Goal: Navigation & Orientation: Go to known website

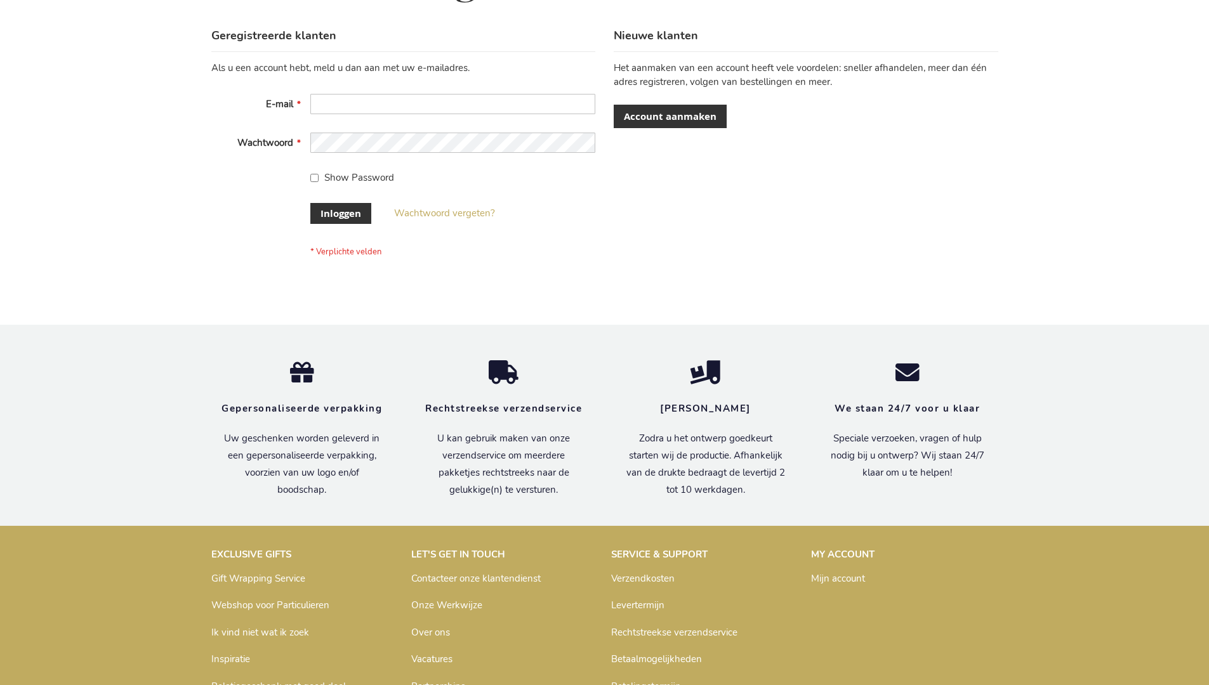
scroll to position [431, 0]
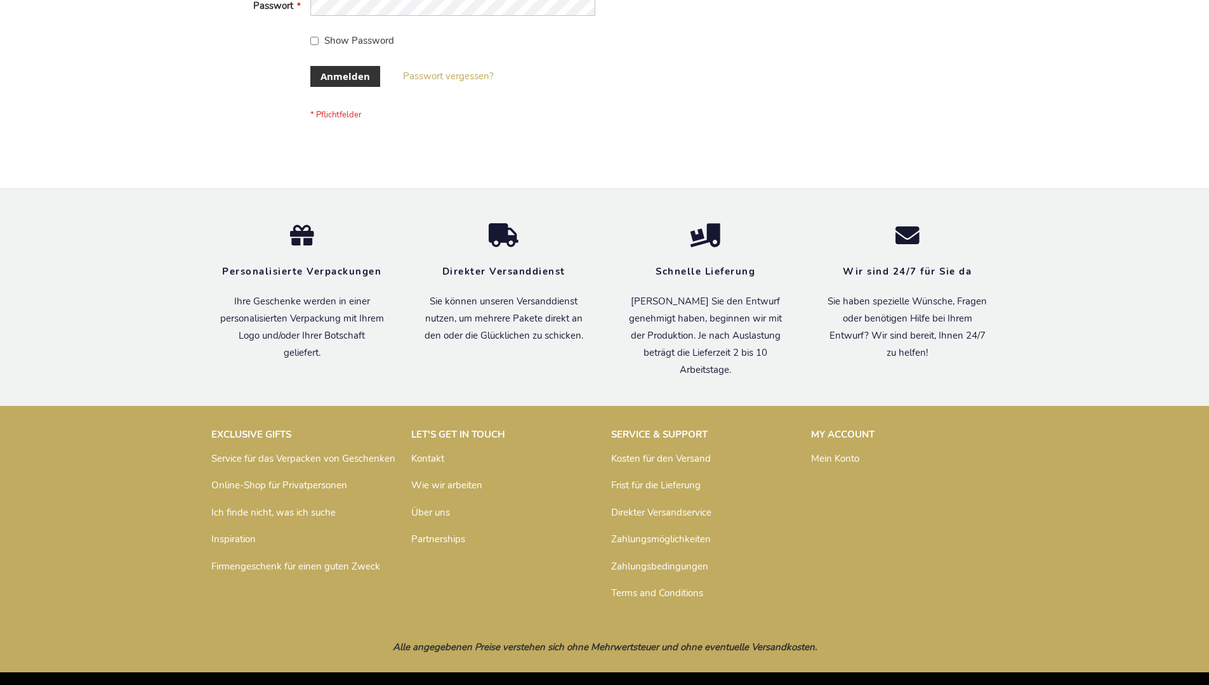
scroll to position [425, 0]
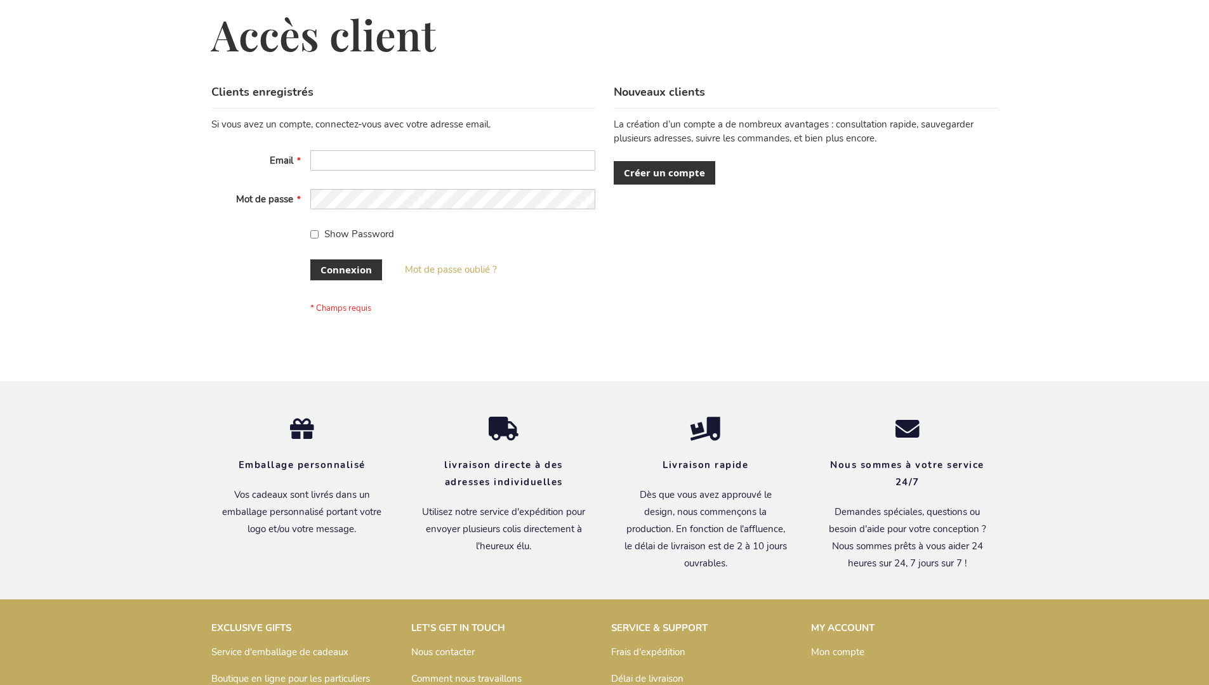
scroll to position [438, 0]
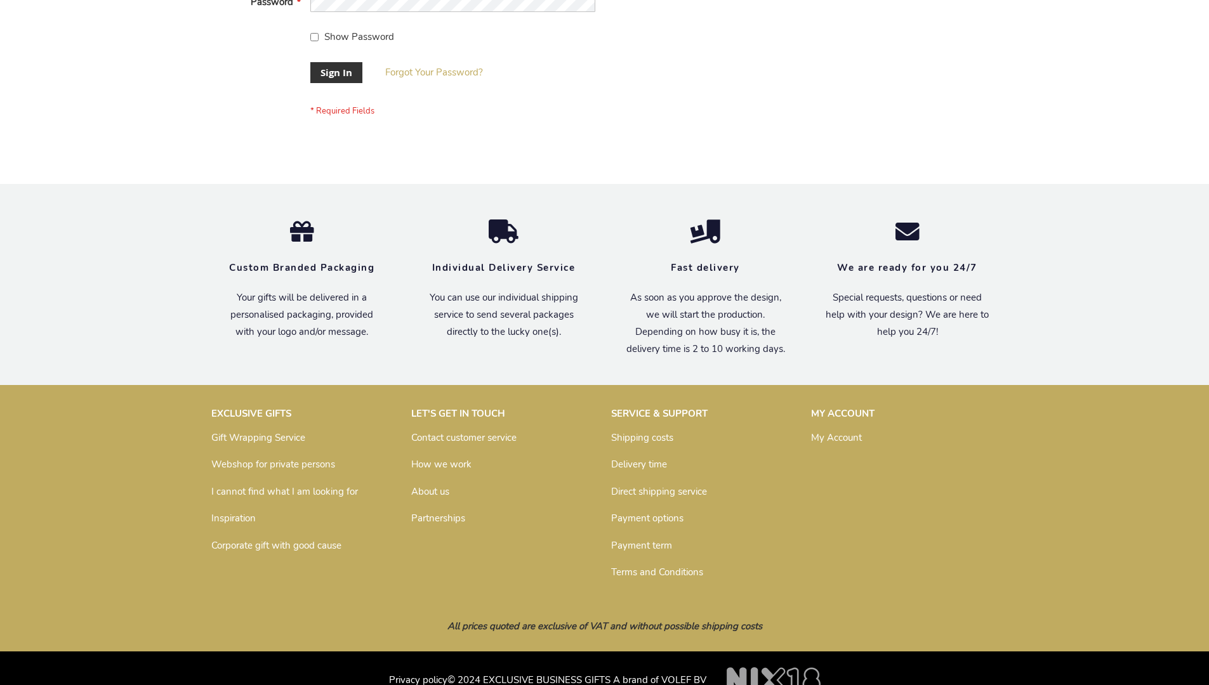
scroll to position [408, 0]
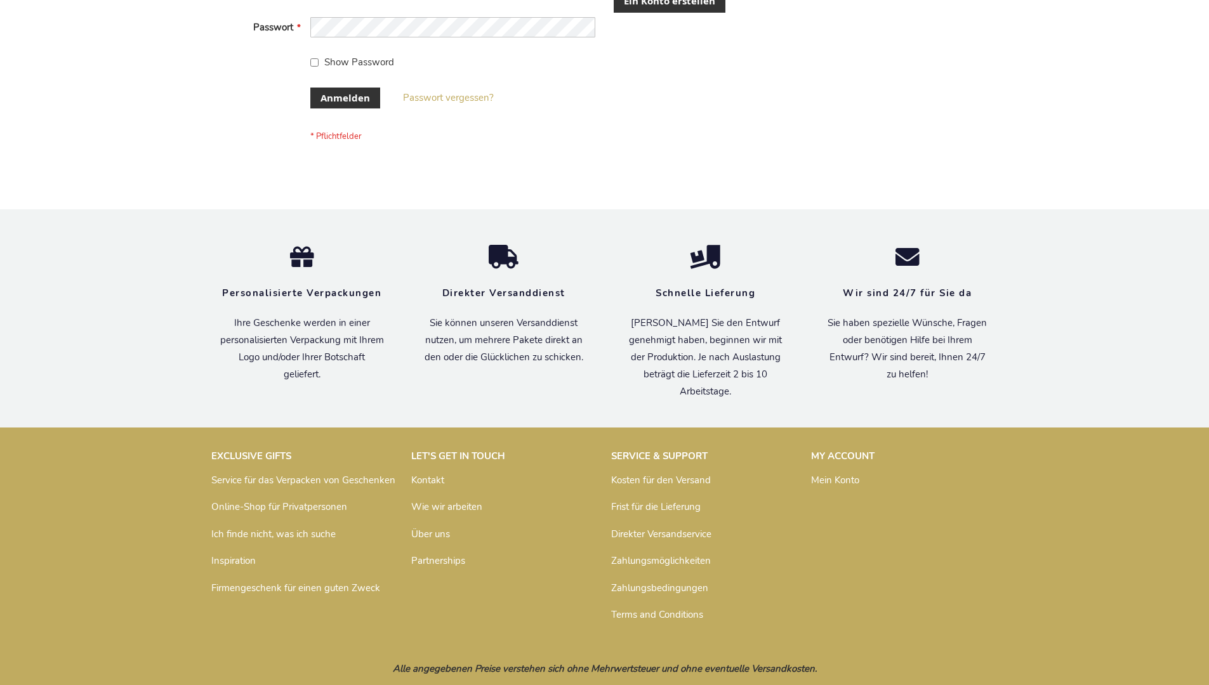
scroll to position [415, 0]
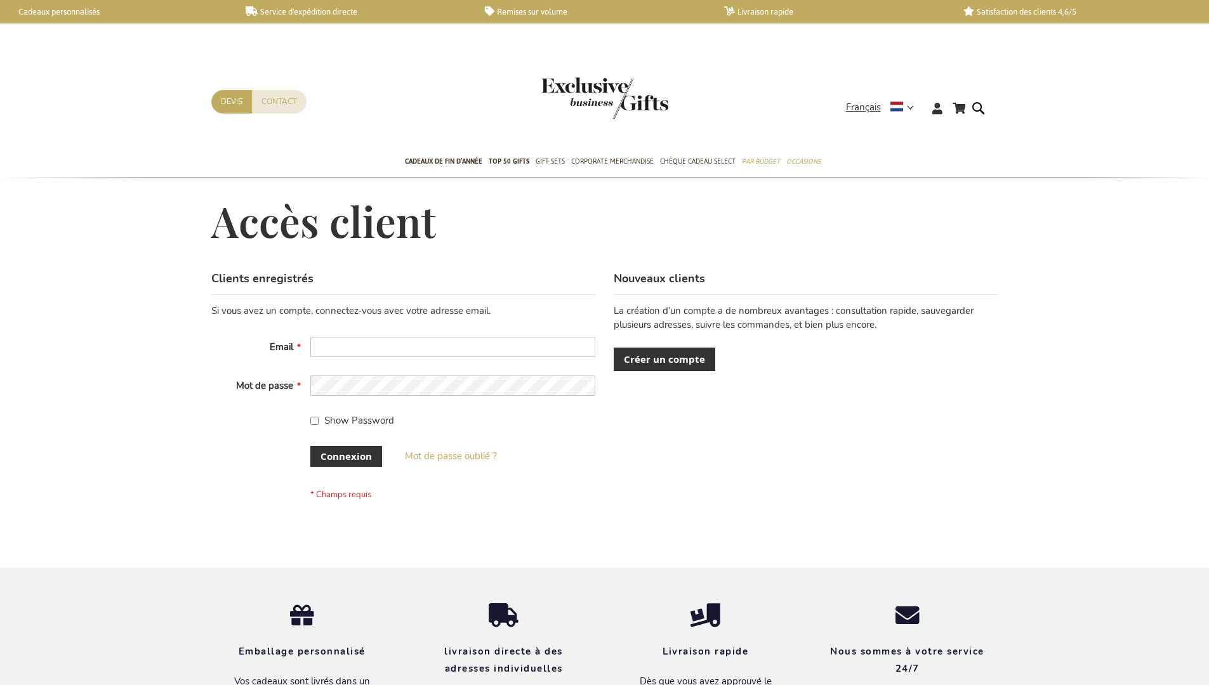
scroll to position [438, 0]
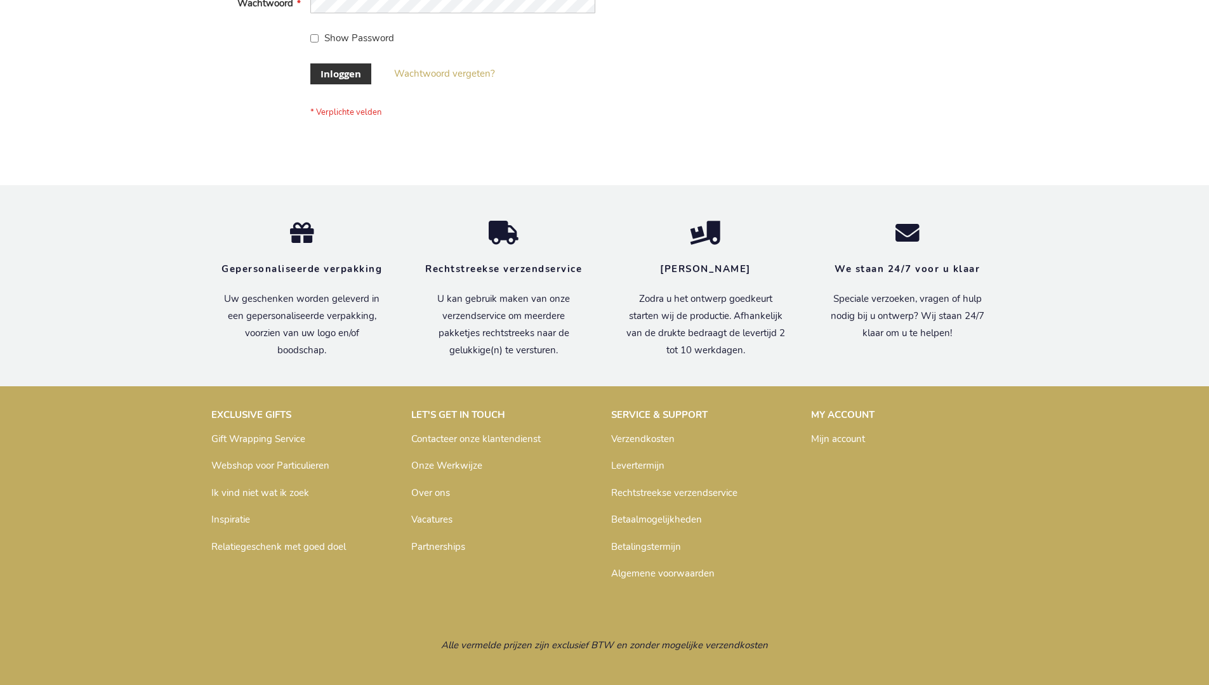
scroll to position [431, 0]
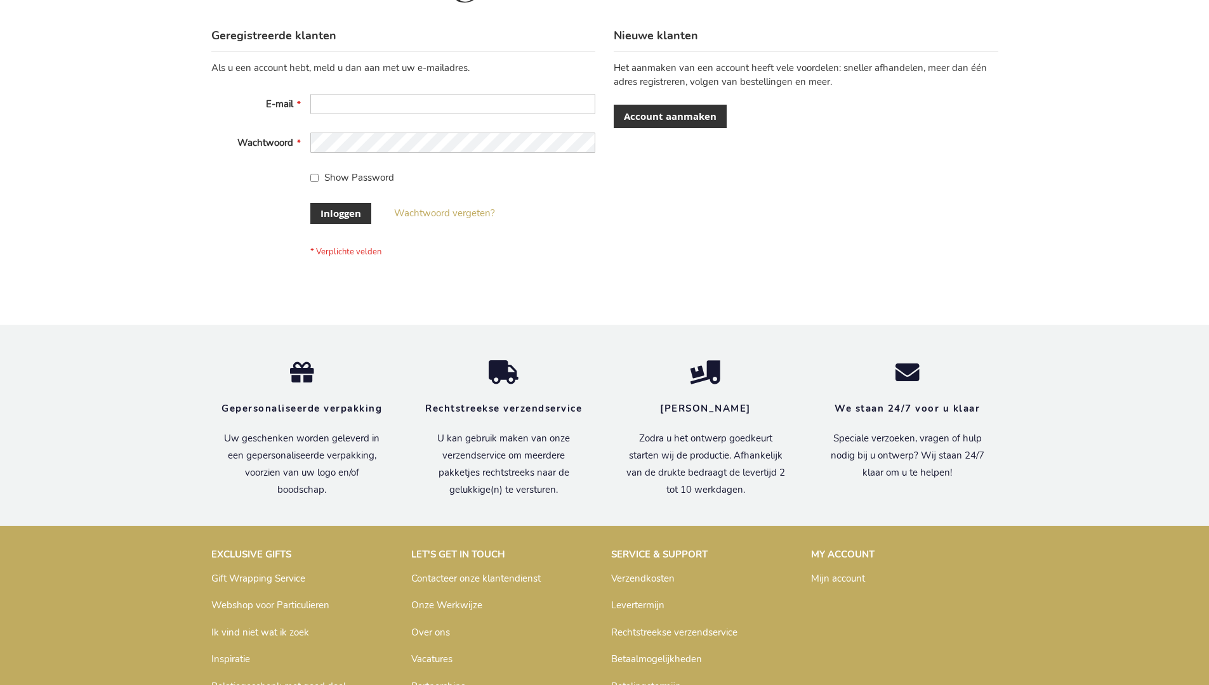
scroll to position [431, 0]
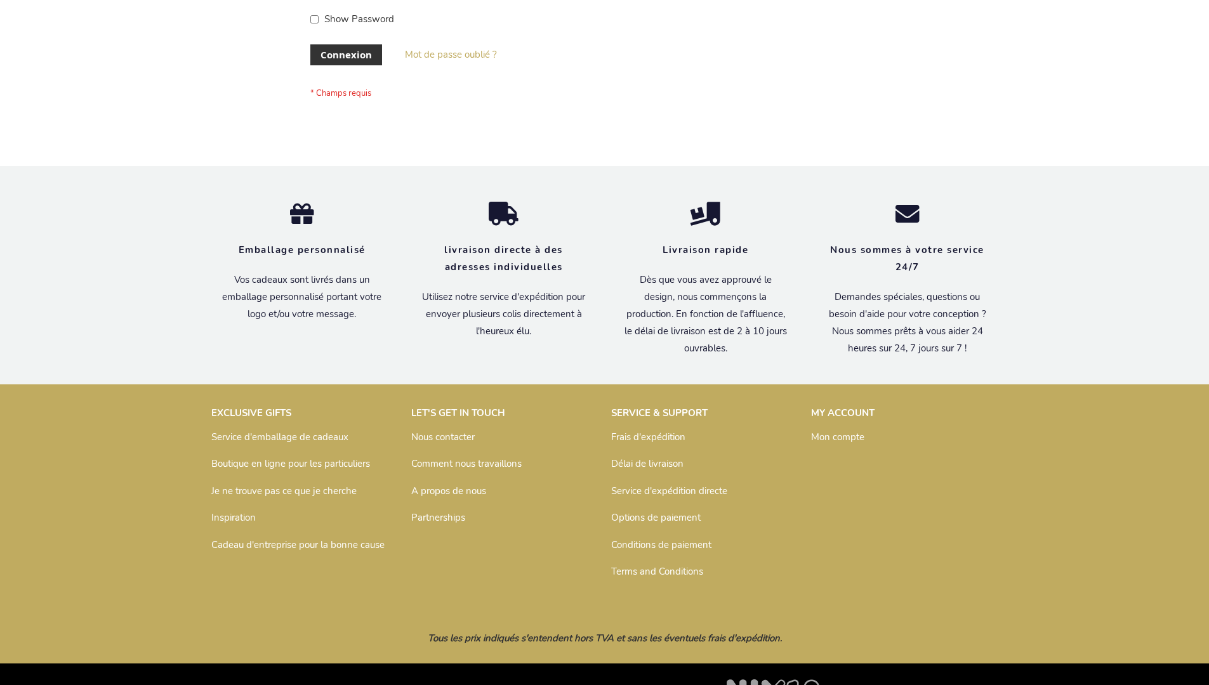
scroll to position [438, 0]
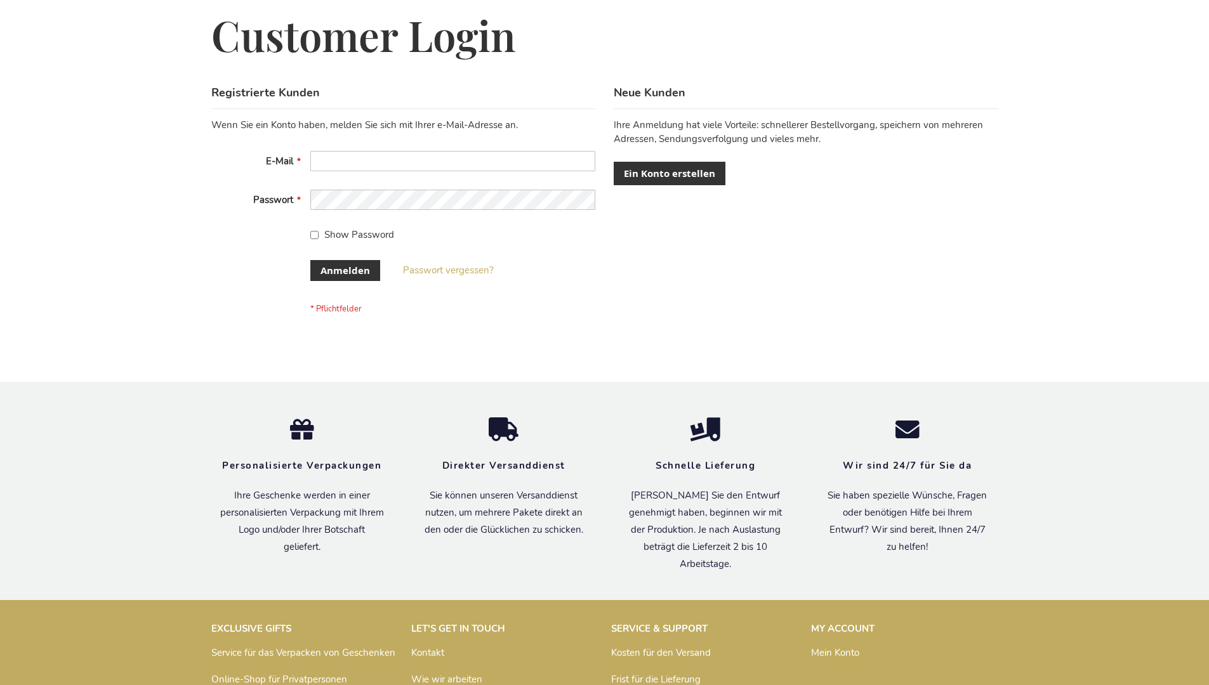
scroll to position [425, 0]
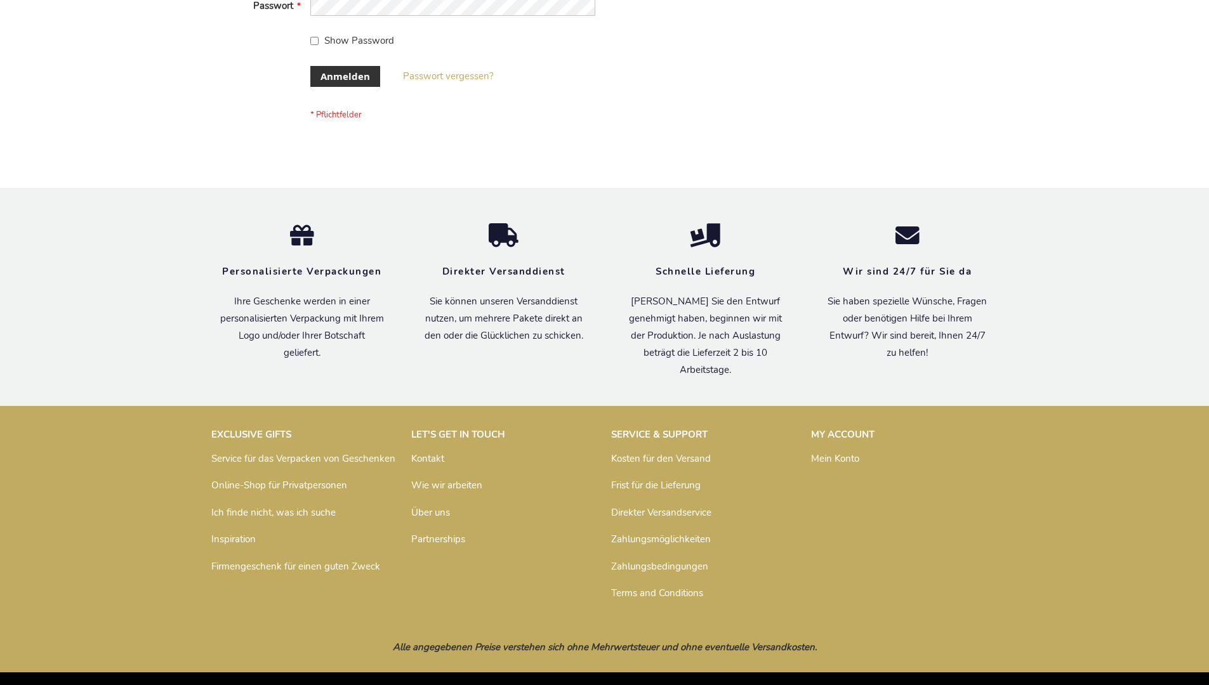
scroll to position [425, 0]
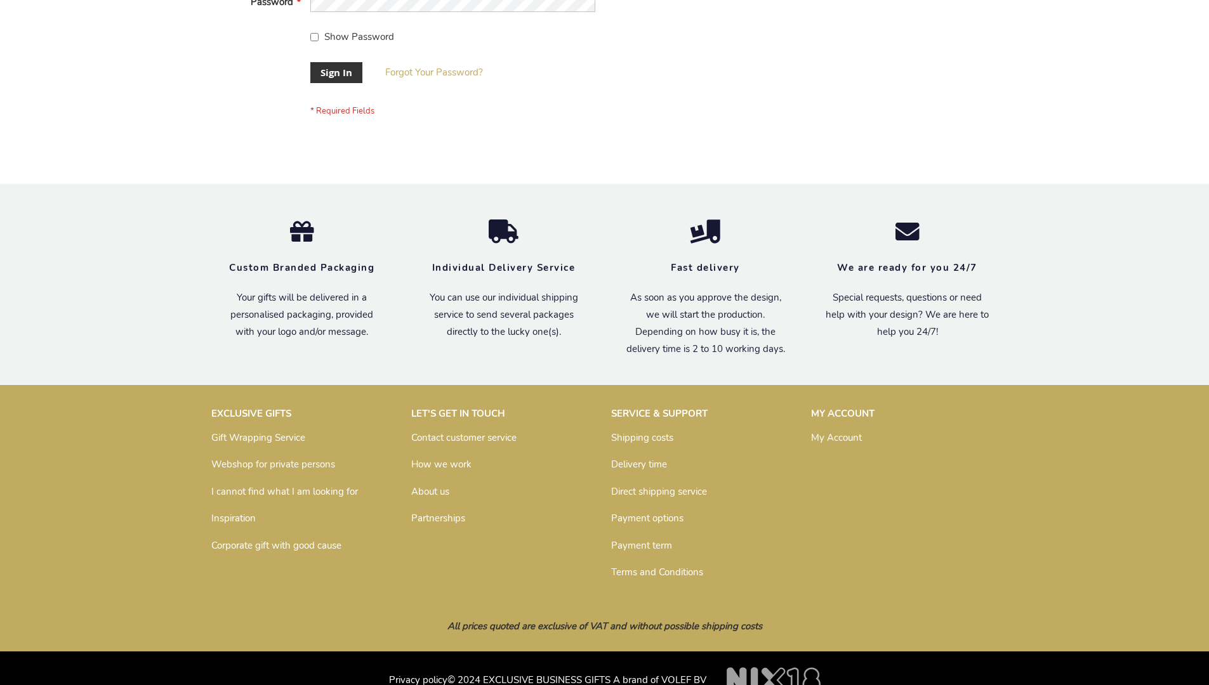
scroll to position [408, 0]
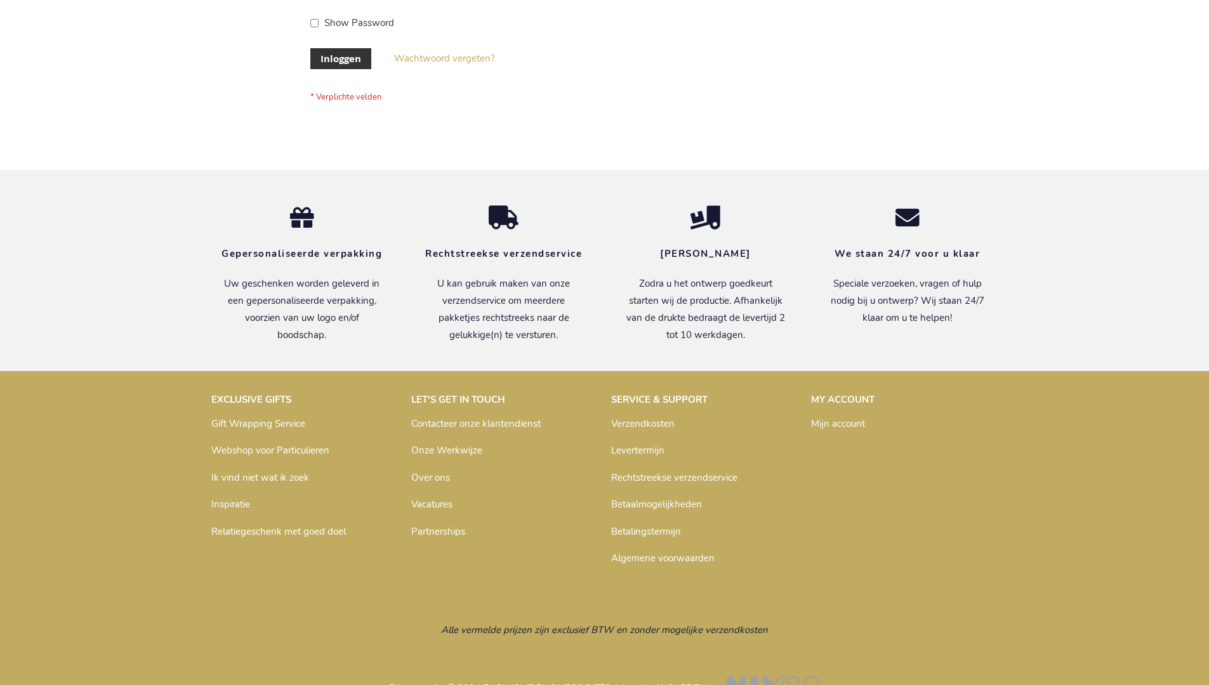
scroll to position [431, 0]
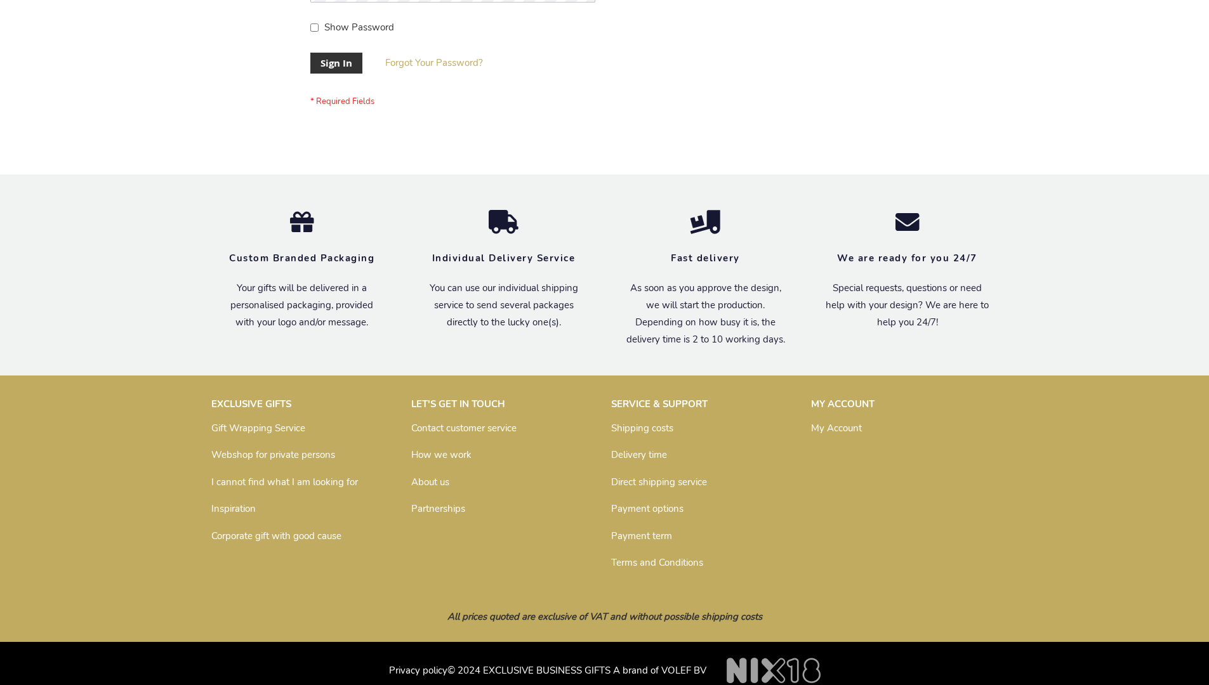
scroll to position [408, 0]
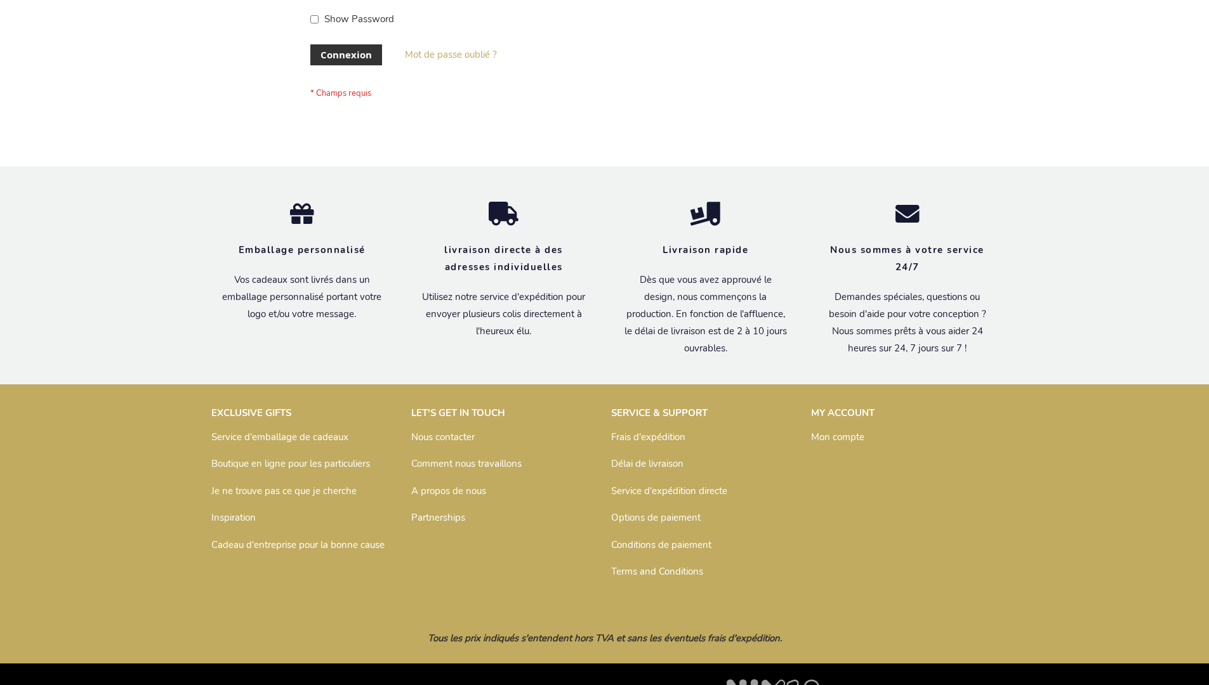
scroll to position [438, 0]
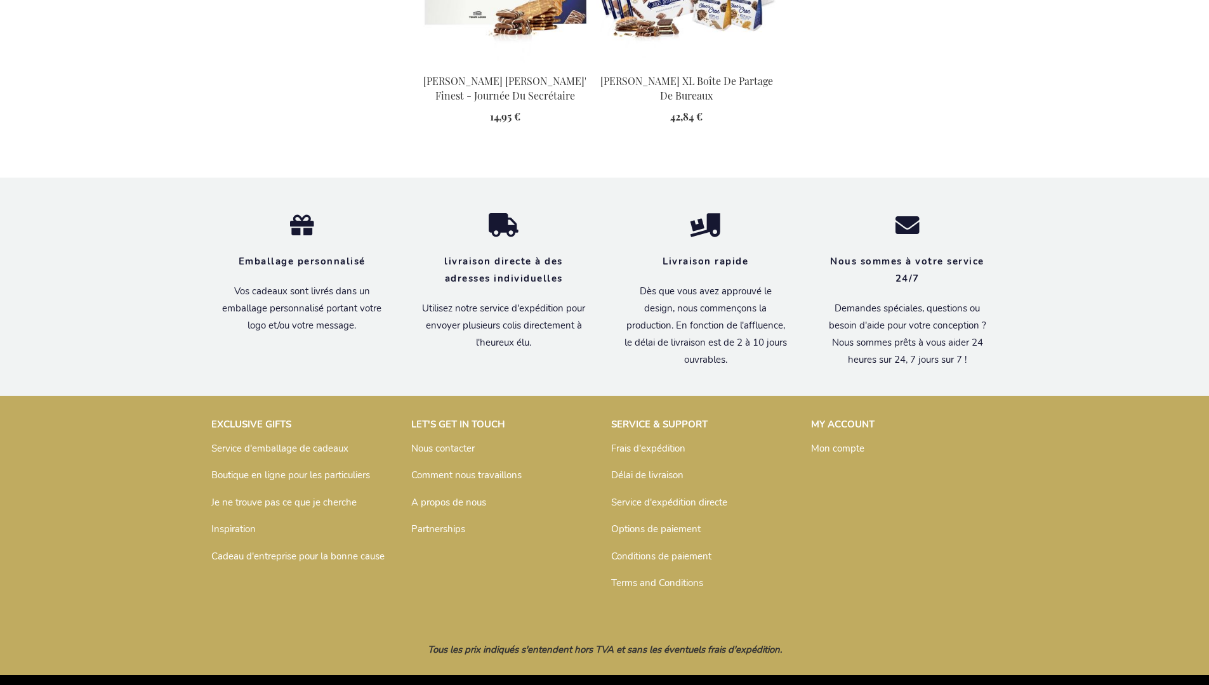
scroll to position [1679, 0]
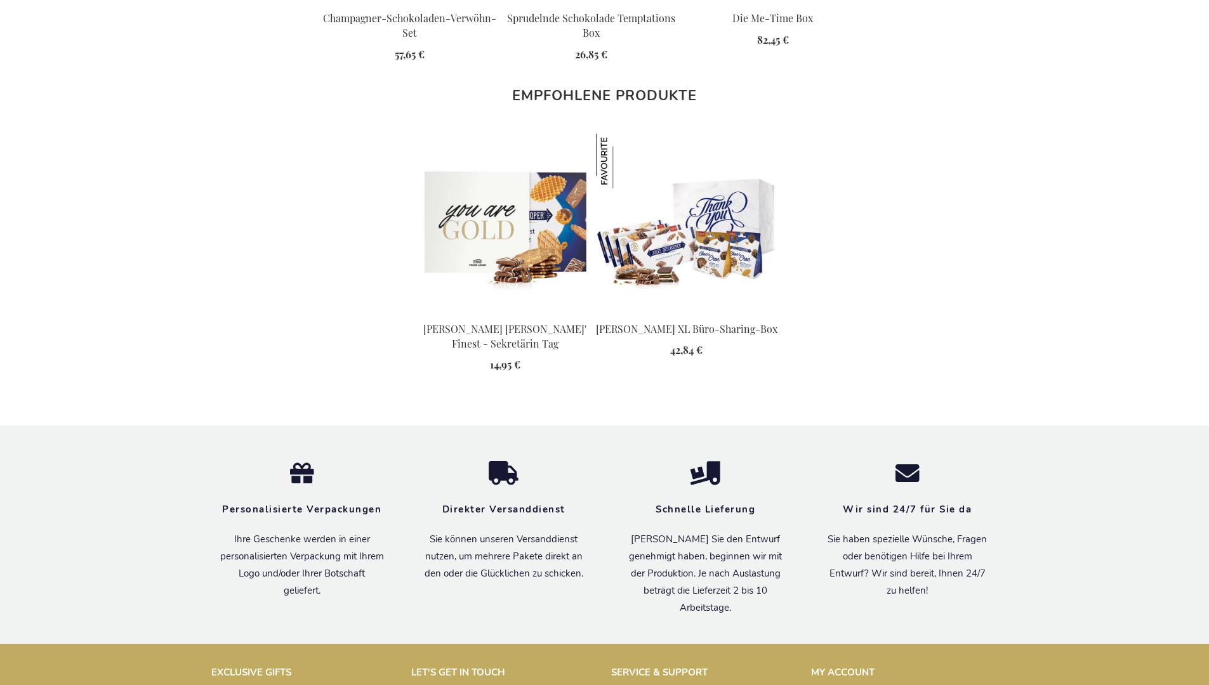
scroll to position [1667, 0]
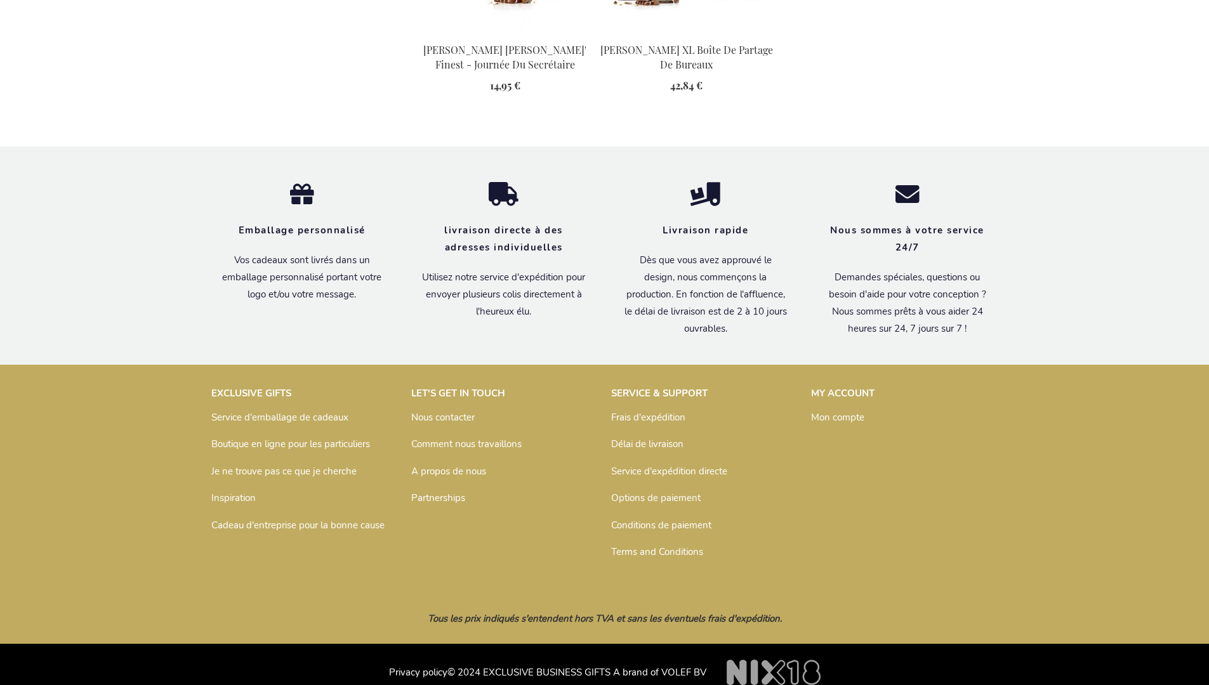
scroll to position [1679, 0]
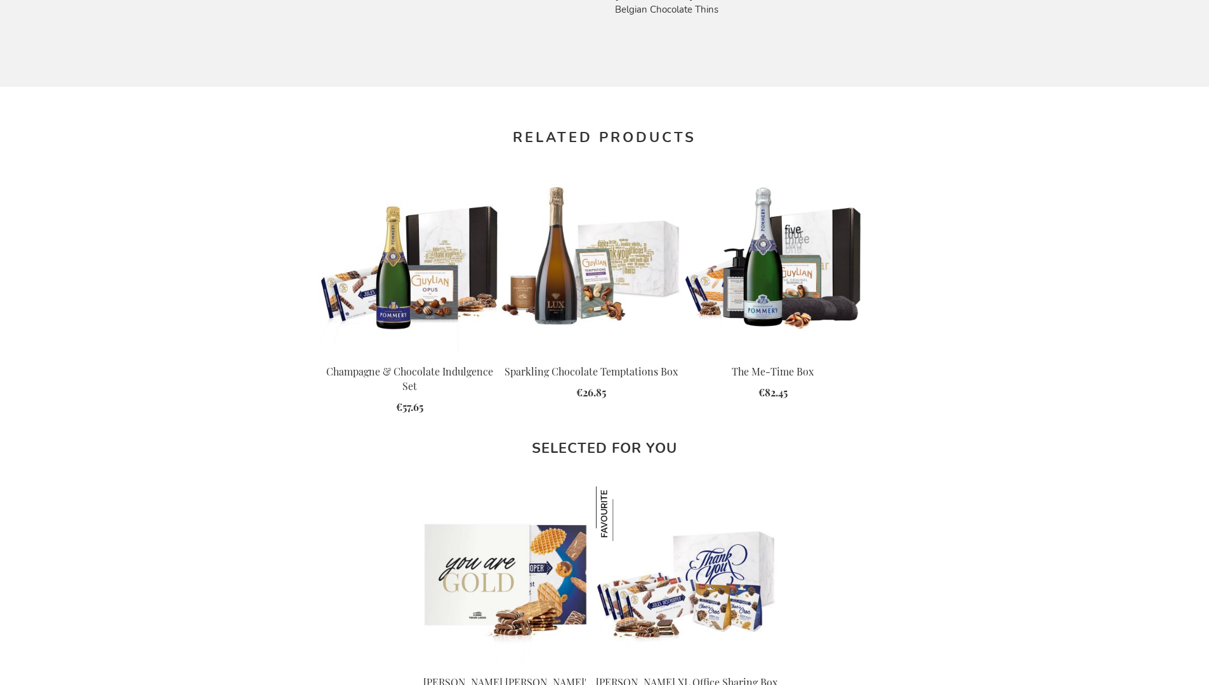
scroll to position [1635, 0]
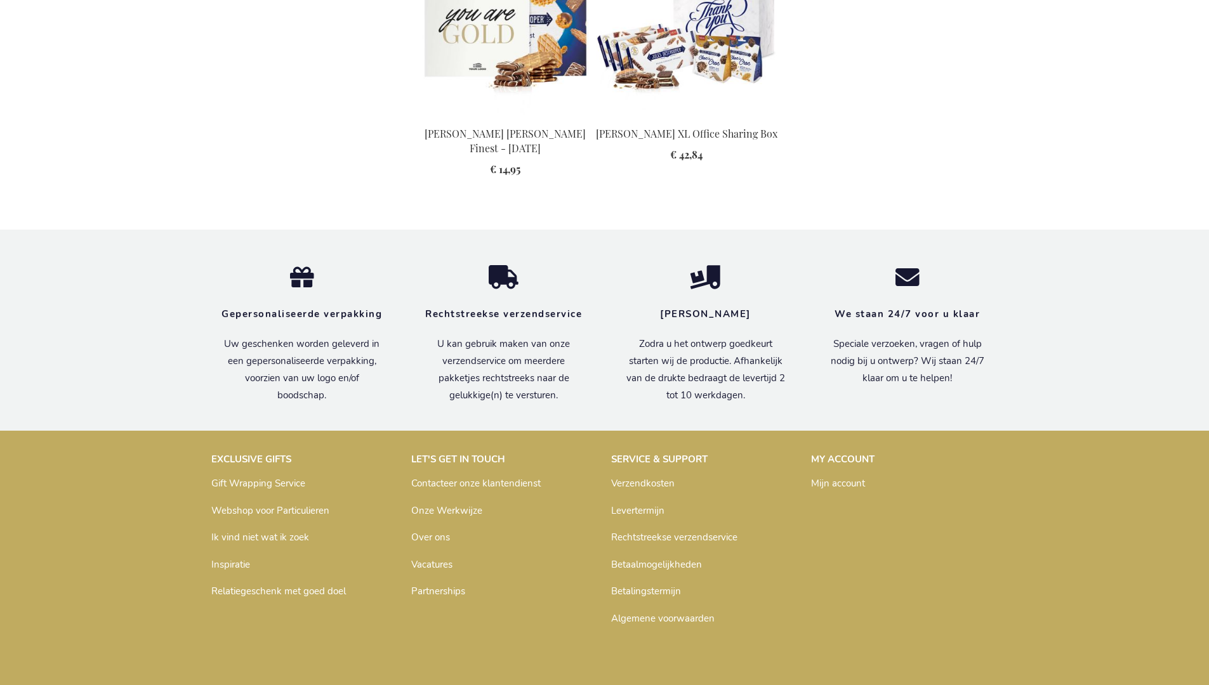
scroll to position [1658, 0]
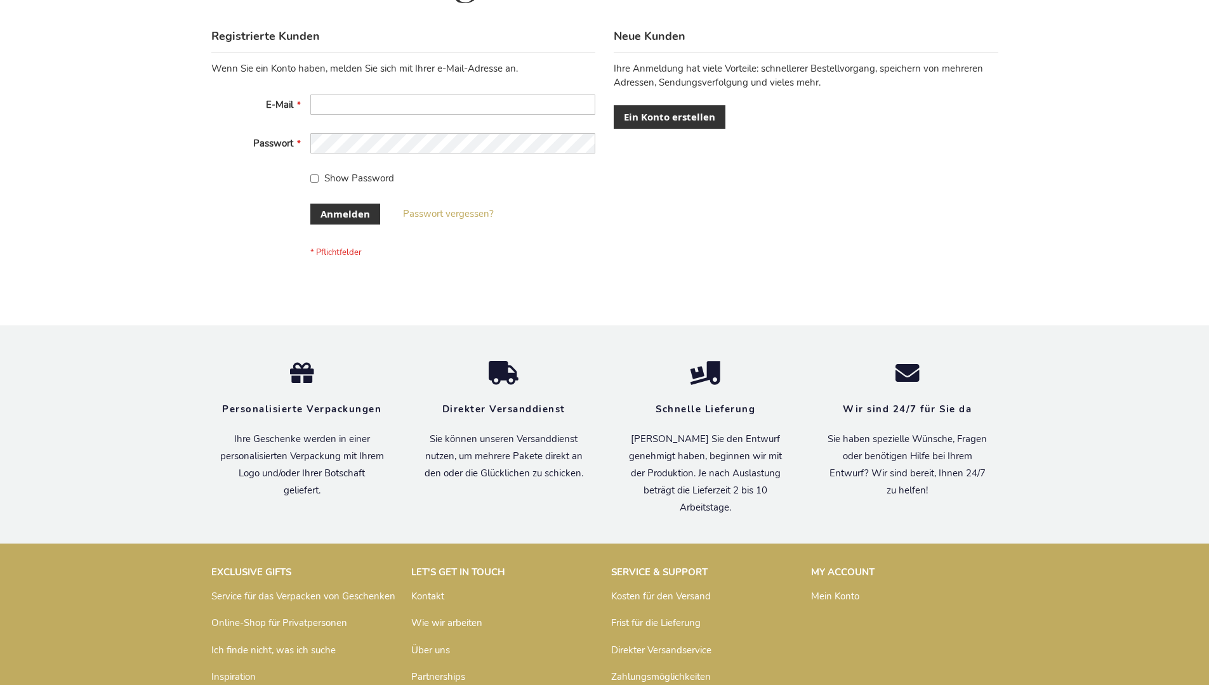
scroll to position [425, 0]
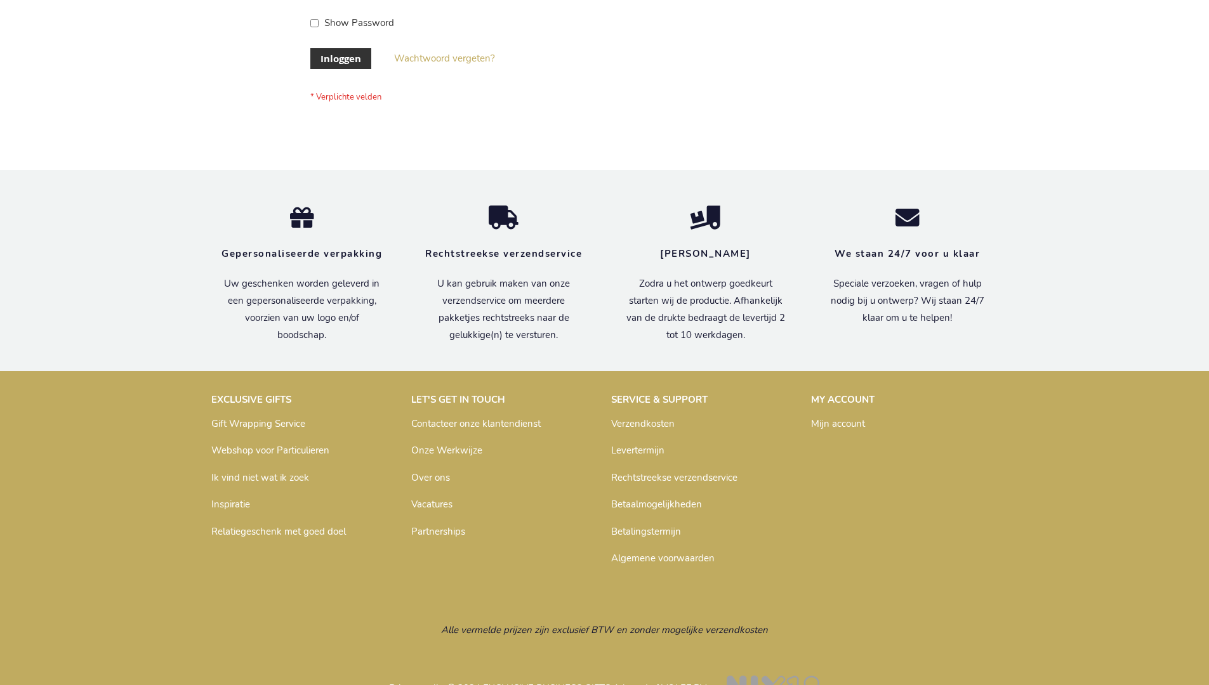
scroll to position [431, 0]
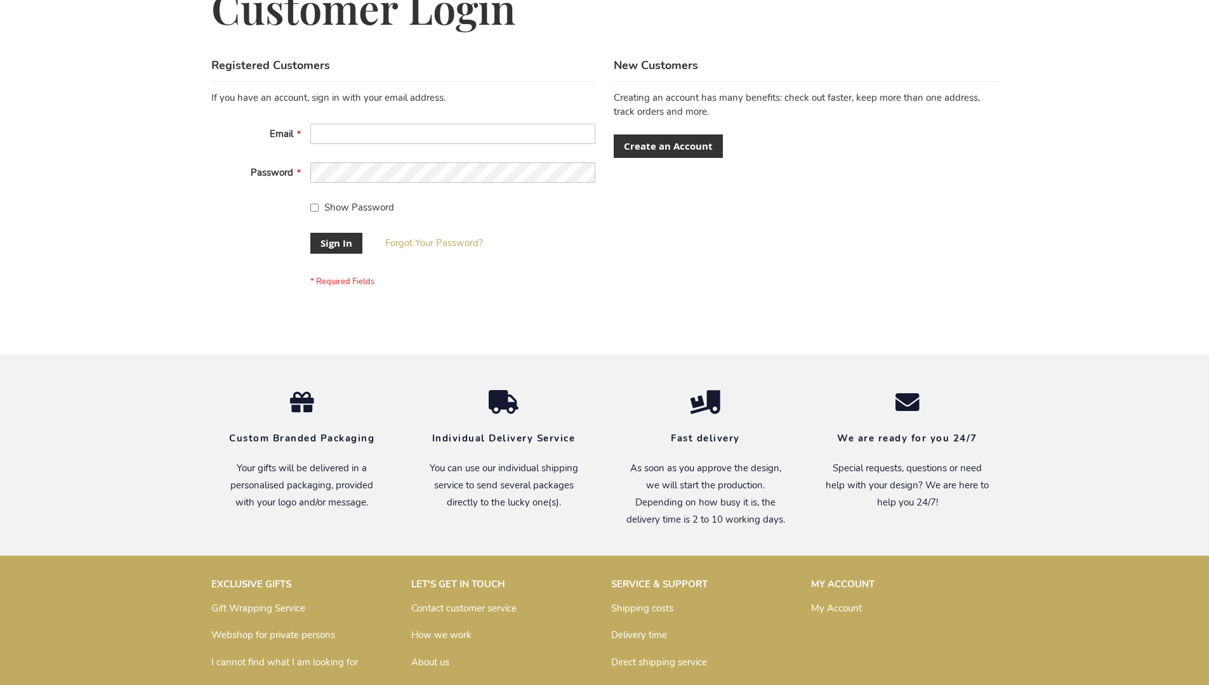
scroll to position [408, 0]
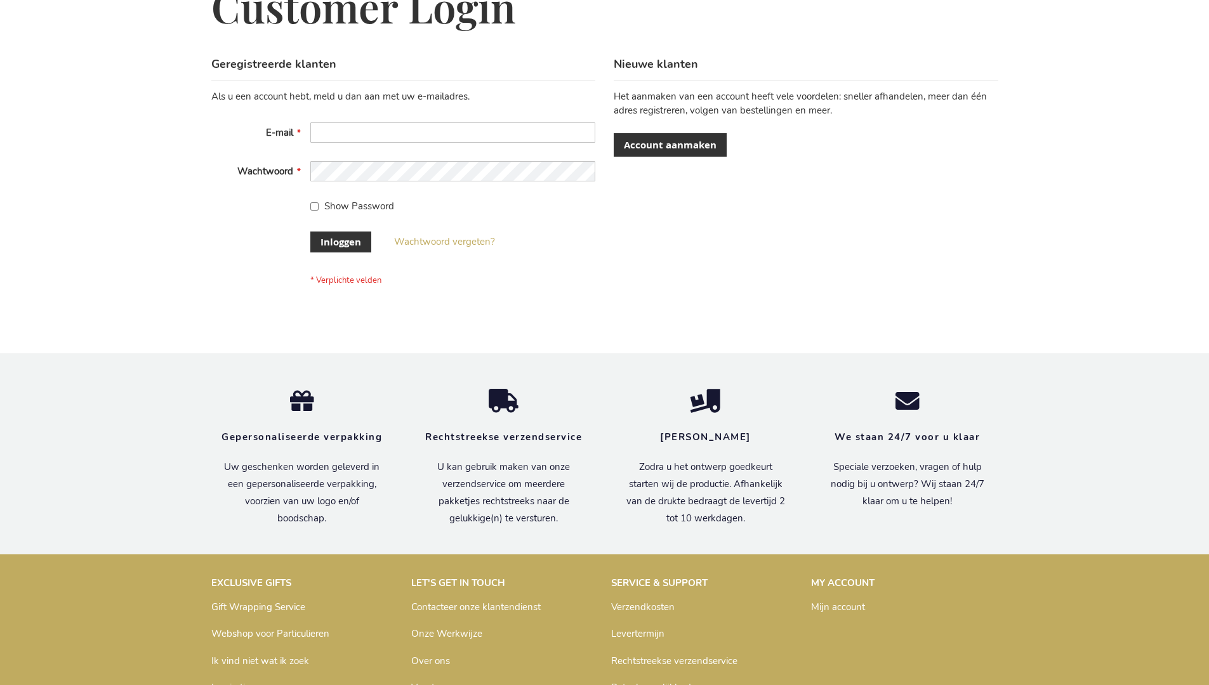
scroll to position [431, 0]
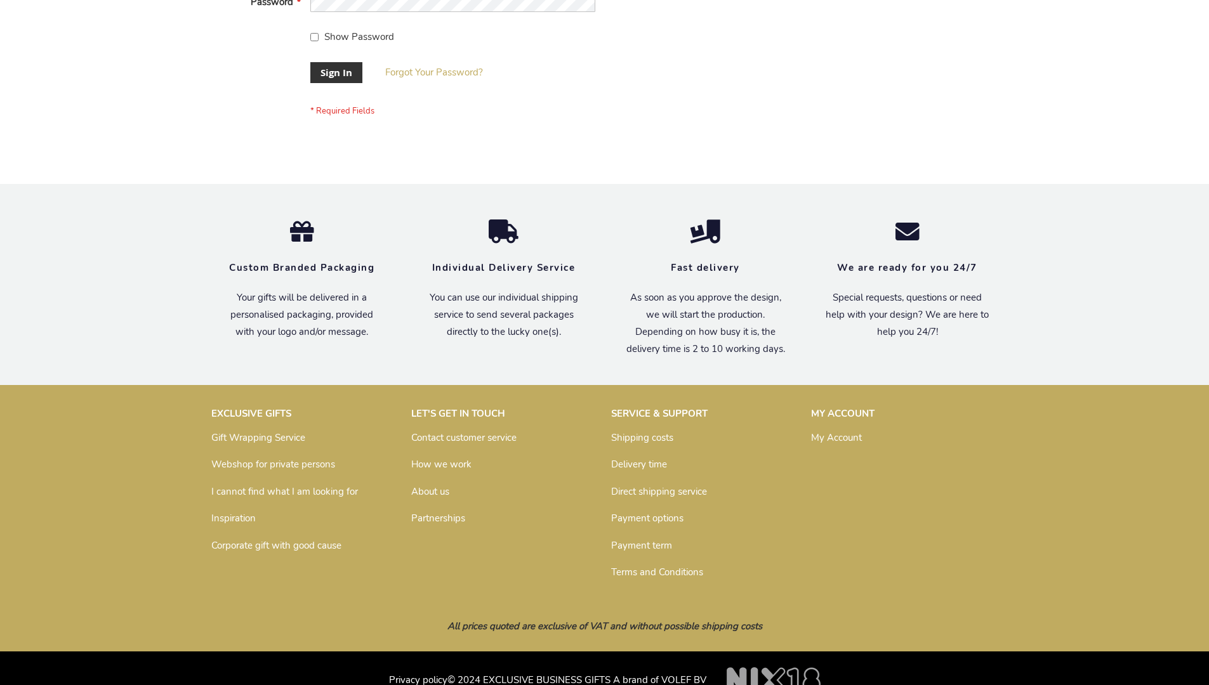
scroll to position [408, 0]
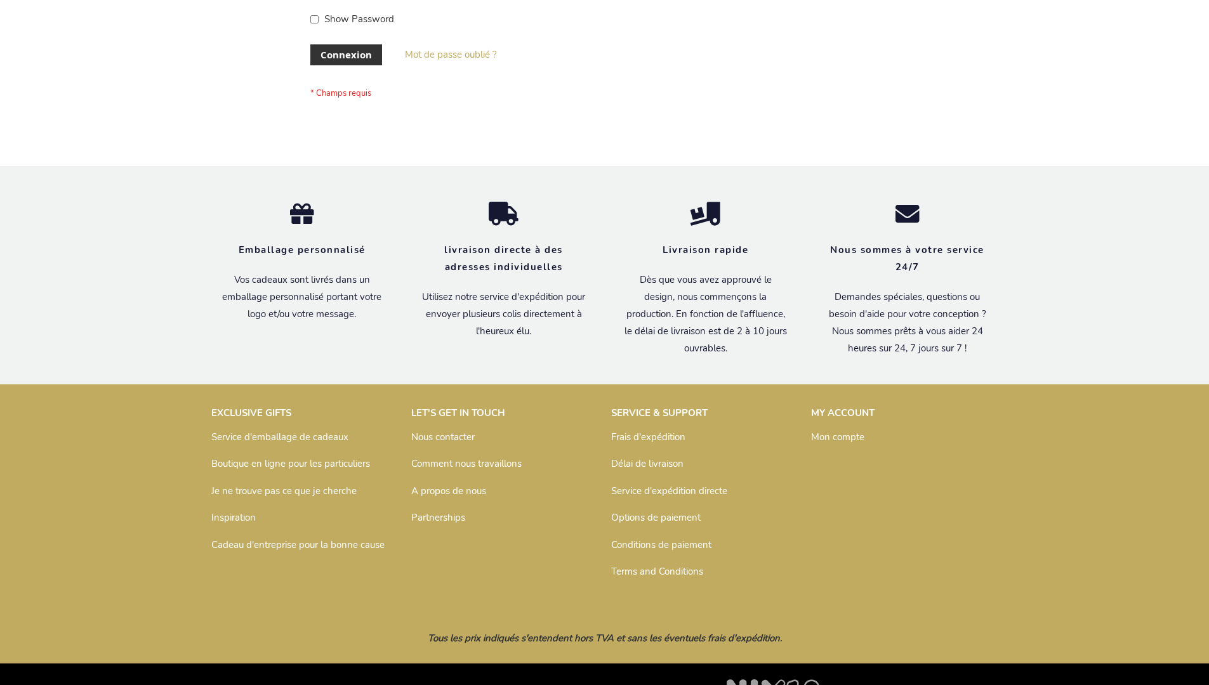
scroll to position [438, 0]
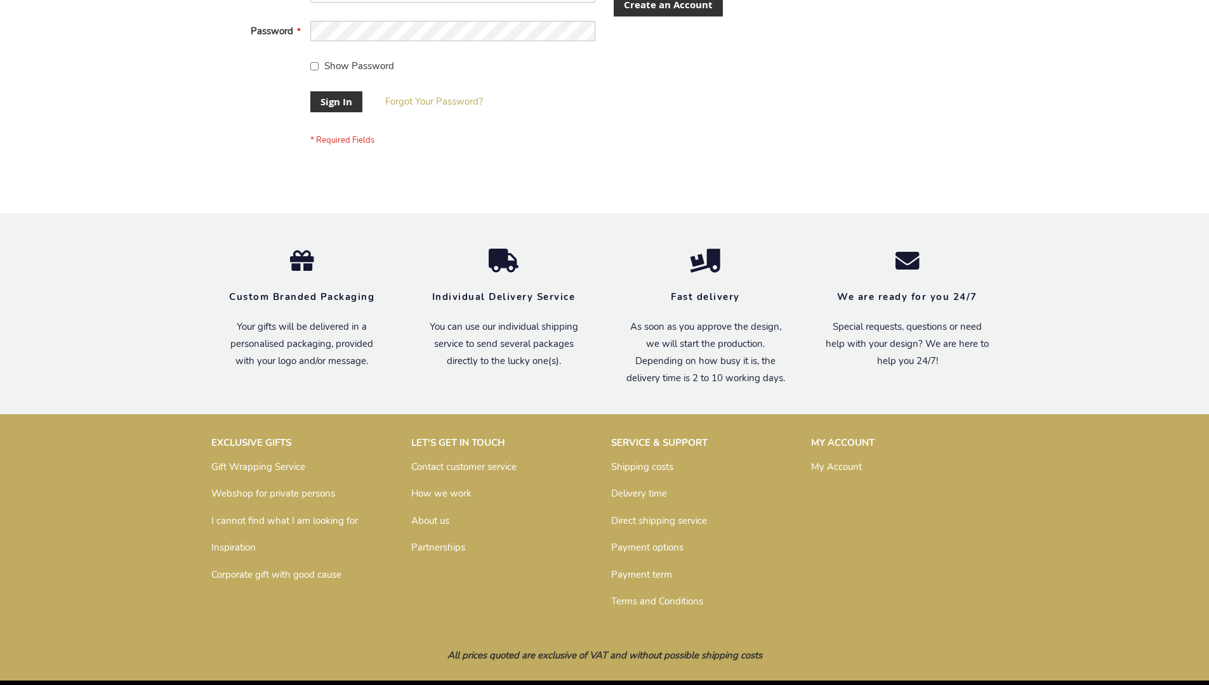
scroll to position [408, 0]
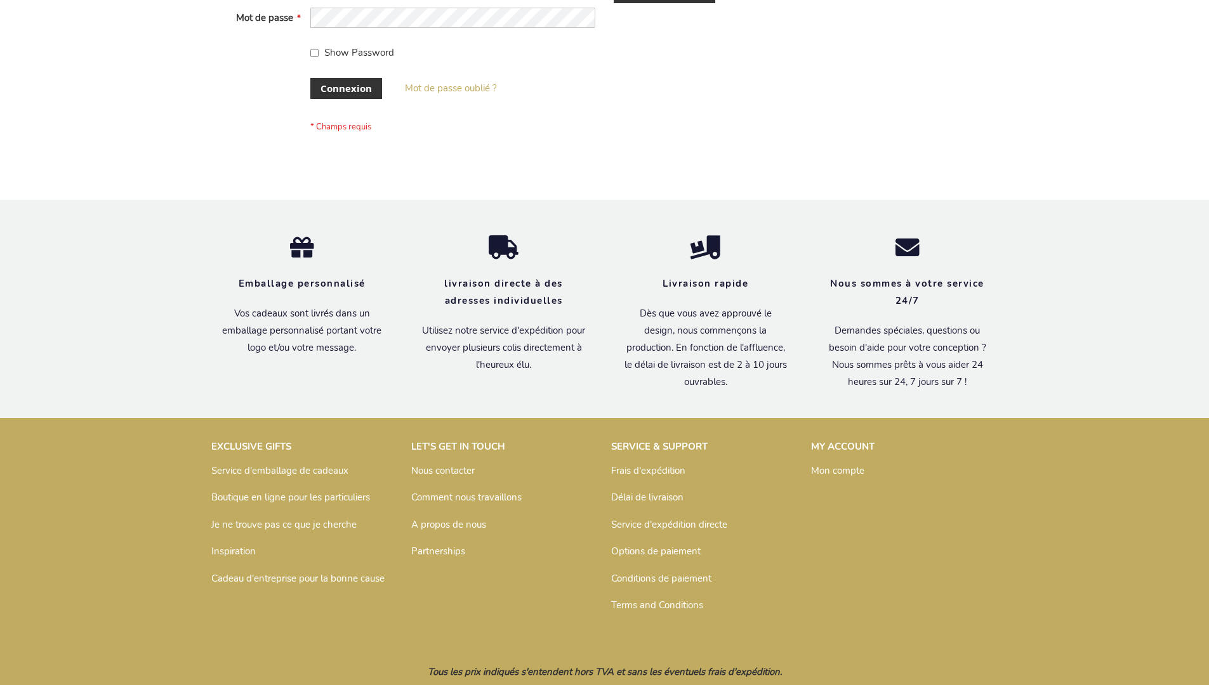
scroll to position [438, 0]
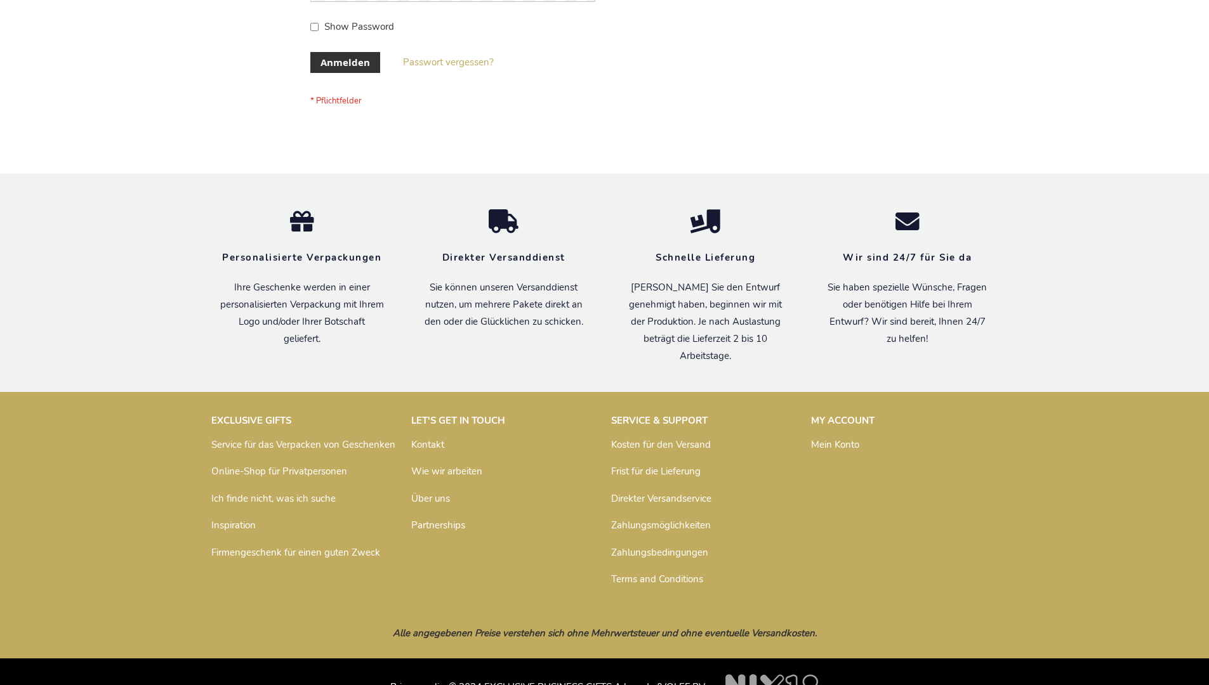
scroll to position [425, 0]
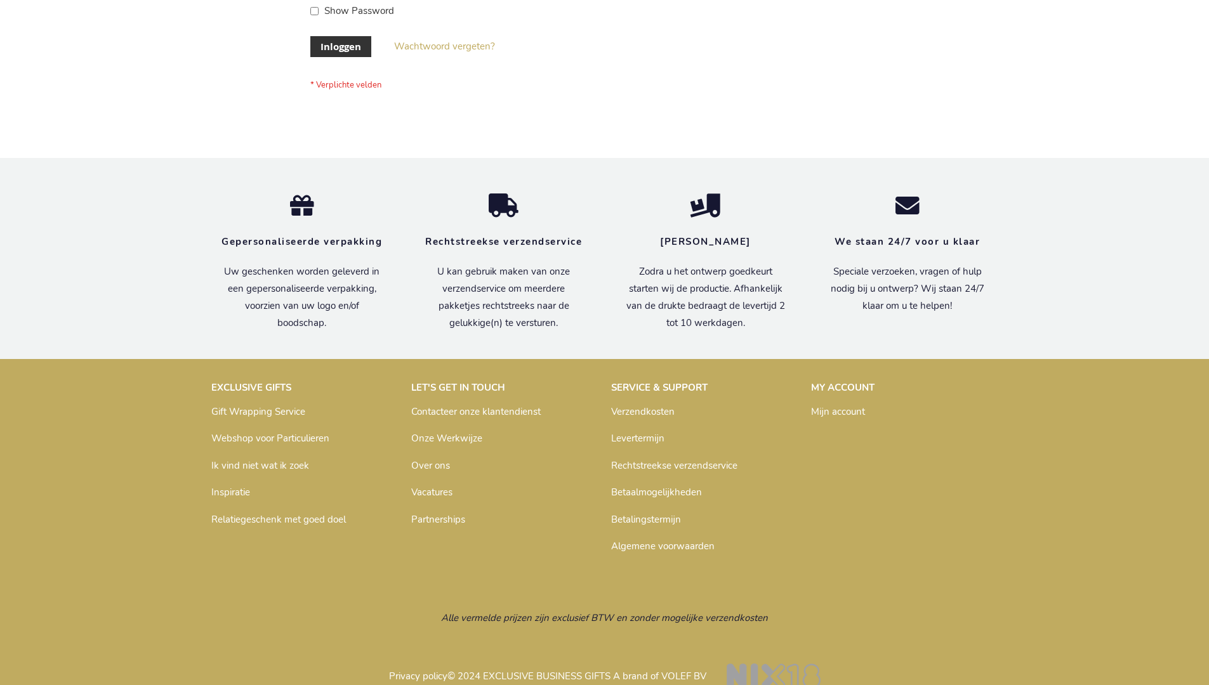
scroll to position [431, 0]
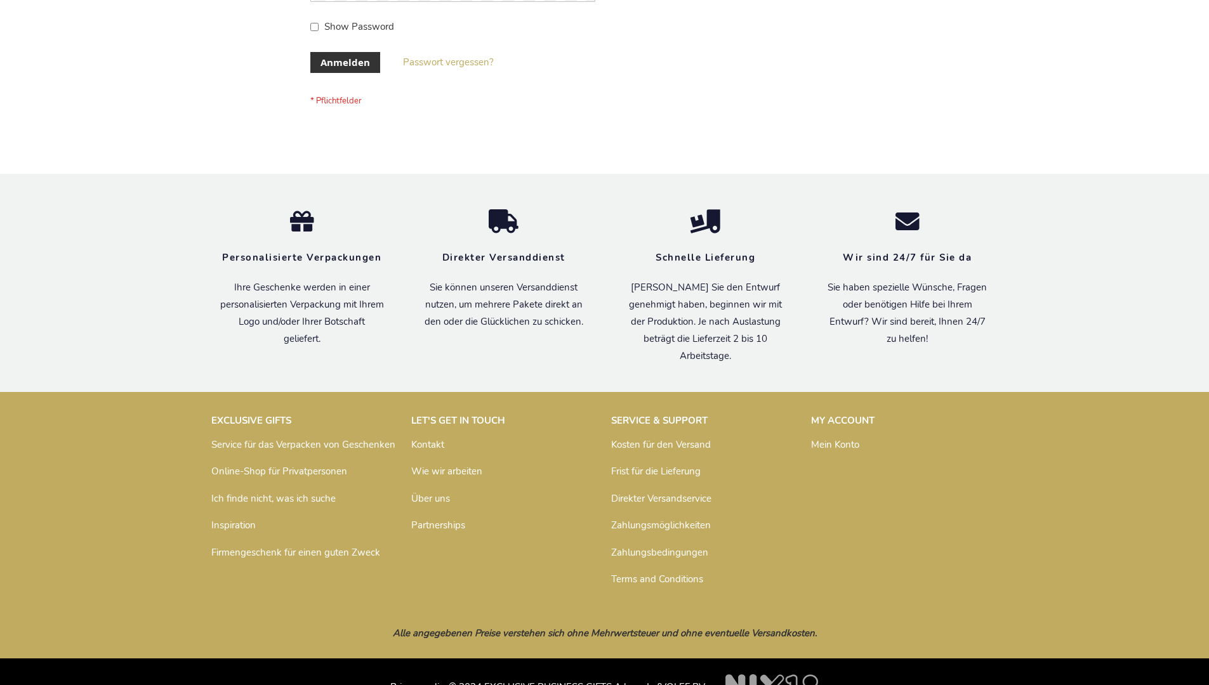
scroll to position [425, 0]
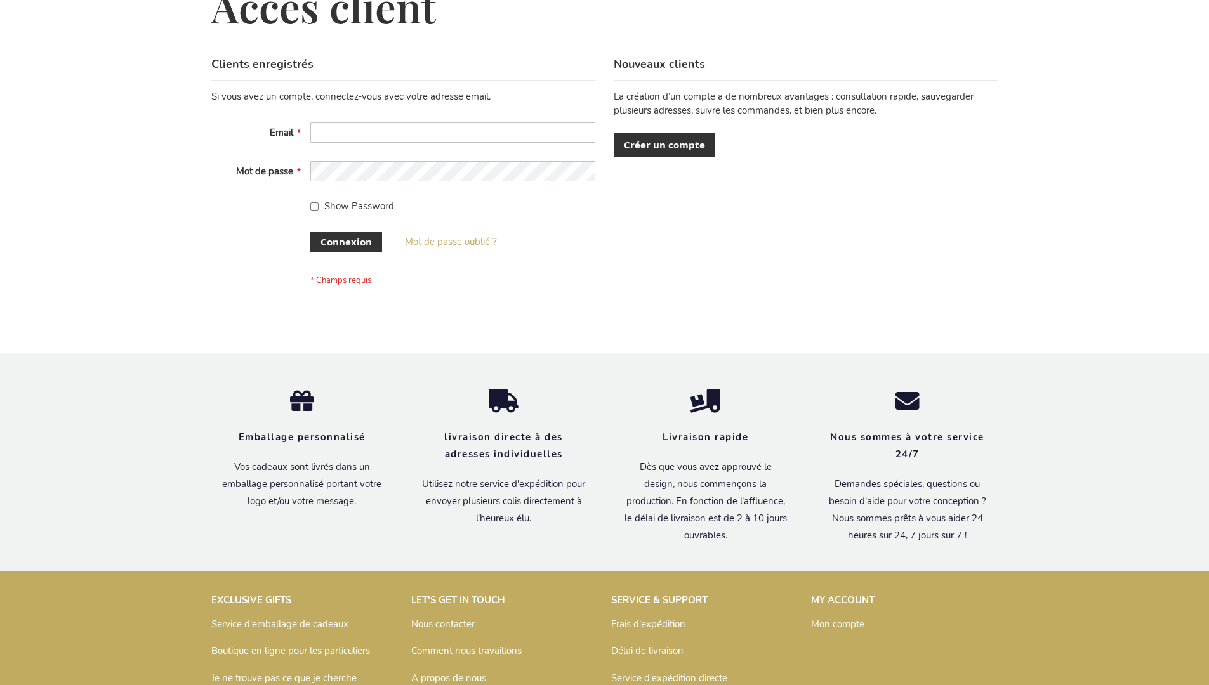
scroll to position [428, 0]
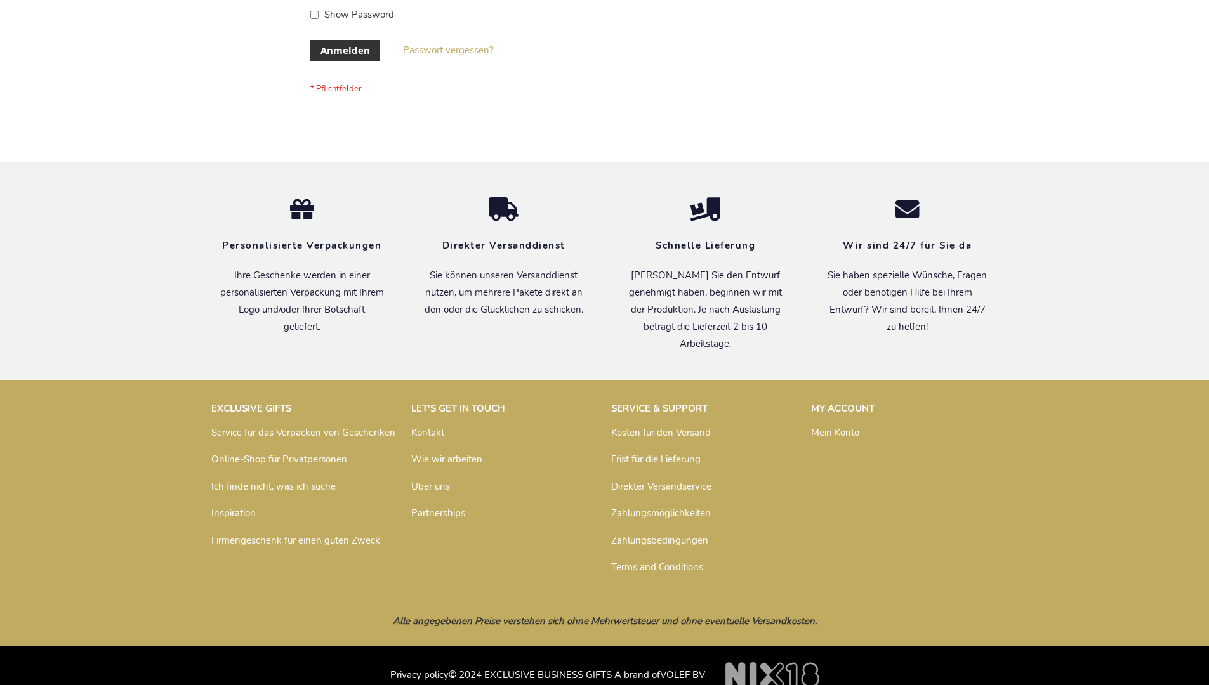
scroll to position [425, 0]
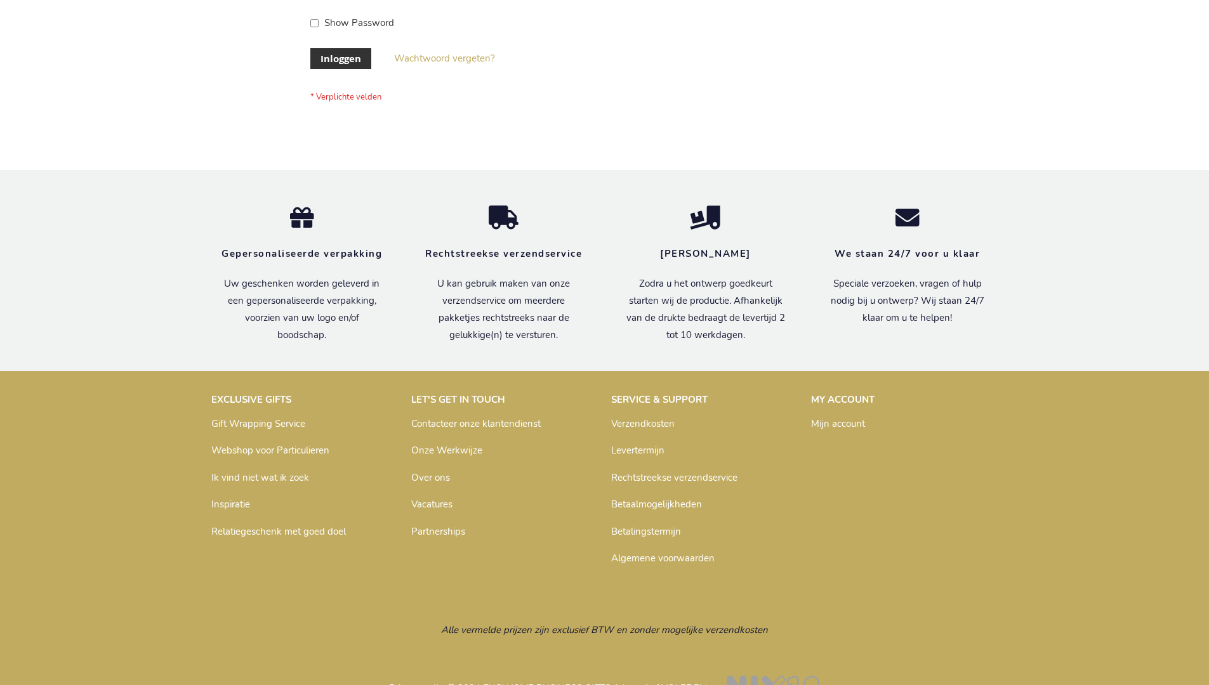
scroll to position [431, 0]
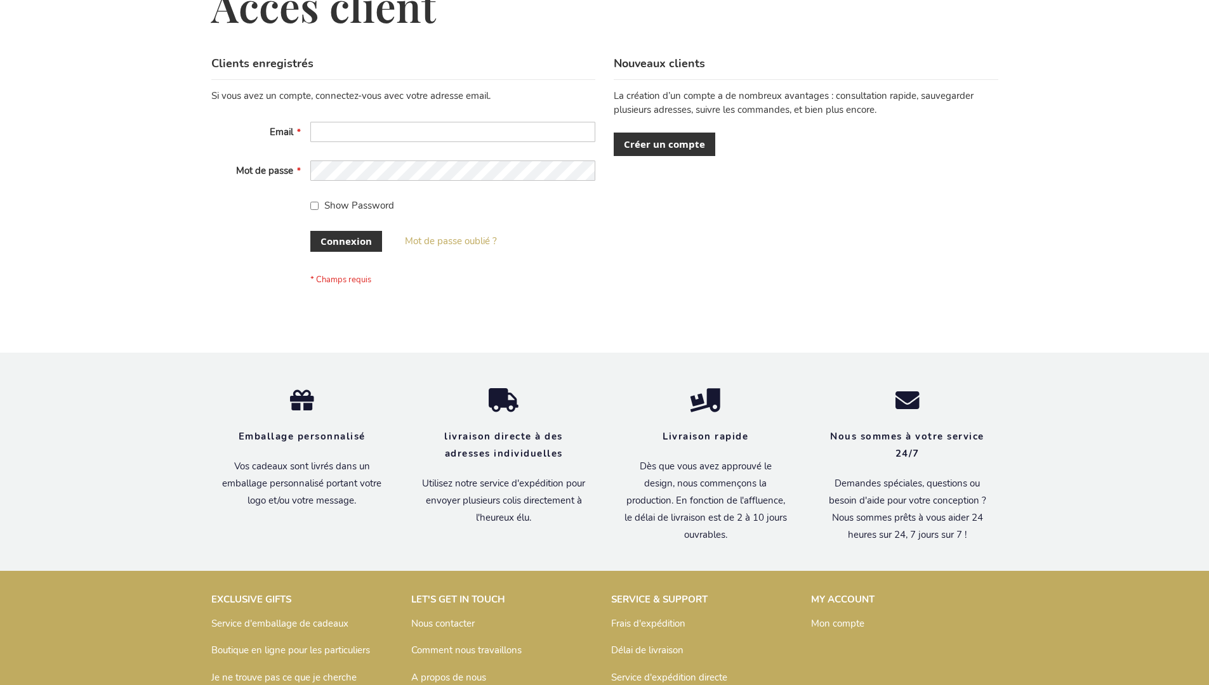
scroll to position [438, 0]
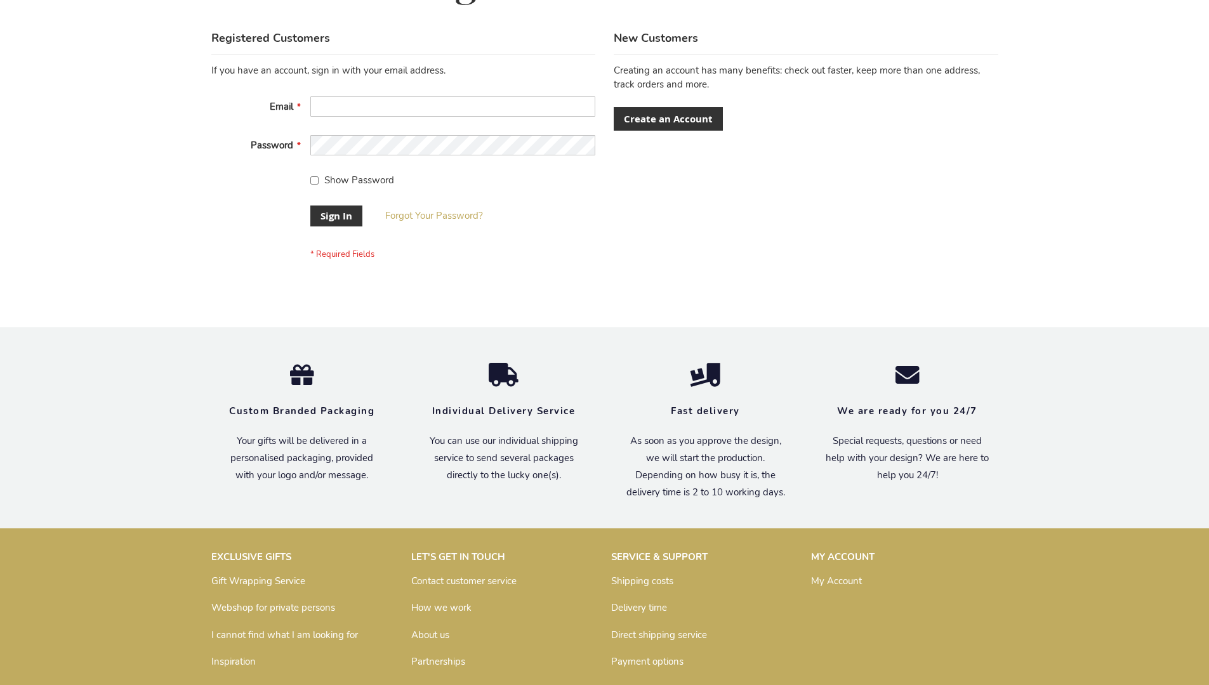
scroll to position [408, 0]
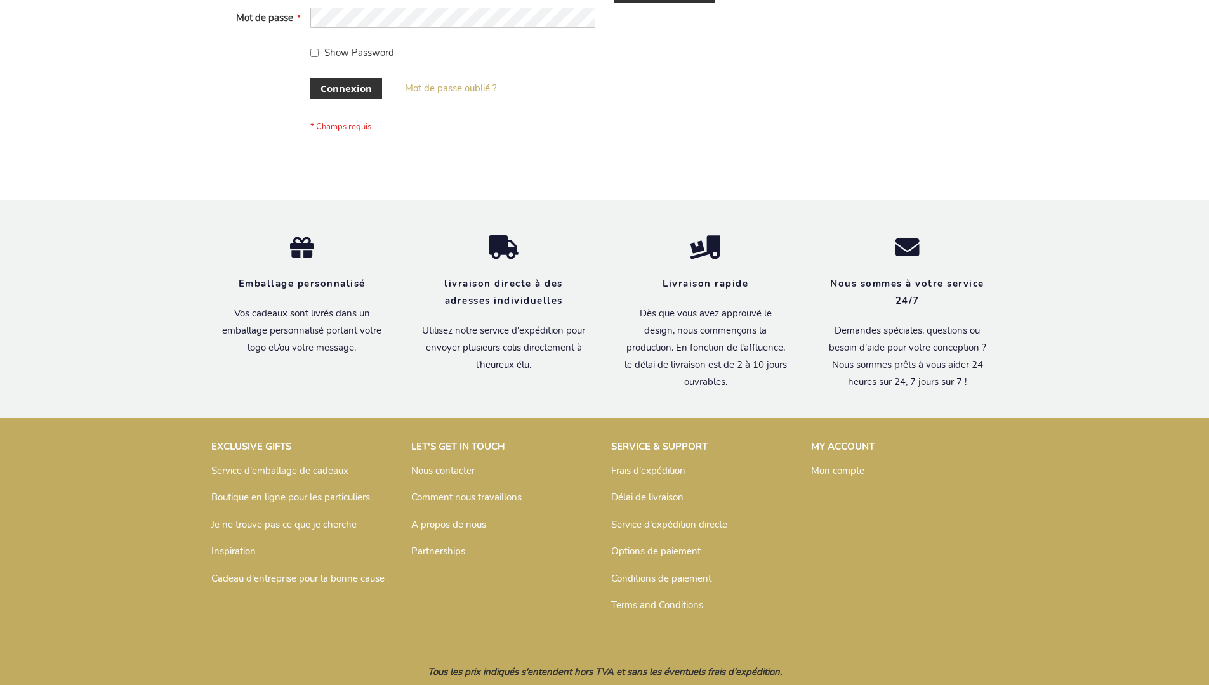
scroll to position [438, 0]
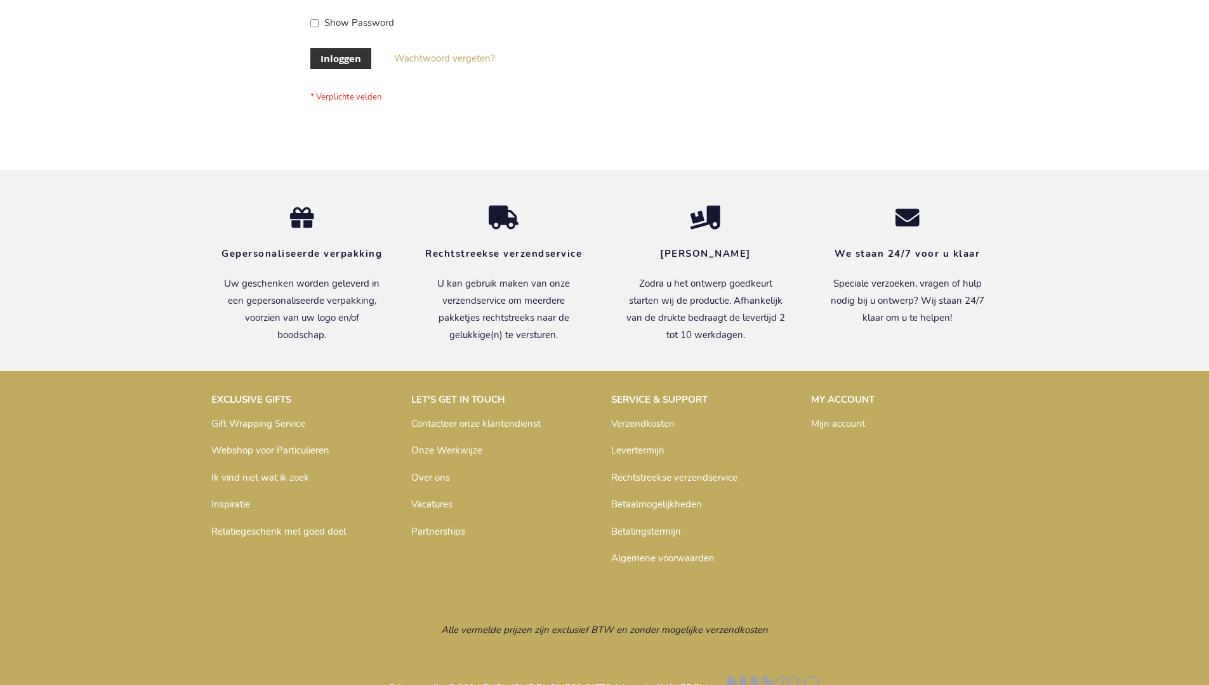
scroll to position [431, 0]
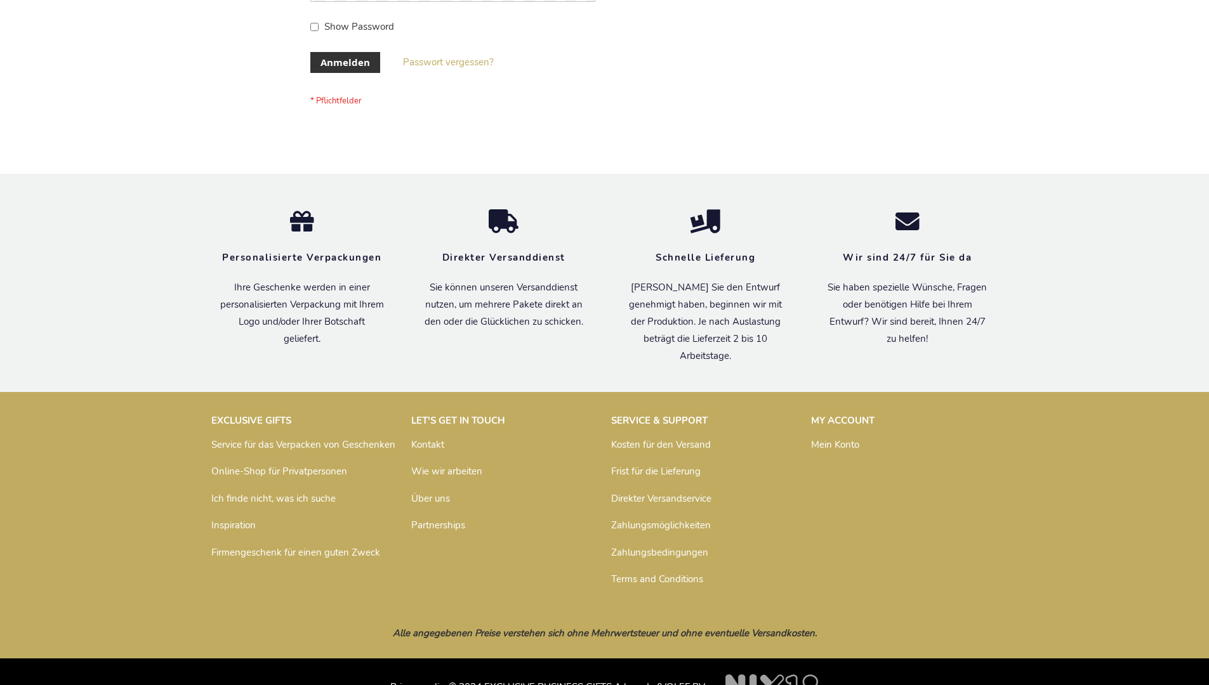
scroll to position [425, 0]
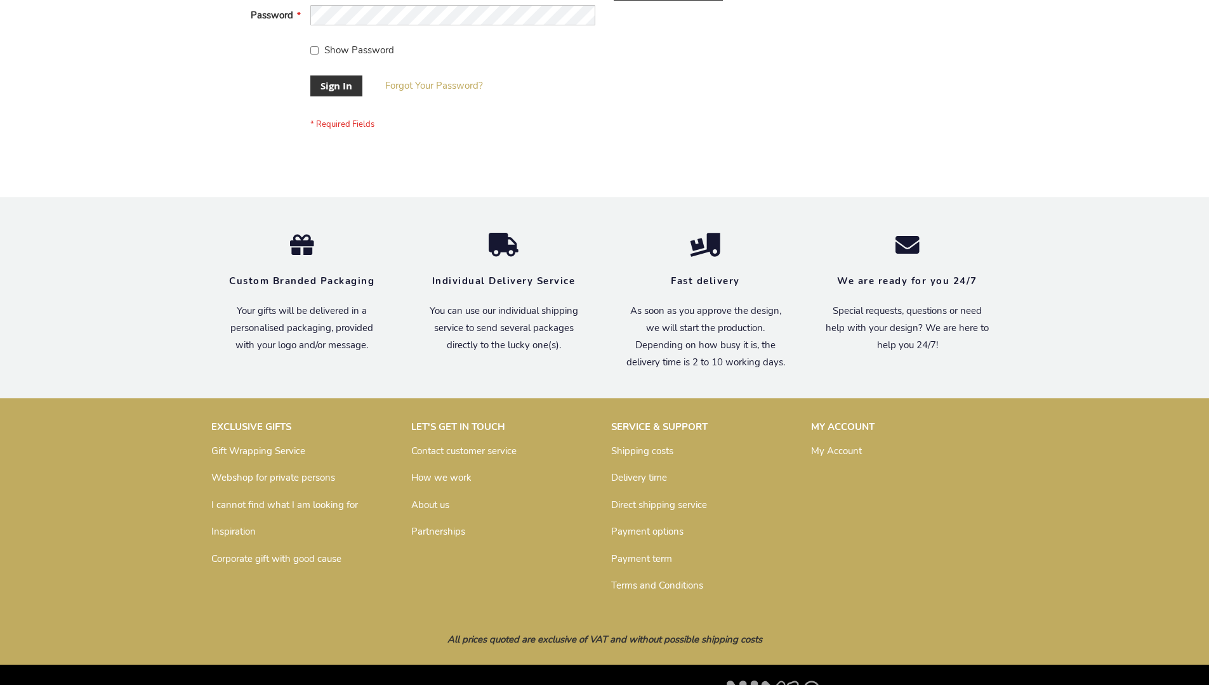
scroll to position [408, 0]
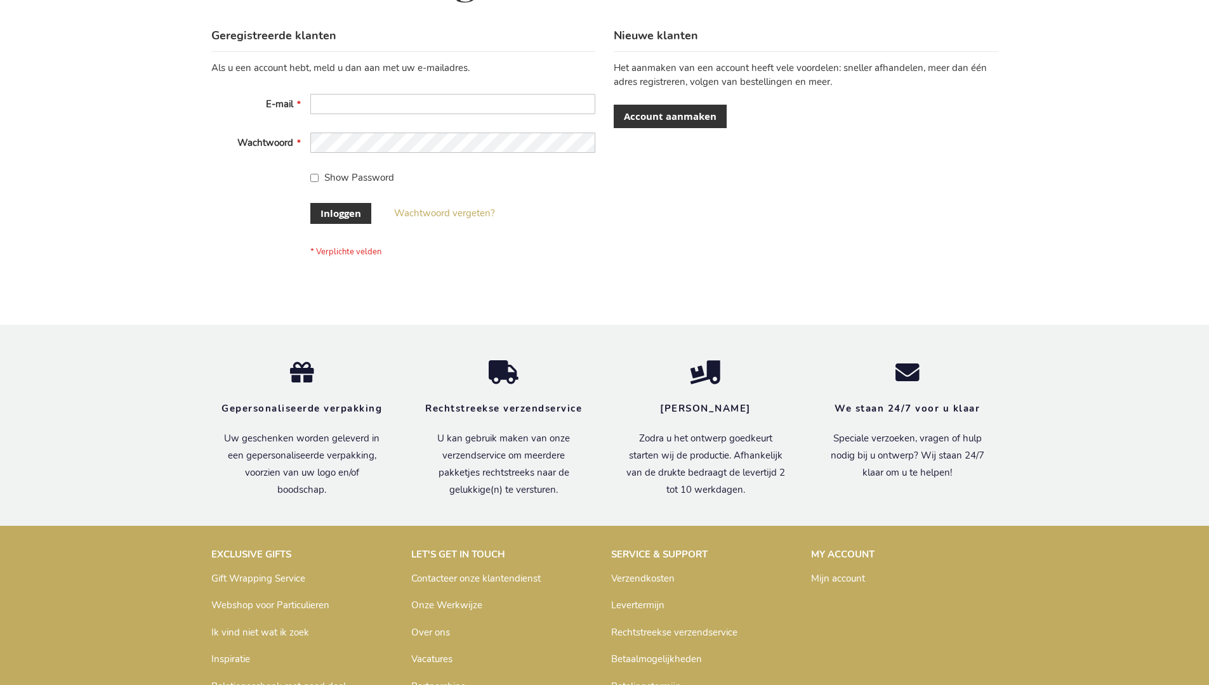
scroll to position [431, 0]
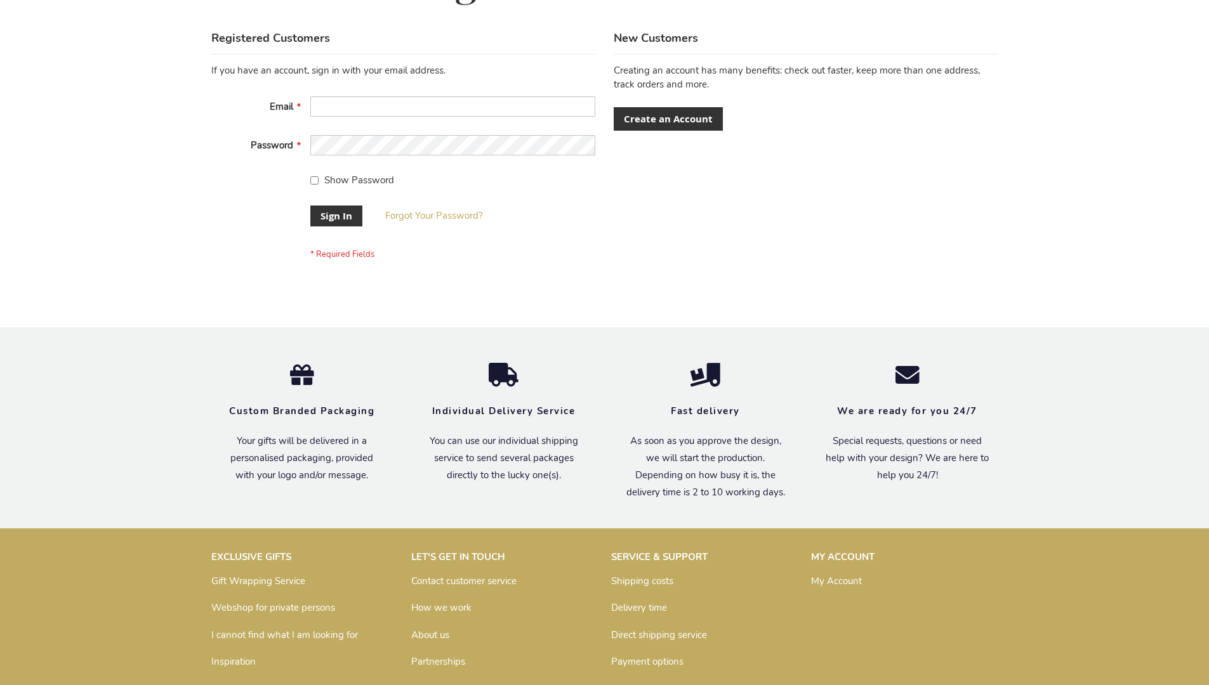
scroll to position [408, 0]
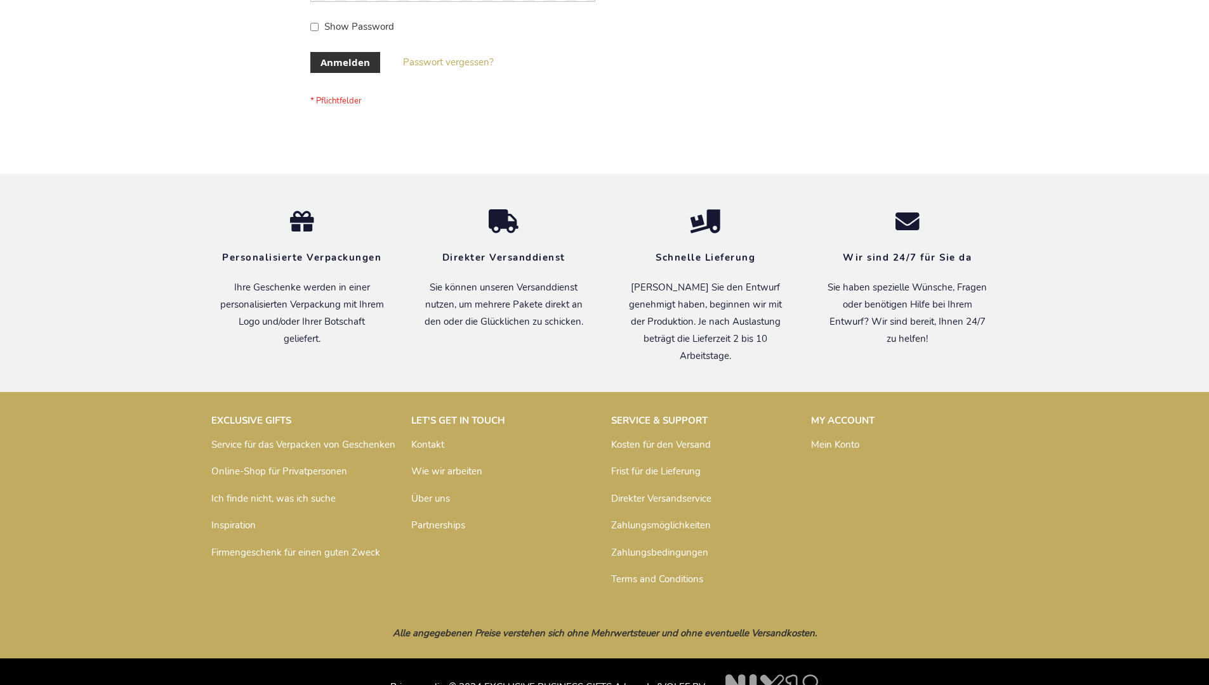
scroll to position [425, 0]
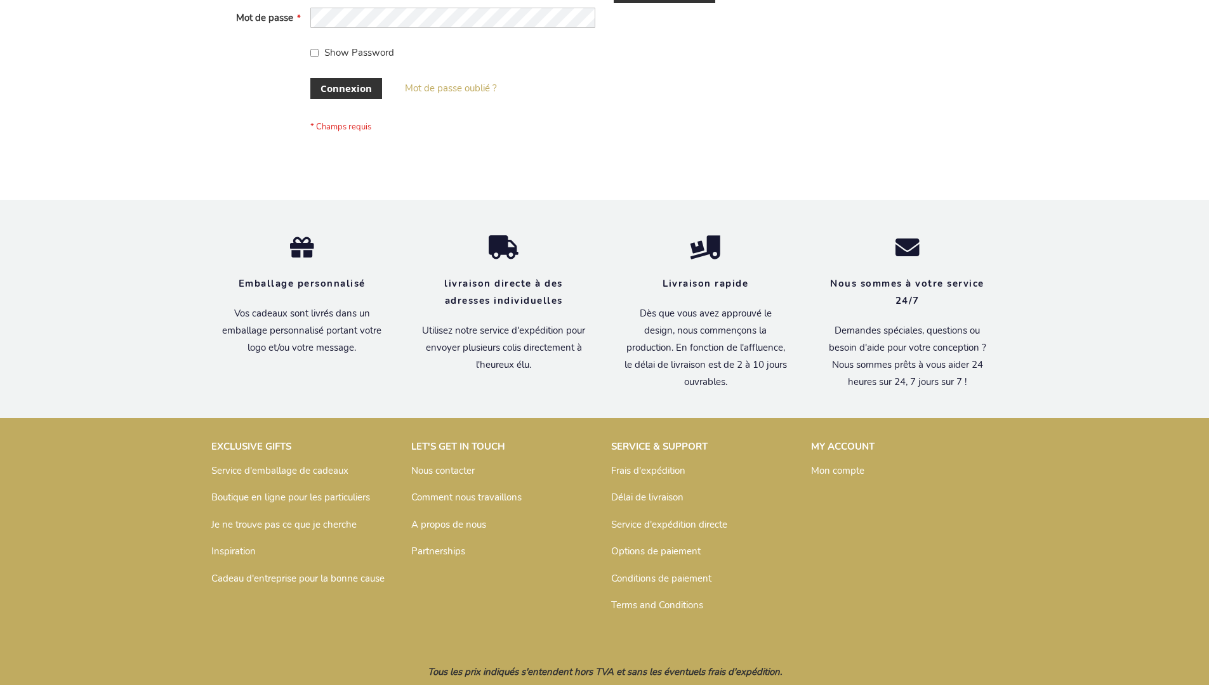
scroll to position [438, 0]
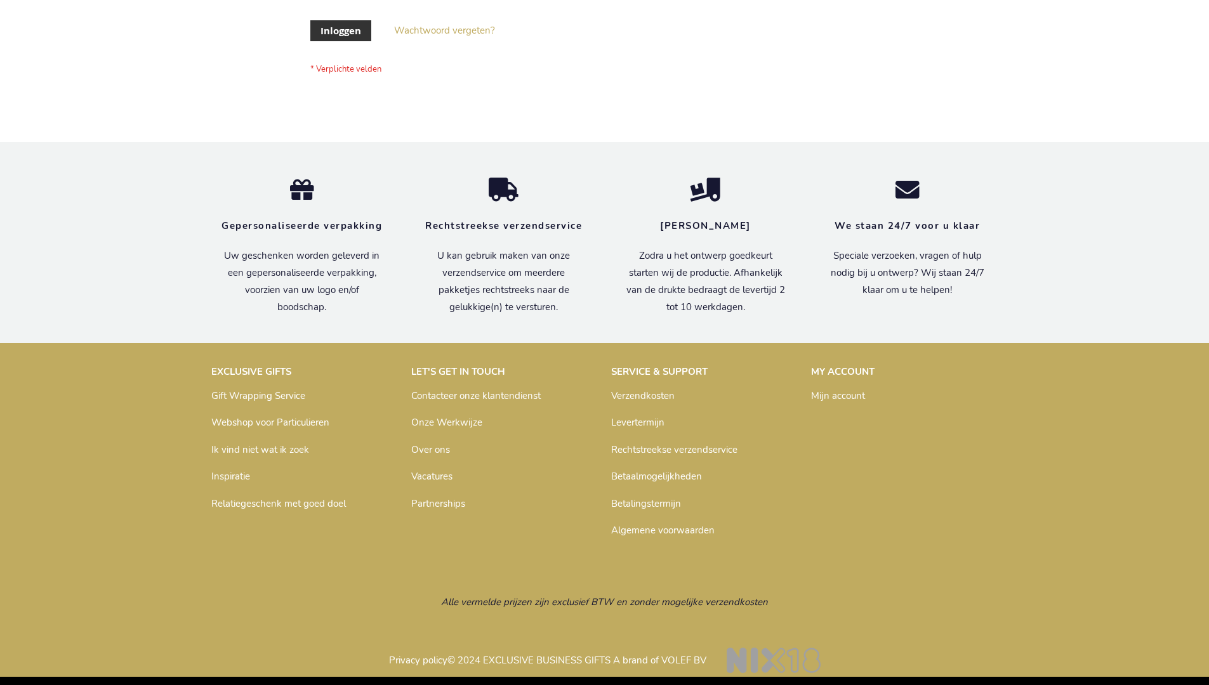
scroll to position [431, 0]
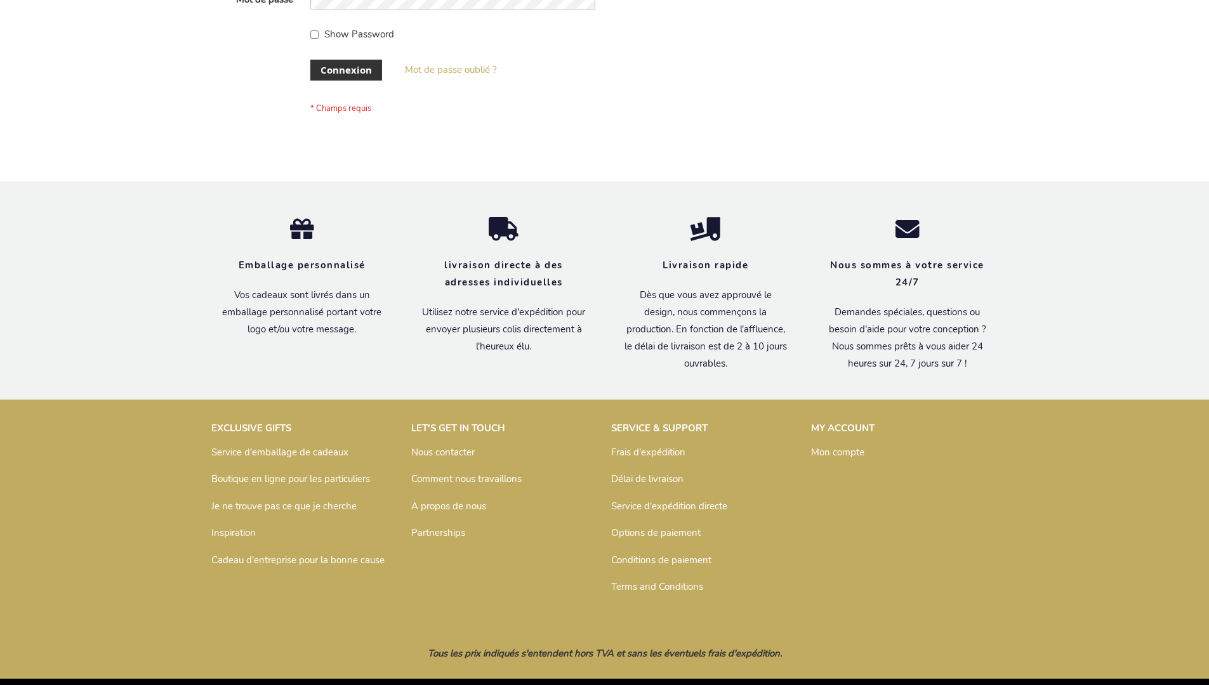
scroll to position [438, 0]
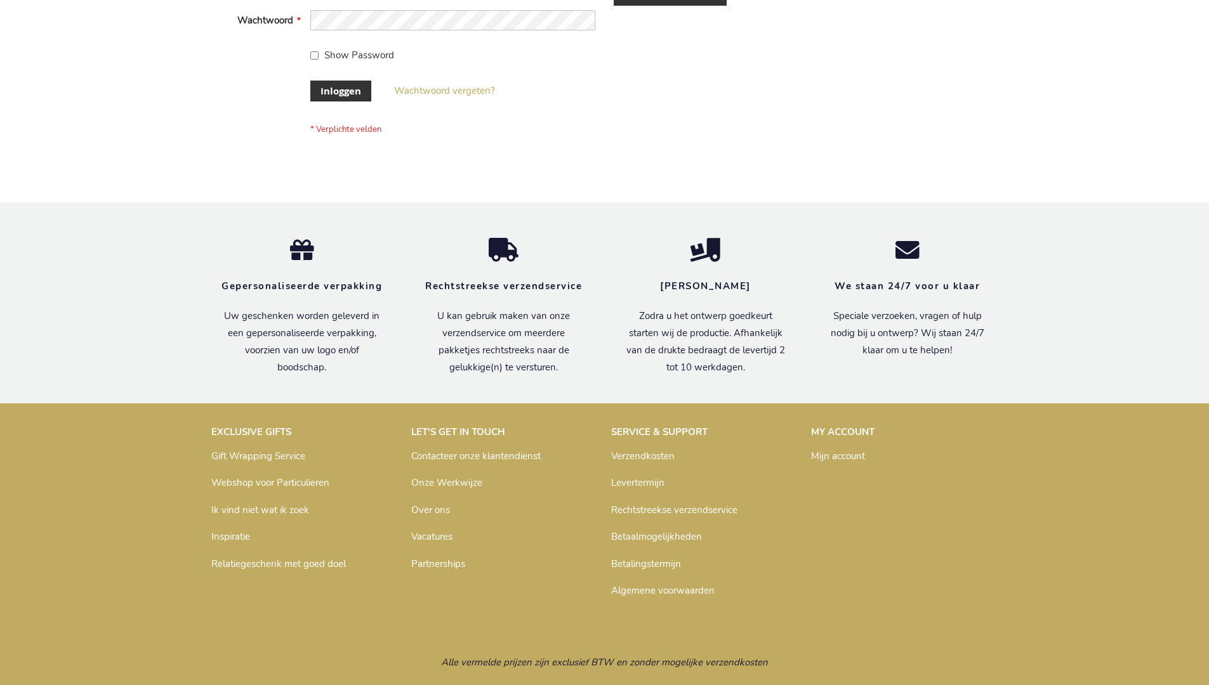
scroll to position [431, 0]
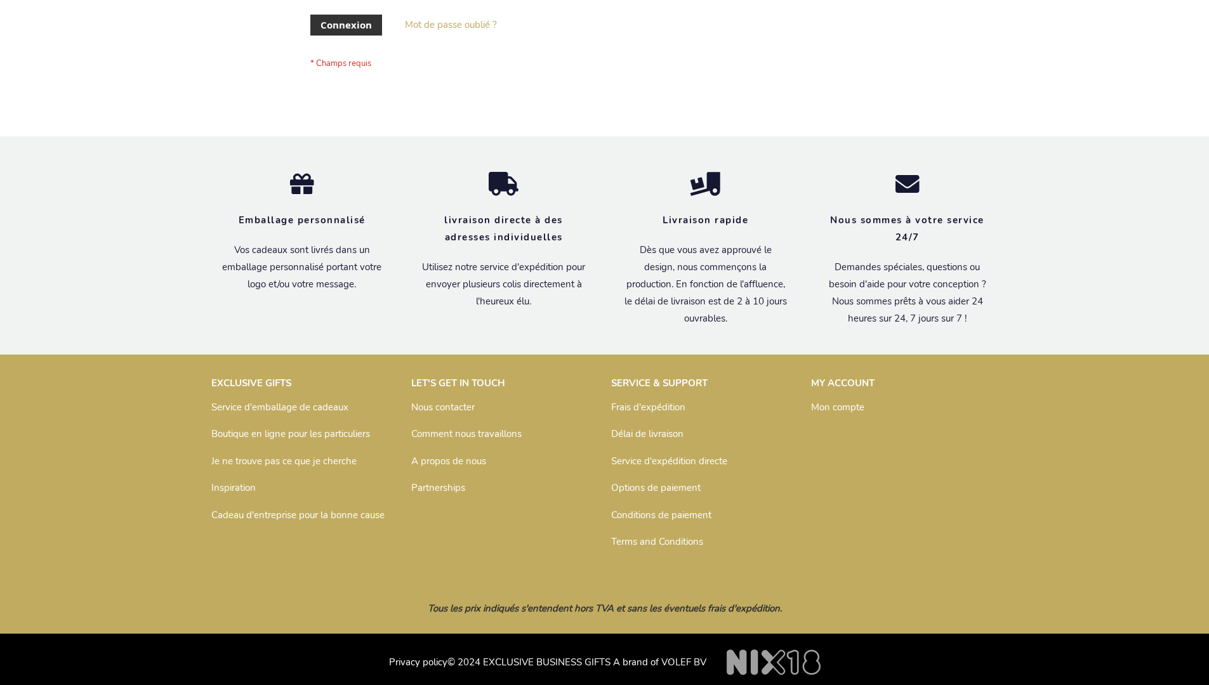
scroll to position [438, 0]
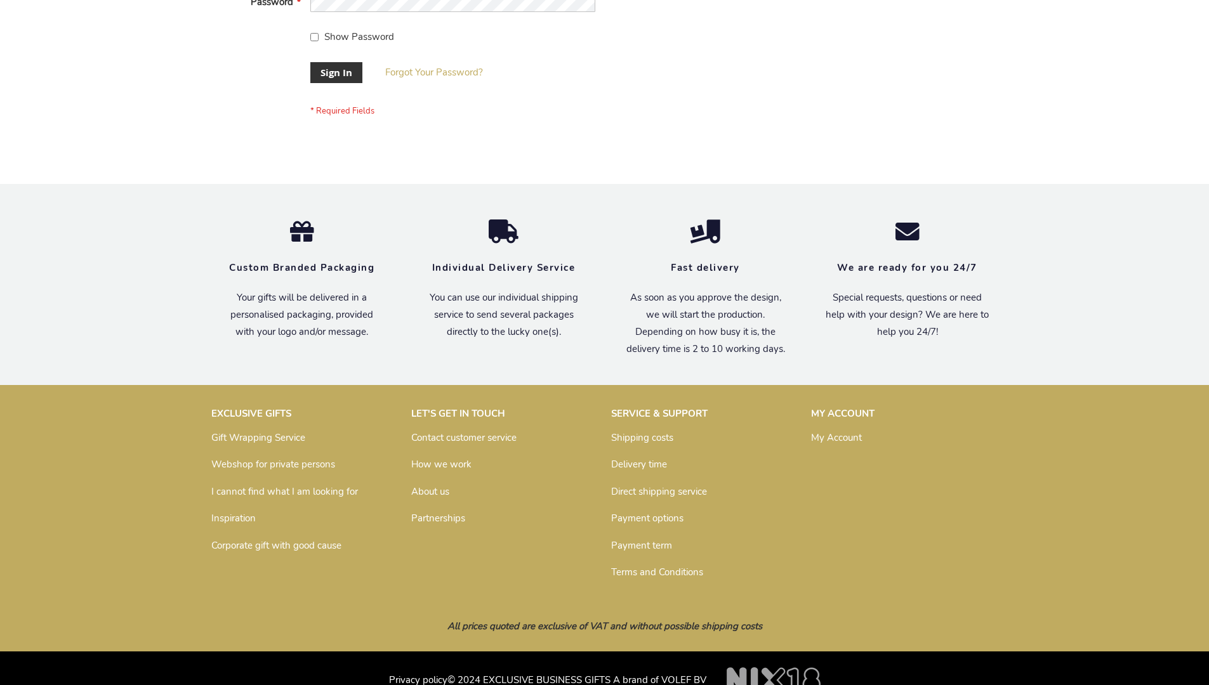
scroll to position [408, 0]
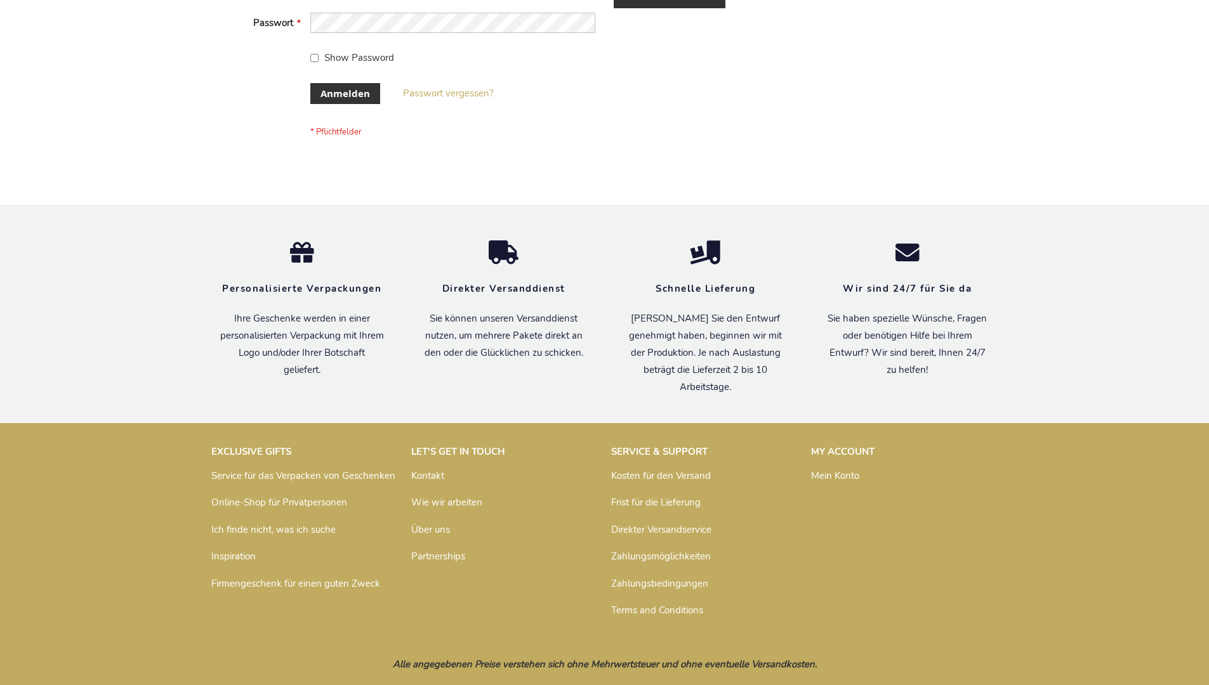
scroll to position [425, 0]
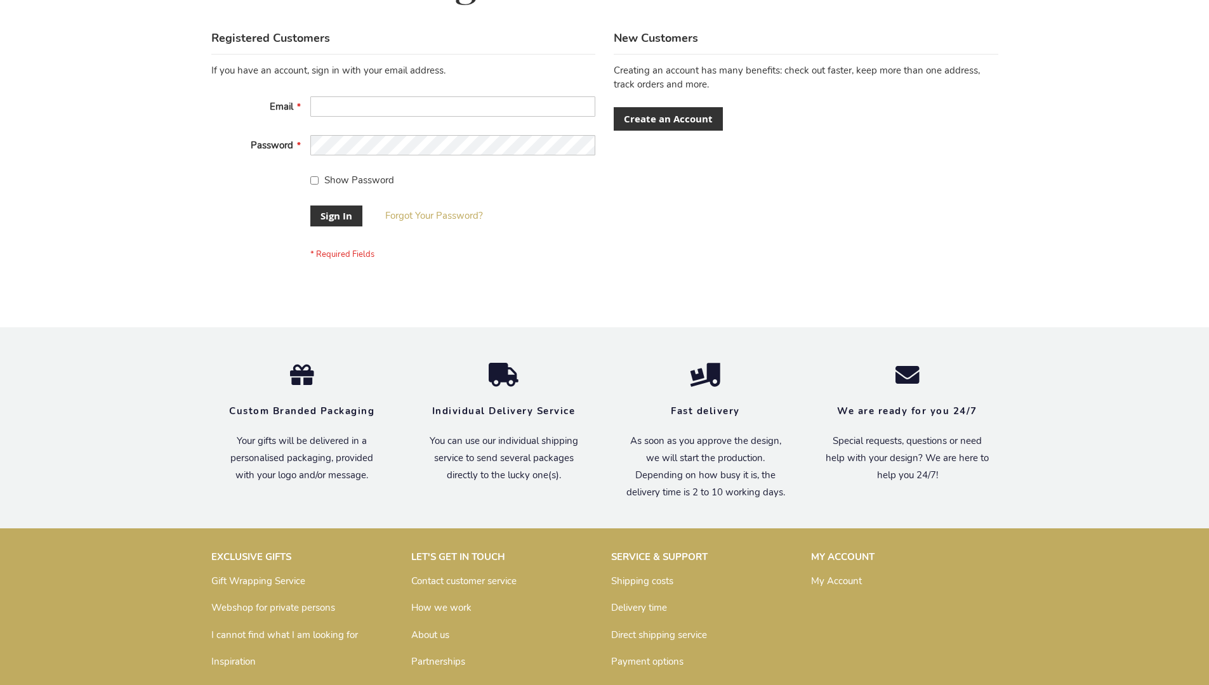
scroll to position [408, 0]
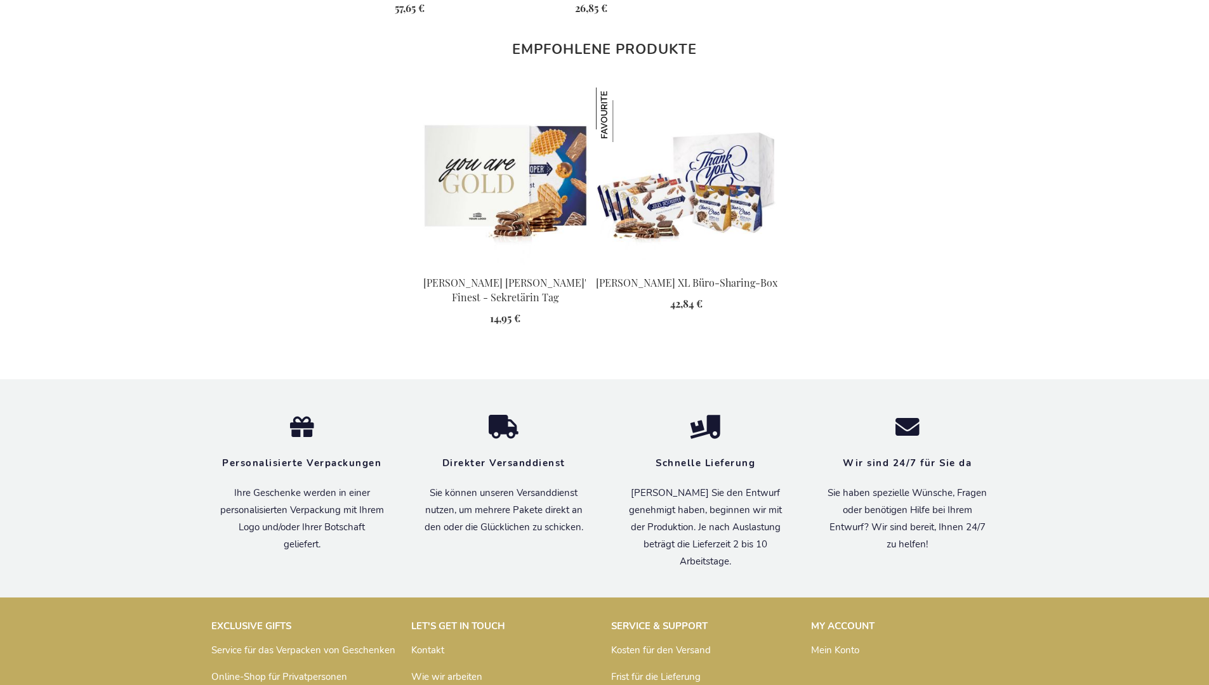
scroll to position [1667, 0]
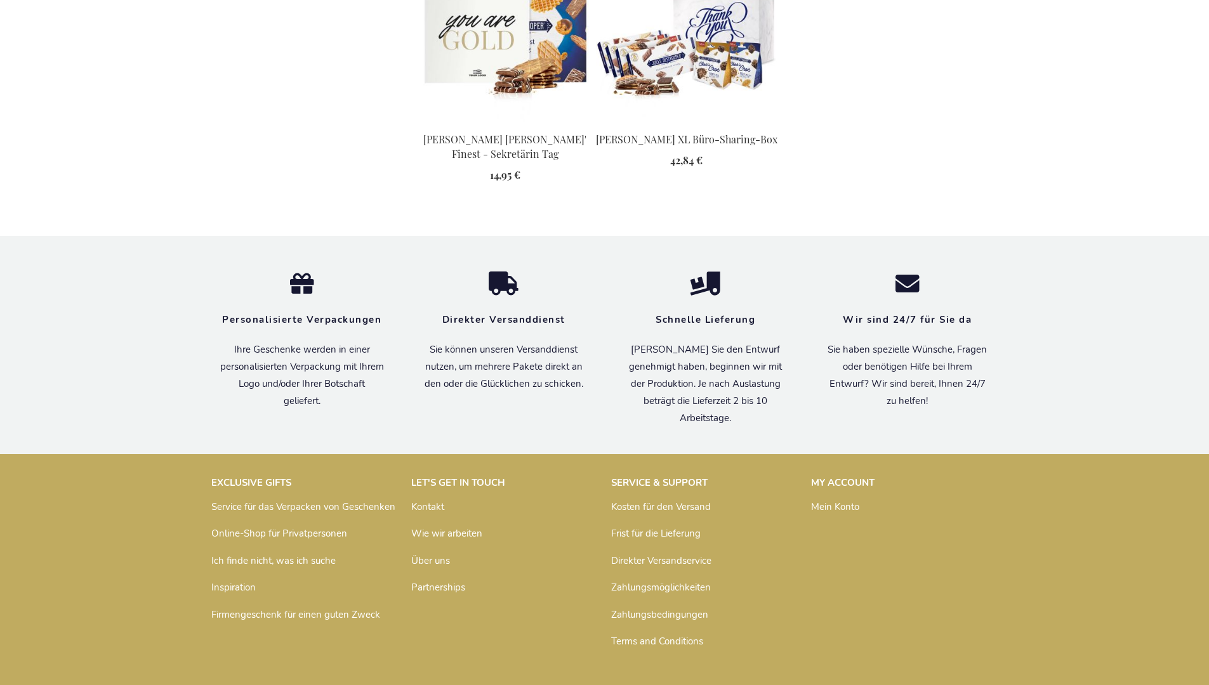
scroll to position [1667, 0]
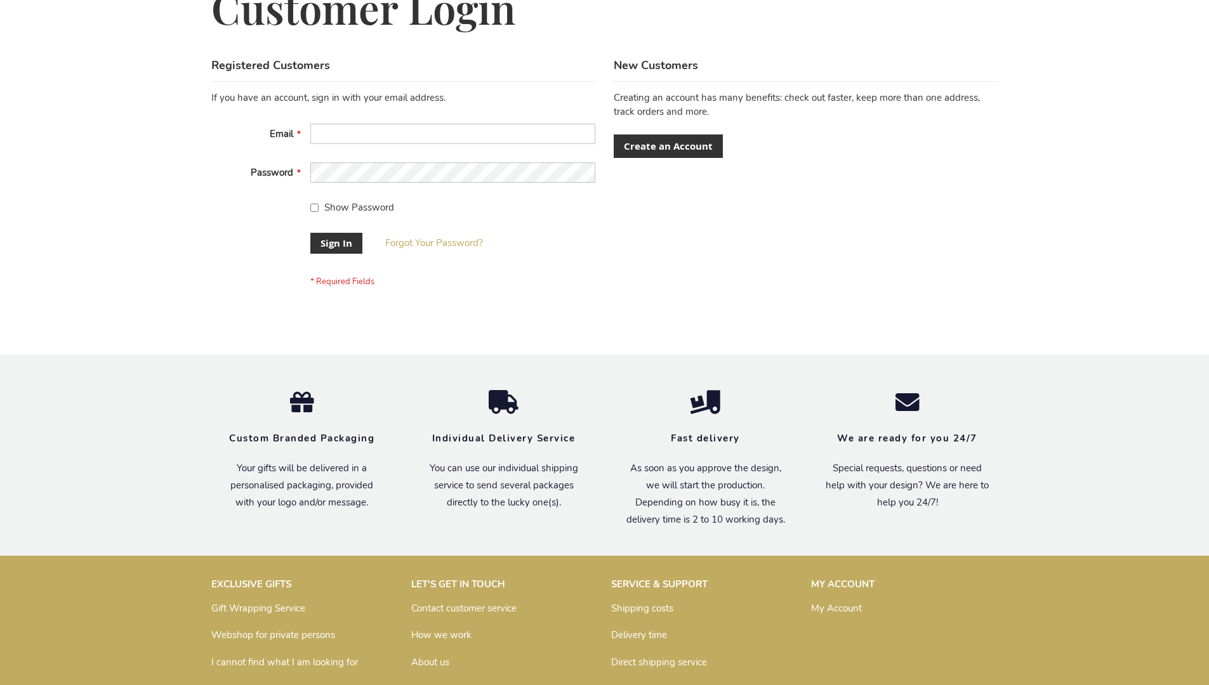
scroll to position [408, 0]
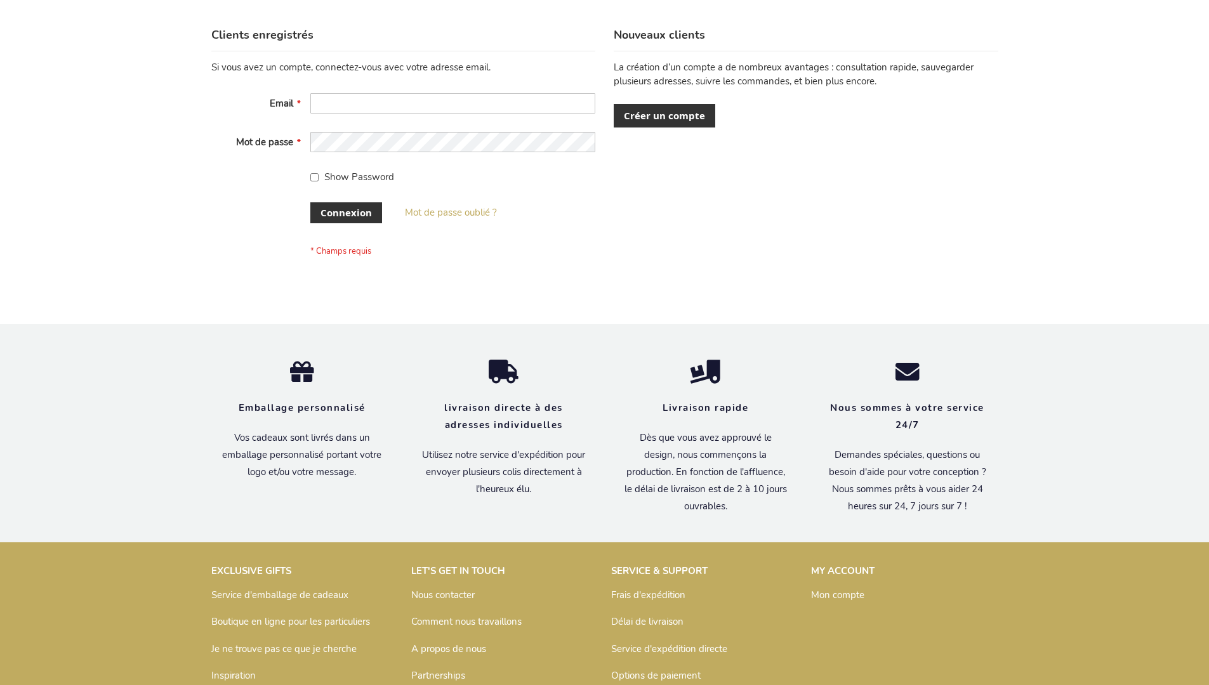
scroll to position [438, 0]
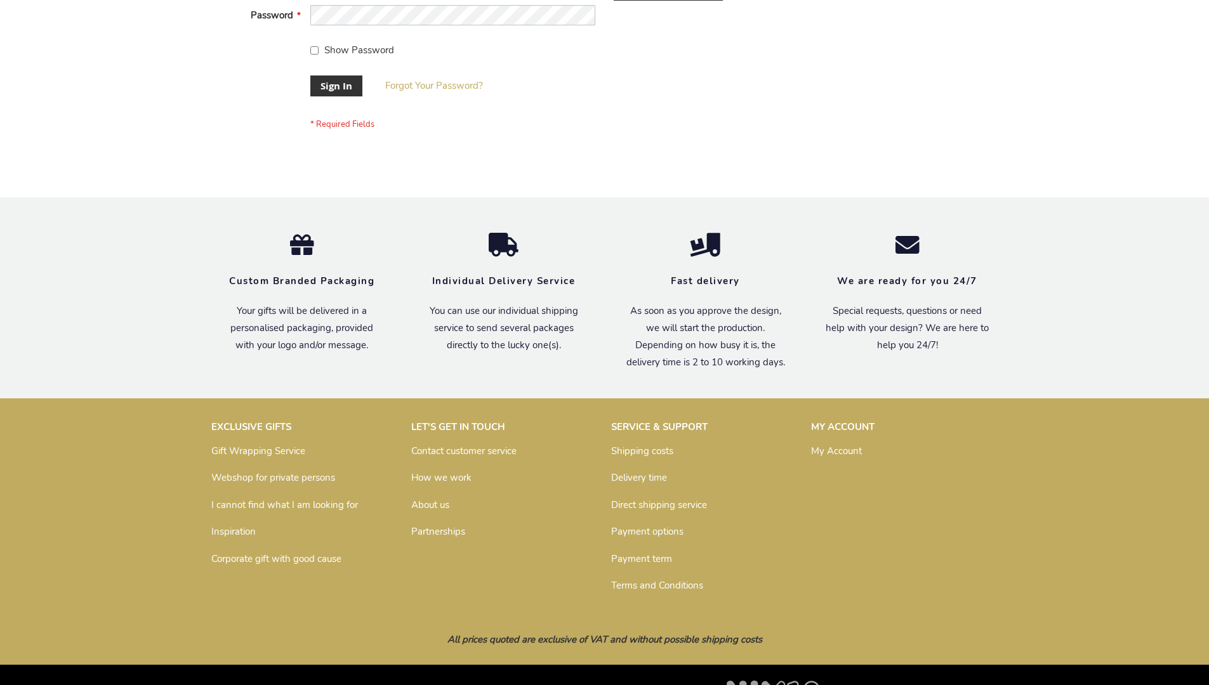
scroll to position [408, 0]
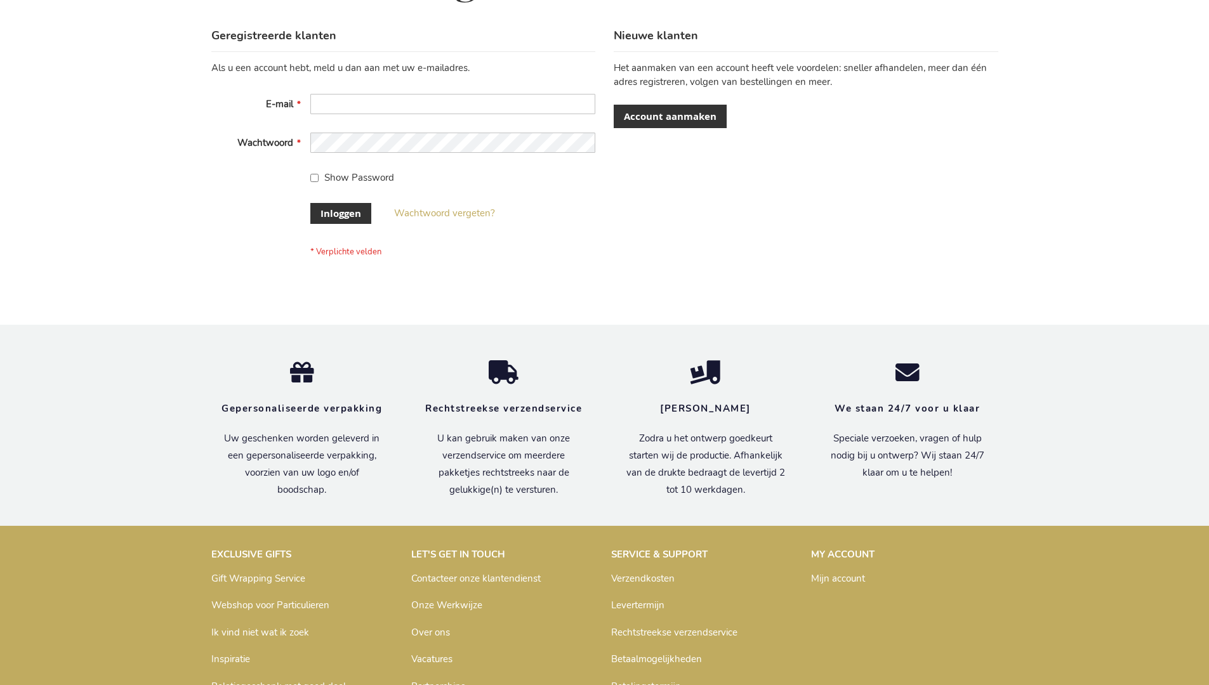
scroll to position [431, 0]
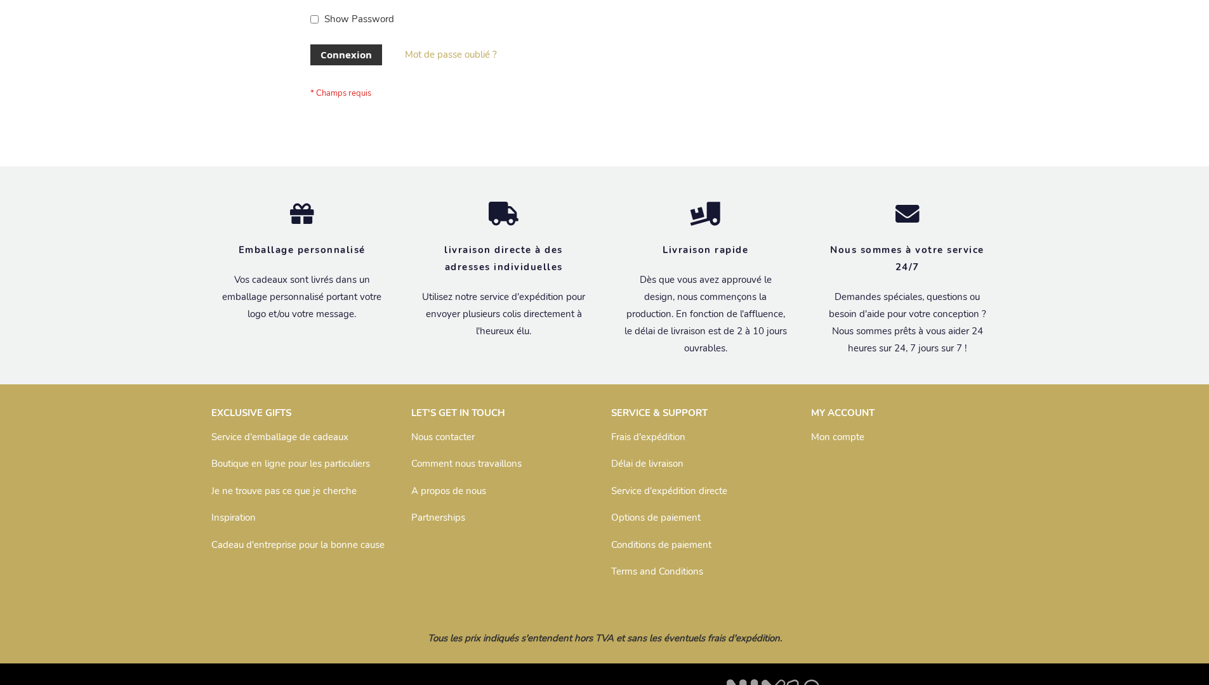
scroll to position [438, 0]
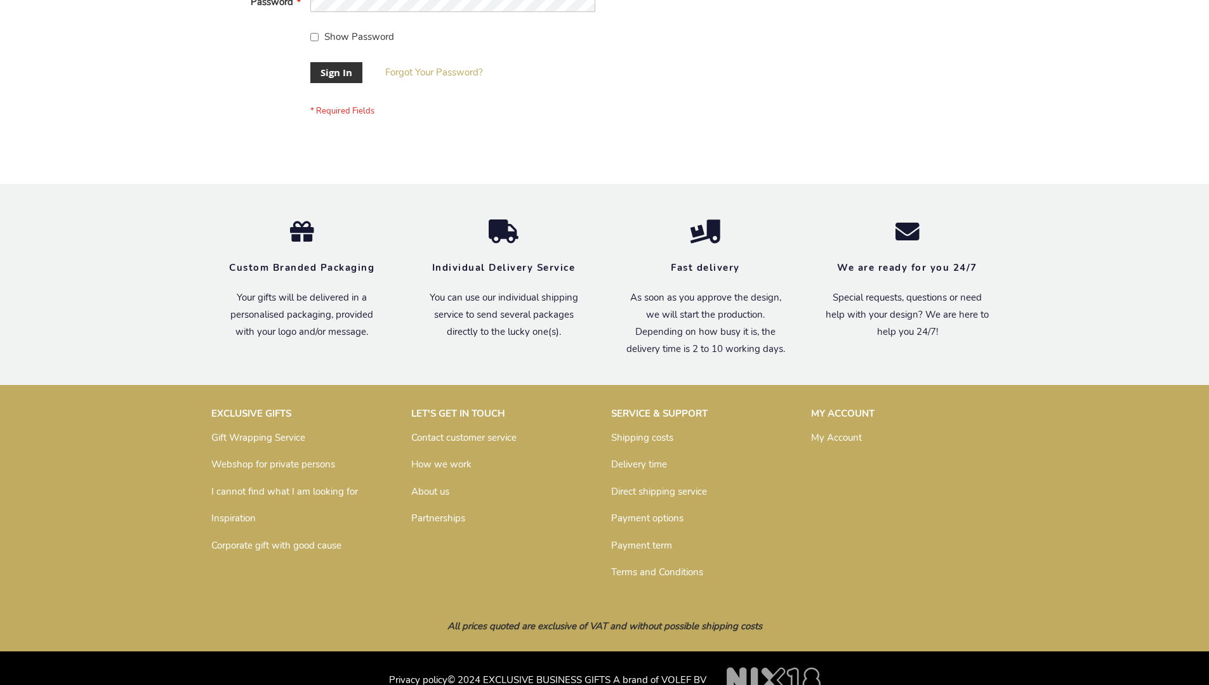
scroll to position [408, 0]
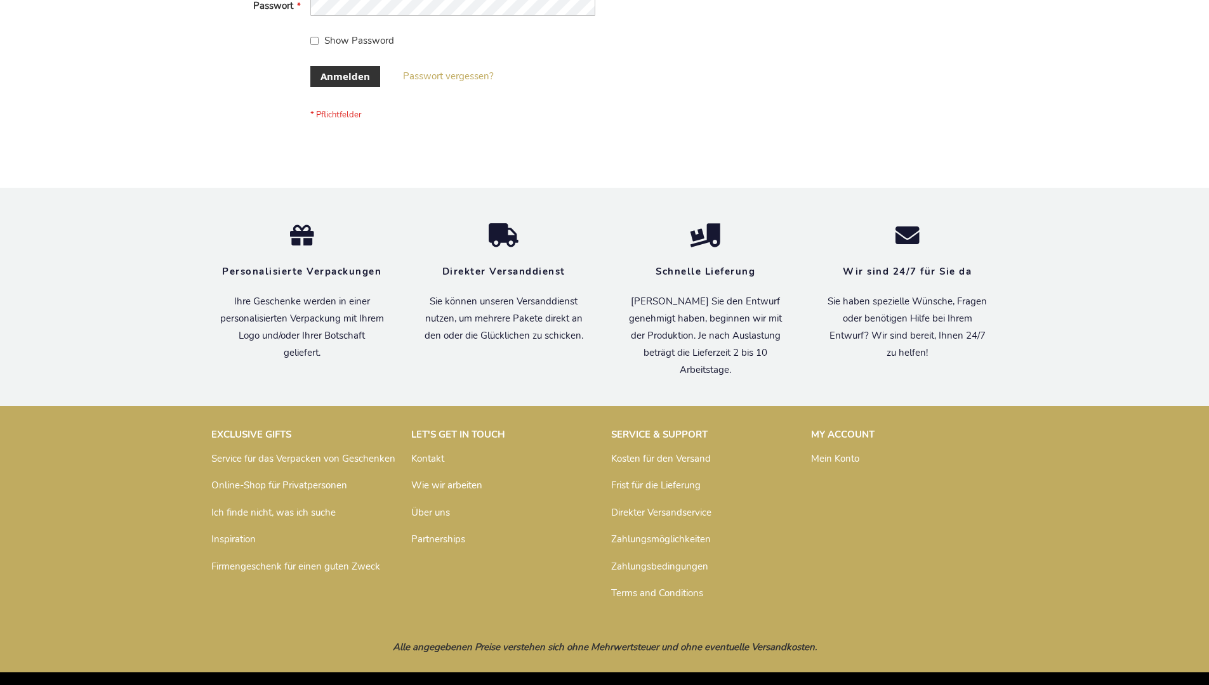
scroll to position [425, 0]
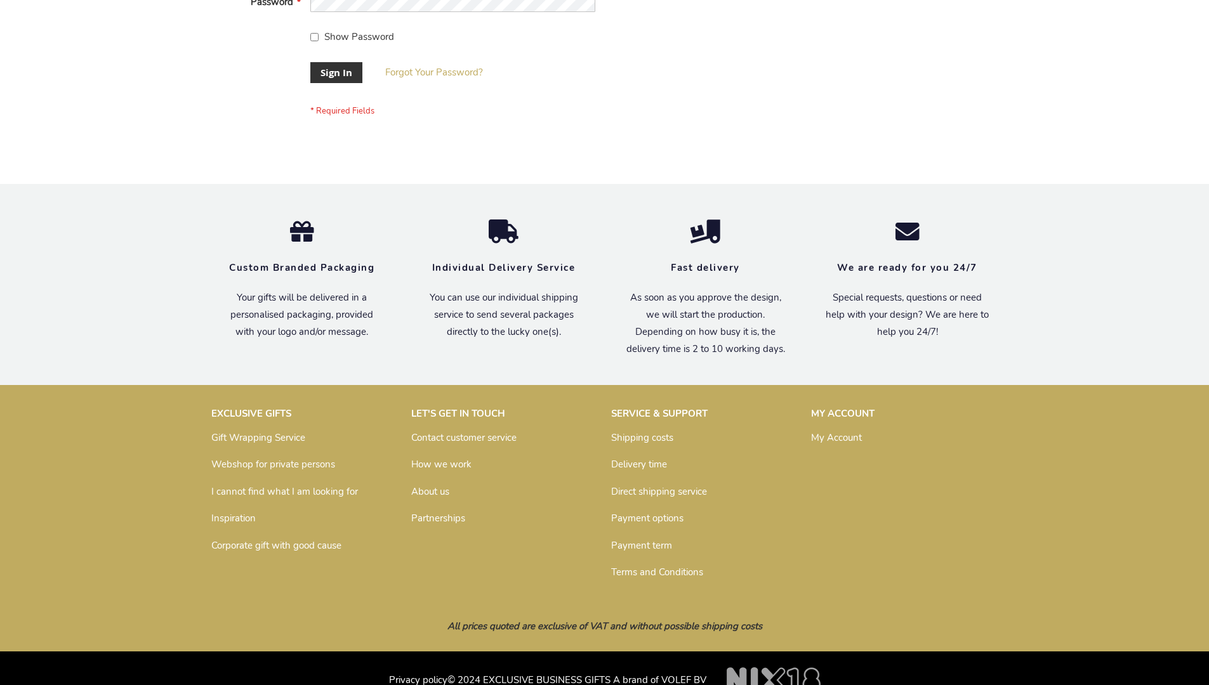
scroll to position [408, 0]
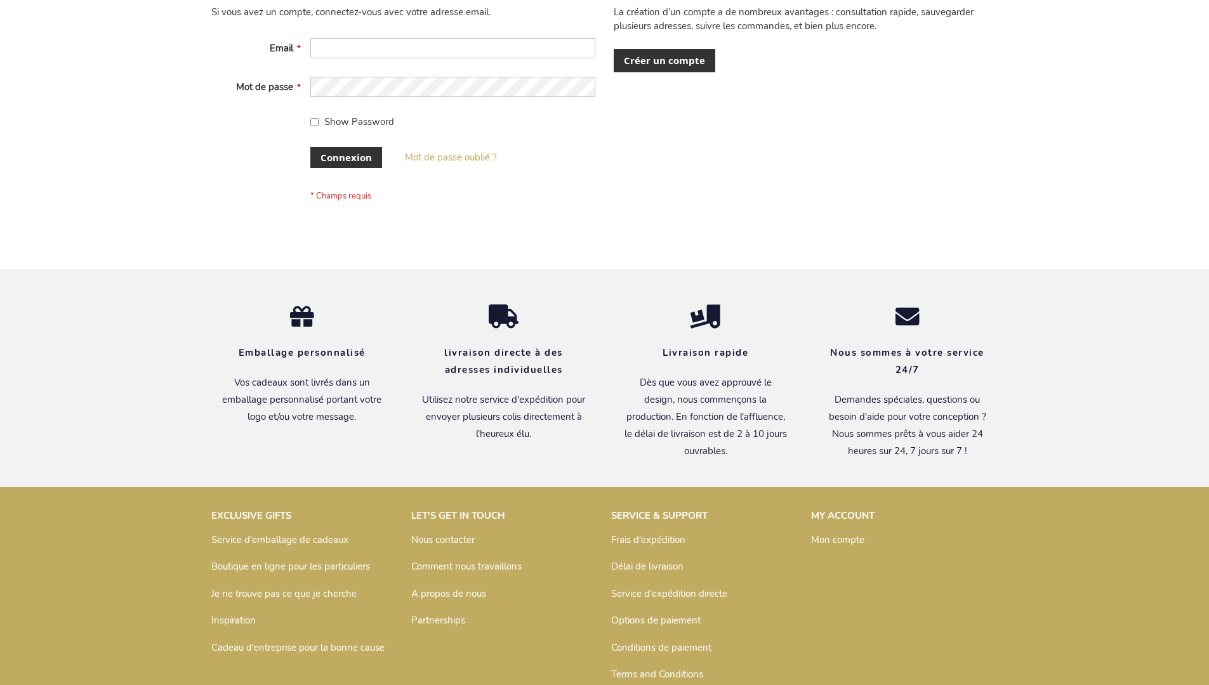
scroll to position [438, 0]
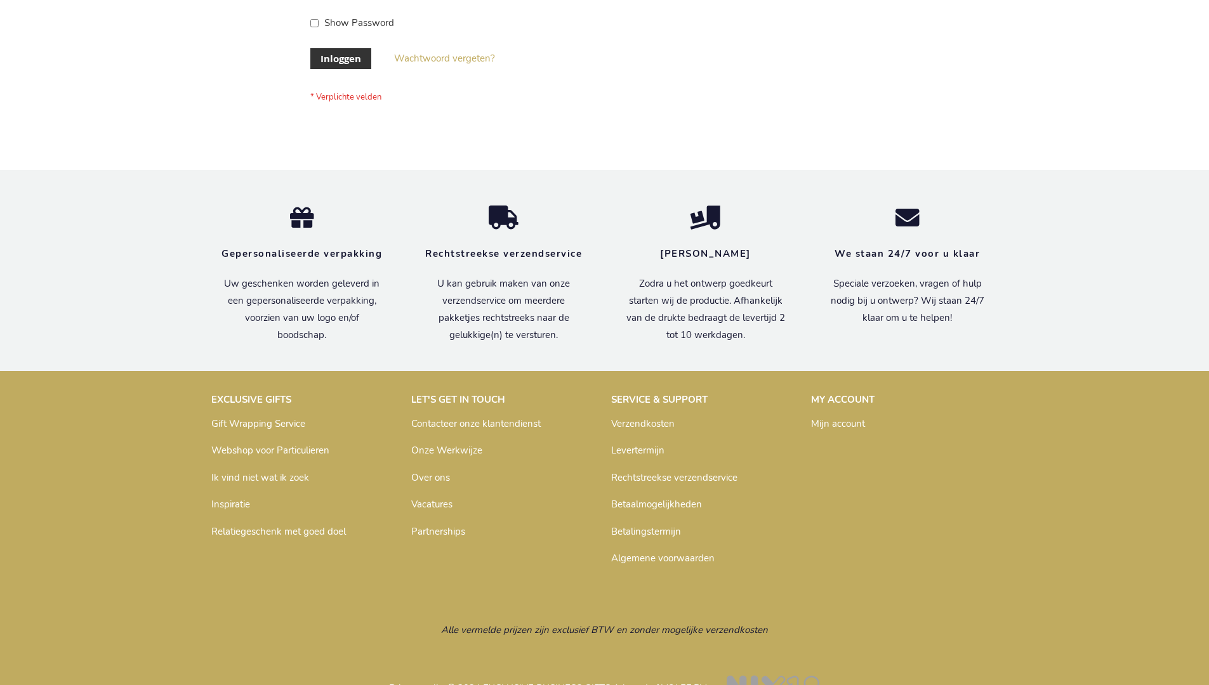
scroll to position [431, 0]
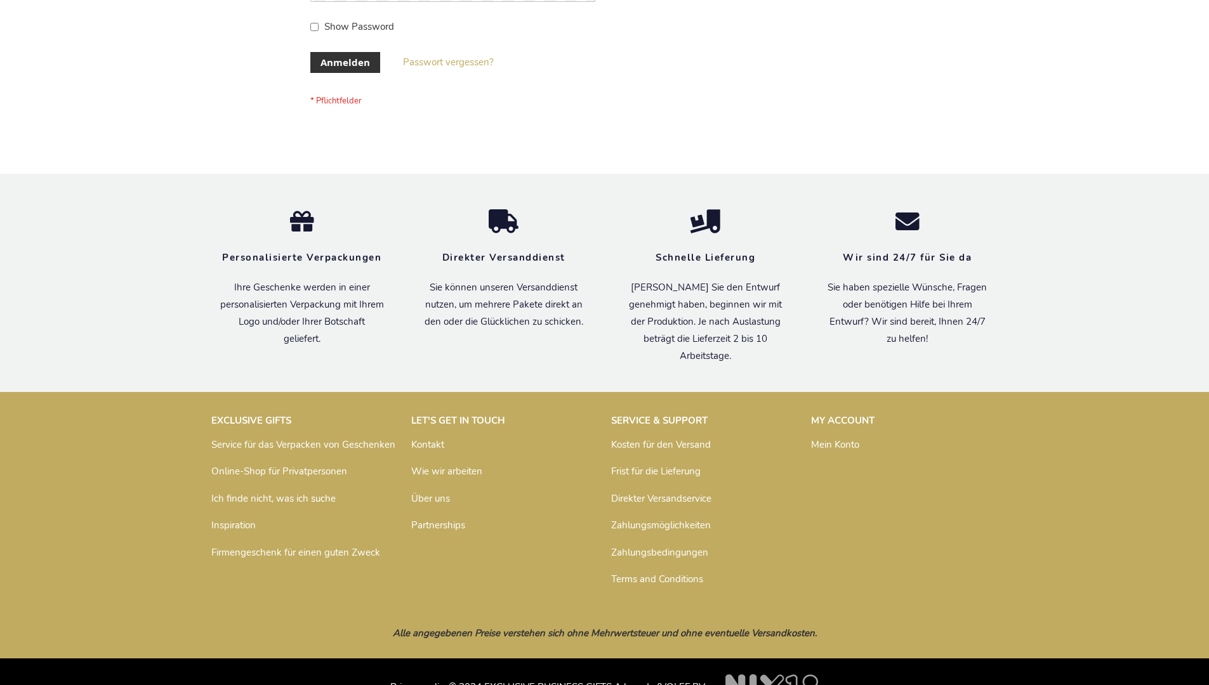
scroll to position [425, 0]
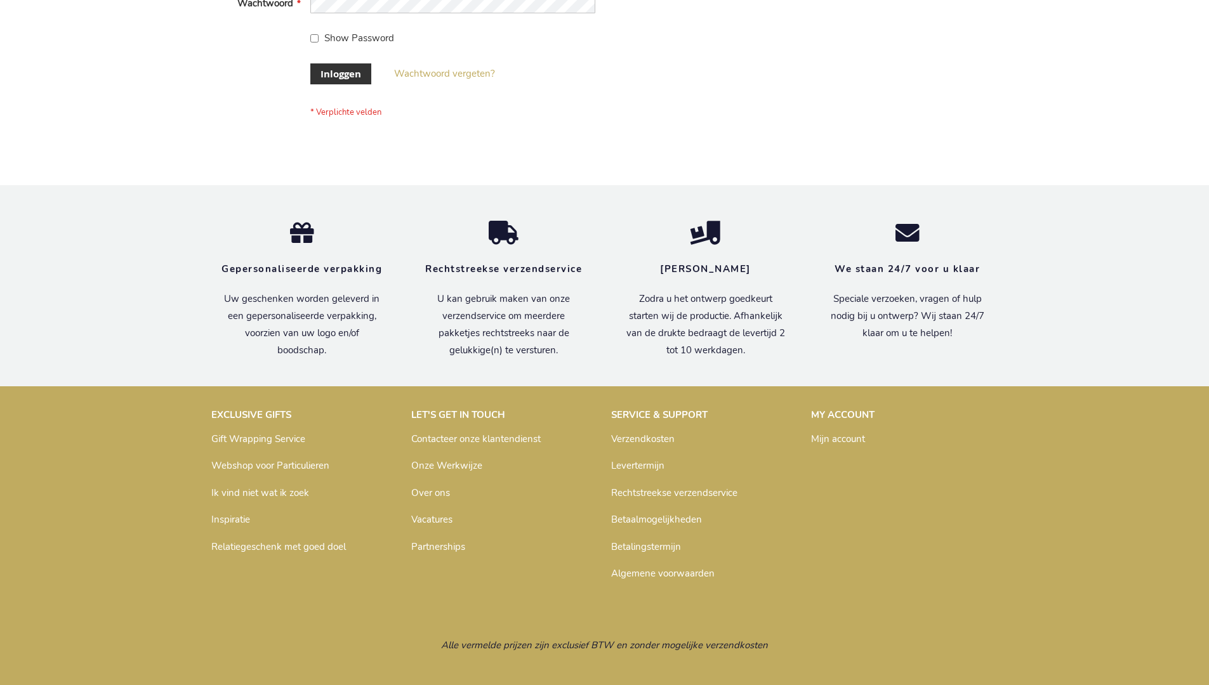
scroll to position [431, 0]
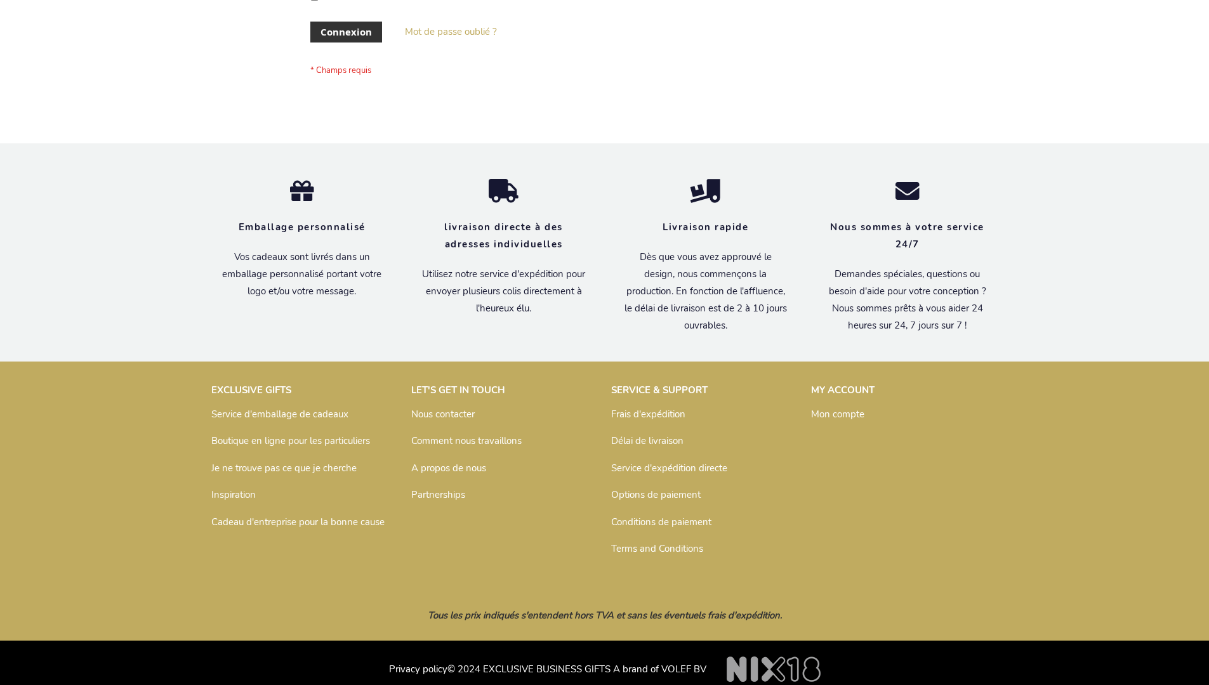
scroll to position [438, 0]
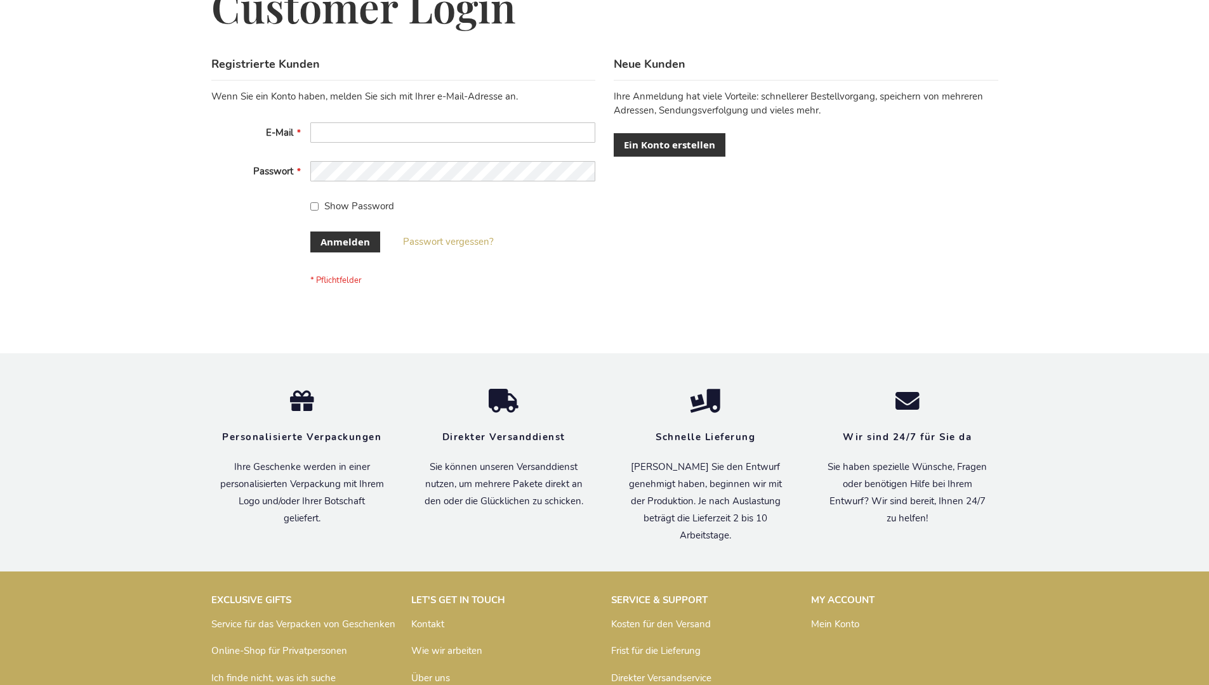
scroll to position [425, 0]
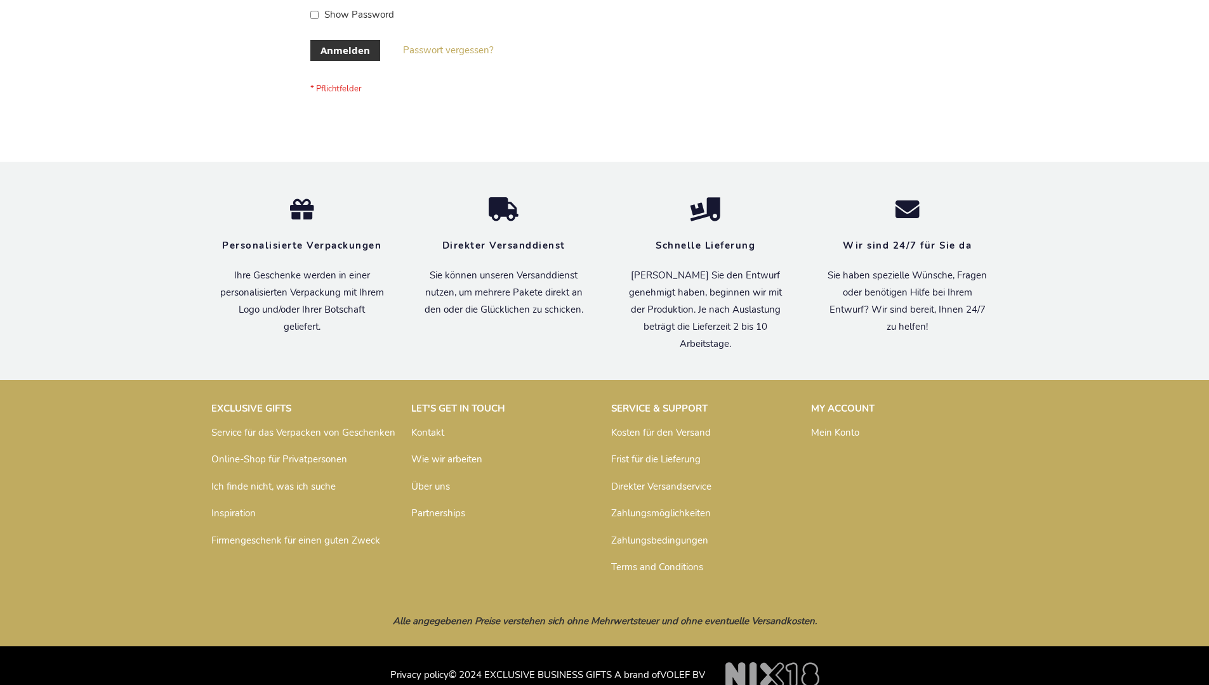
scroll to position [425, 0]
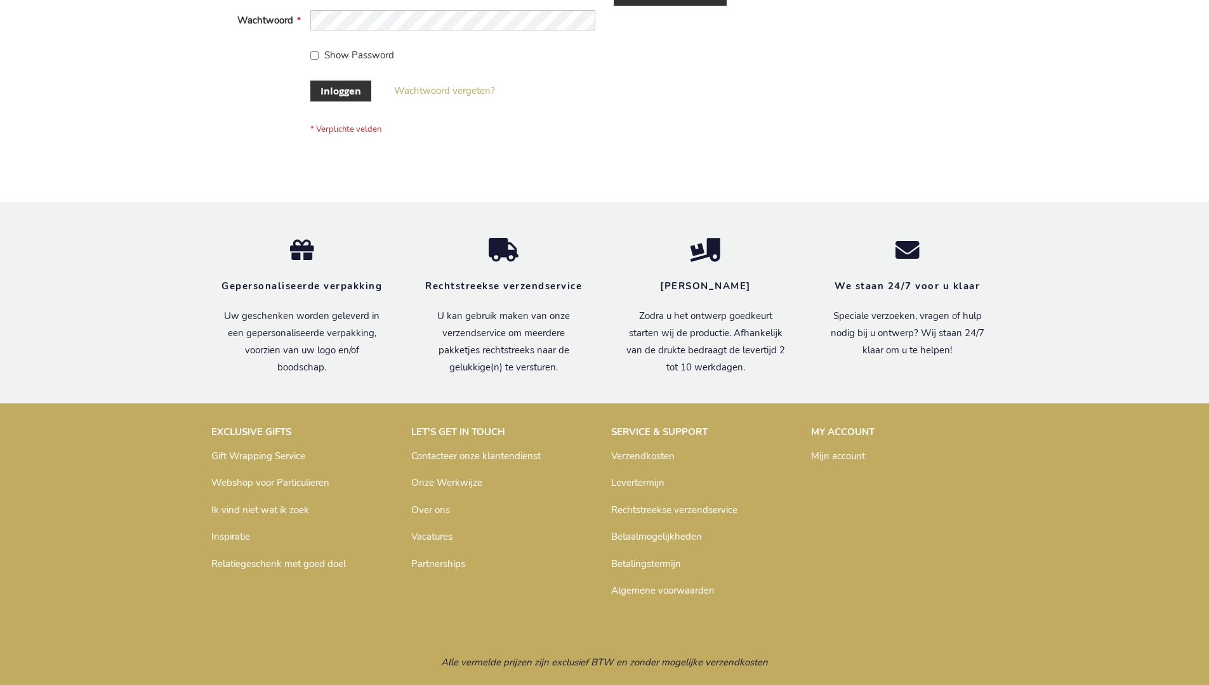
scroll to position [431, 0]
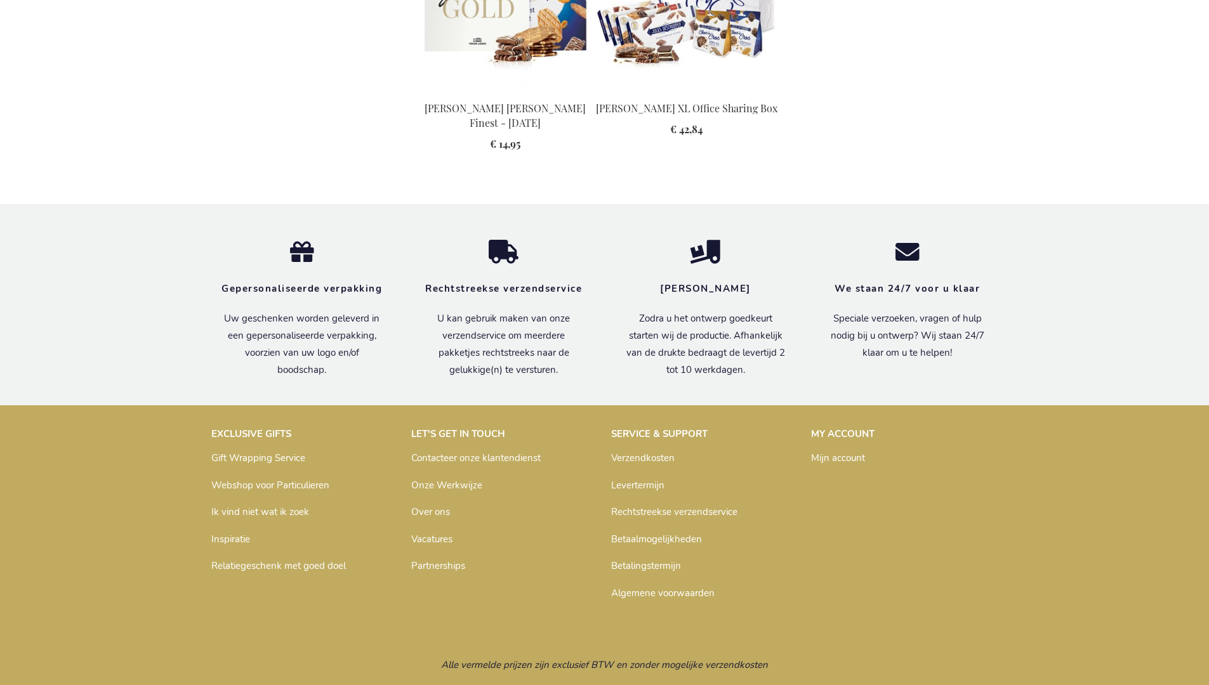
scroll to position [1658, 0]
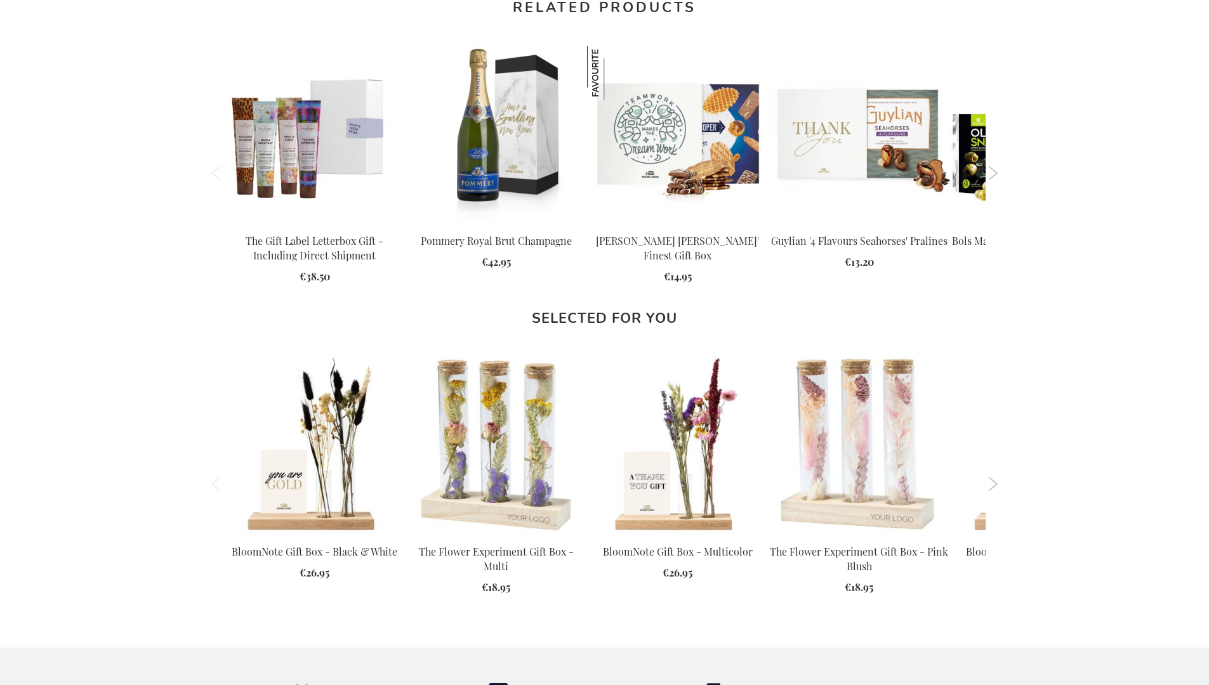
scroll to position [1617, 0]
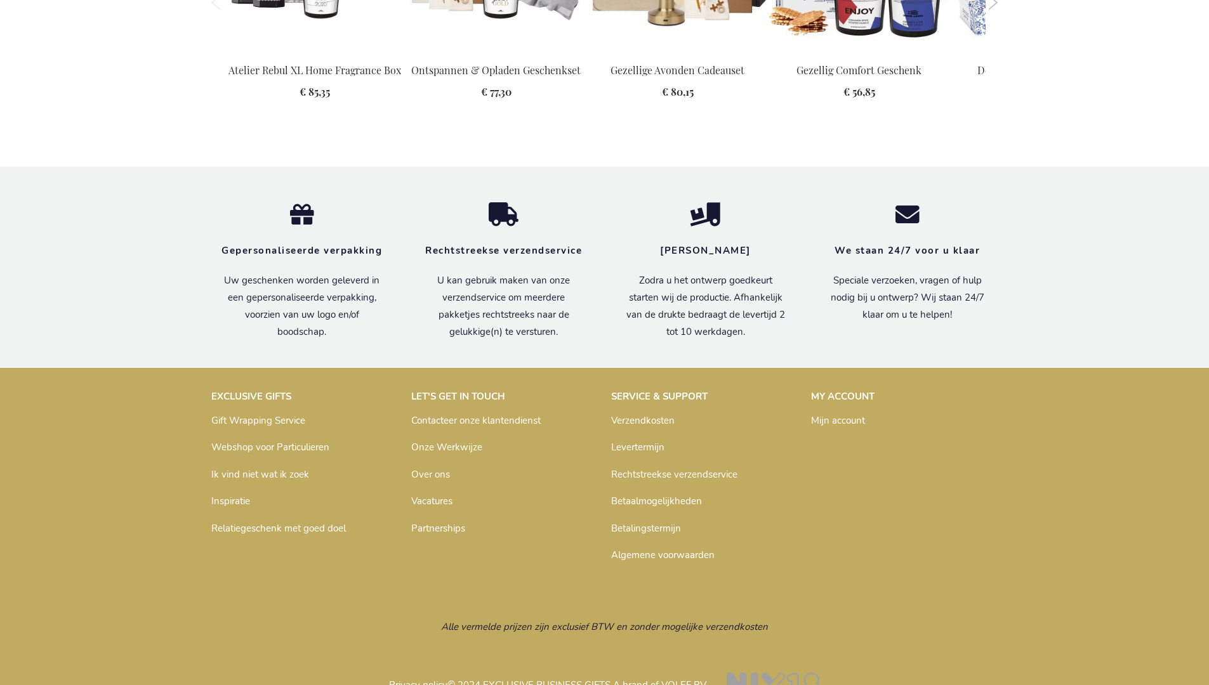
scroll to position [1661, 0]
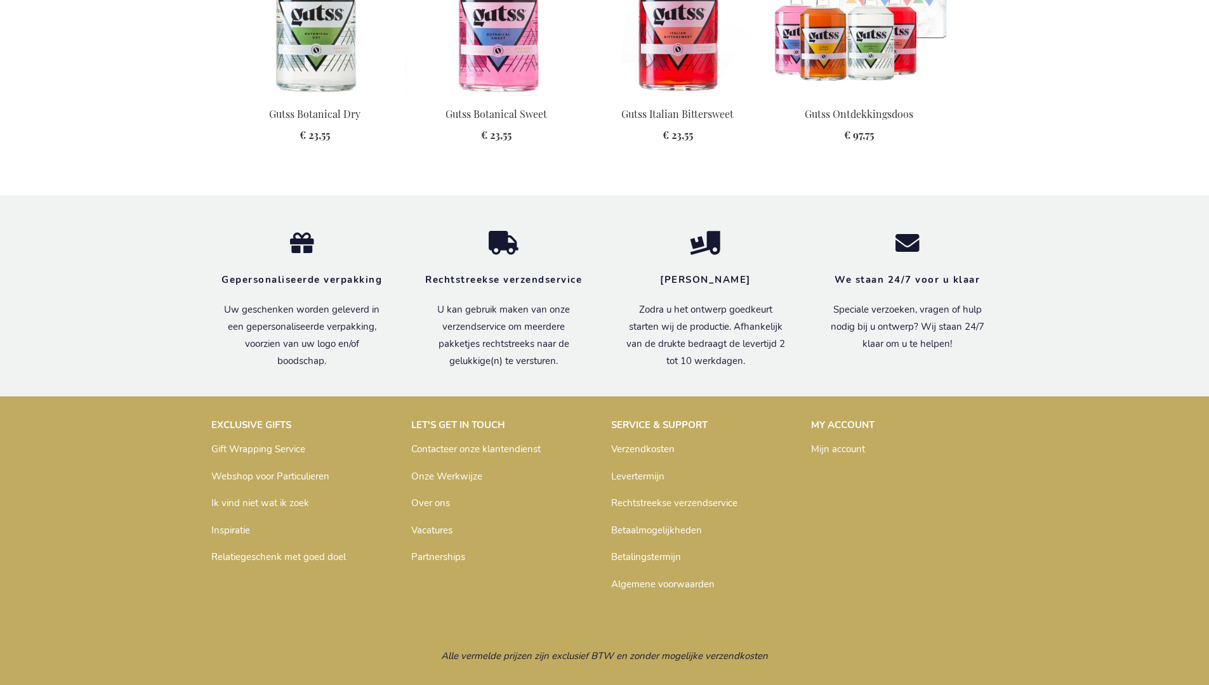
scroll to position [1449, 0]
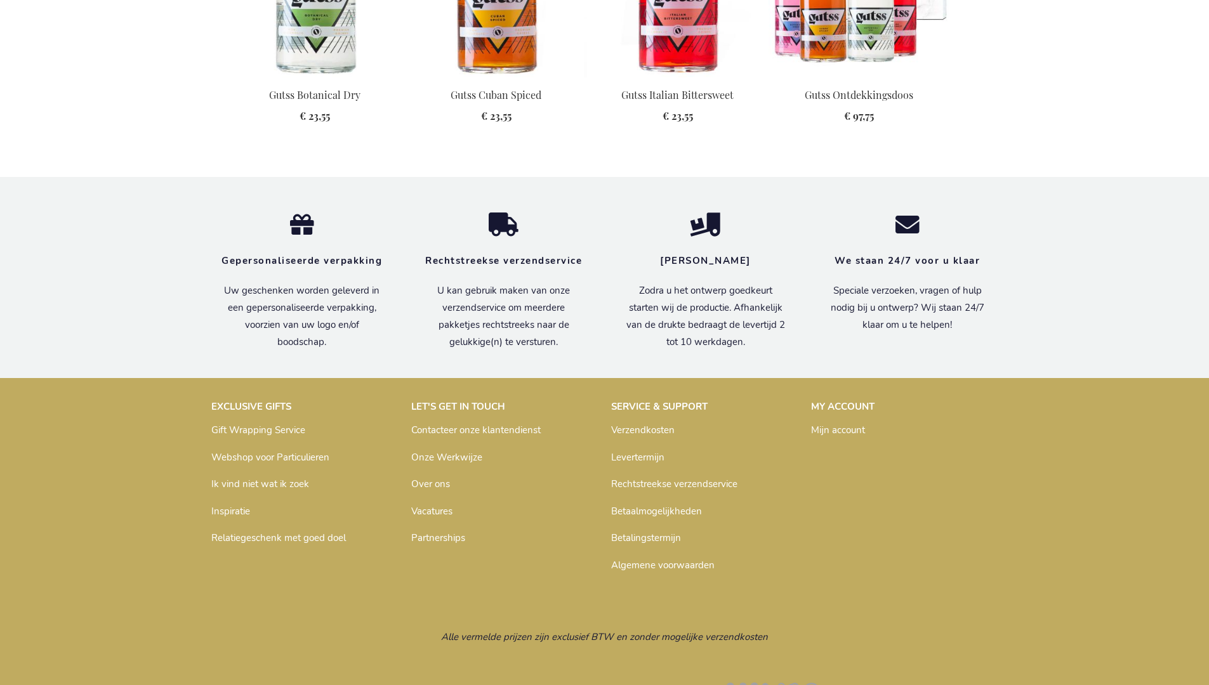
scroll to position [1476, 0]
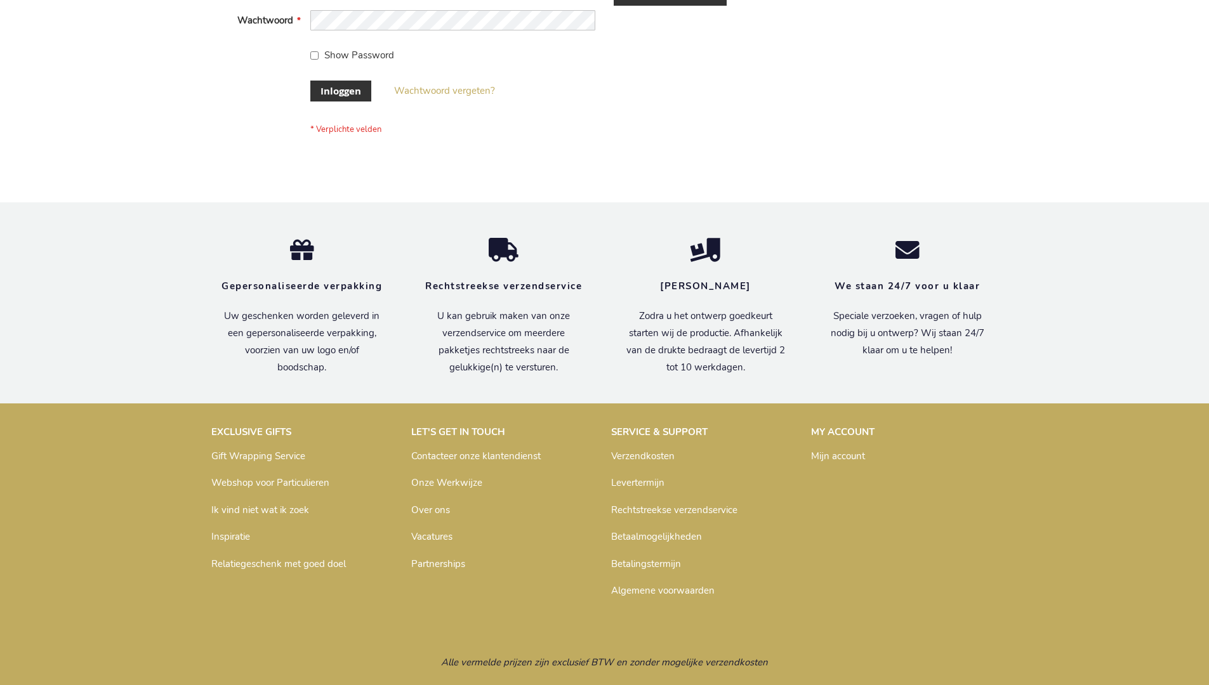
scroll to position [431, 0]
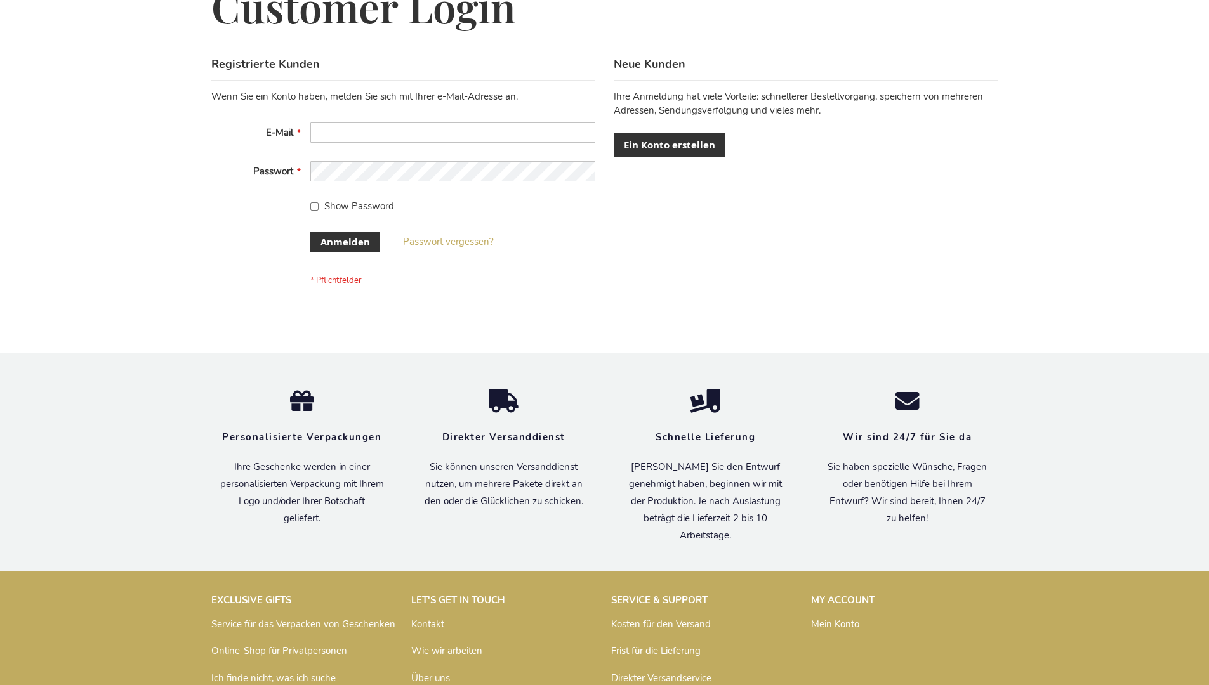
scroll to position [425, 0]
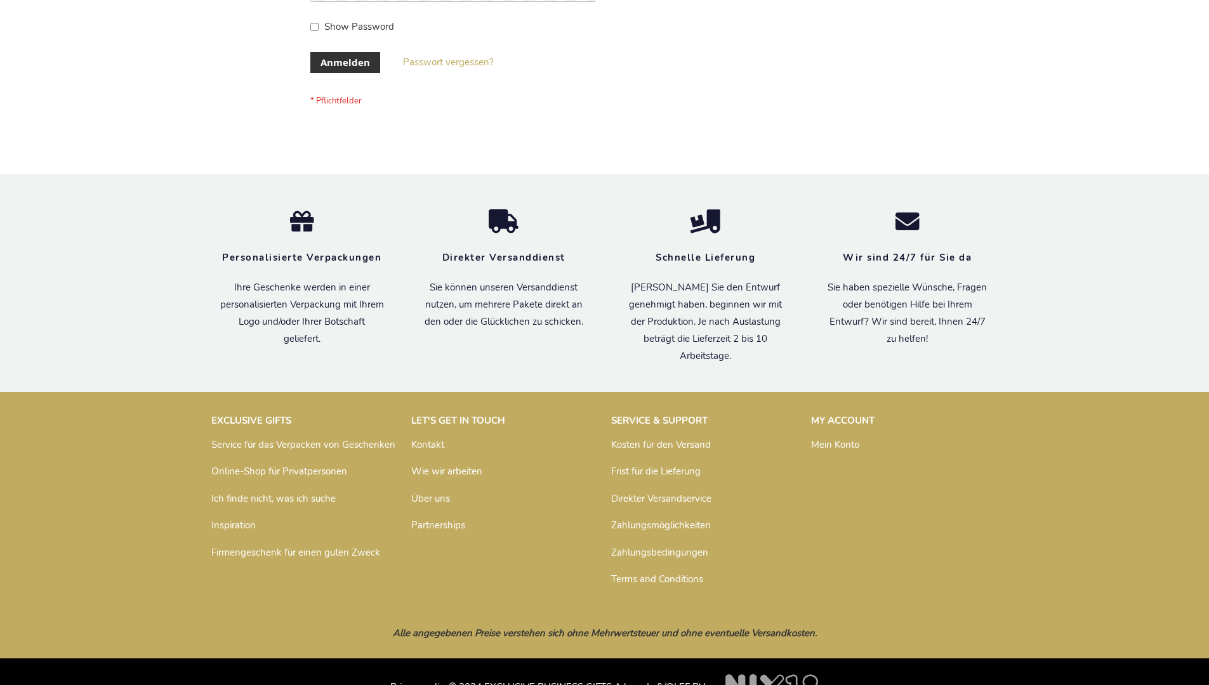
scroll to position [425, 0]
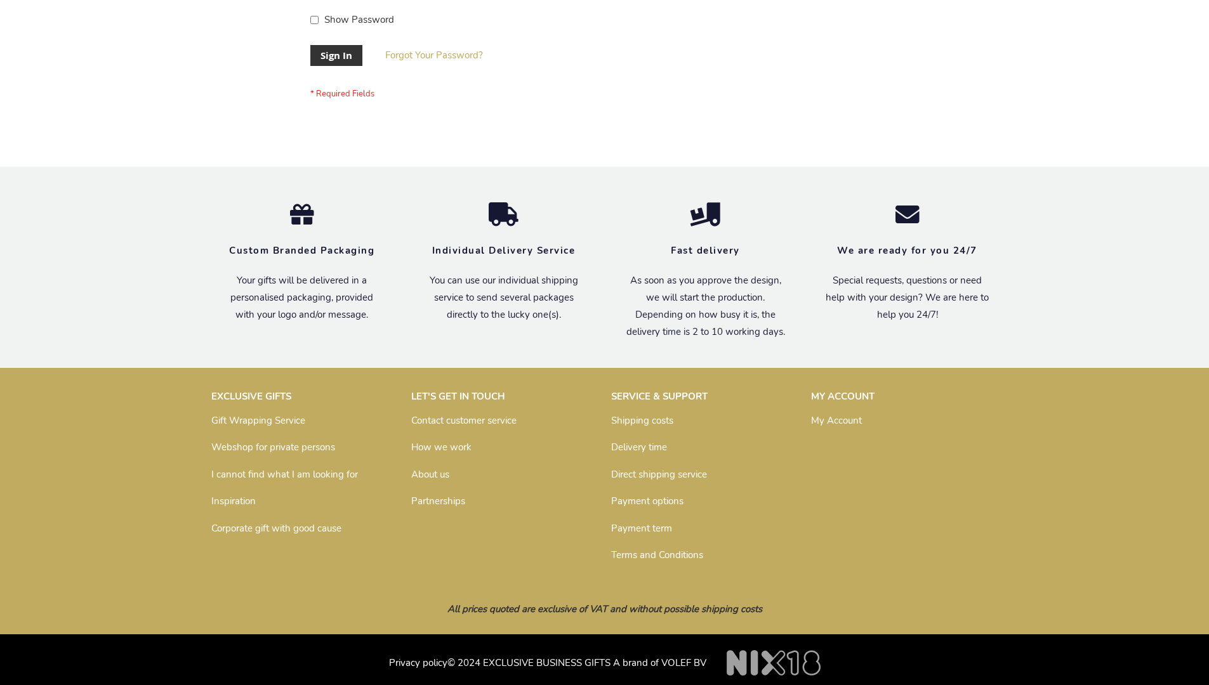
scroll to position [408, 0]
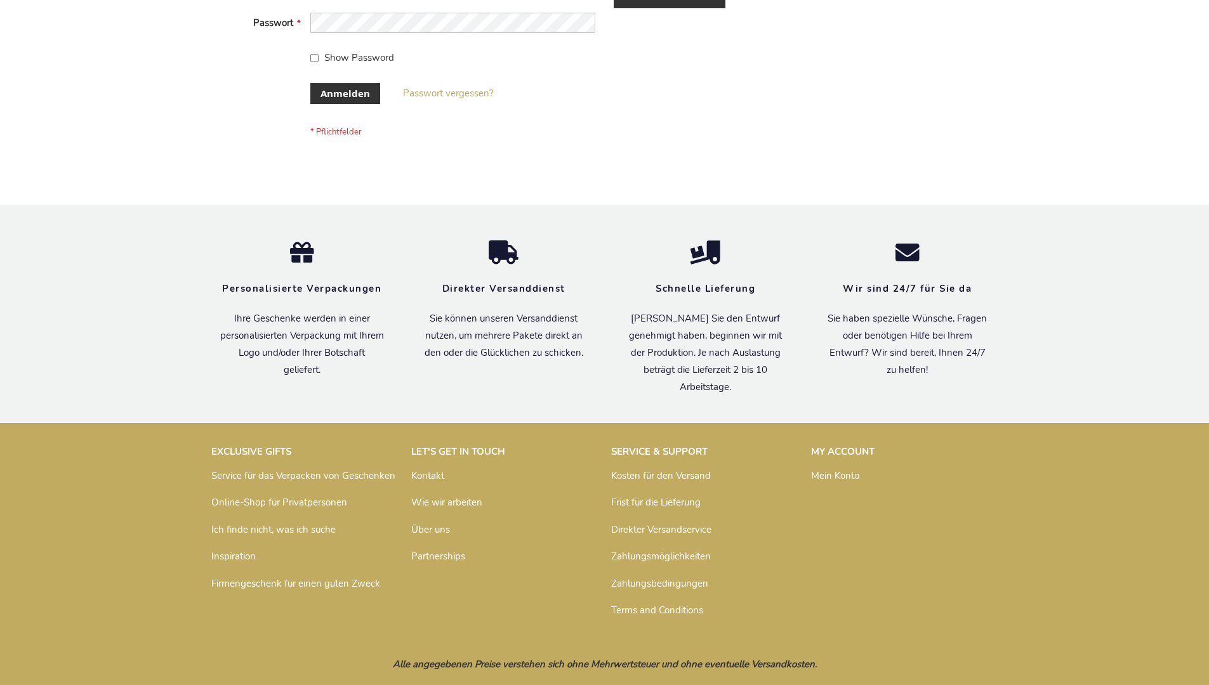
scroll to position [425, 0]
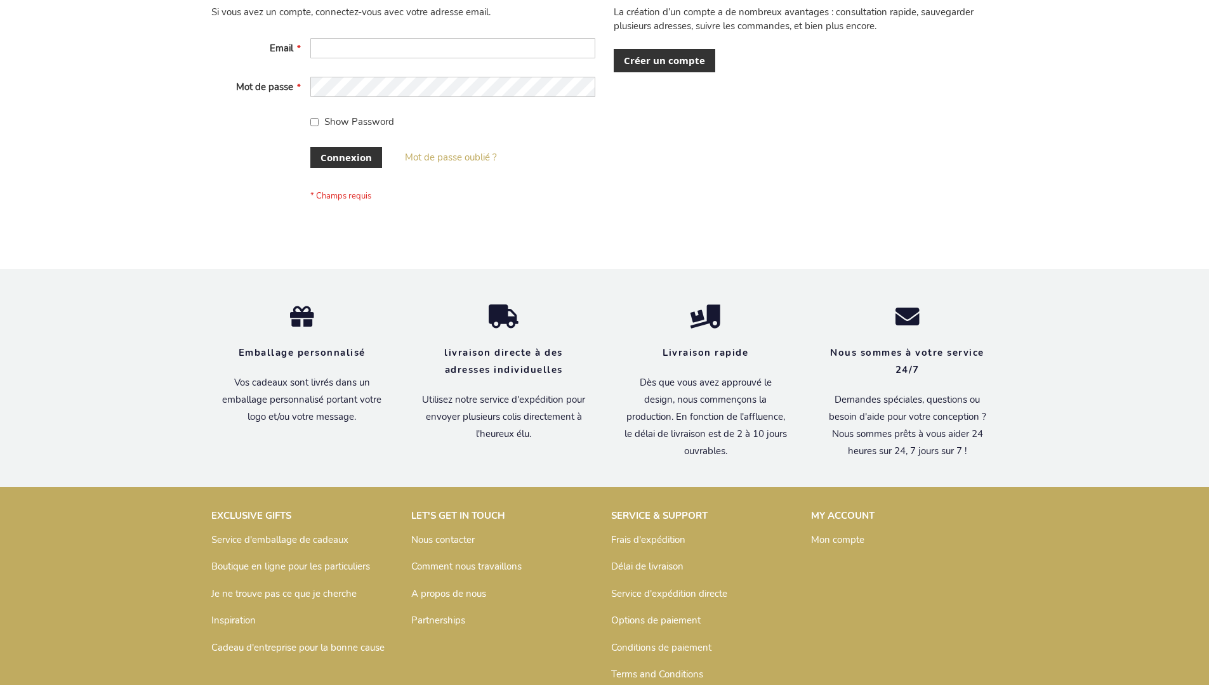
scroll to position [438, 0]
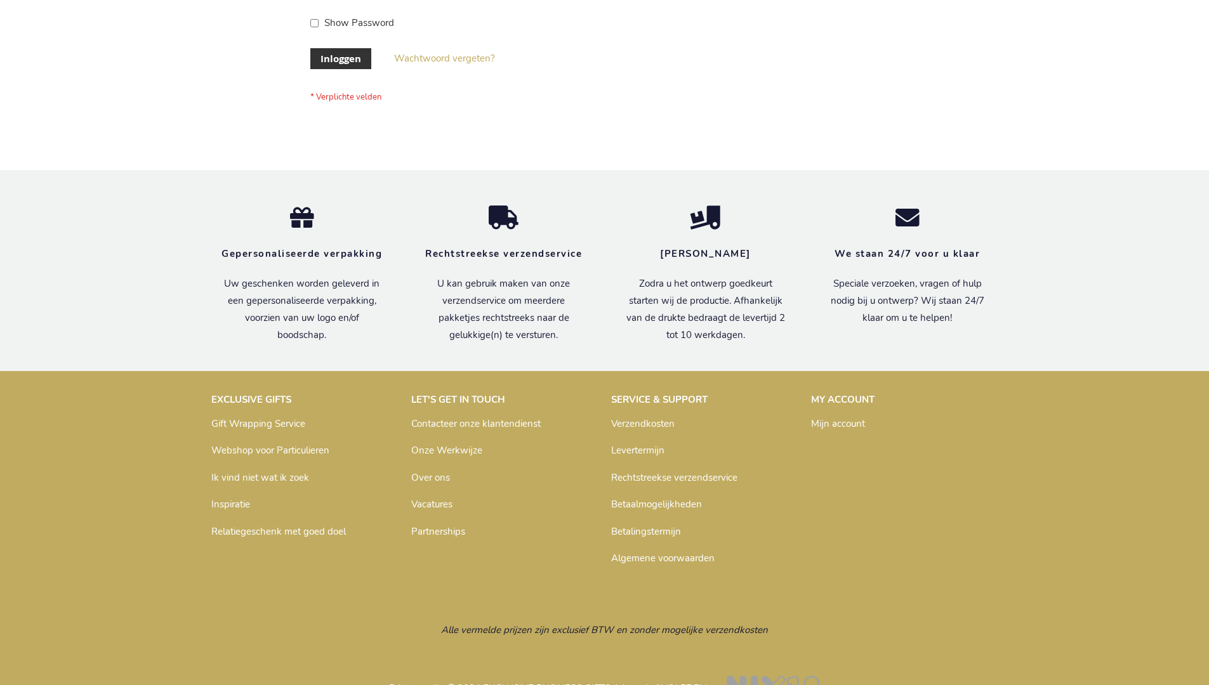
scroll to position [431, 0]
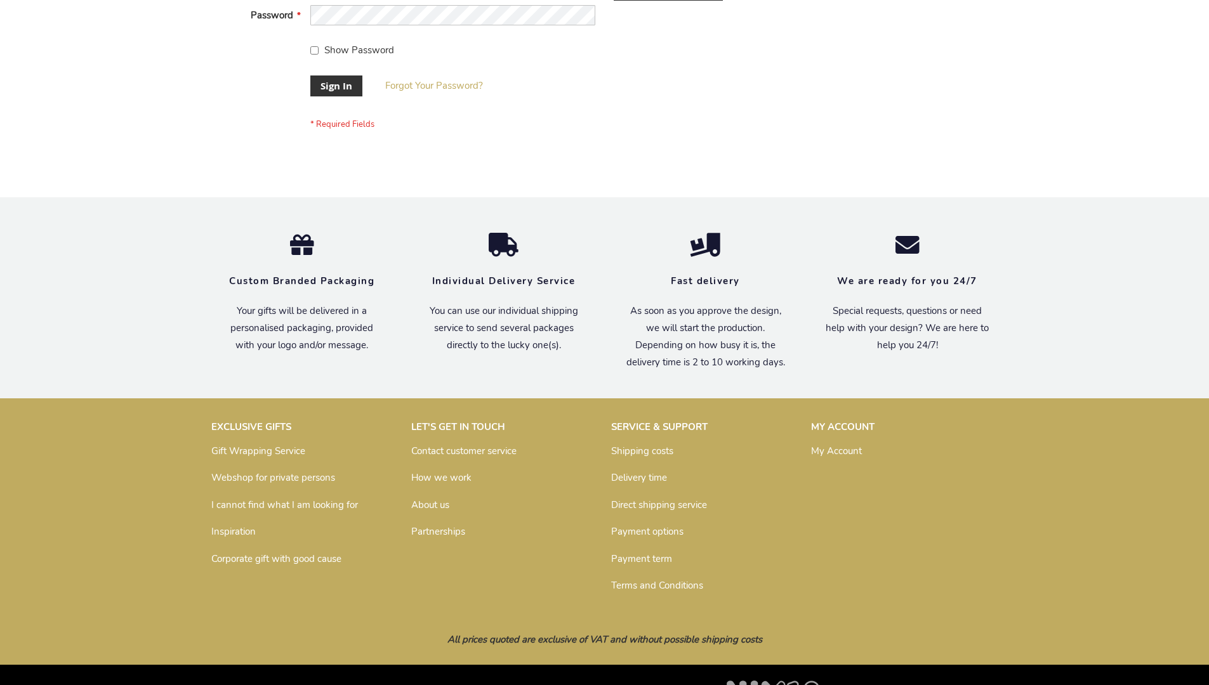
scroll to position [408, 0]
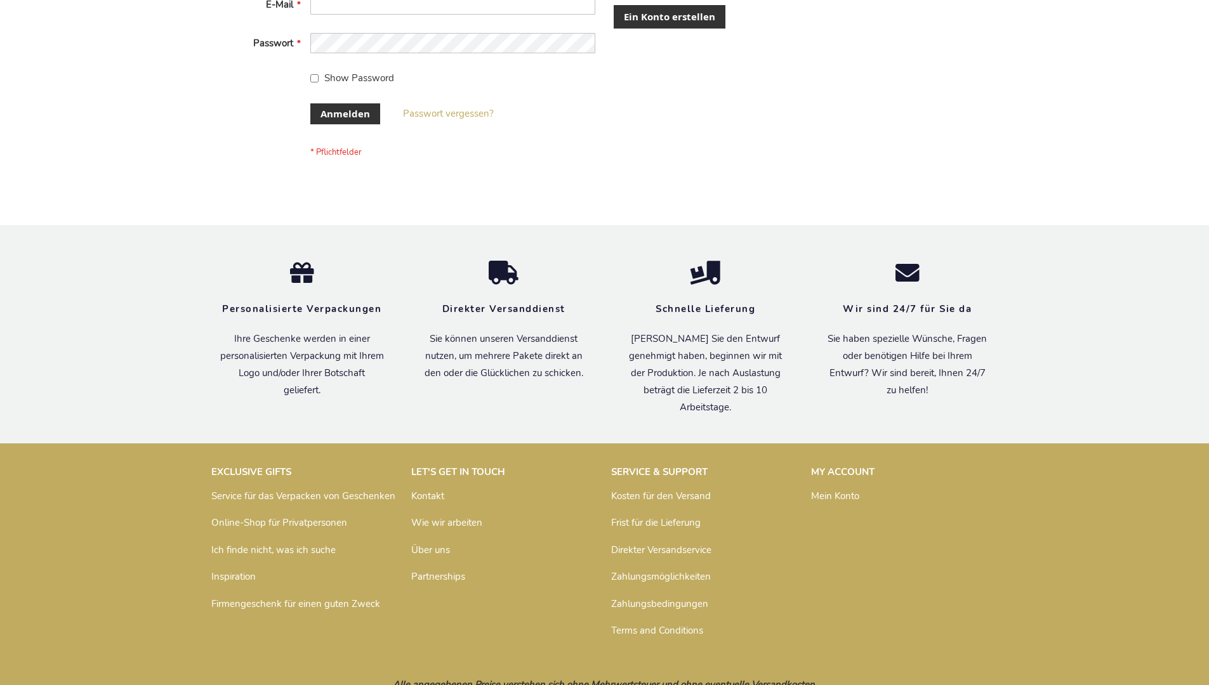
scroll to position [425, 0]
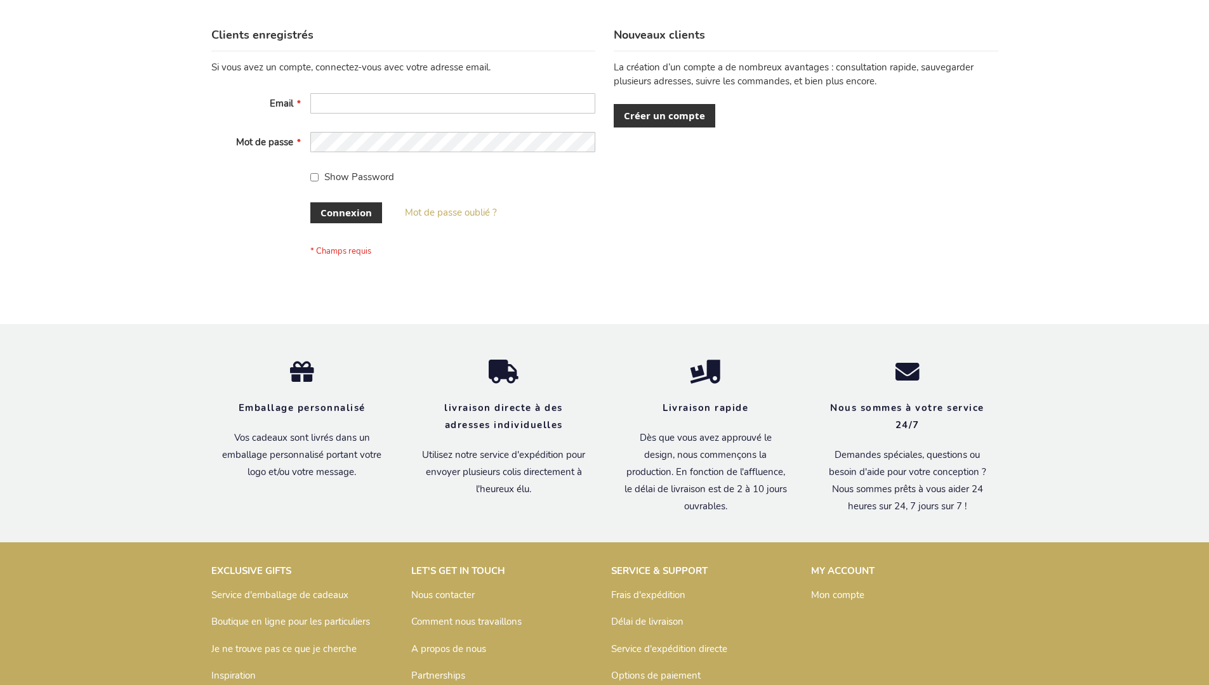
scroll to position [438, 0]
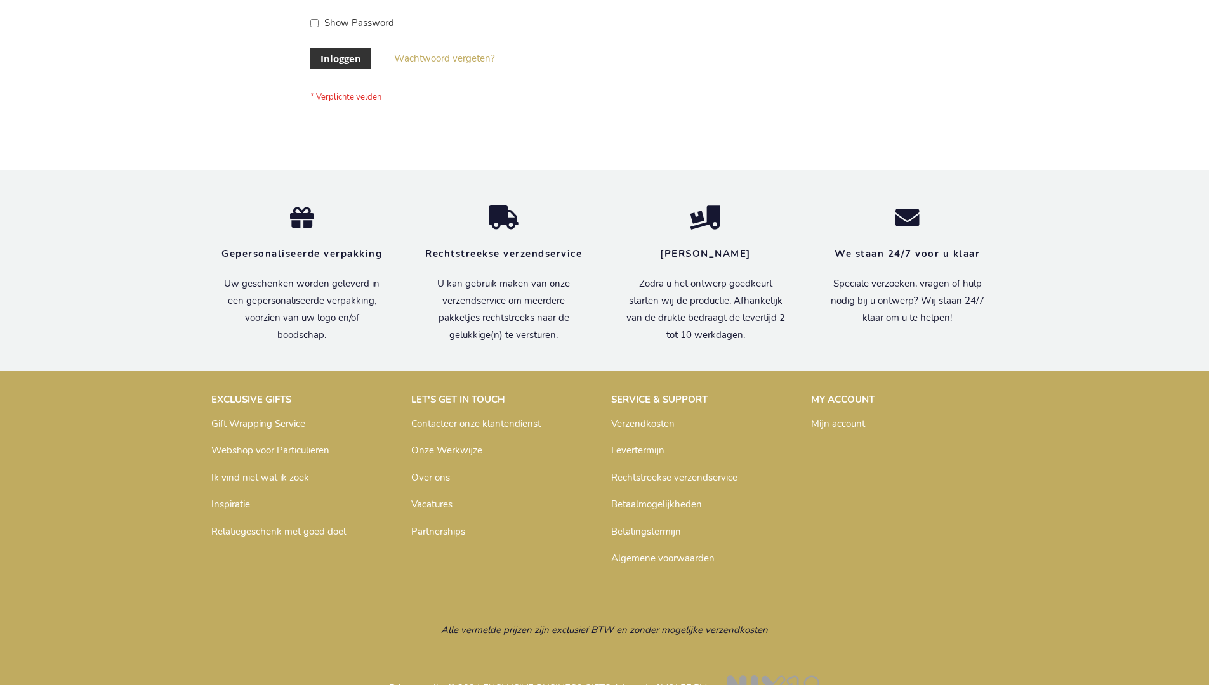
scroll to position [431, 0]
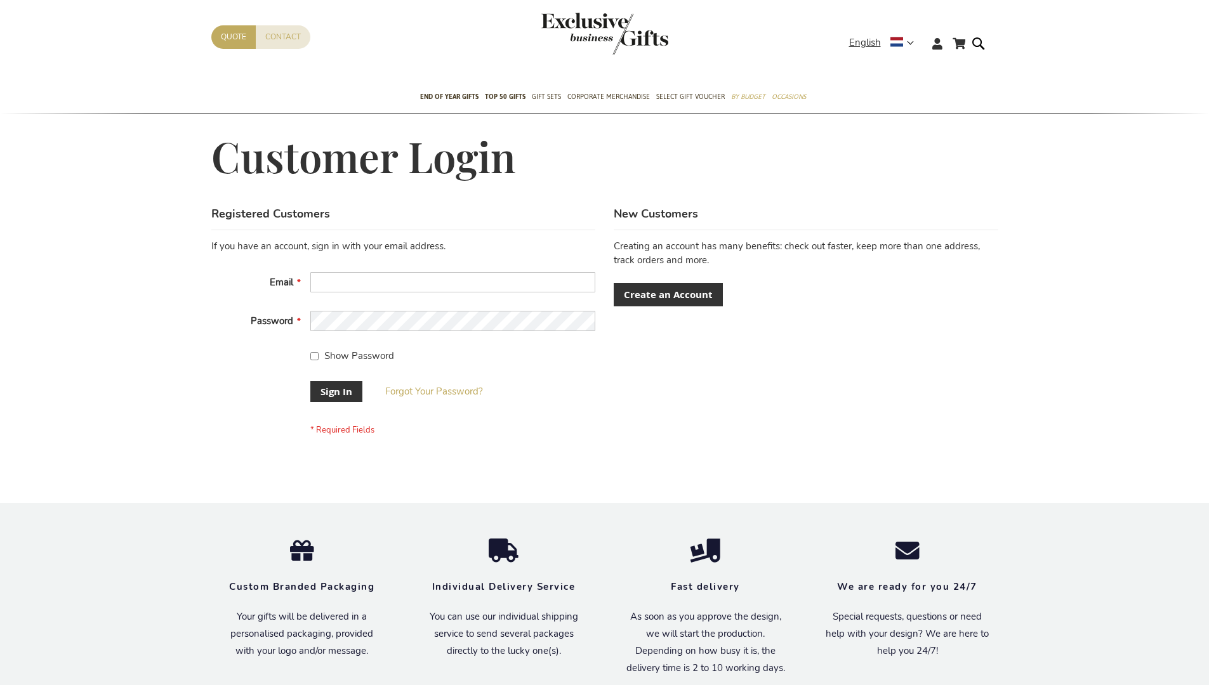
scroll to position [408, 0]
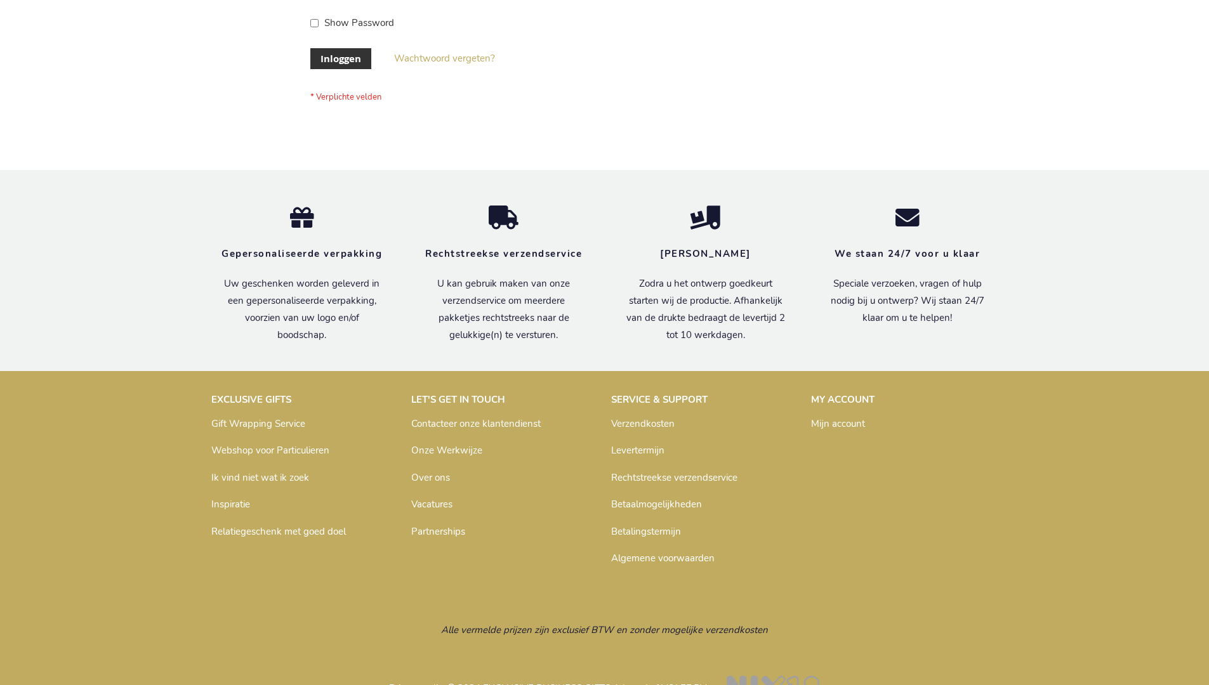
scroll to position [431, 0]
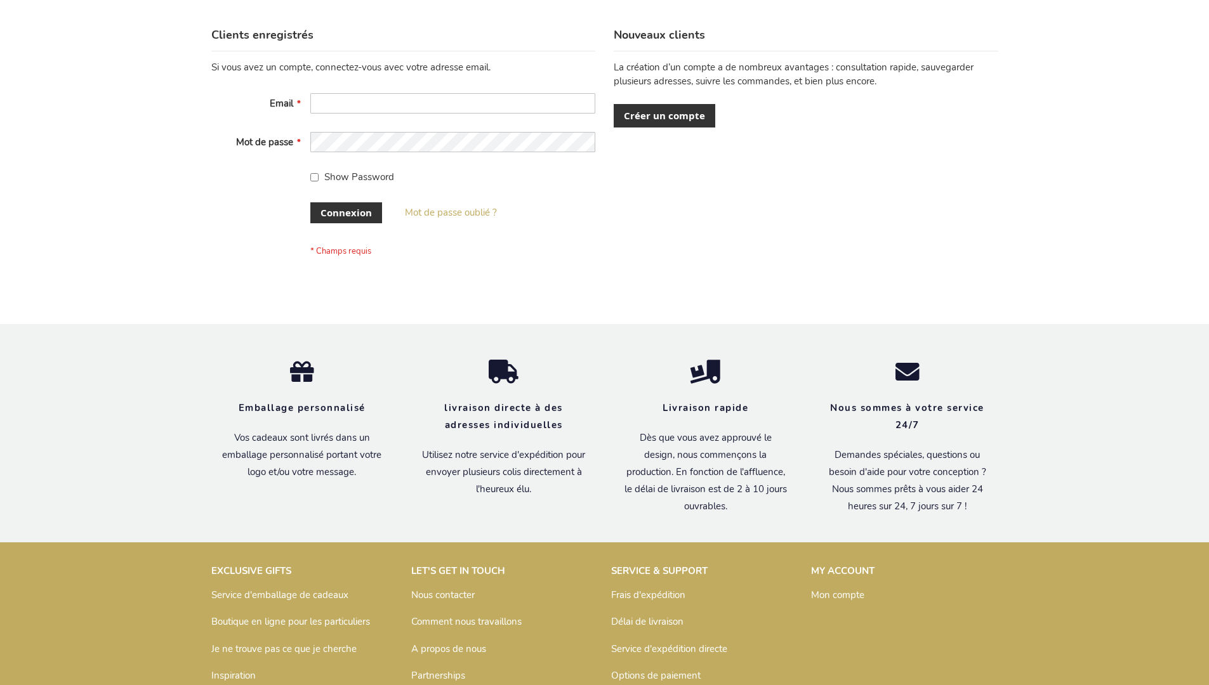
scroll to position [438, 0]
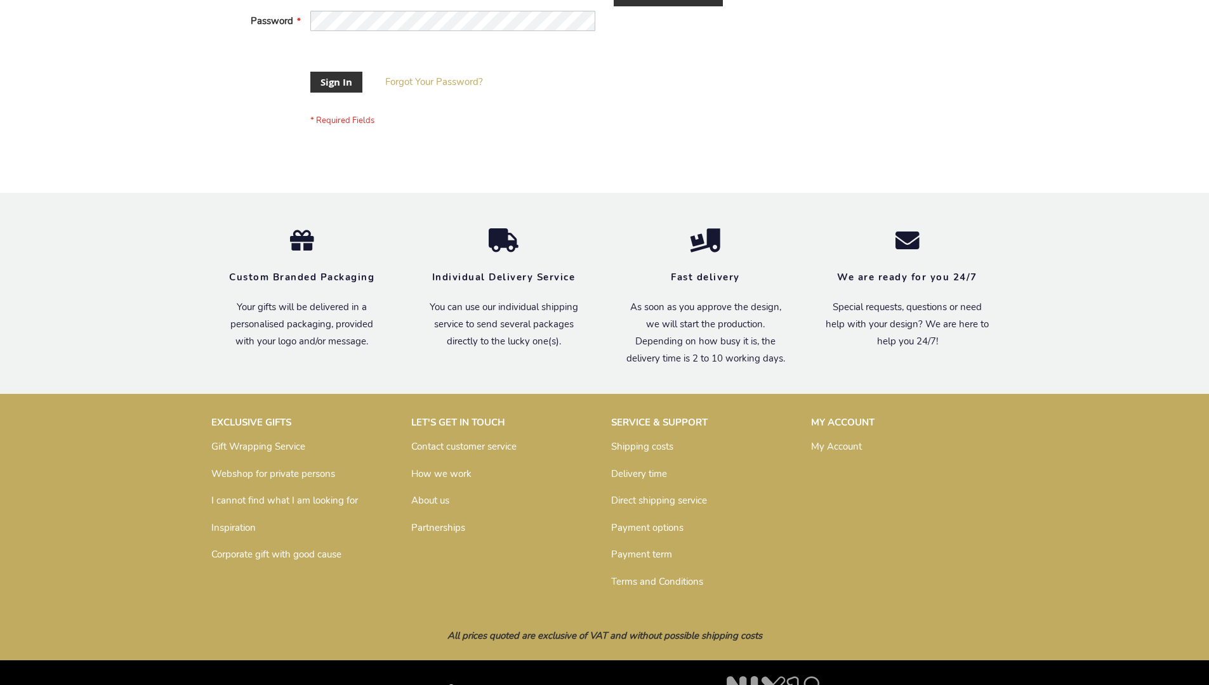
scroll to position [398, 0]
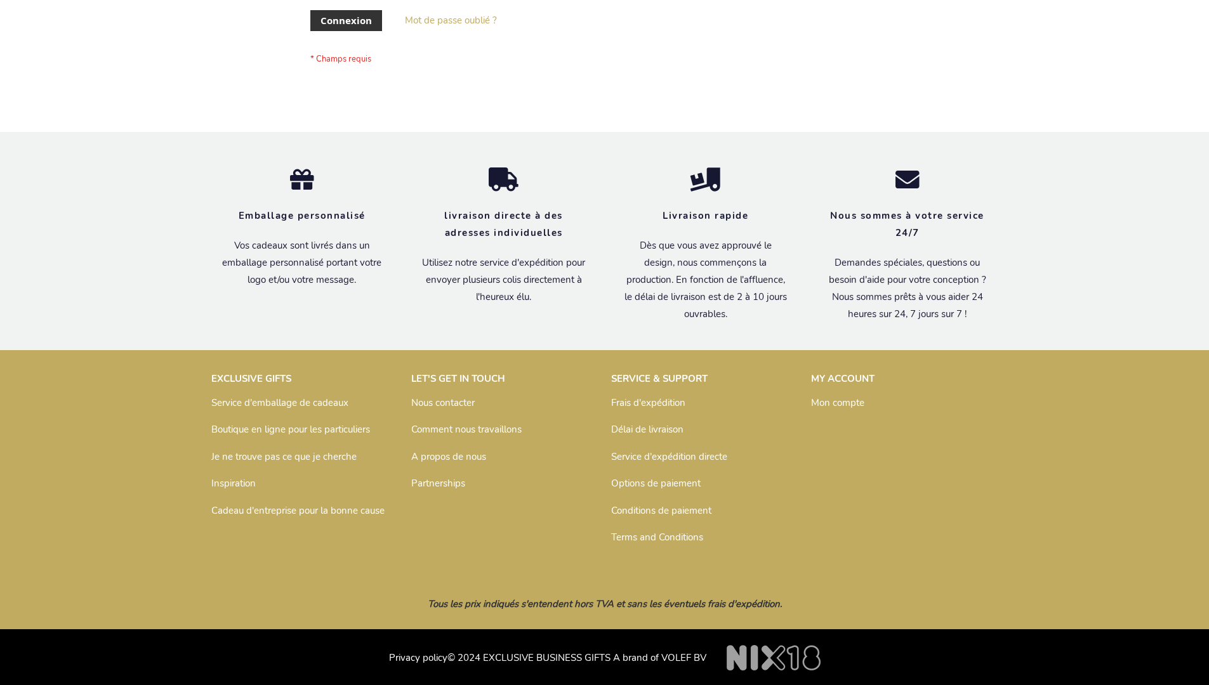
scroll to position [438, 0]
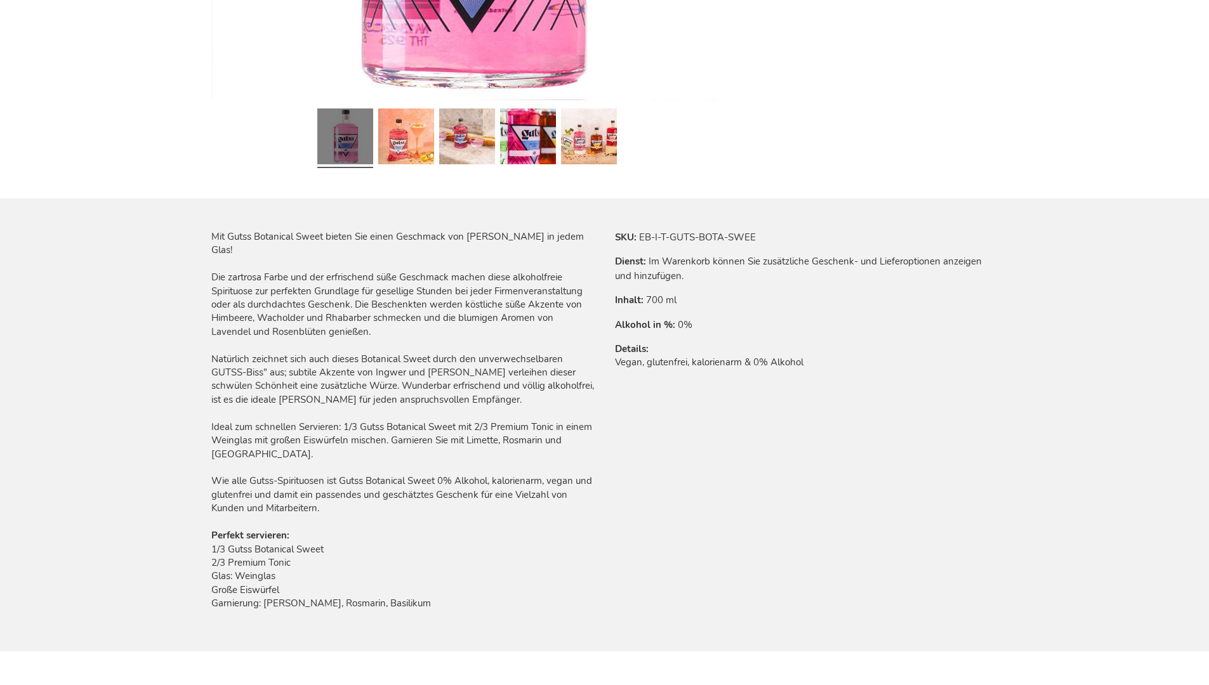
scroll to position [1483, 0]
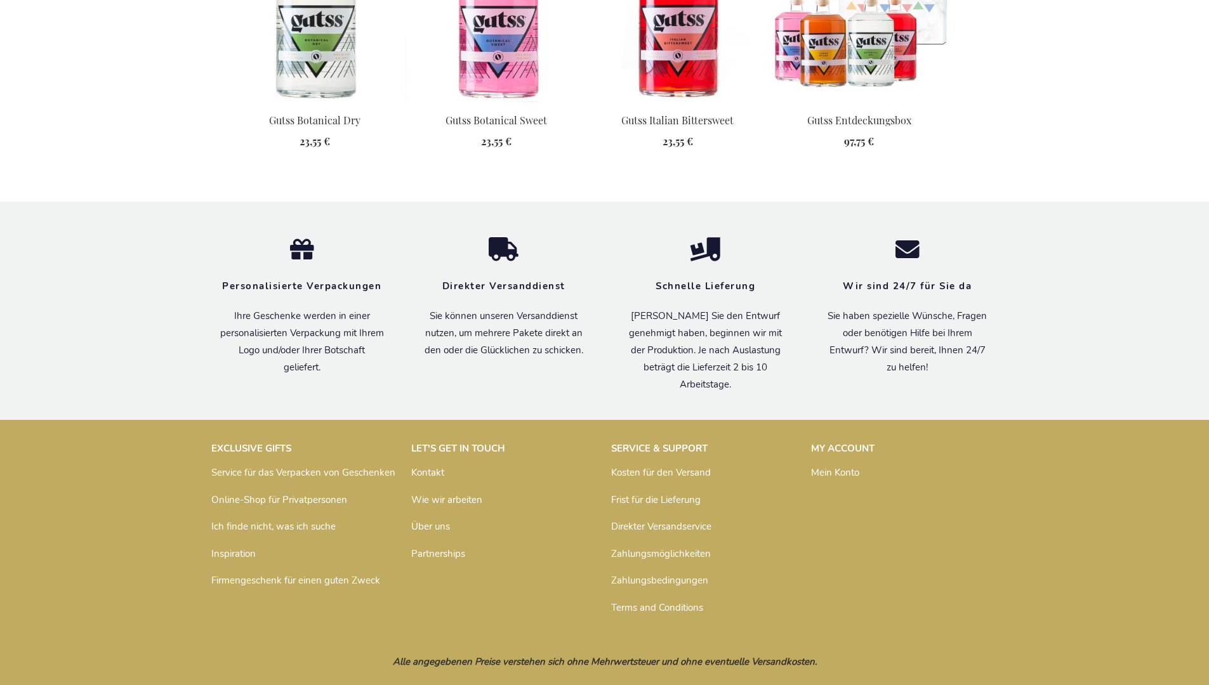
scroll to position [1443, 0]
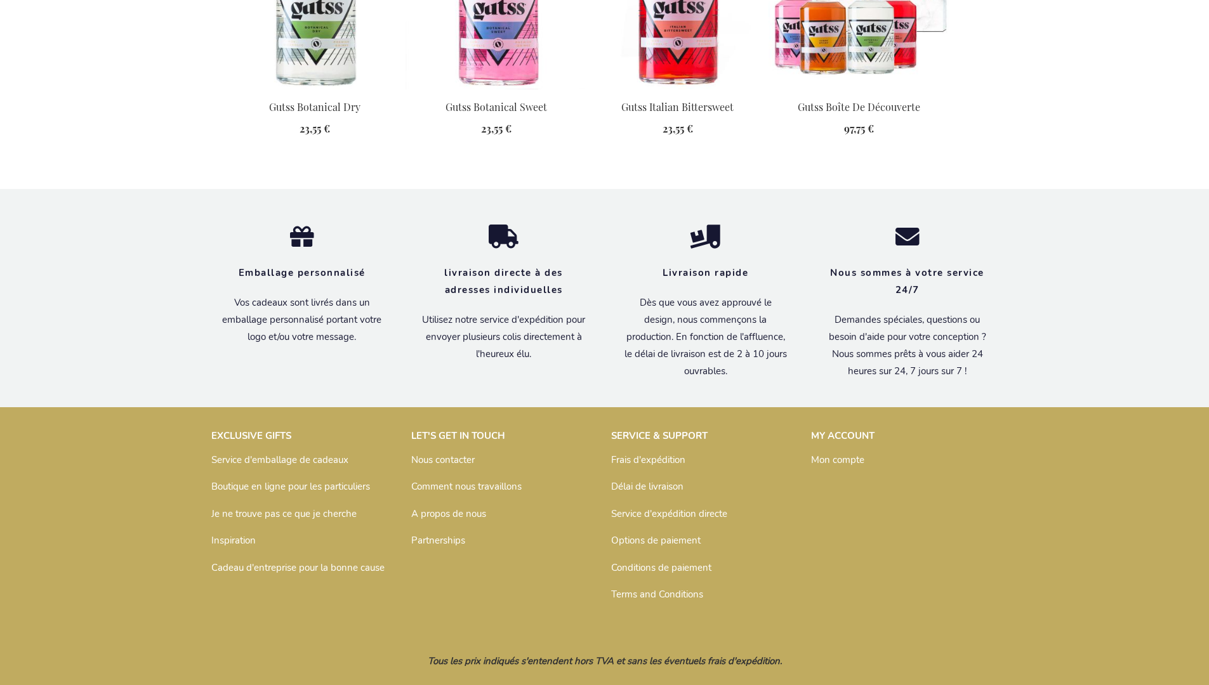
scroll to position [1442, 0]
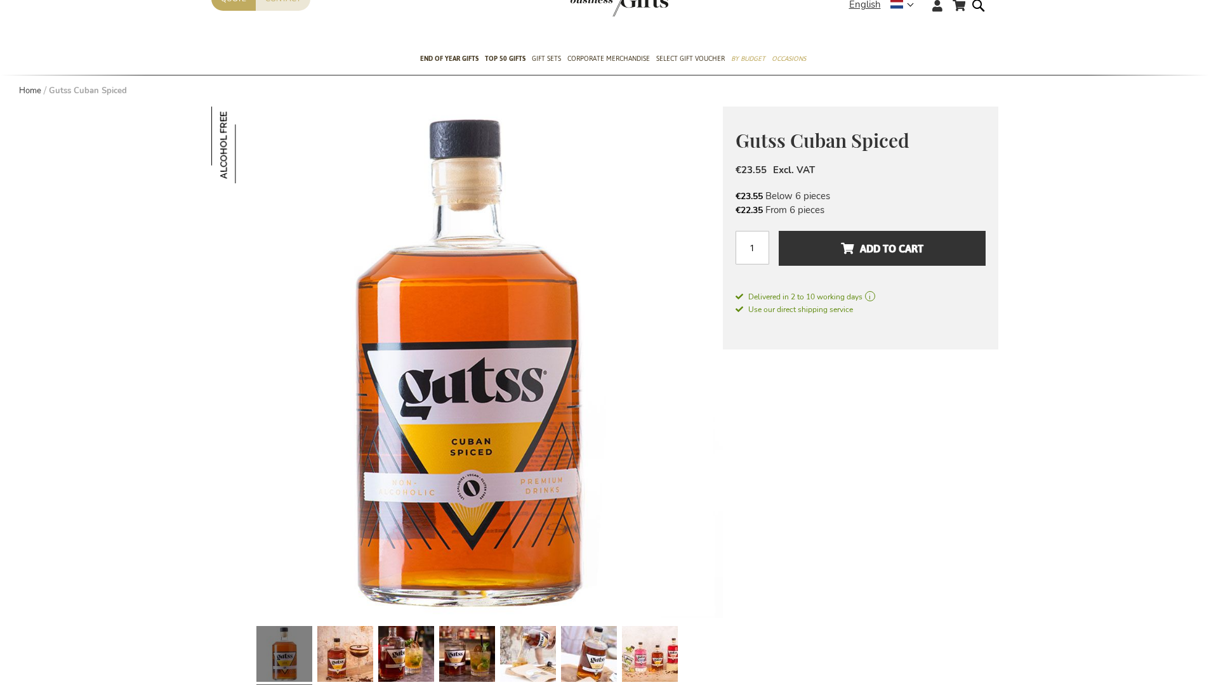
scroll to position [1385, 0]
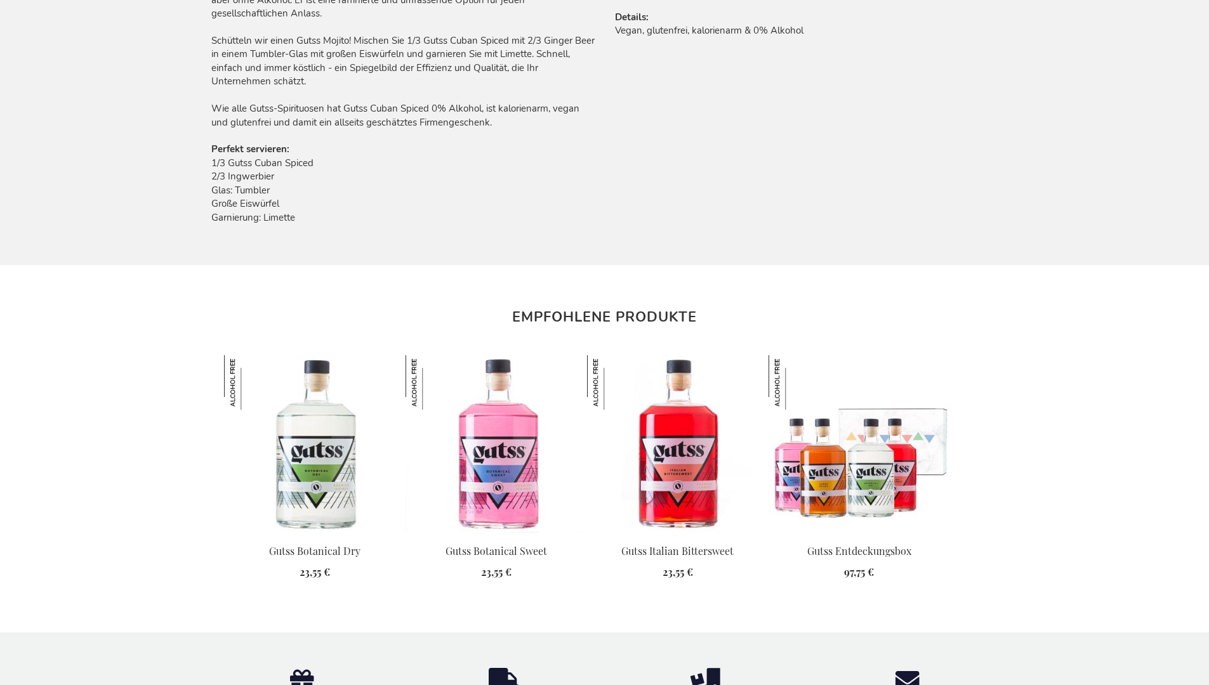
scroll to position [1443, 0]
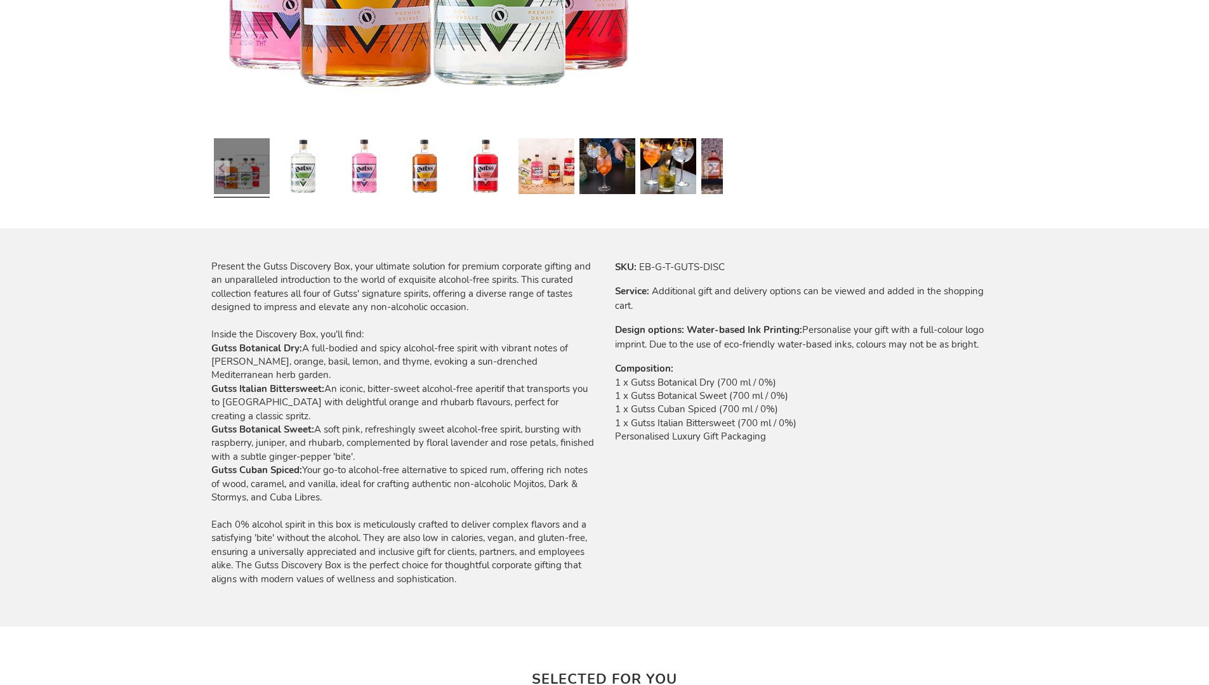
scroll to position [1411, 0]
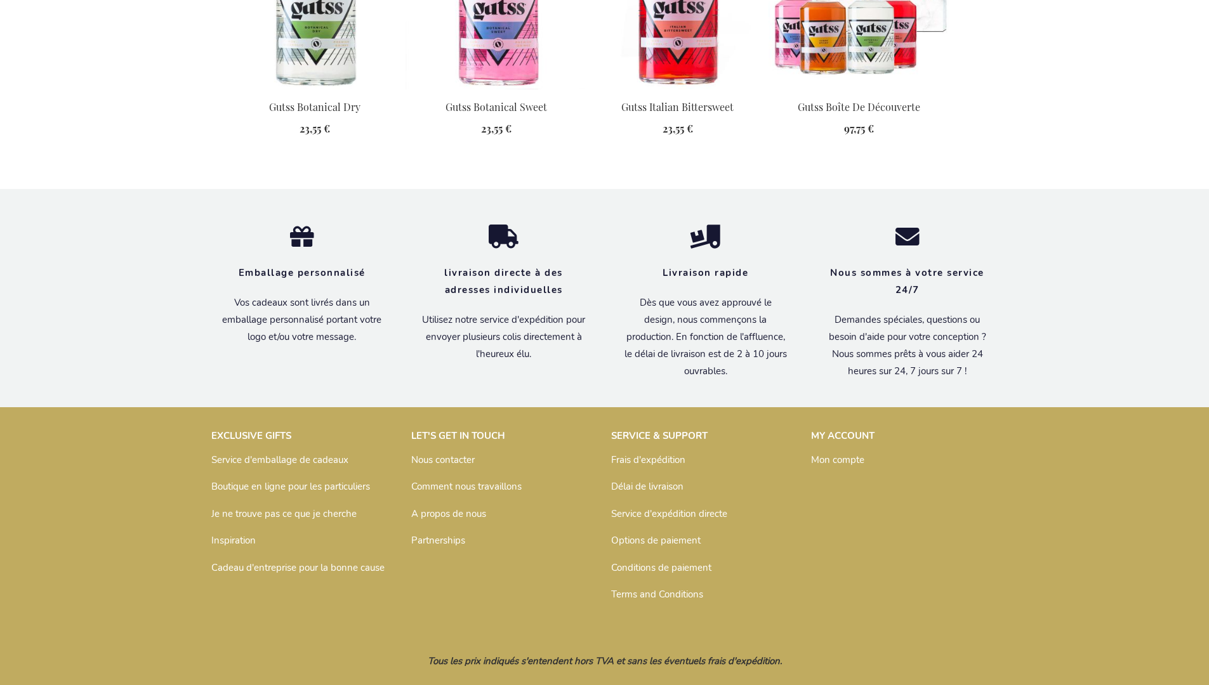
scroll to position [1442, 0]
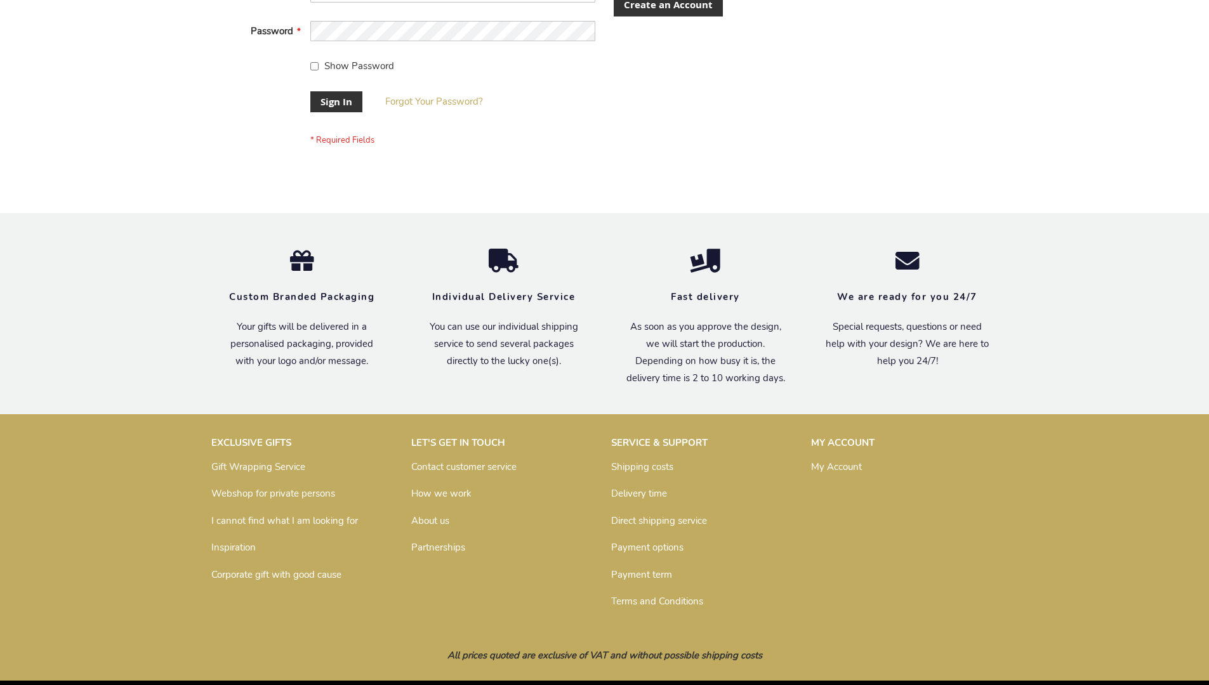
scroll to position [408, 0]
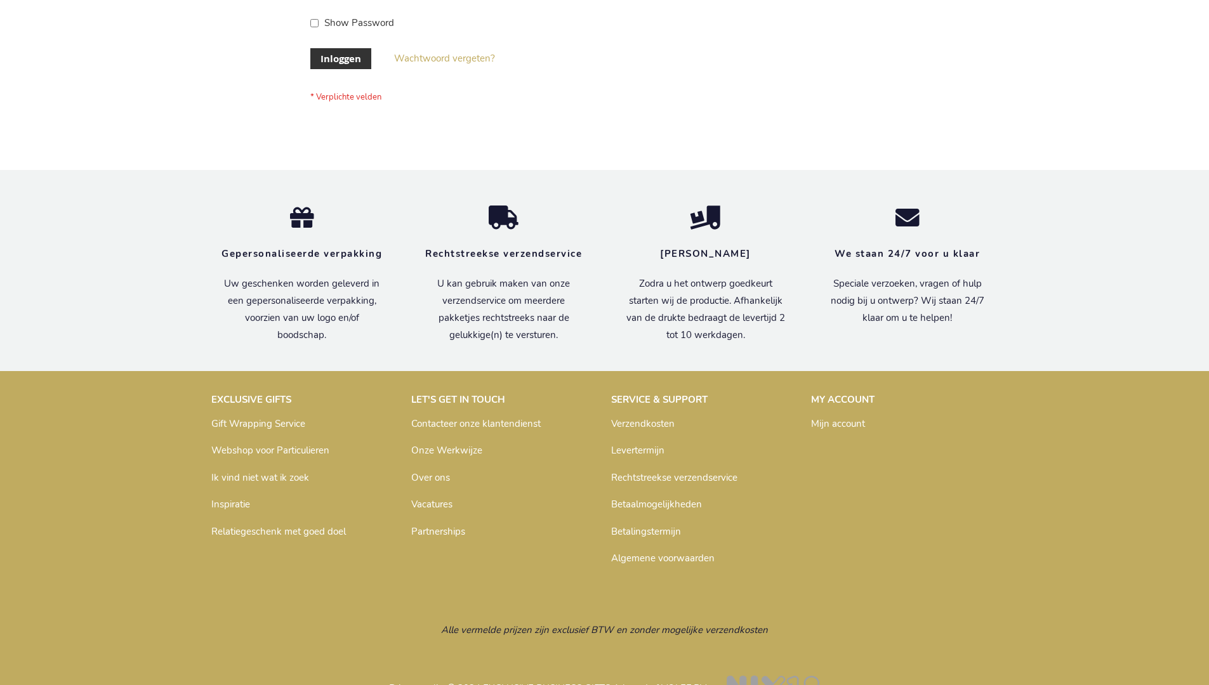
scroll to position [431, 0]
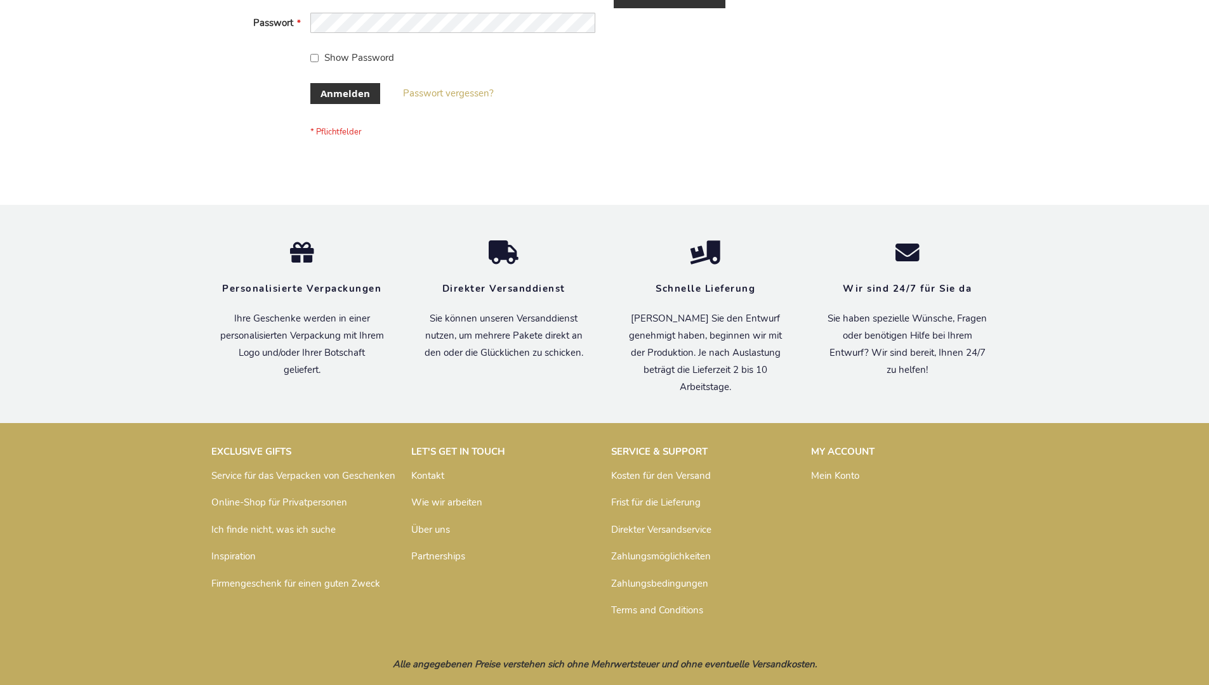
scroll to position [425, 0]
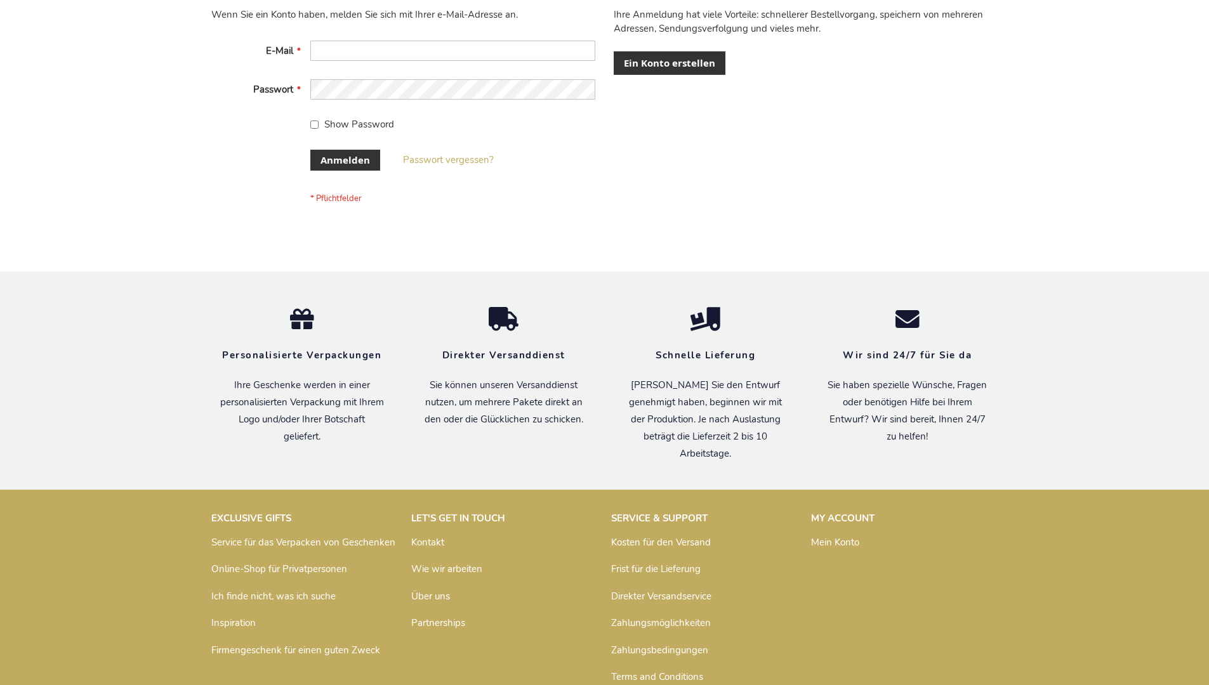
scroll to position [425, 0]
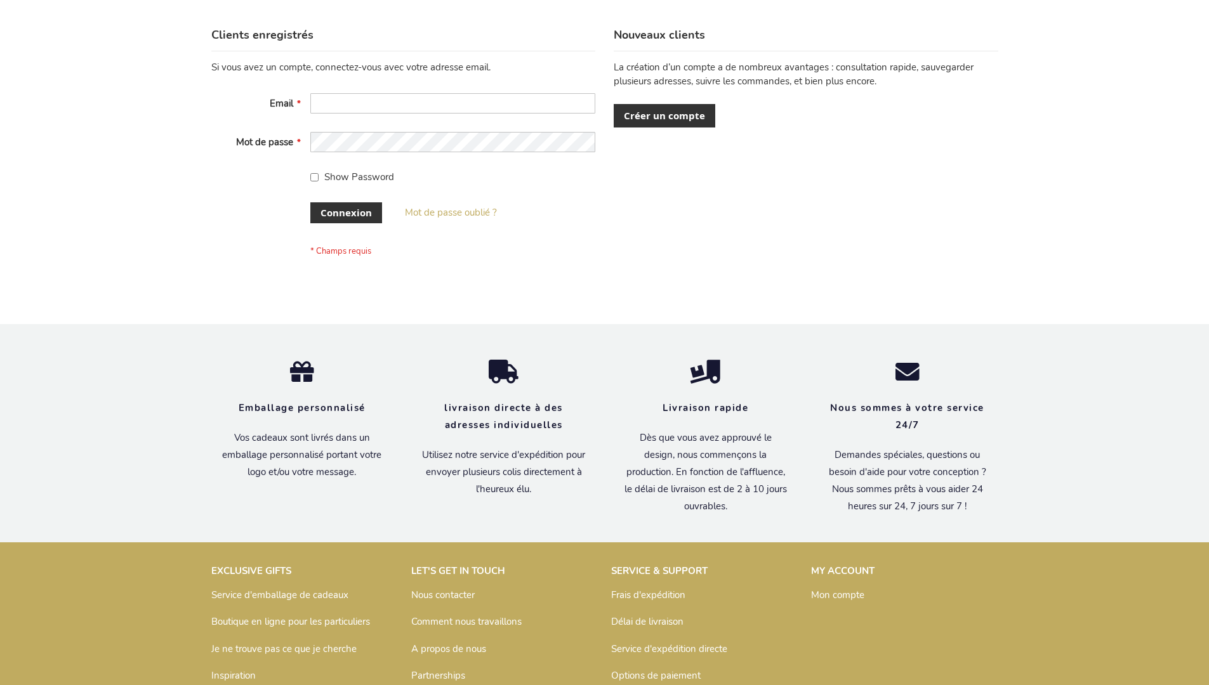
scroll to position [438, 0]
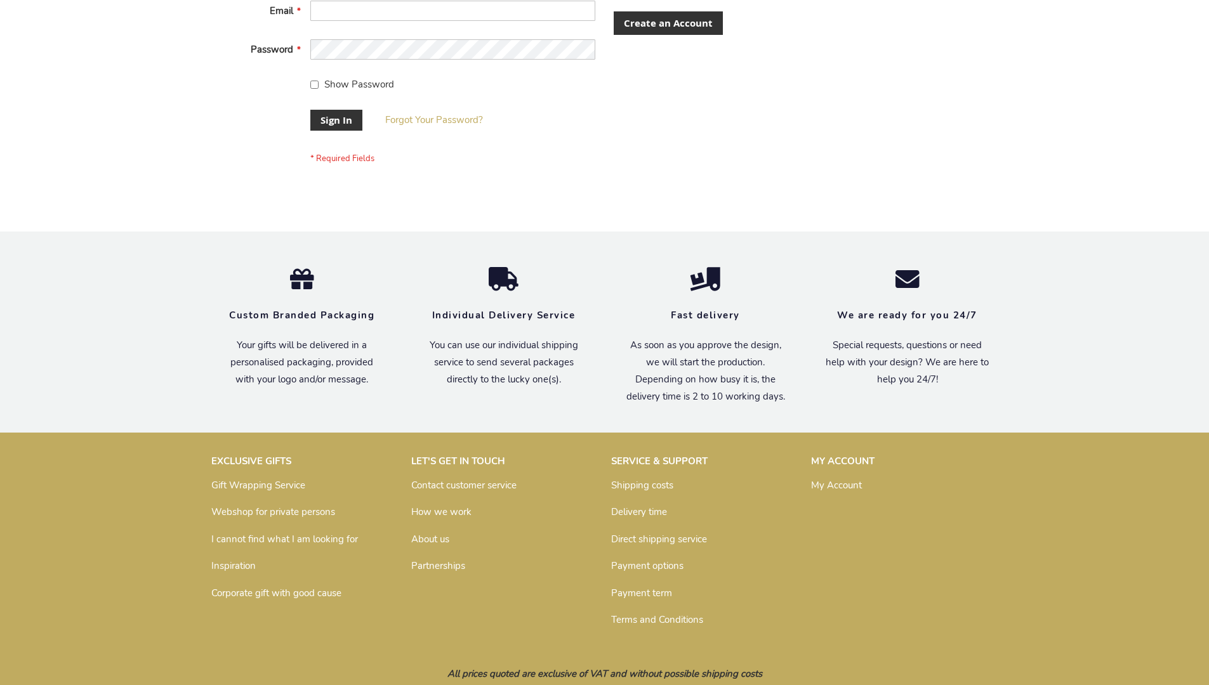
scroll to position [408, 0]
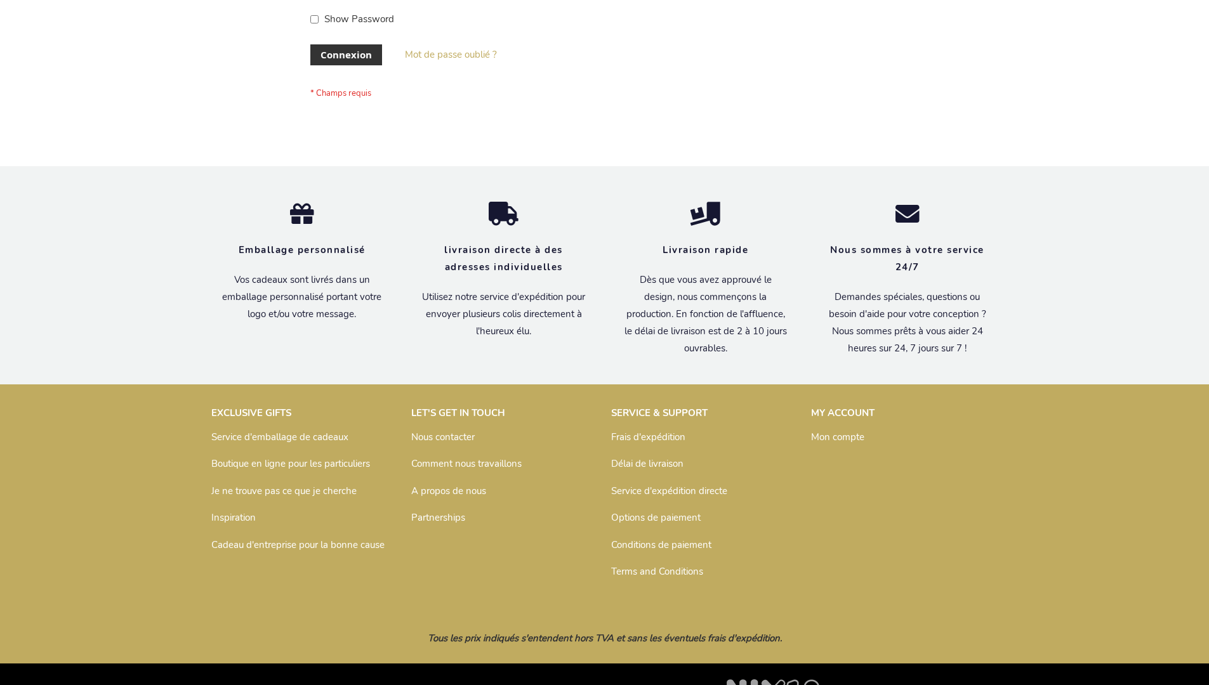
scroll to position [438, 0]
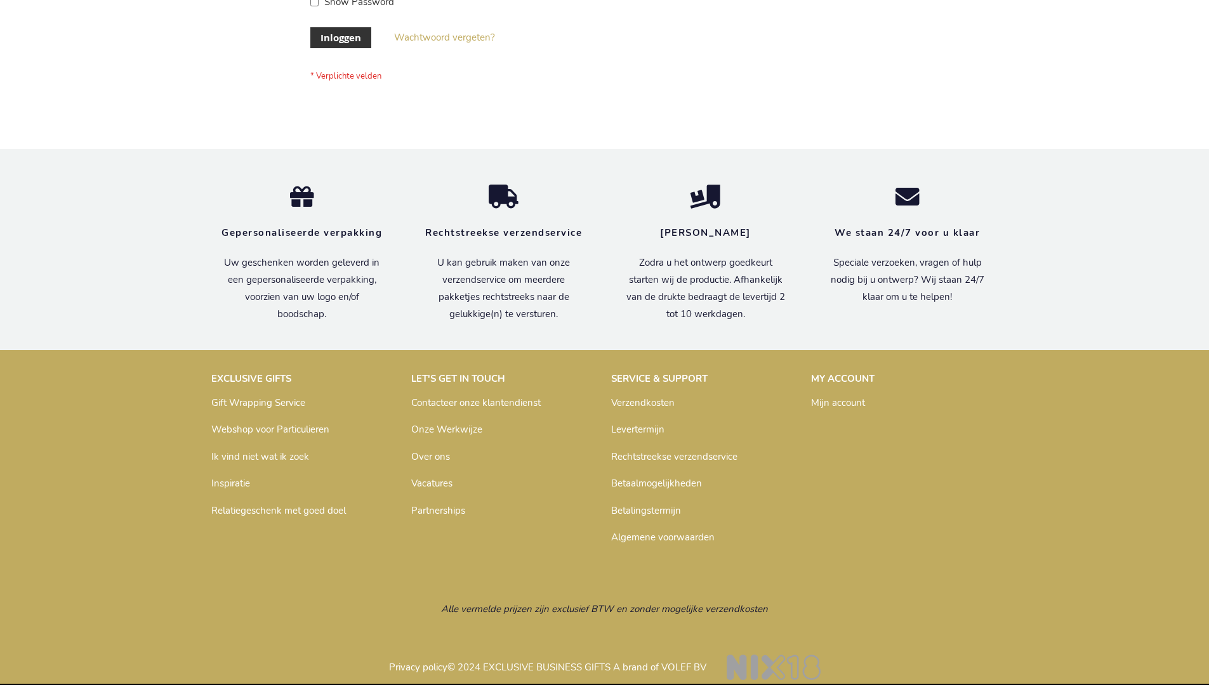
scroll to position [431, 0]
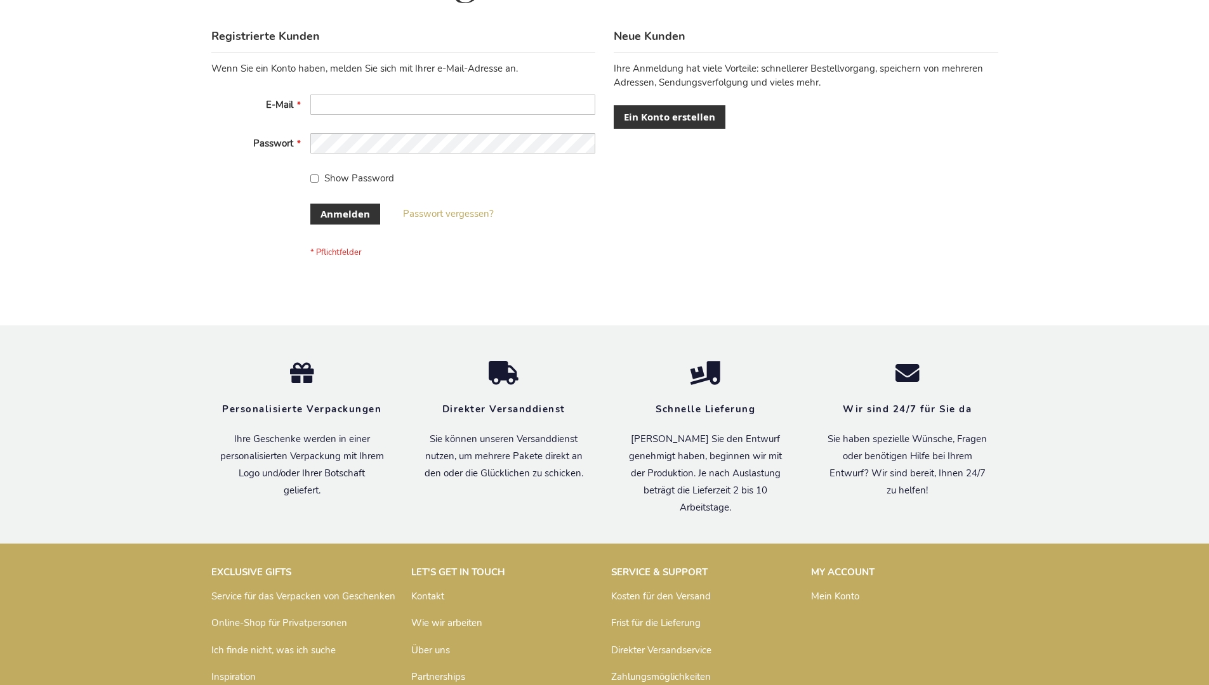
scroll to position [425, 0]
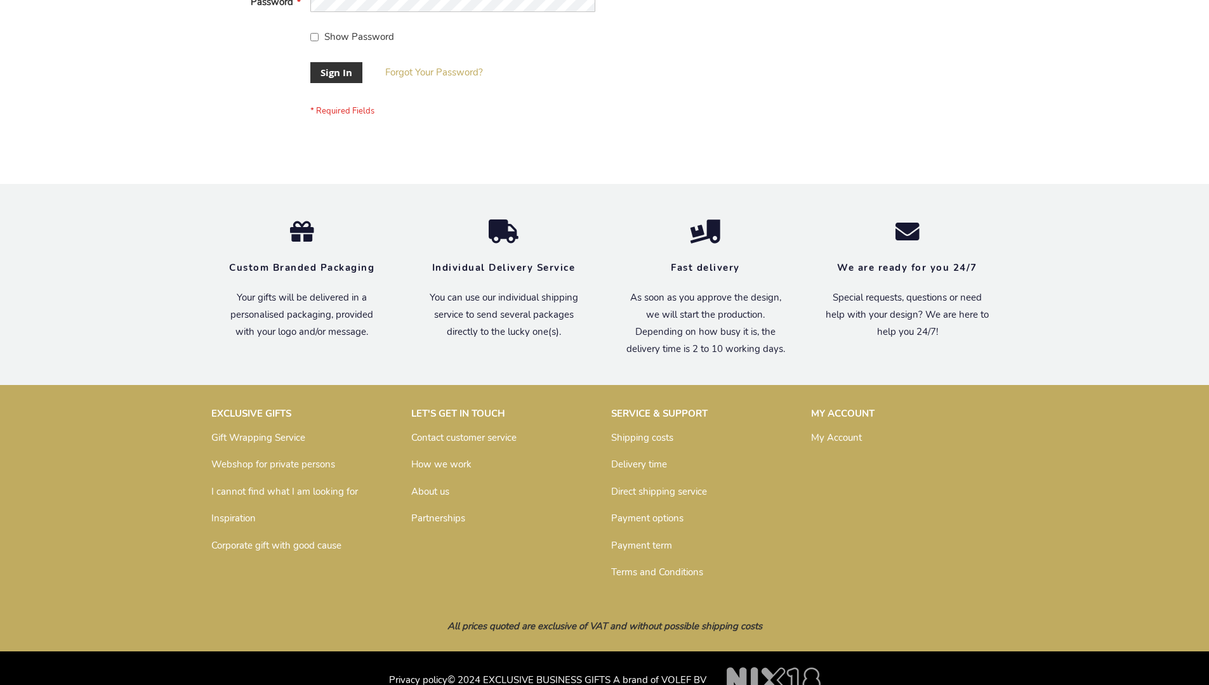
scroll to position [408, 0]
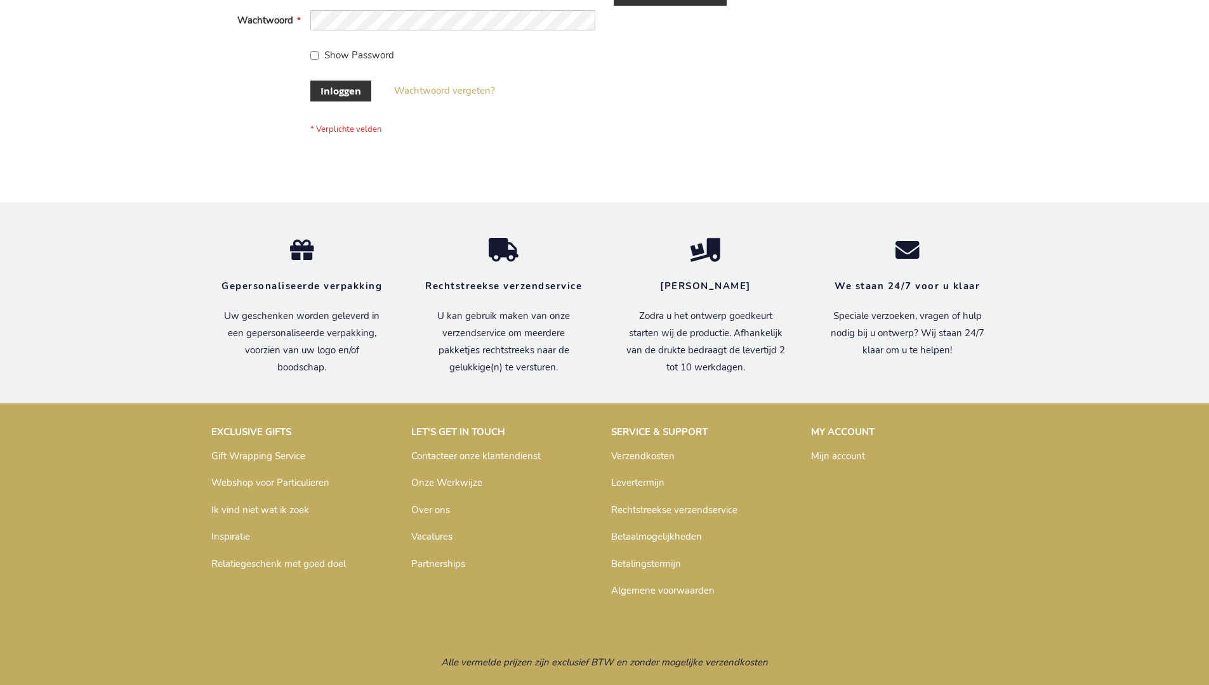
scroll to position [431, 0]
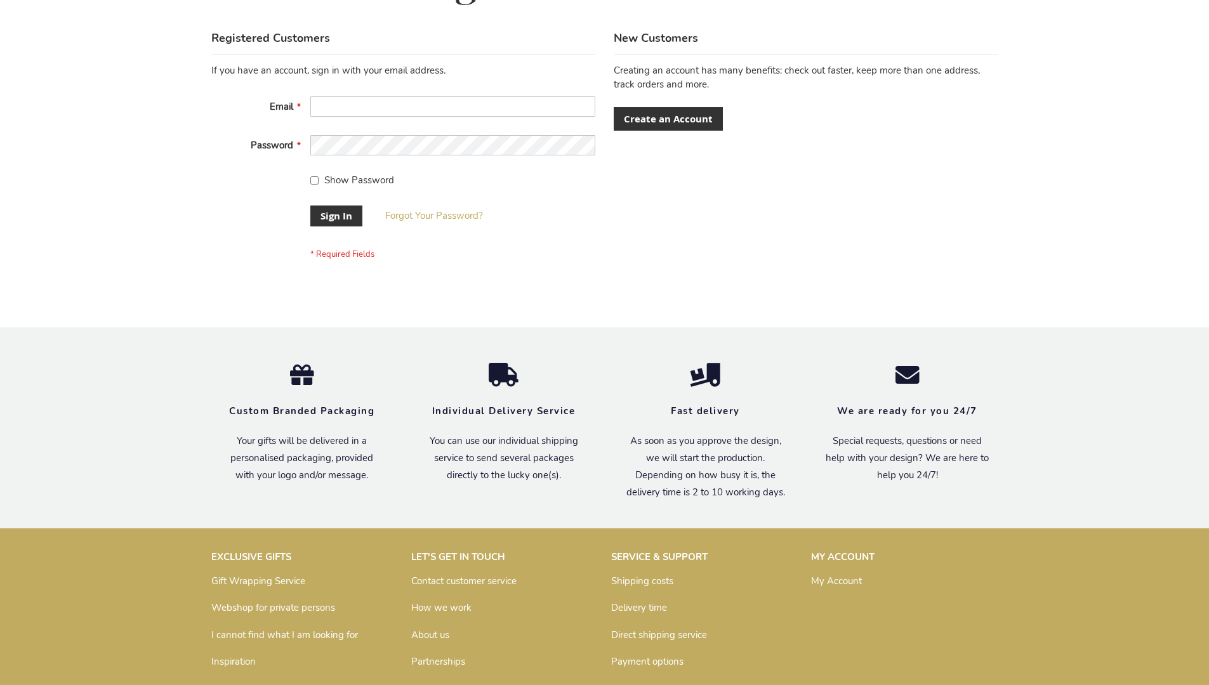
scroll to position [408, 0]
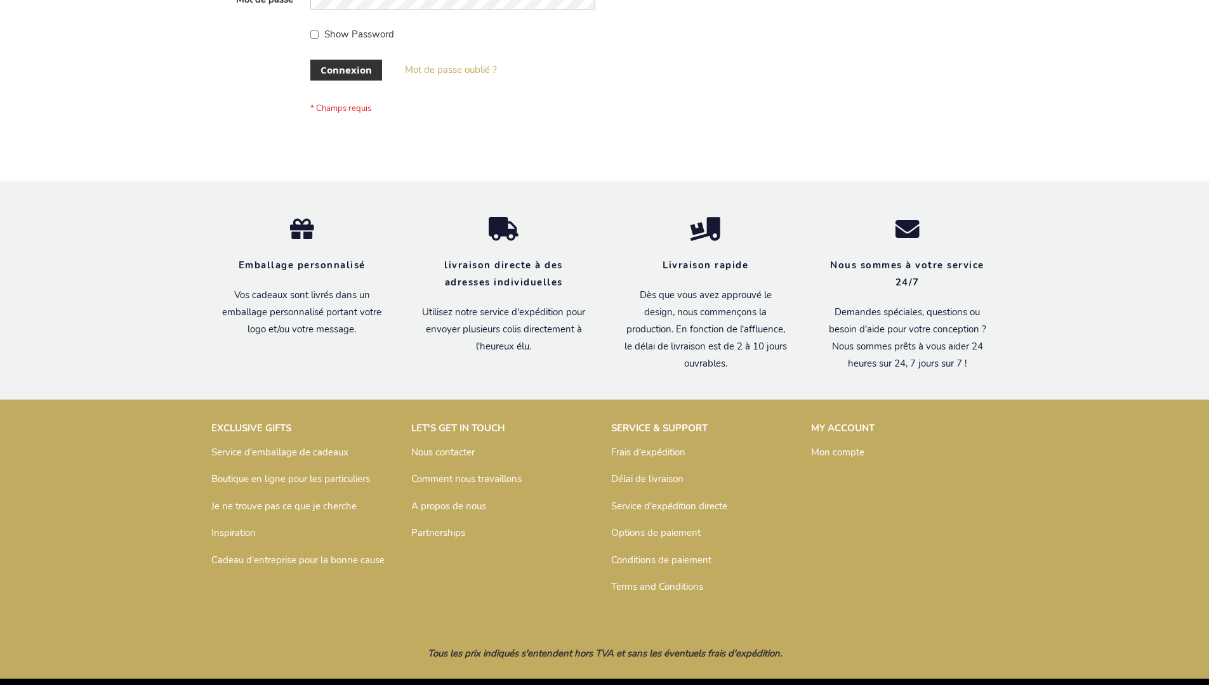
scroll to position [438, 0]
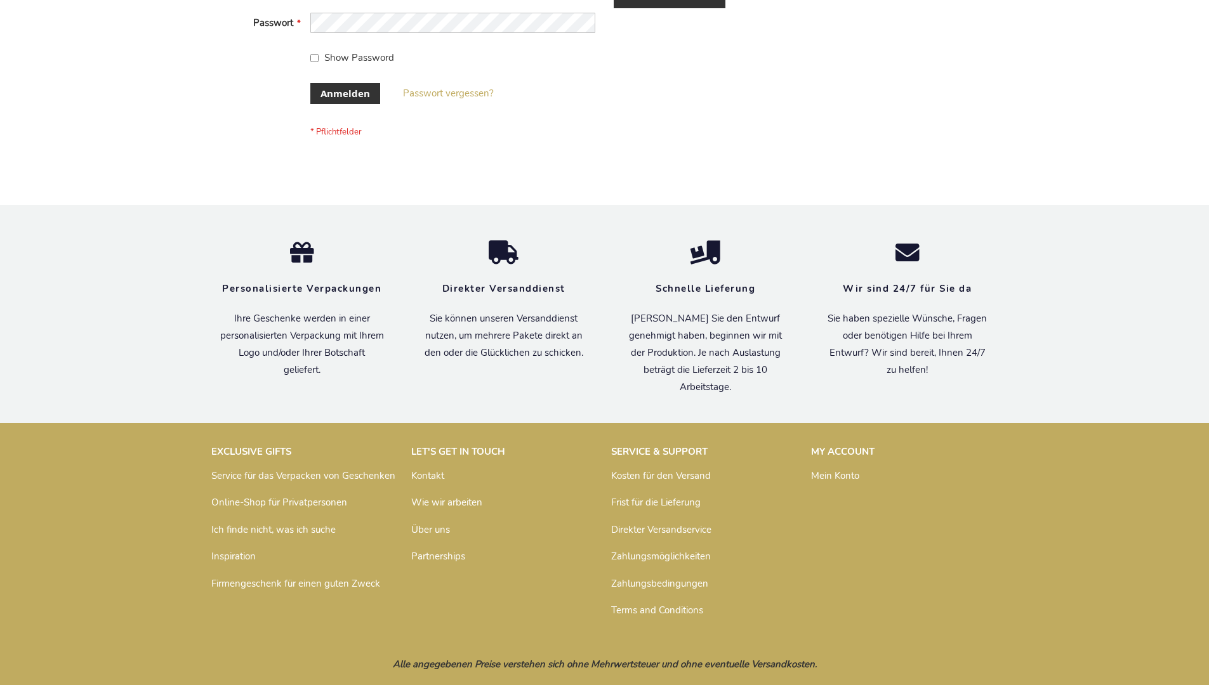
scroll to position [425, 0]
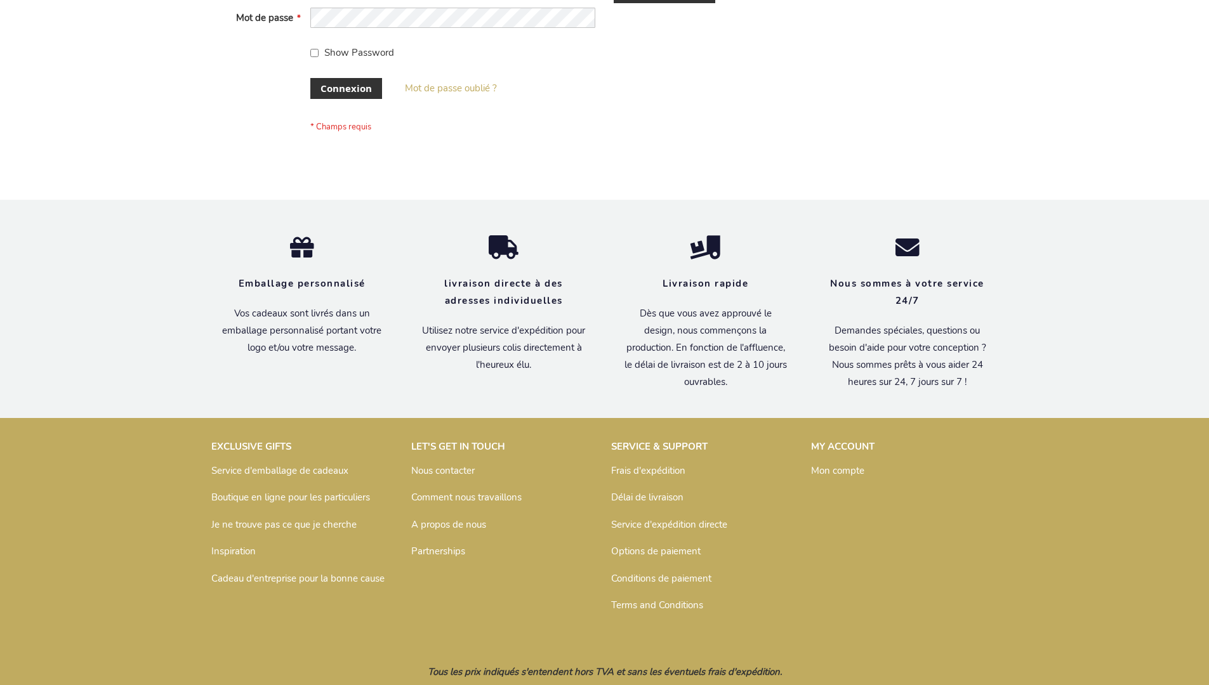
scroll to position [438, 0]
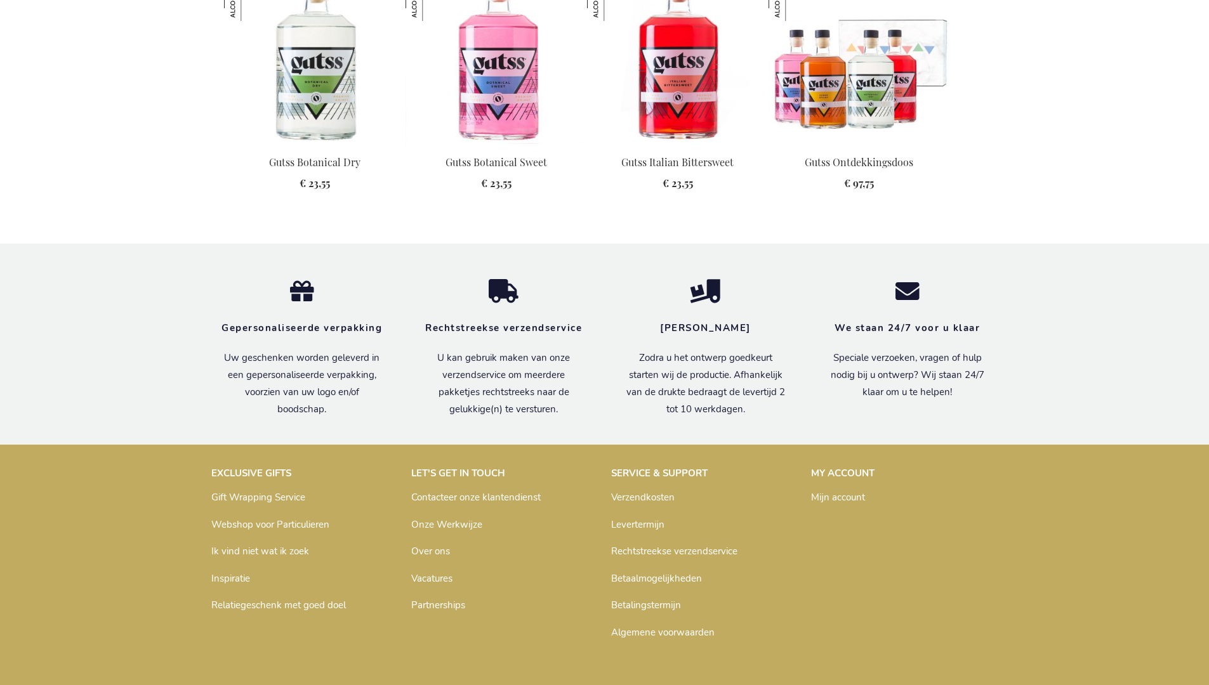
scroll to position [1449, 0]
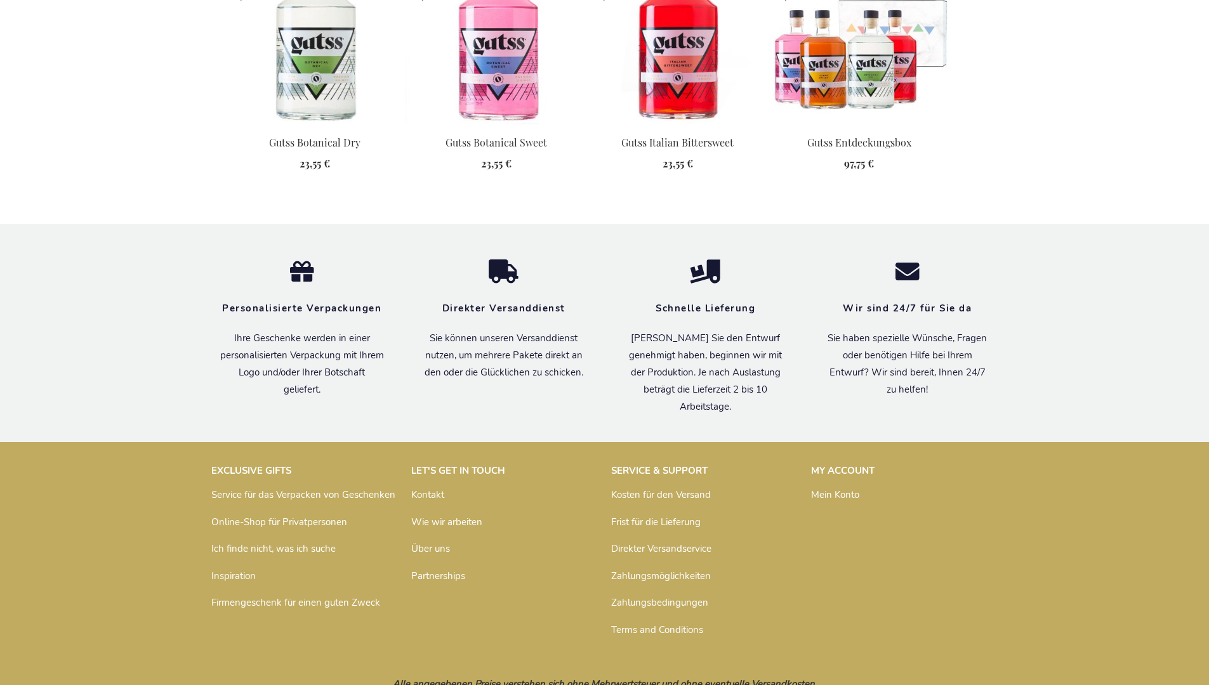
scroll to position [1443, 0]
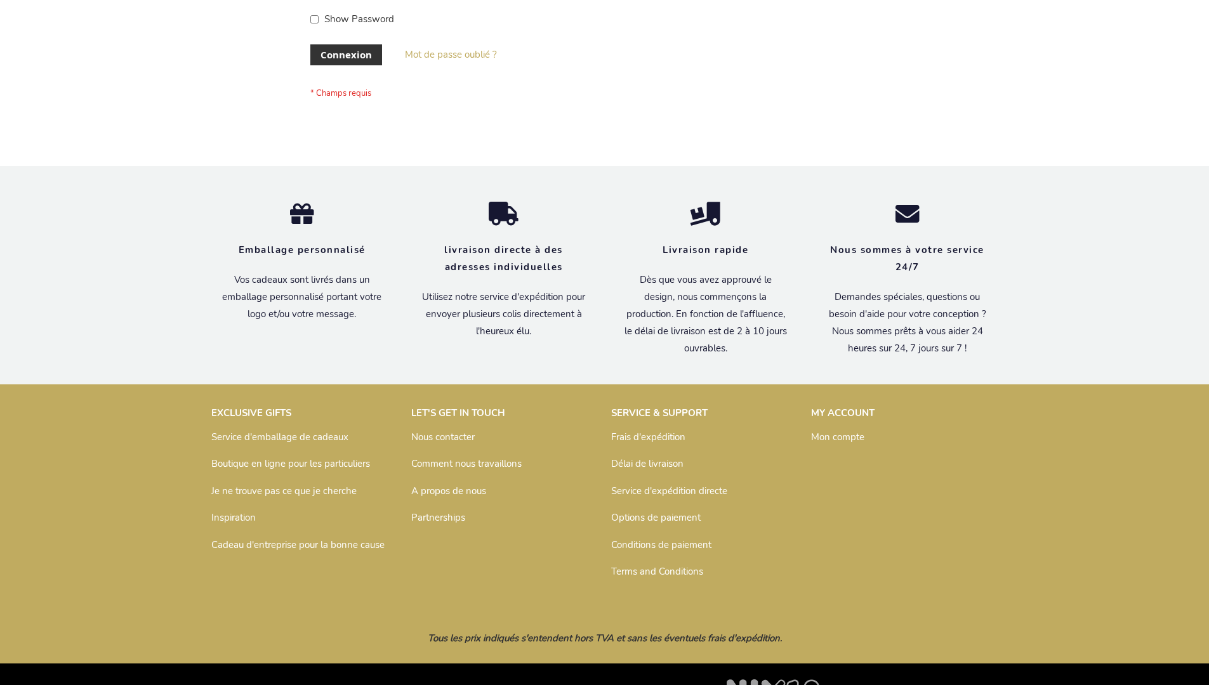
scroll to position [438, 0]
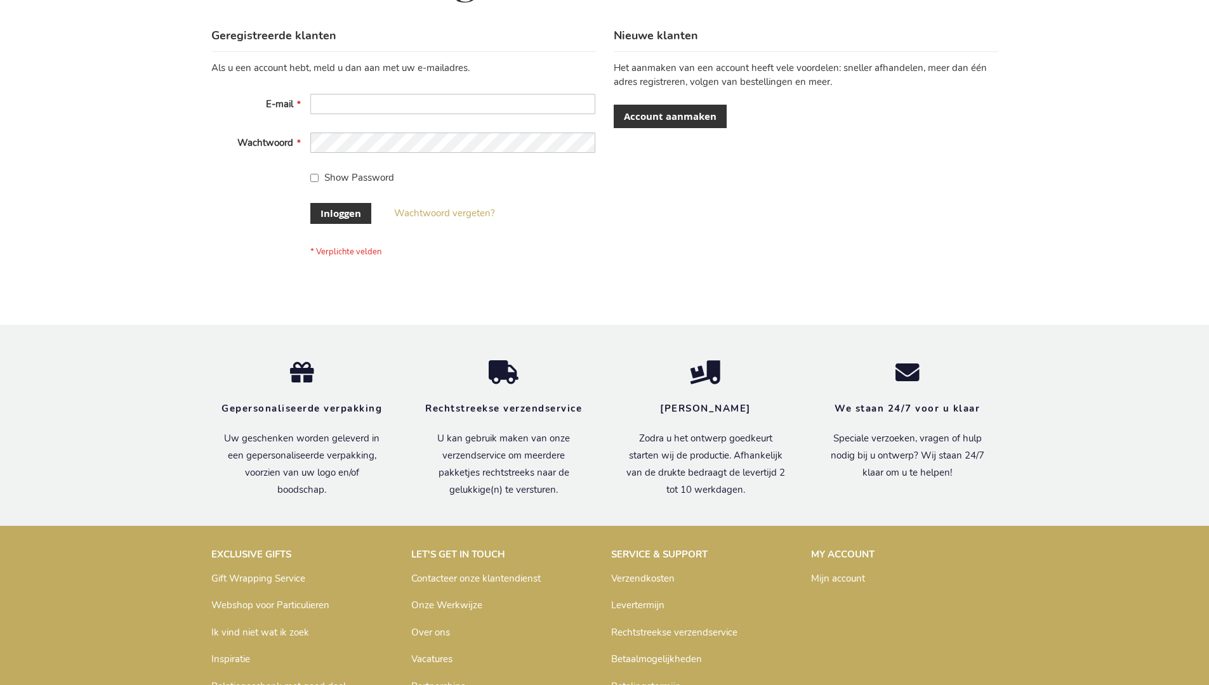
scroll to position [431, 0]
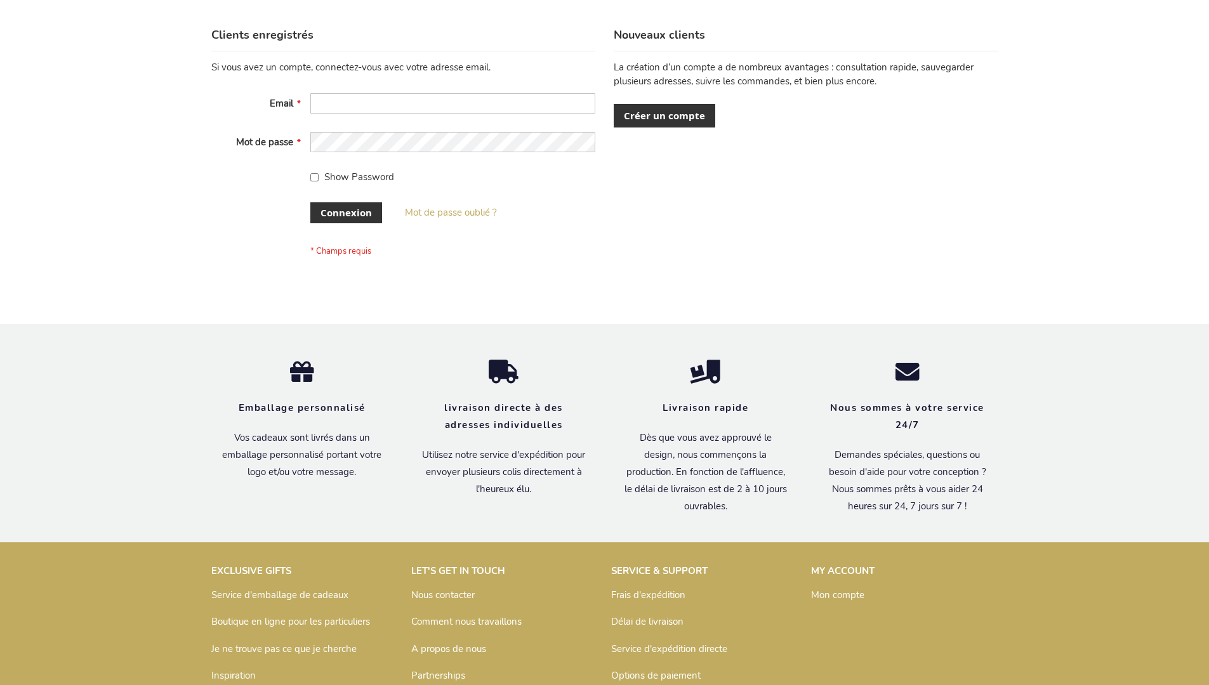
scroll to position [438, 0]
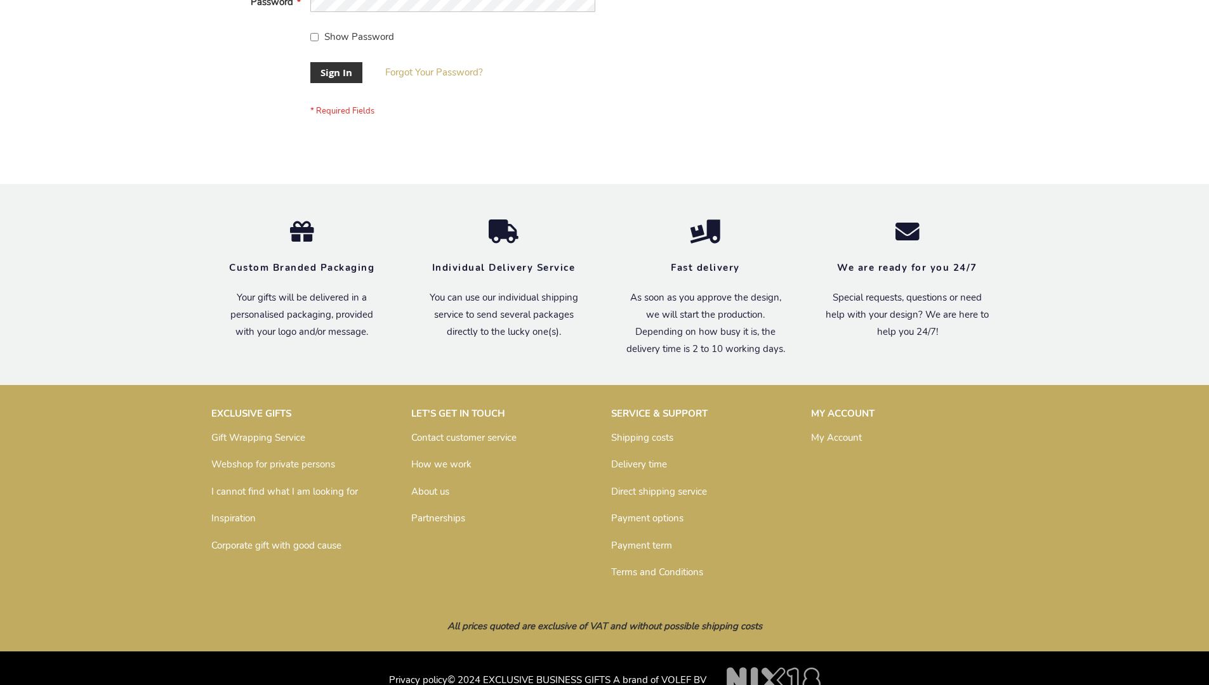
scroll to position [408, 0]
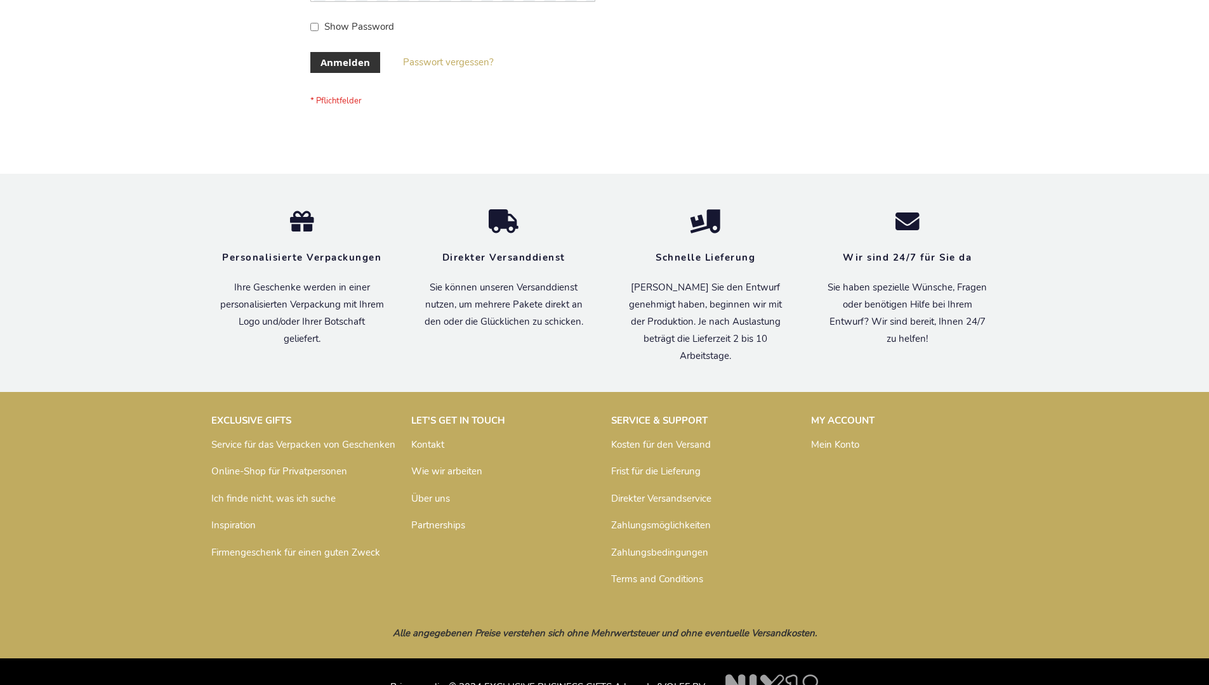
scroll to position [425, 0]
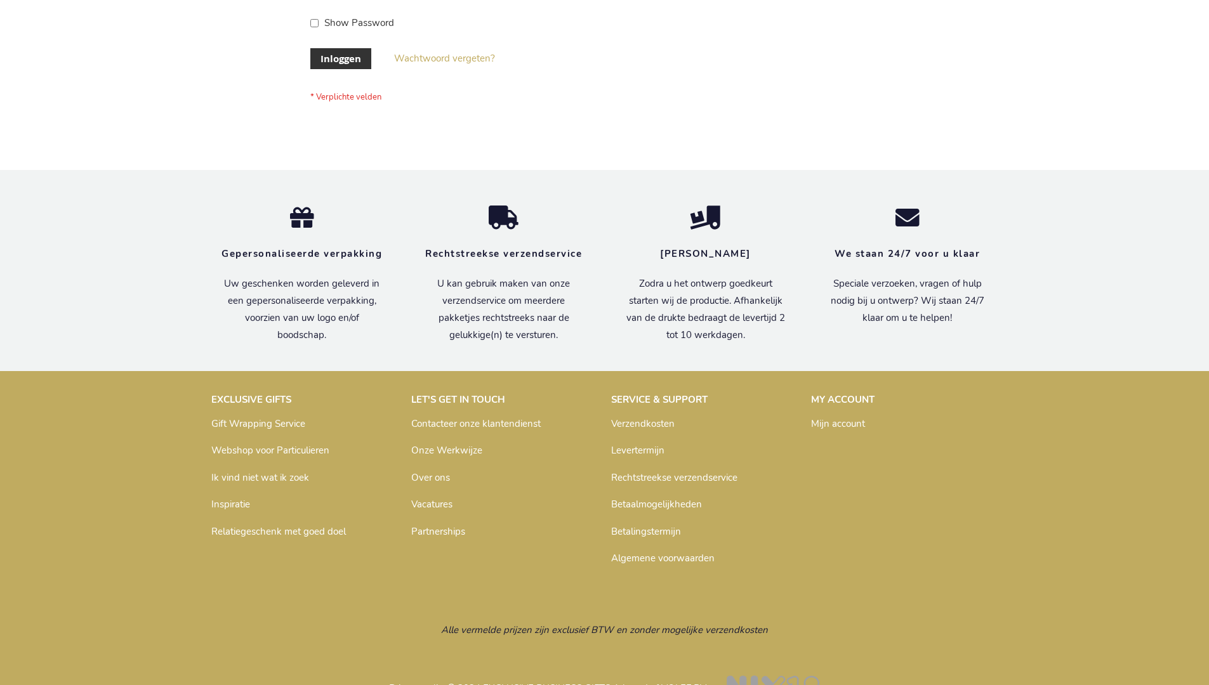
scroll to position [431, 0]
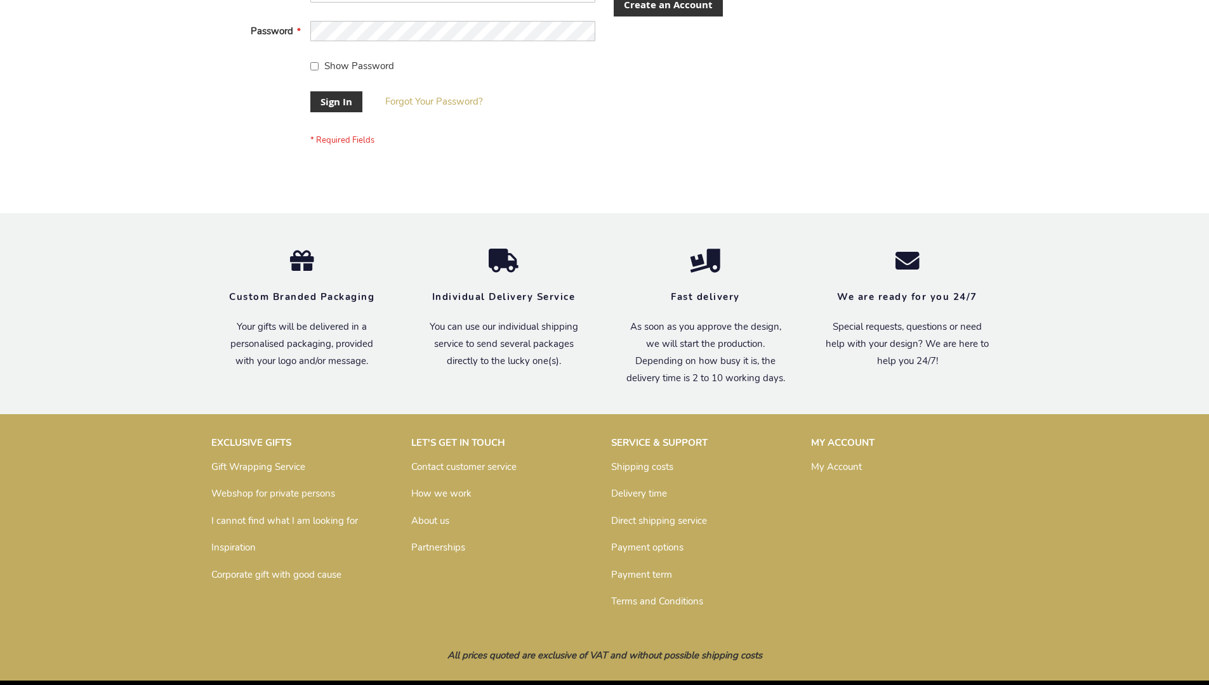
scroll to position [408, 0]
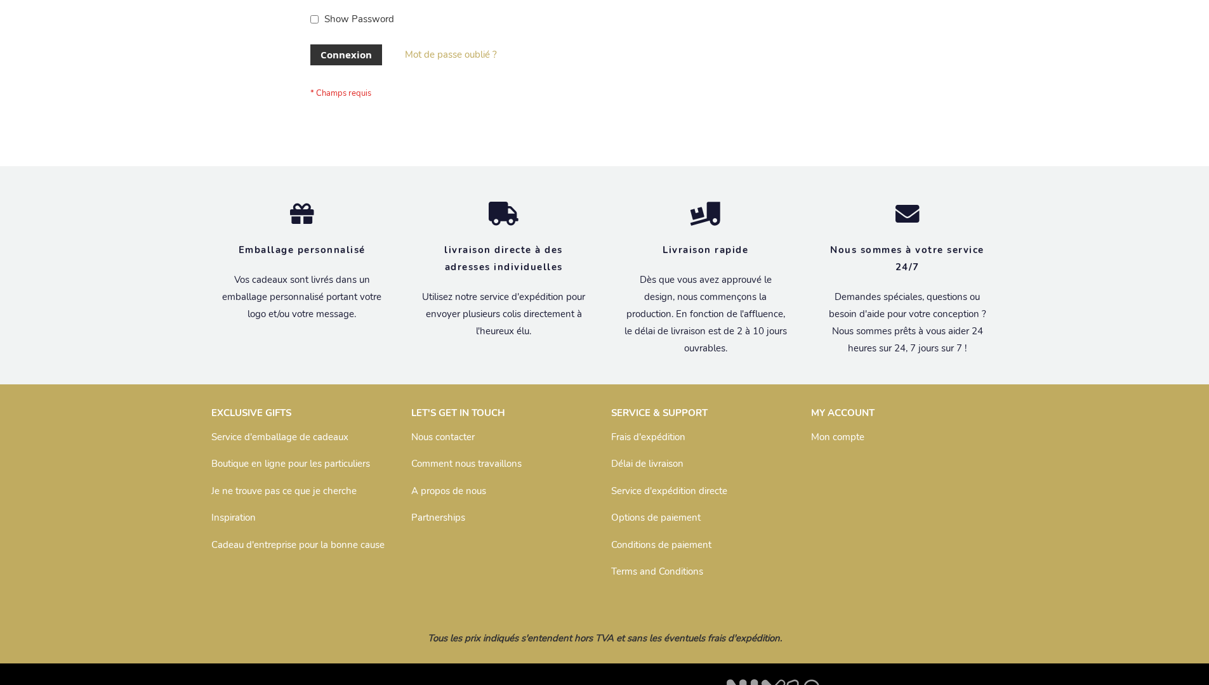
scroll to position [438, 0]
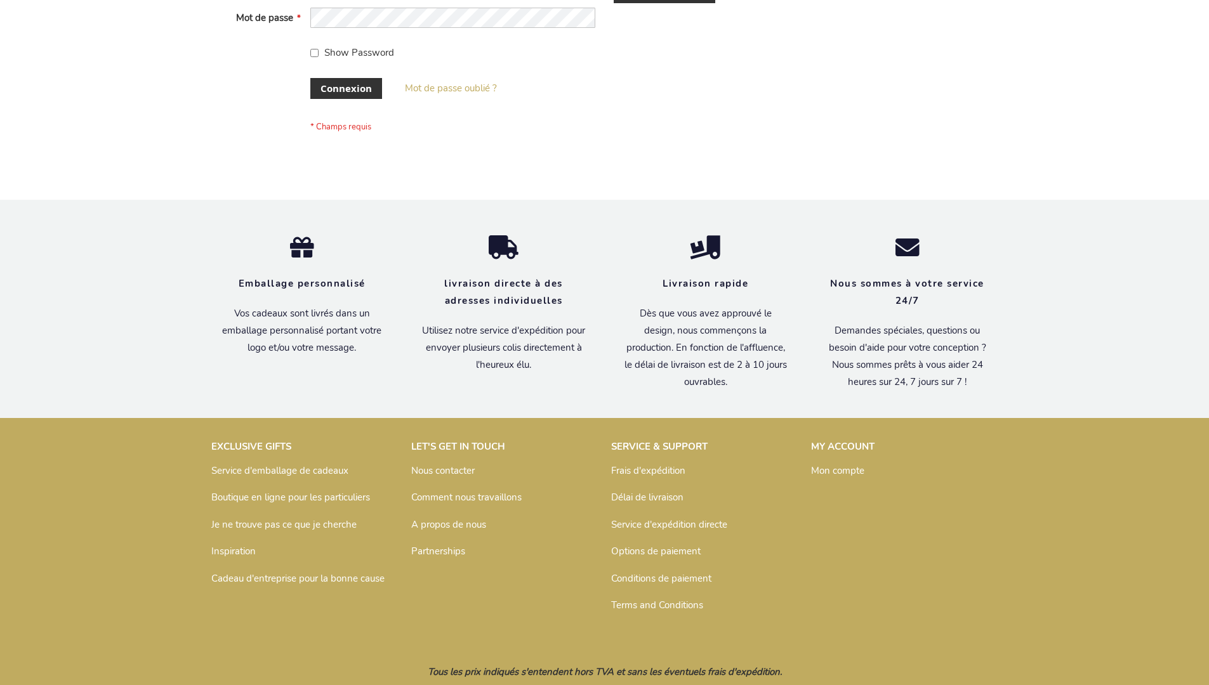
scroll to position [438, 0]
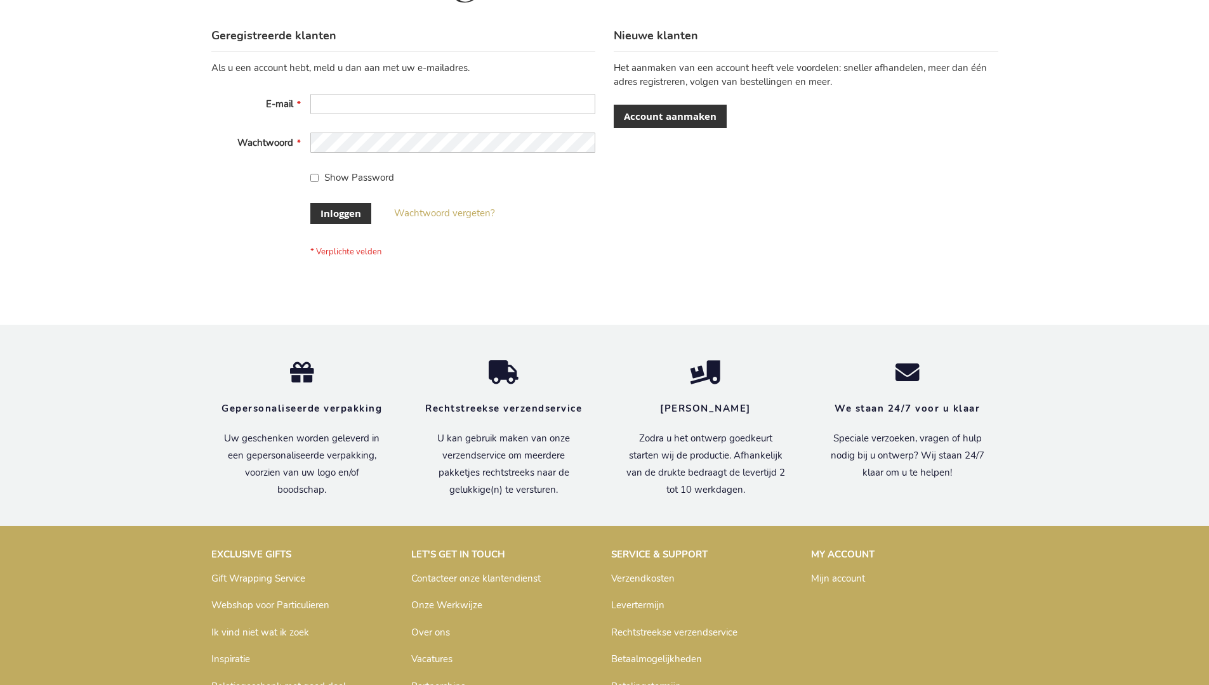
scroll to position [431, 0]
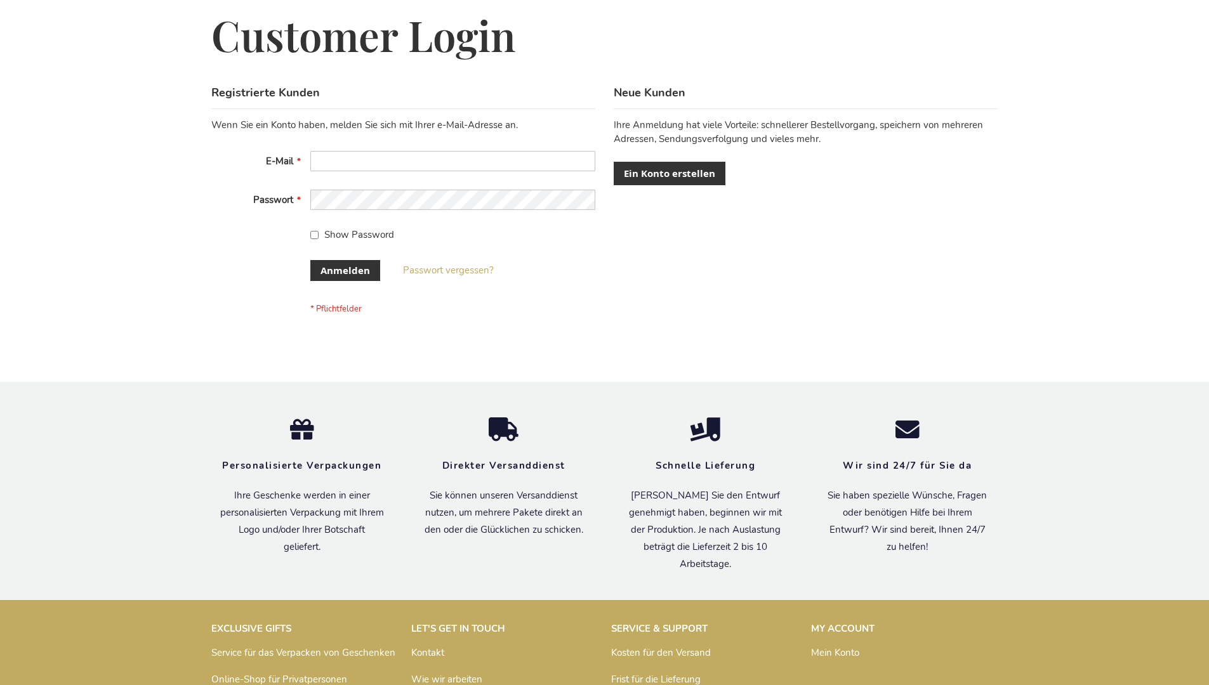
scroll to position [425, 0]
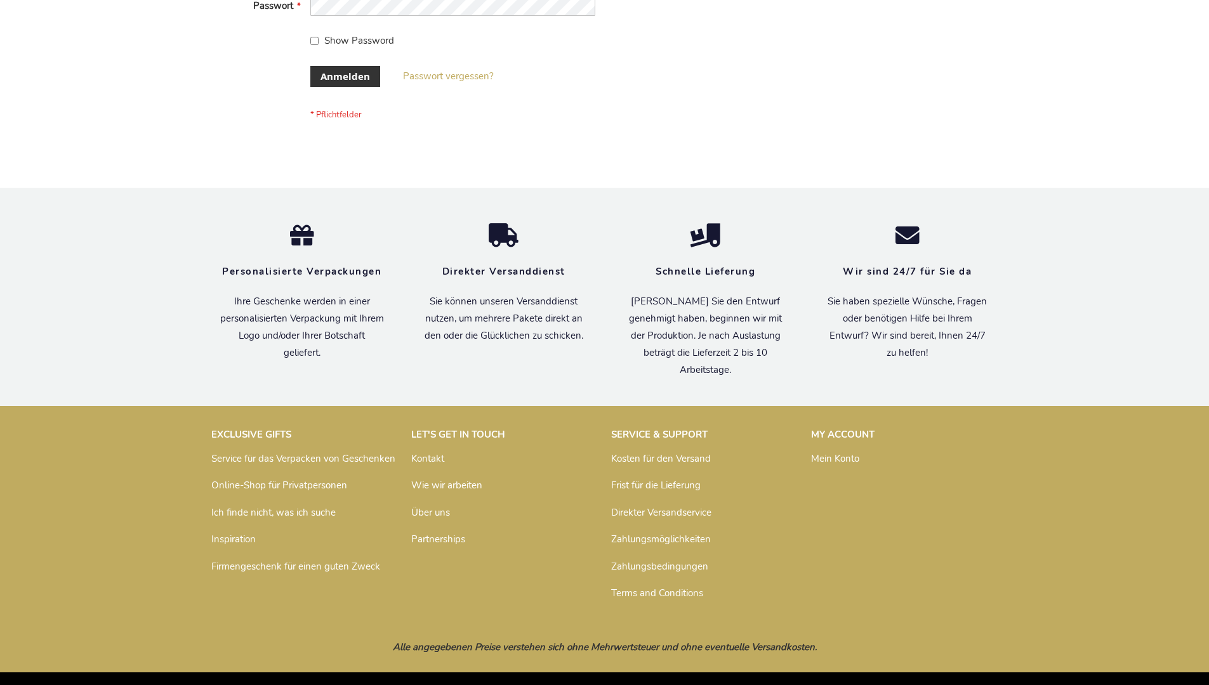
scroll to position [425, 0]
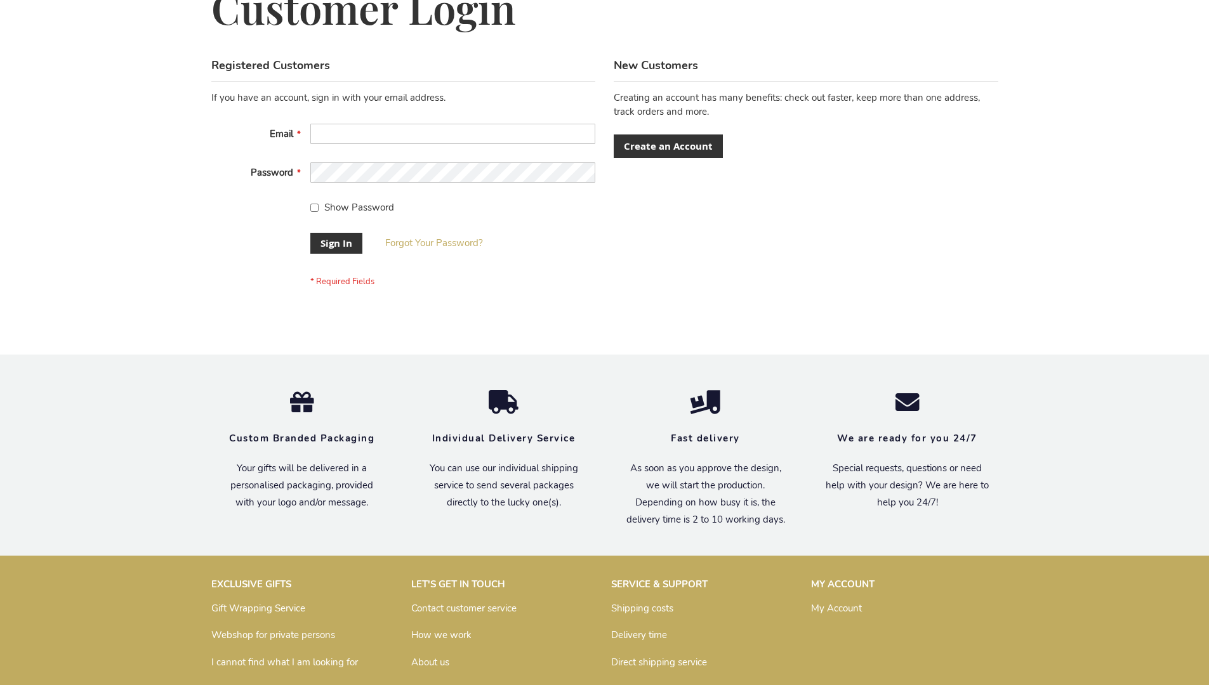
scroll to position [408, 0]
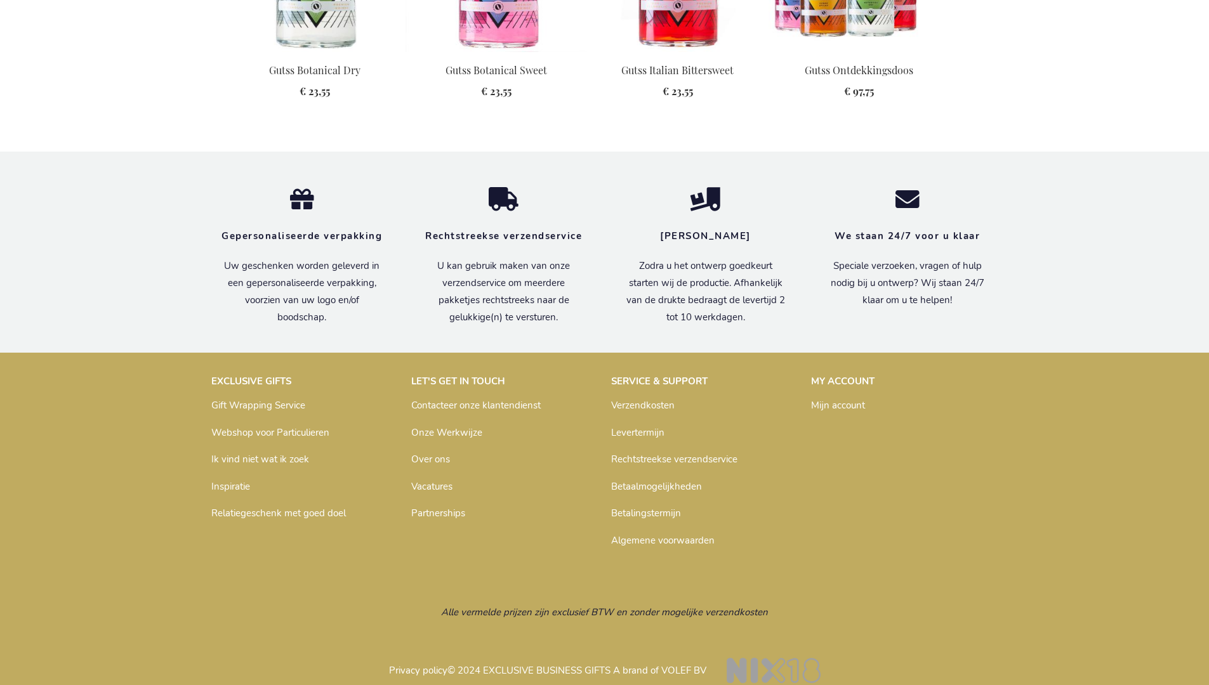
scroll to position [1429, 0]
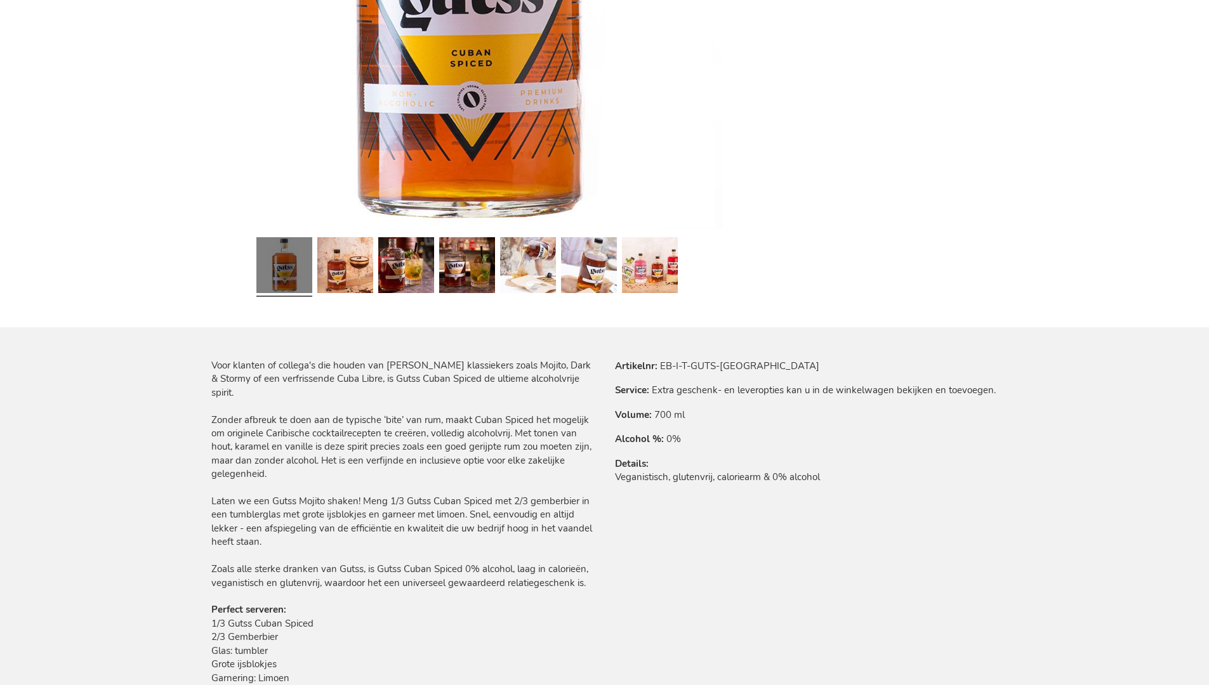
scroll to position [1449, 0]
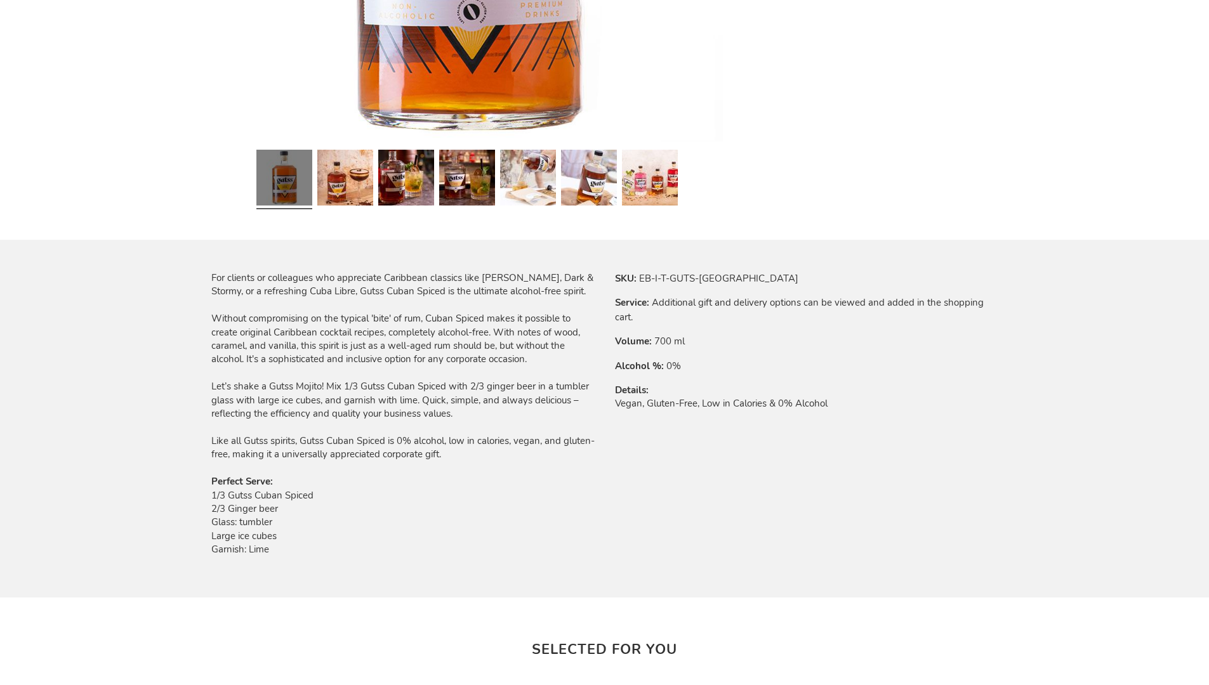
scroll to position [1385, 0]
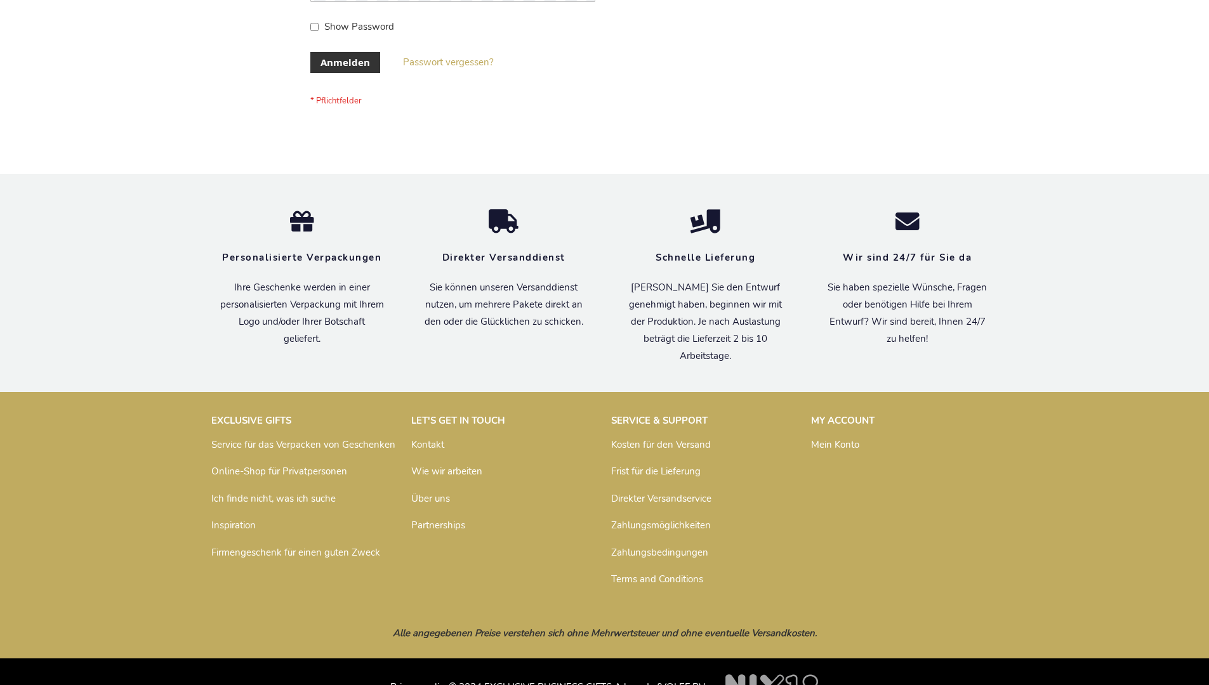
scroll to position [425, 0]
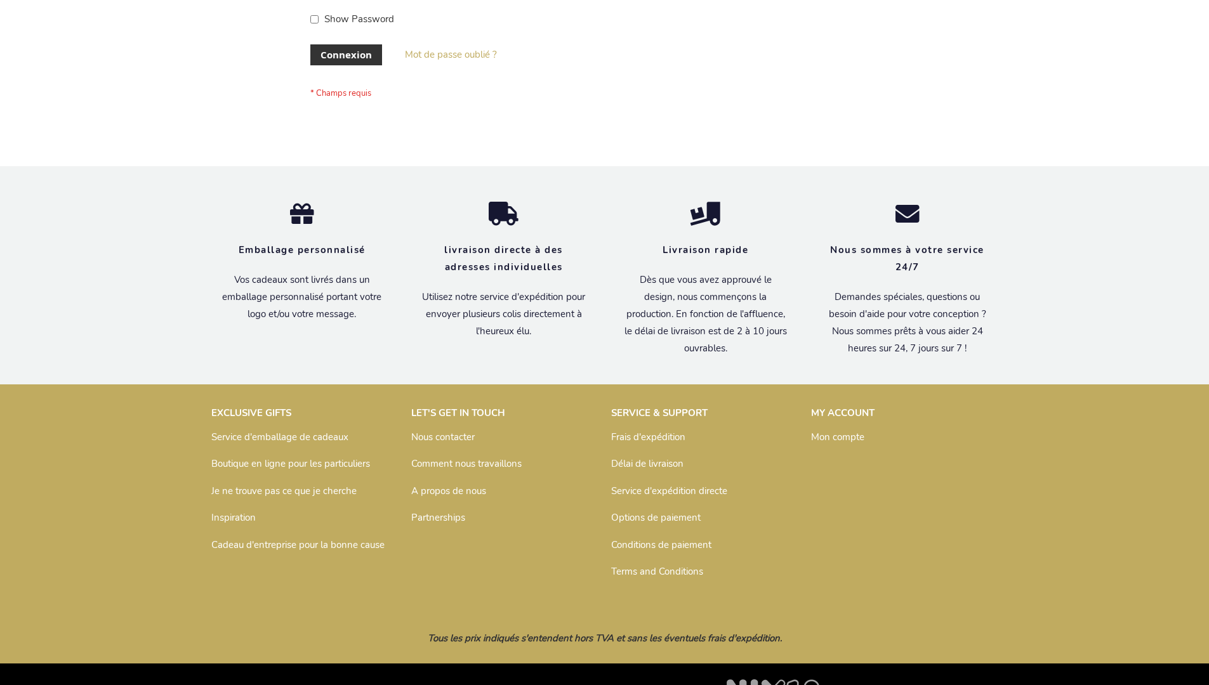
scroll to position [438, 0]
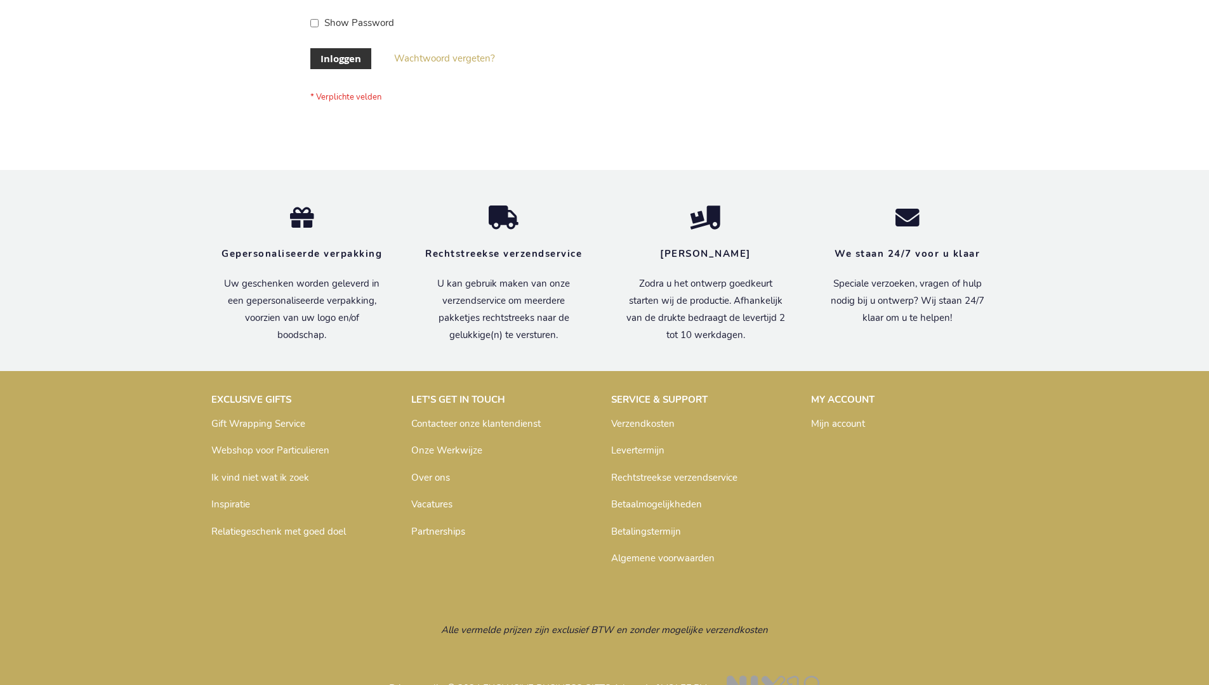
scroll to position [431, 0]
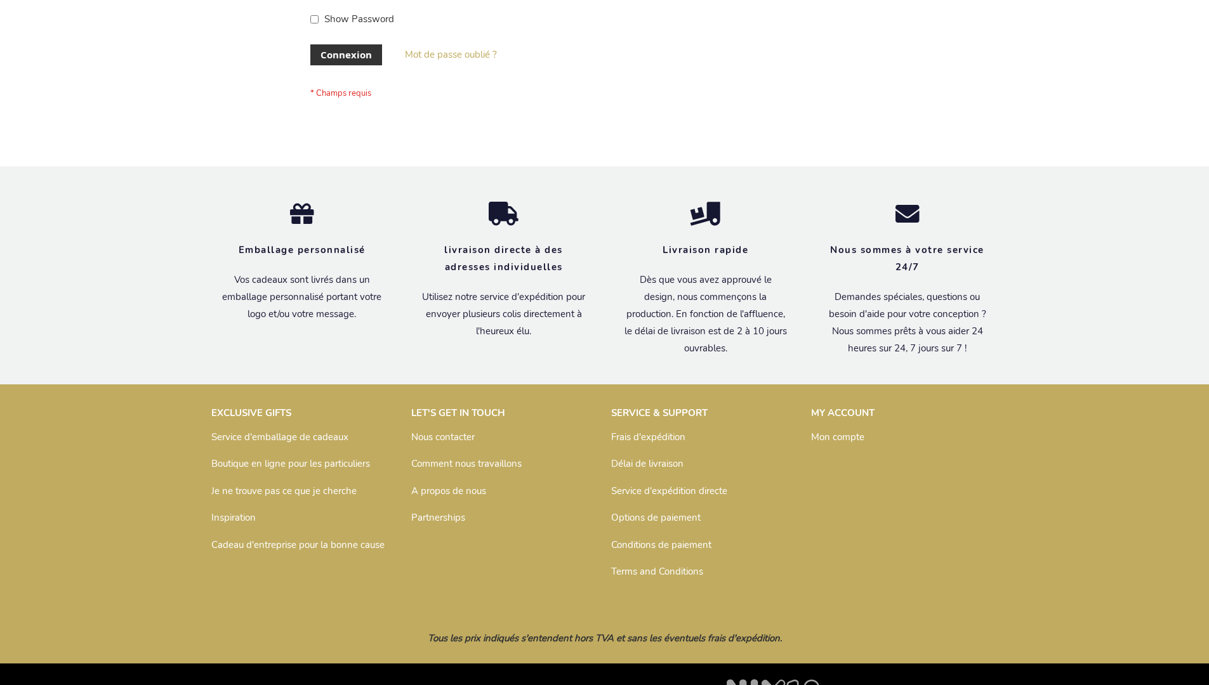
scroll to position [438, 0]
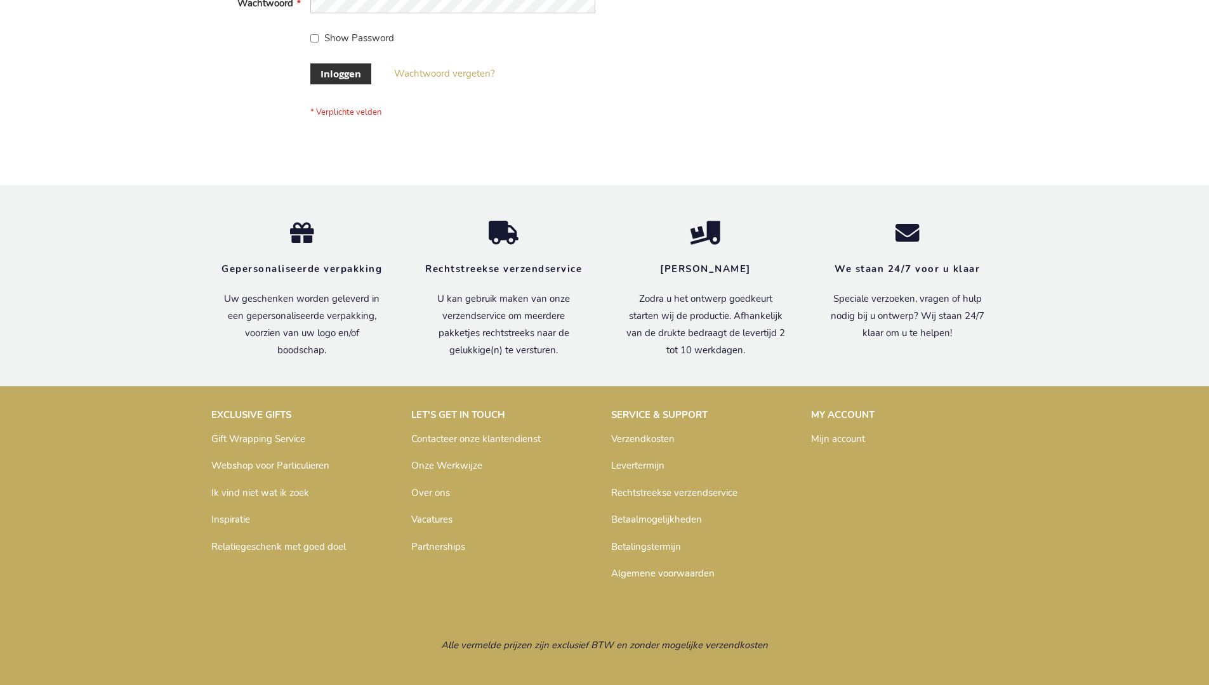
scroll to position [431, 0]
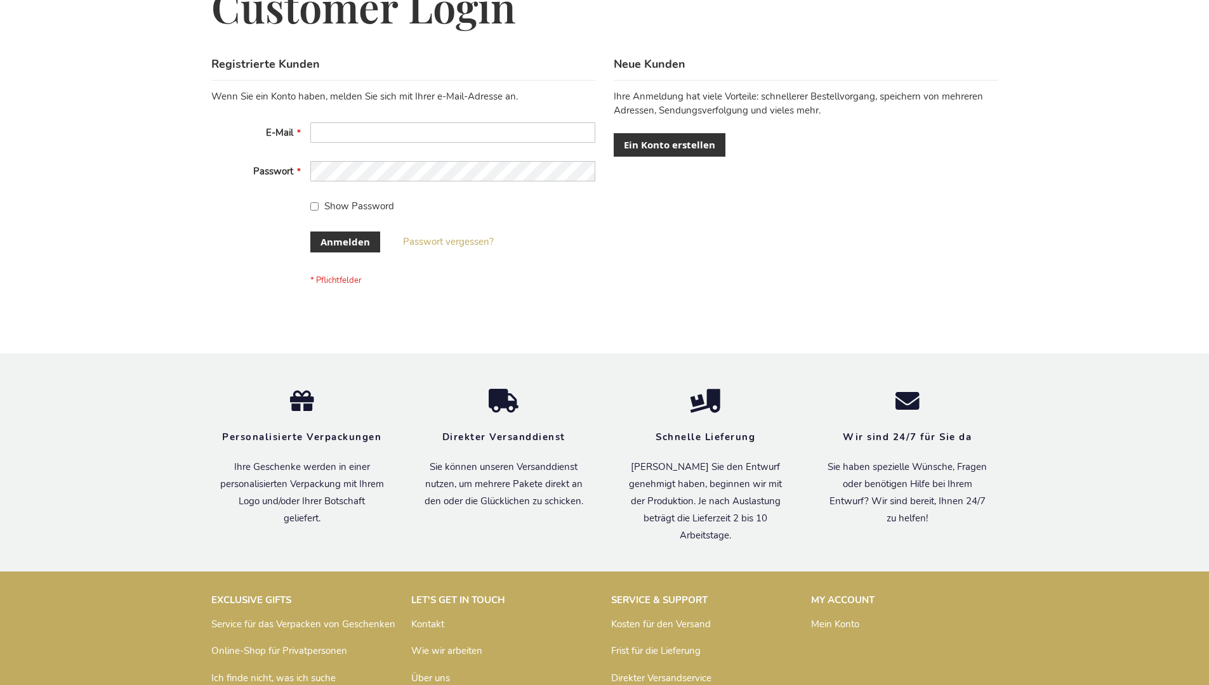
scroll to position [425, 0]
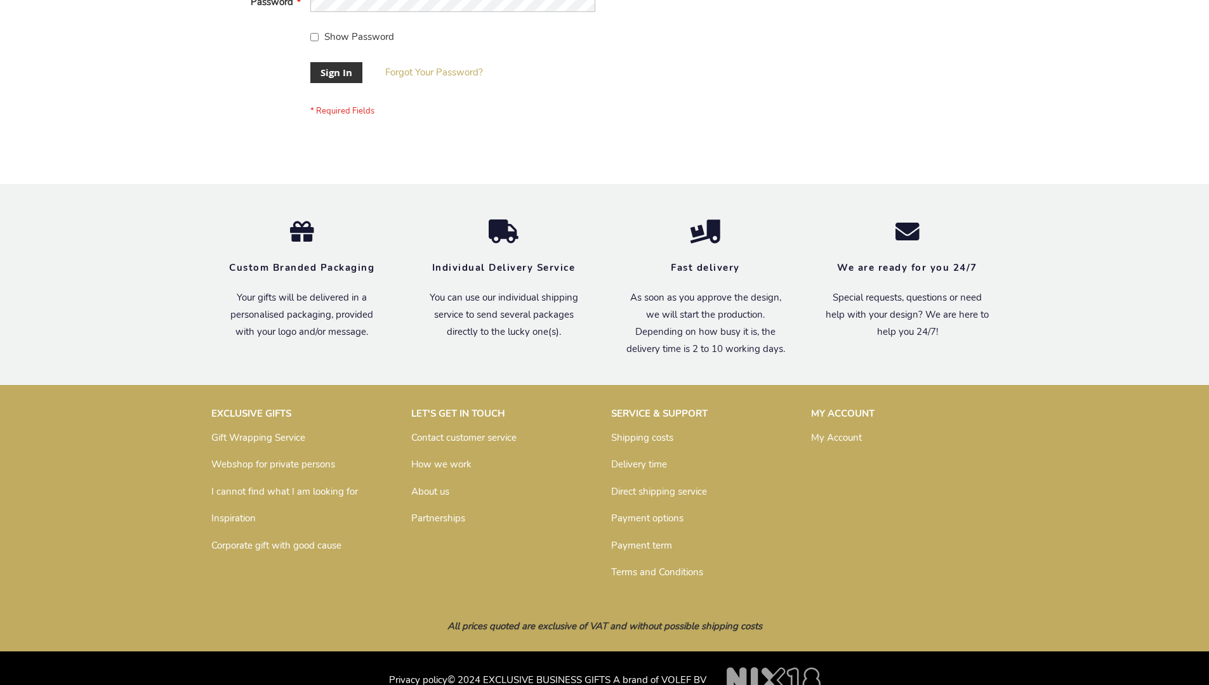
scroll to position [408, 0]
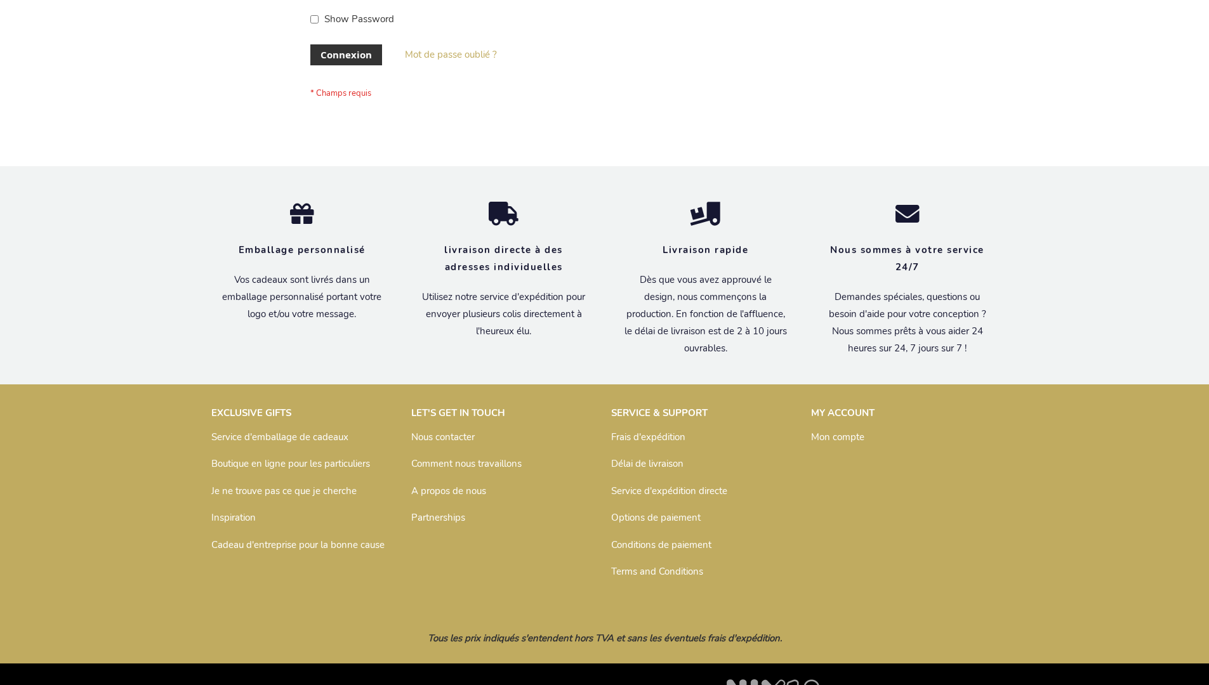
scroll to position [438, 0]
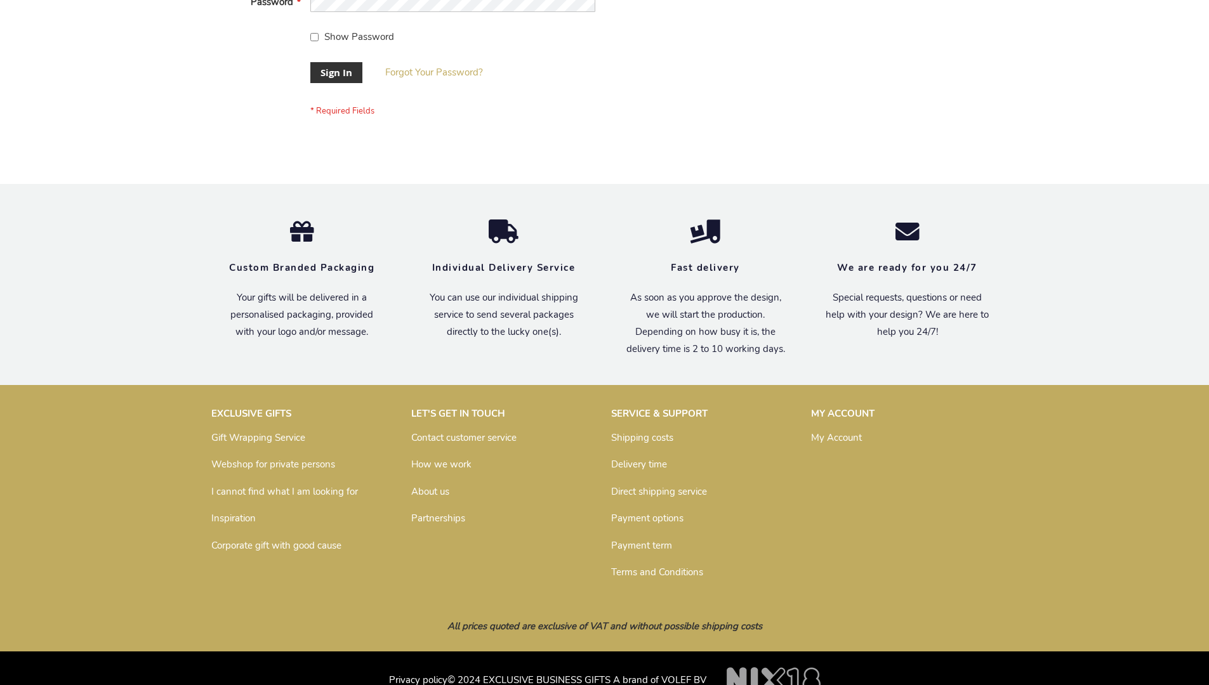
scroll to position [408, 0]
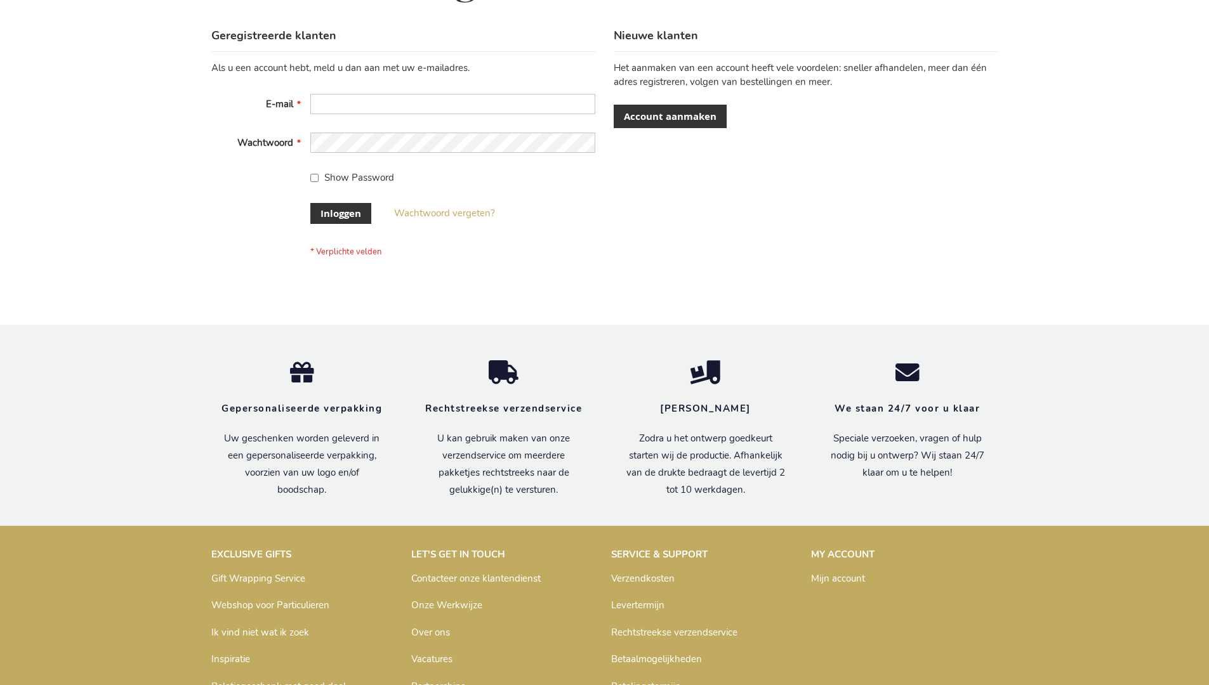
scroll to position [431, 0]
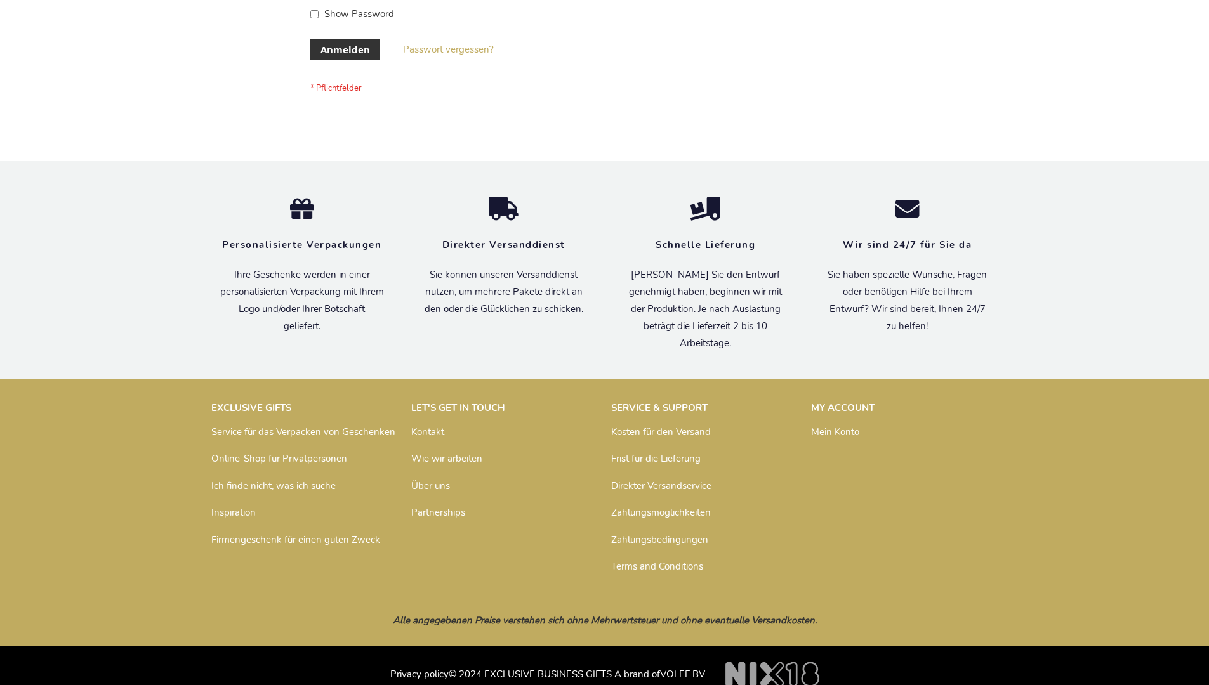
scroll to position [415, 0]
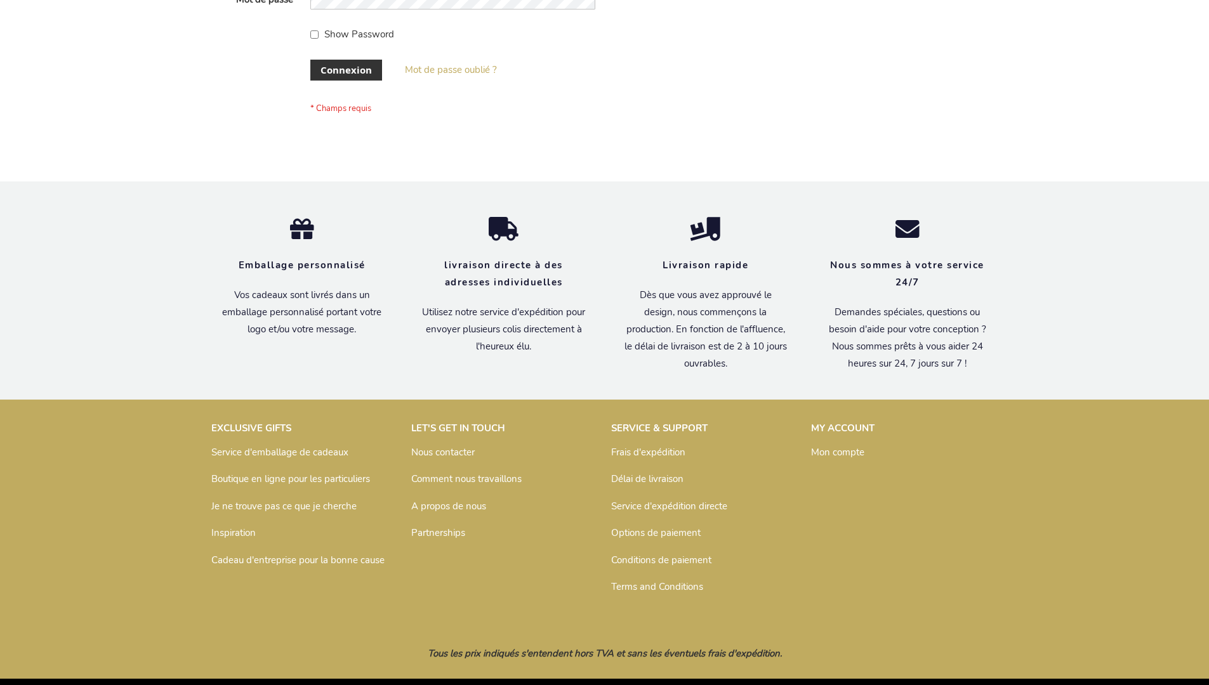
scroll to position [438, 0]
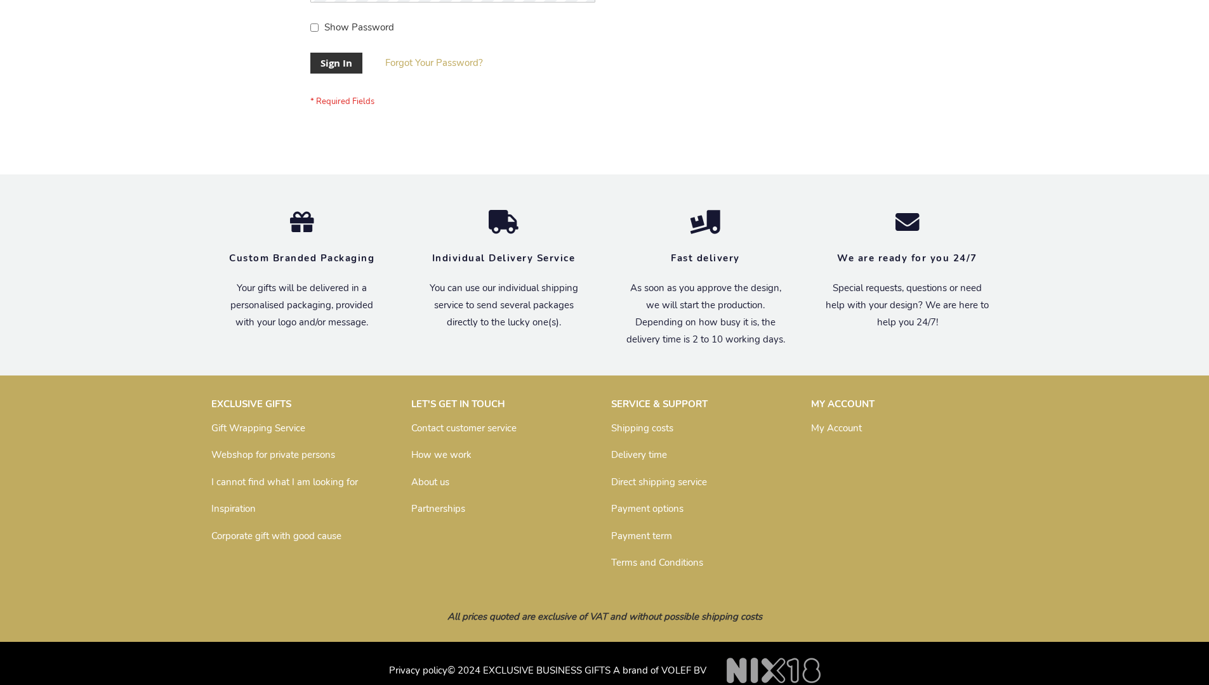
scroll to position [408, 0]
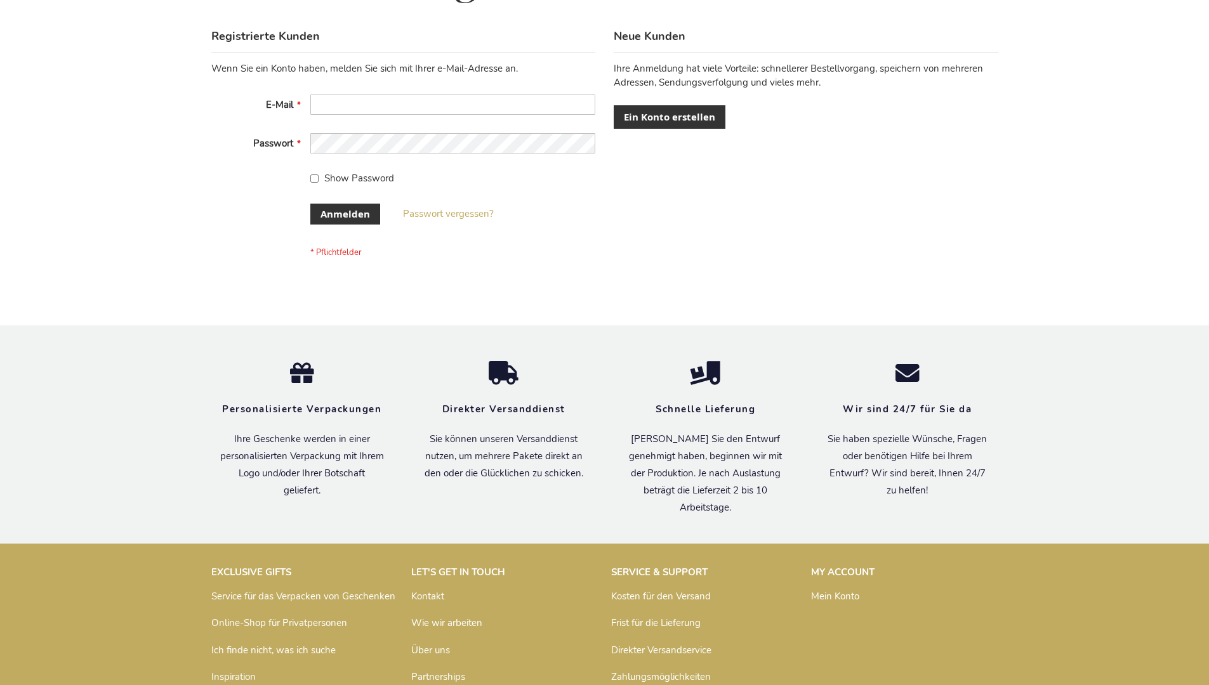
scroll to position [425, 0]
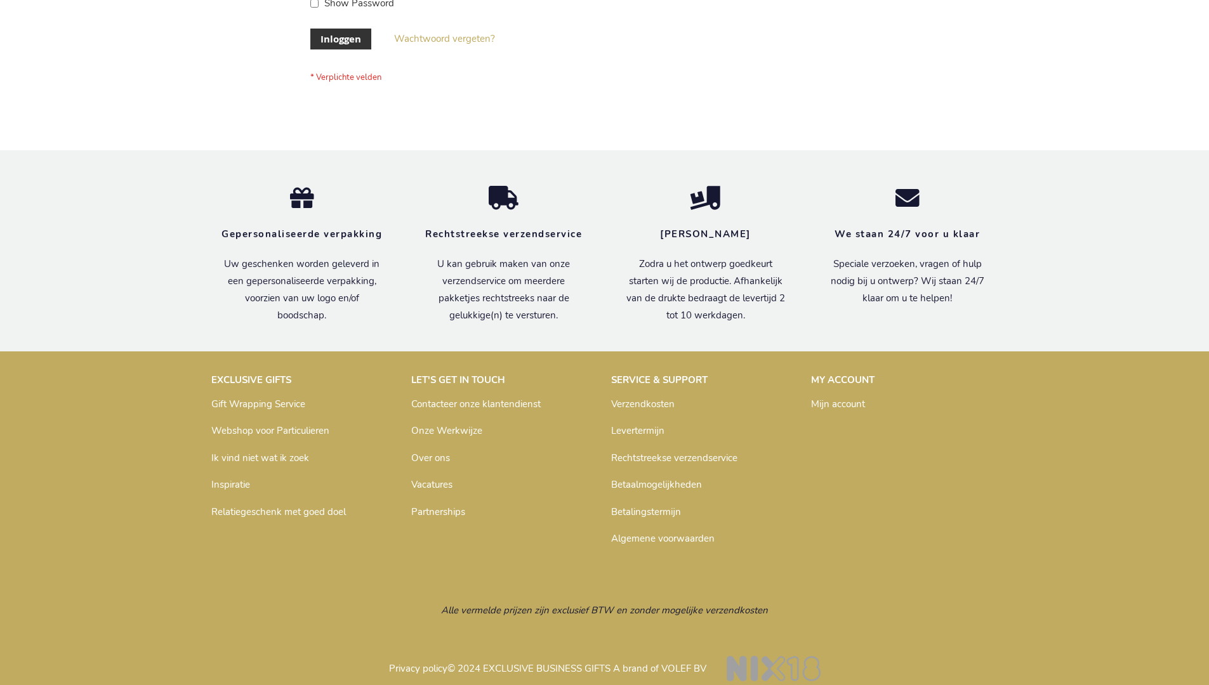
scroll to position [421, 0]
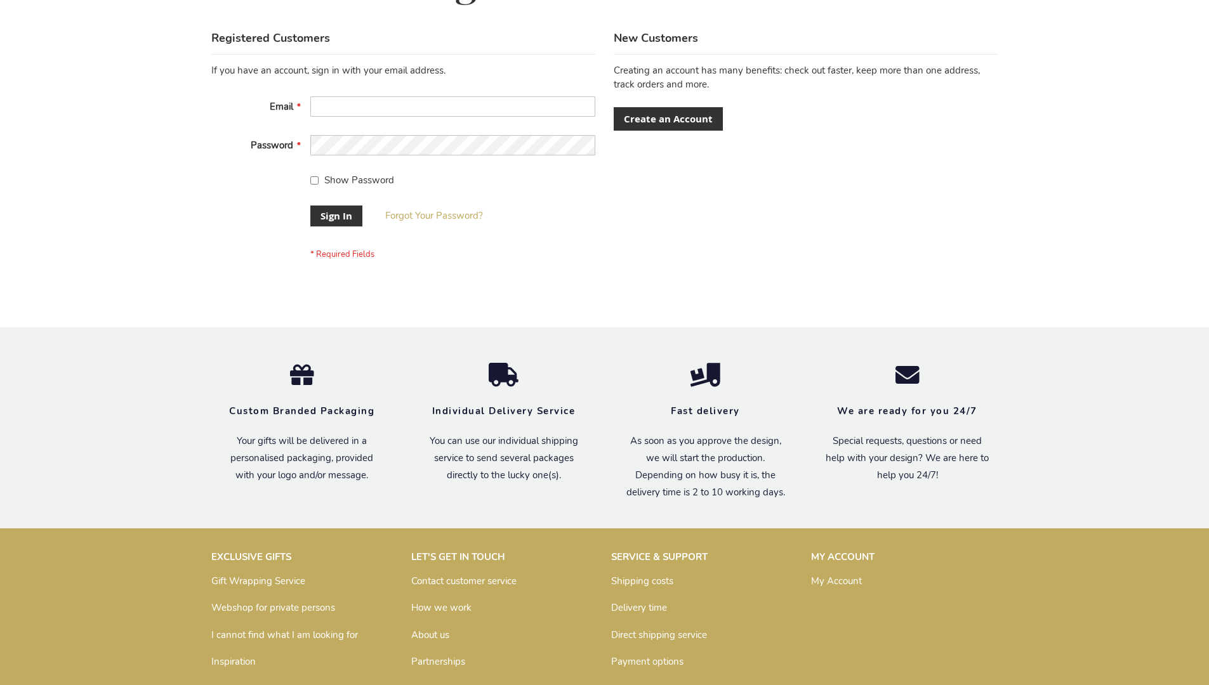
scroll to position [408, 0]
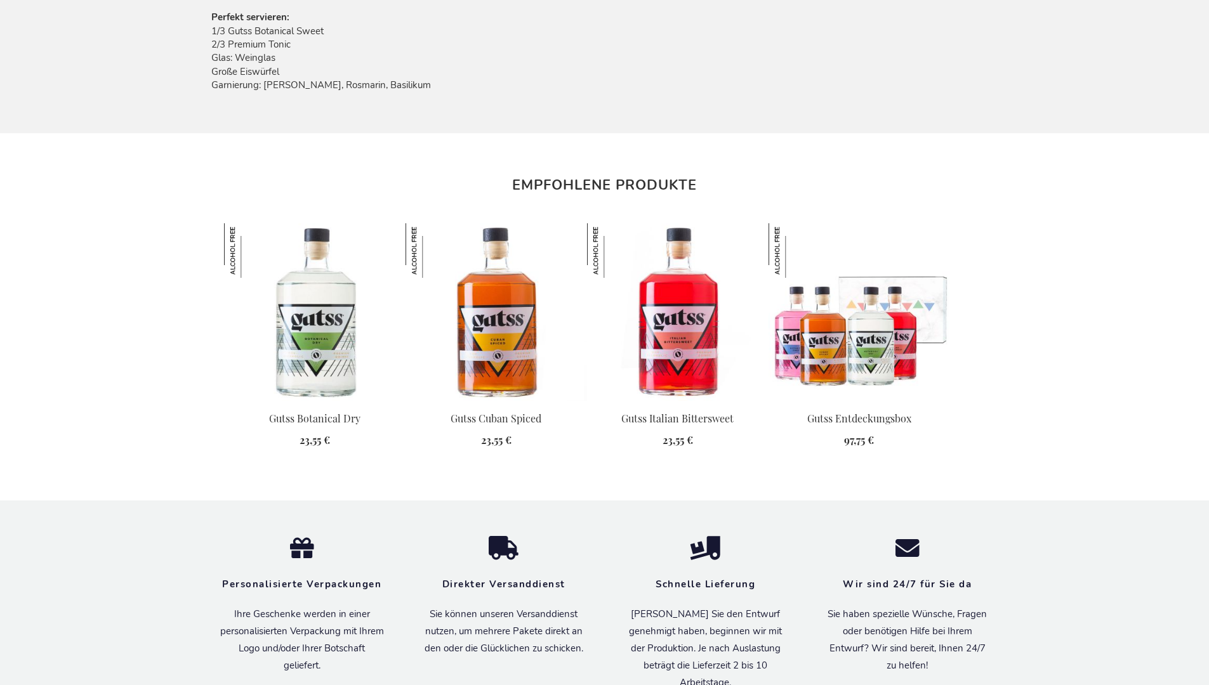
scroll to position [1483, 0]
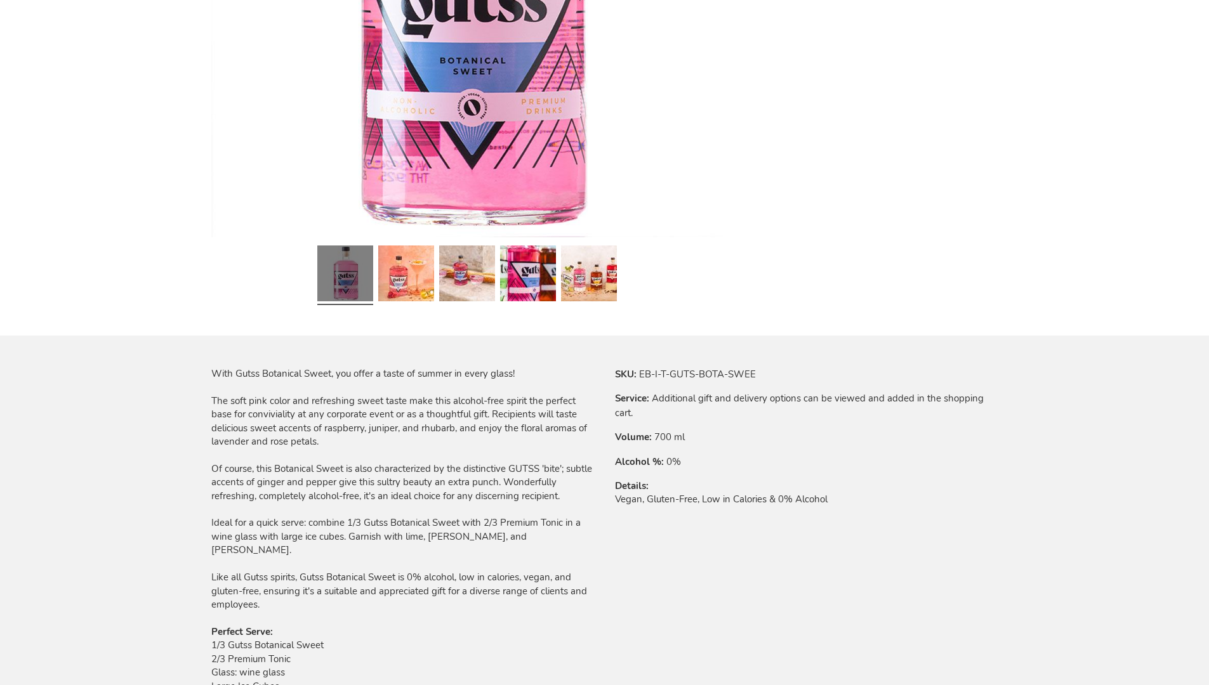
scroll to position [1425, 0]
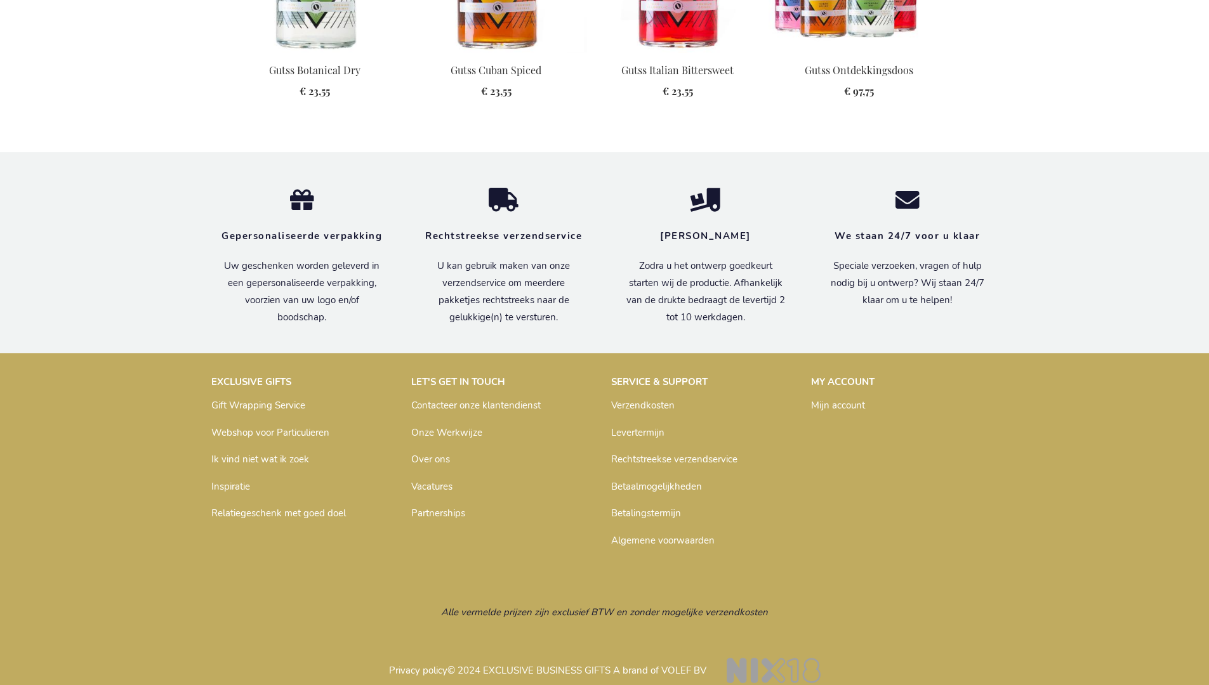
scroll to position [1476, 0]
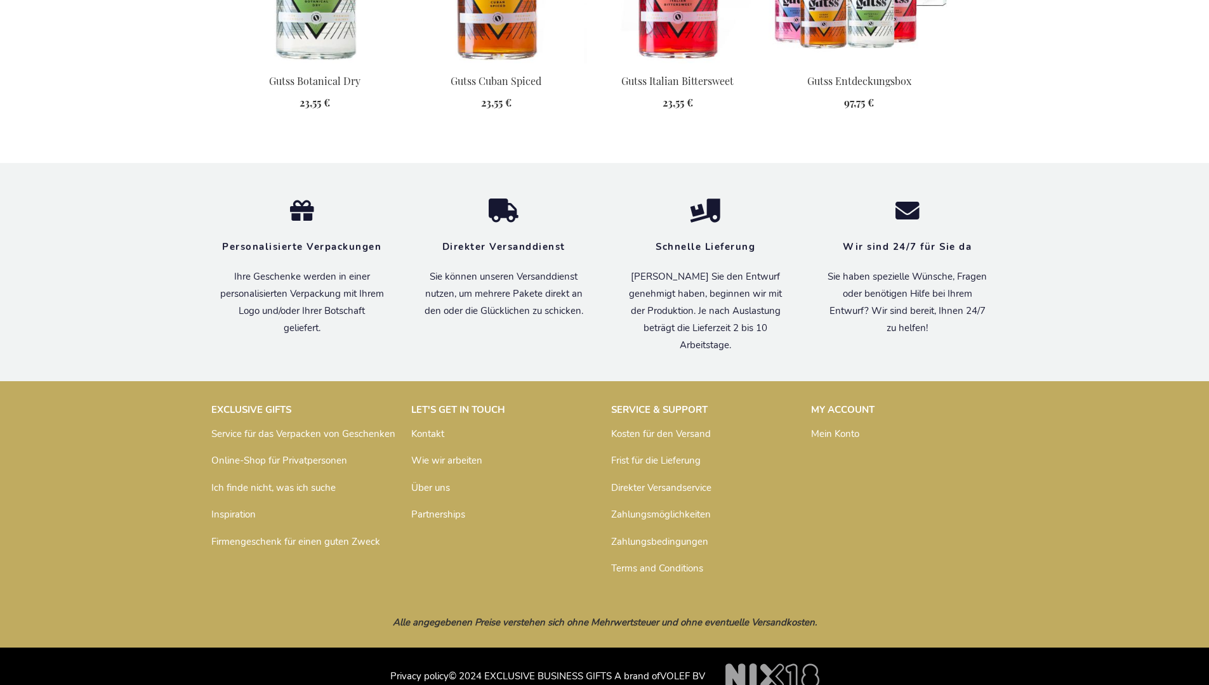
scroll to position [1483, 0]
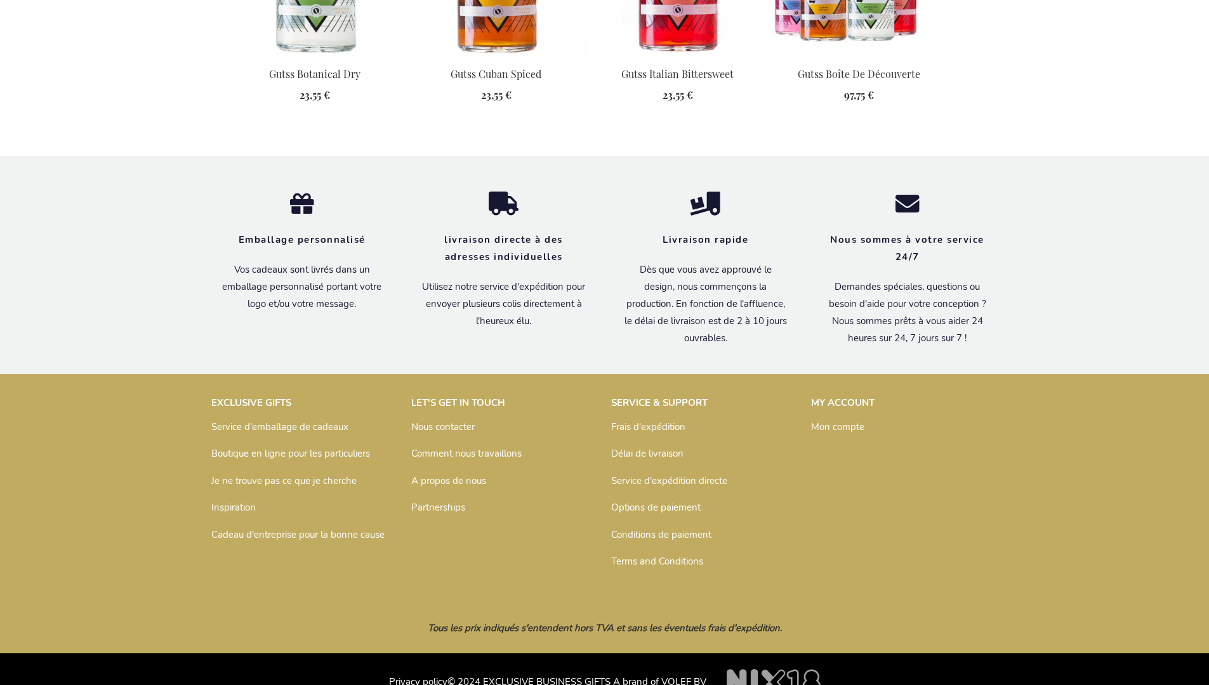
scroll to position [1469, 0]
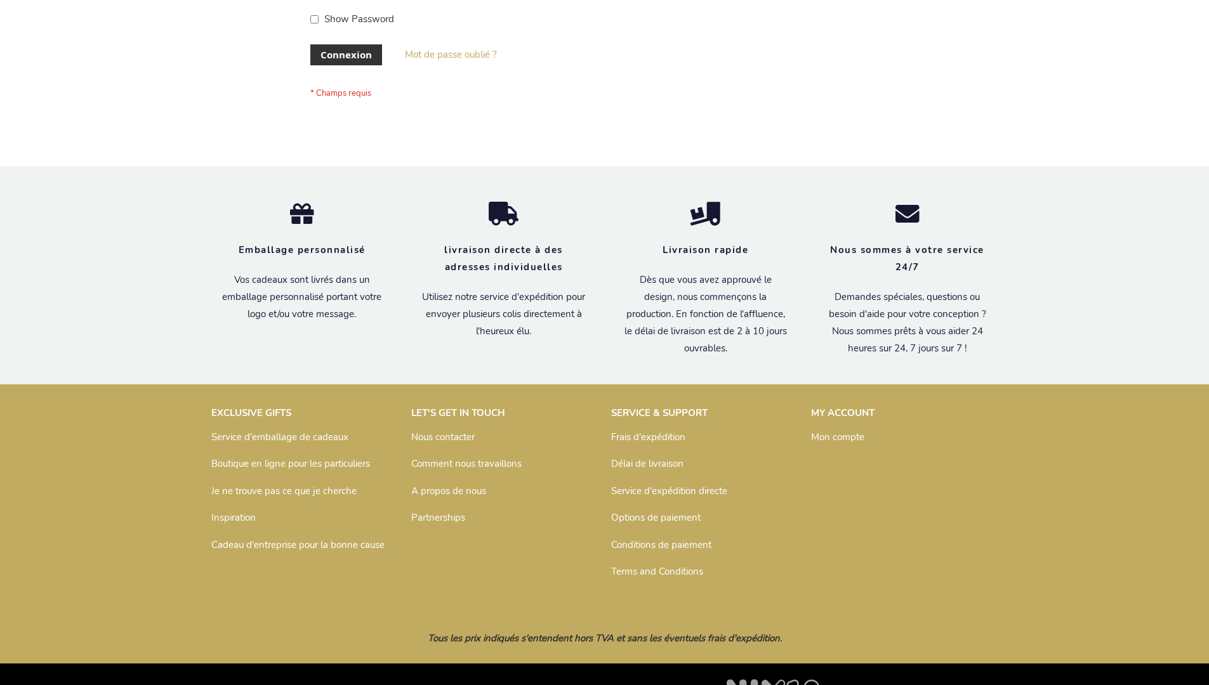
scroll to position [438, 0]
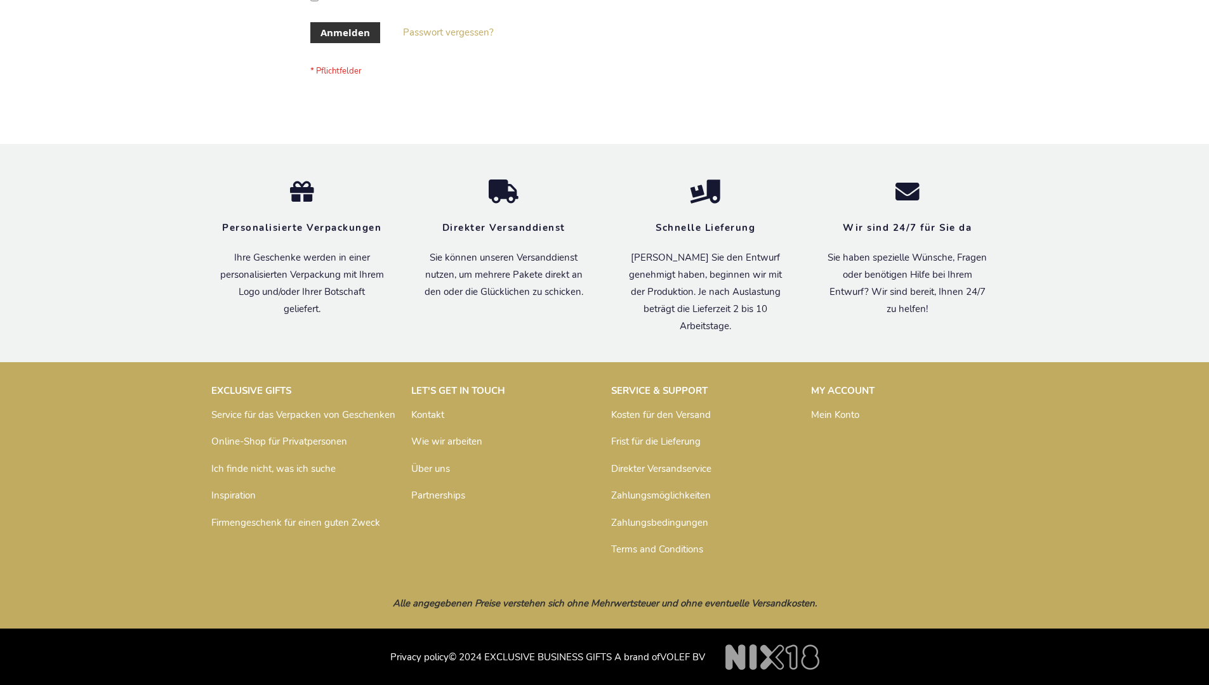
scroll to position [425, 0]
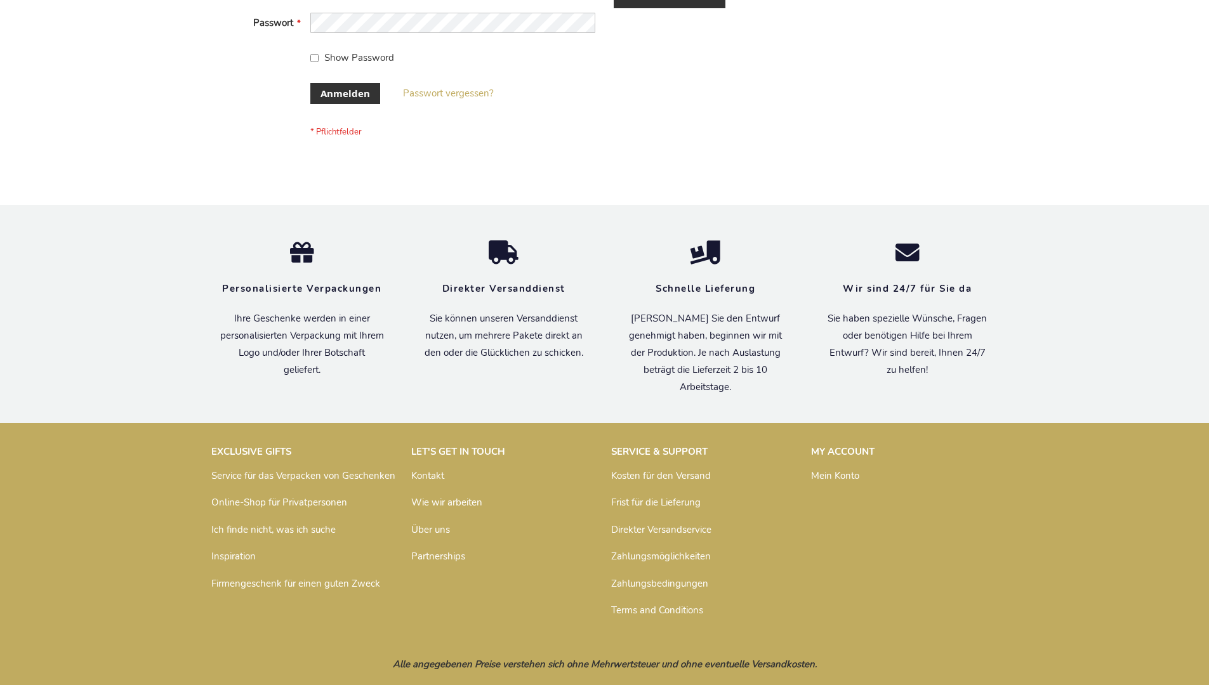
scroll to position [425, 0]
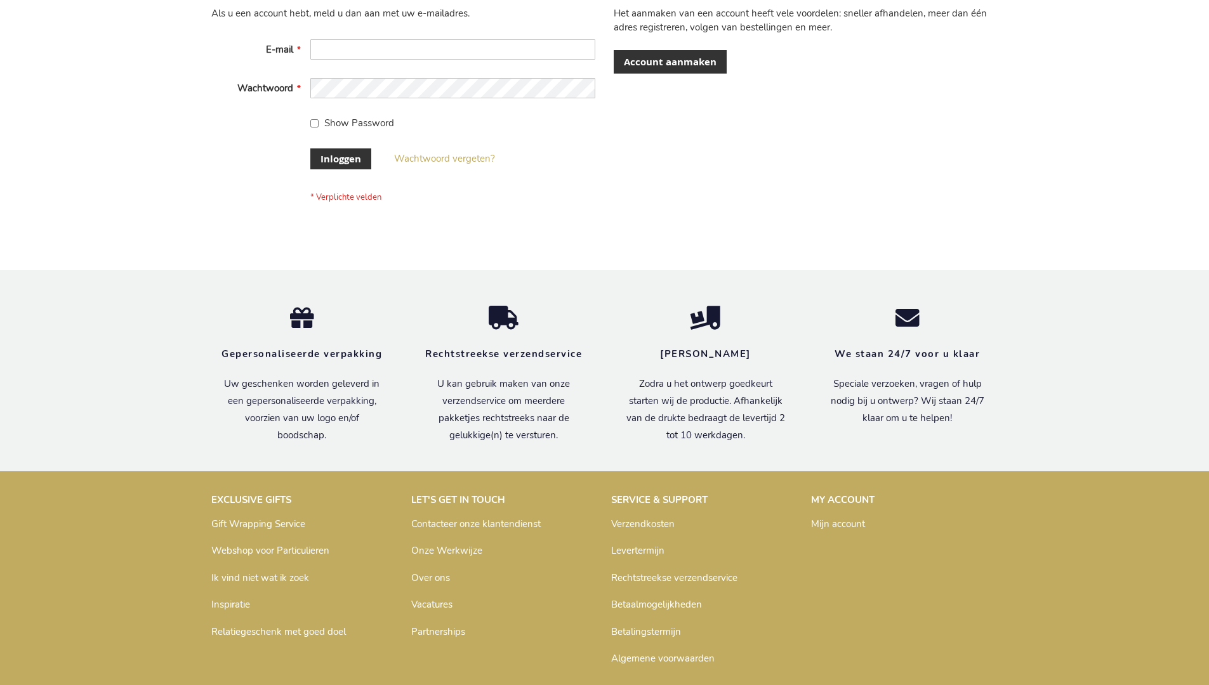
scroll to position [431, 0]
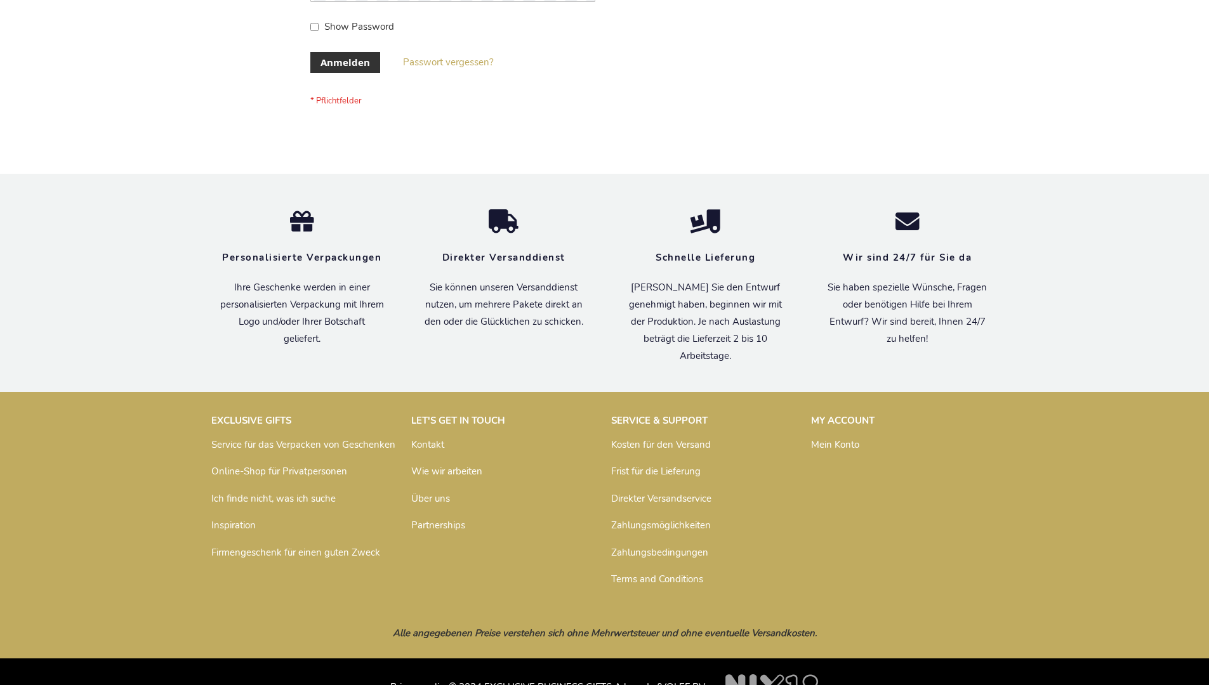
scroll to position [425, 0]
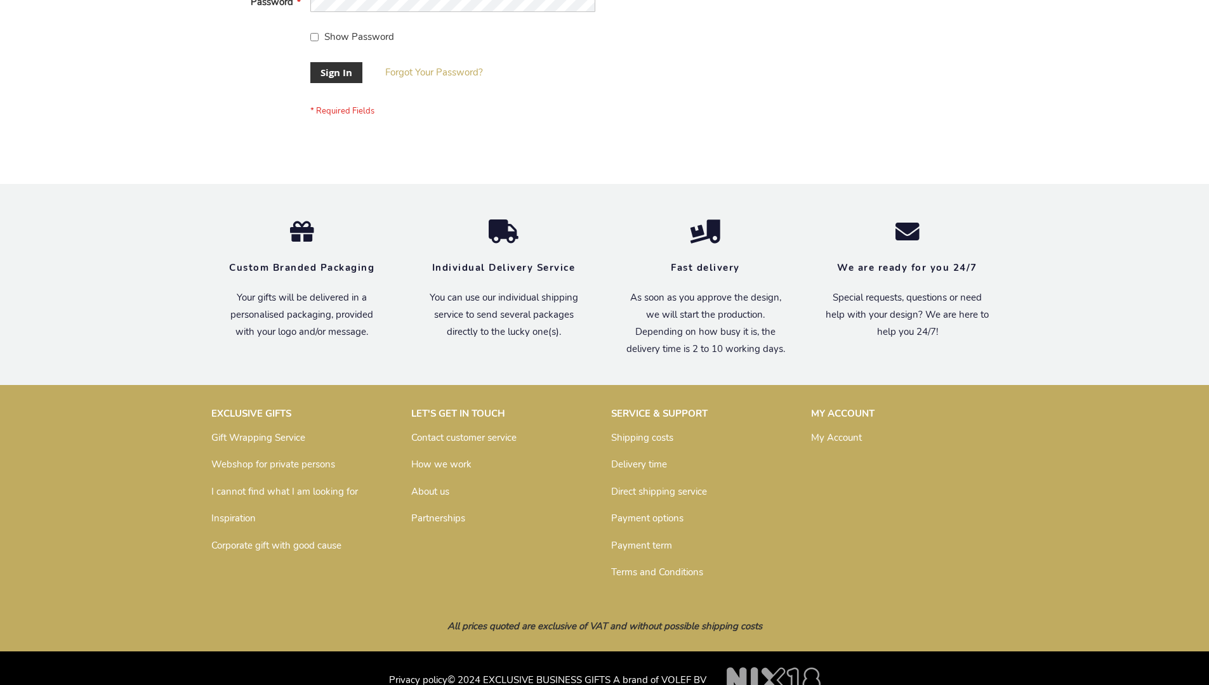
scroll to position [408, 0]
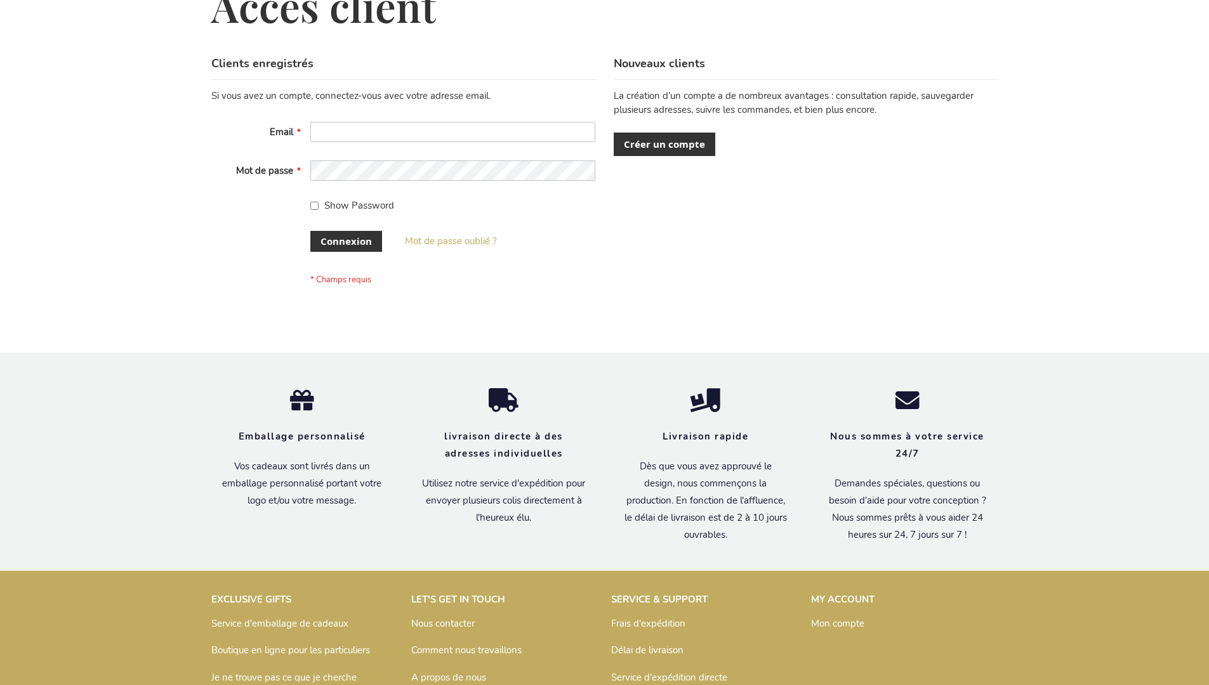
scroll to position [438, 0]
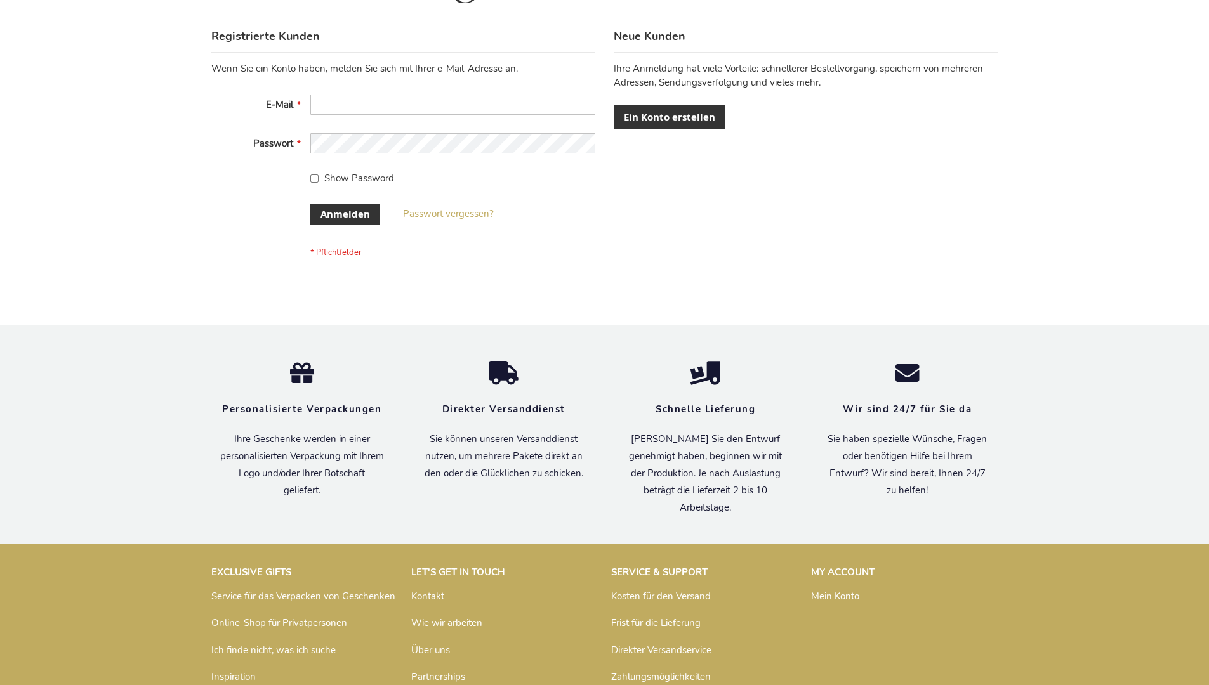
scroll to position [425, 0]
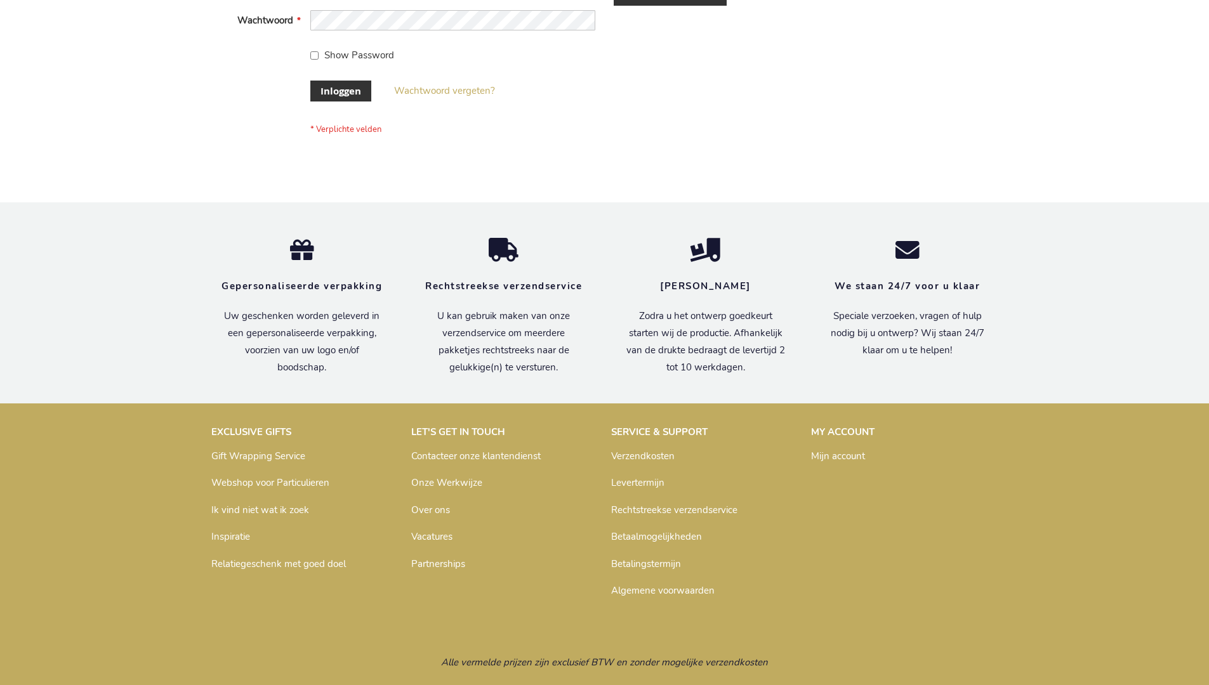
scroll to position [431, 0]
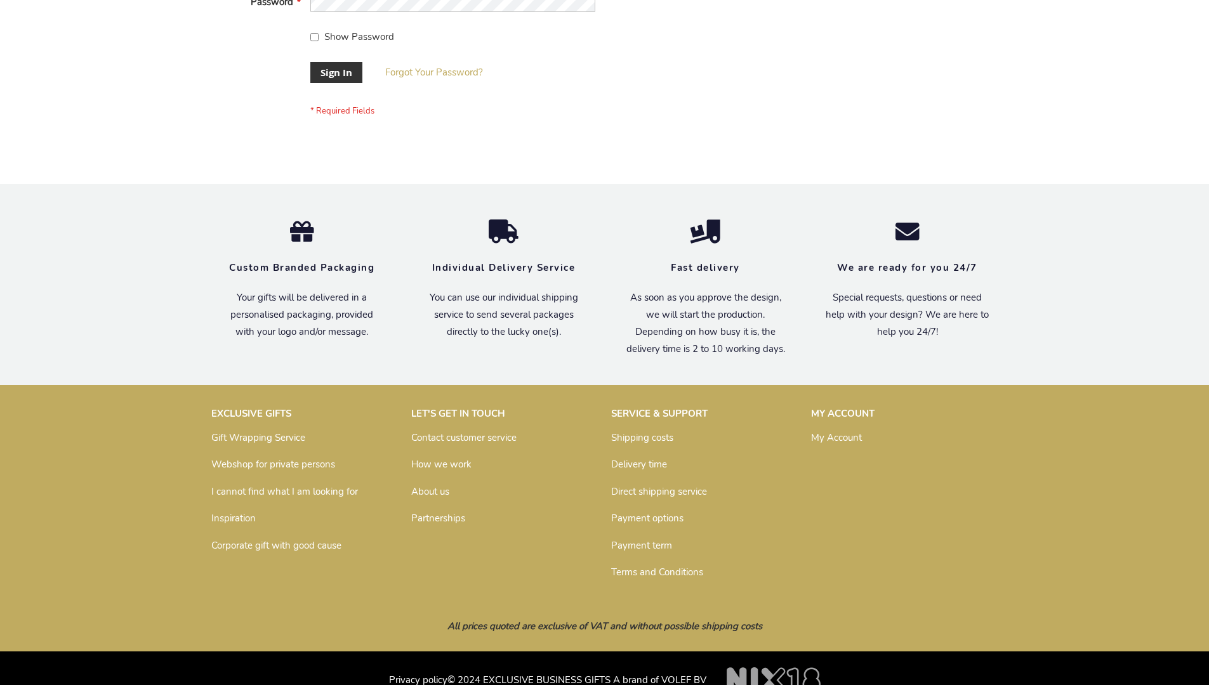
scroll to position [408, 0]
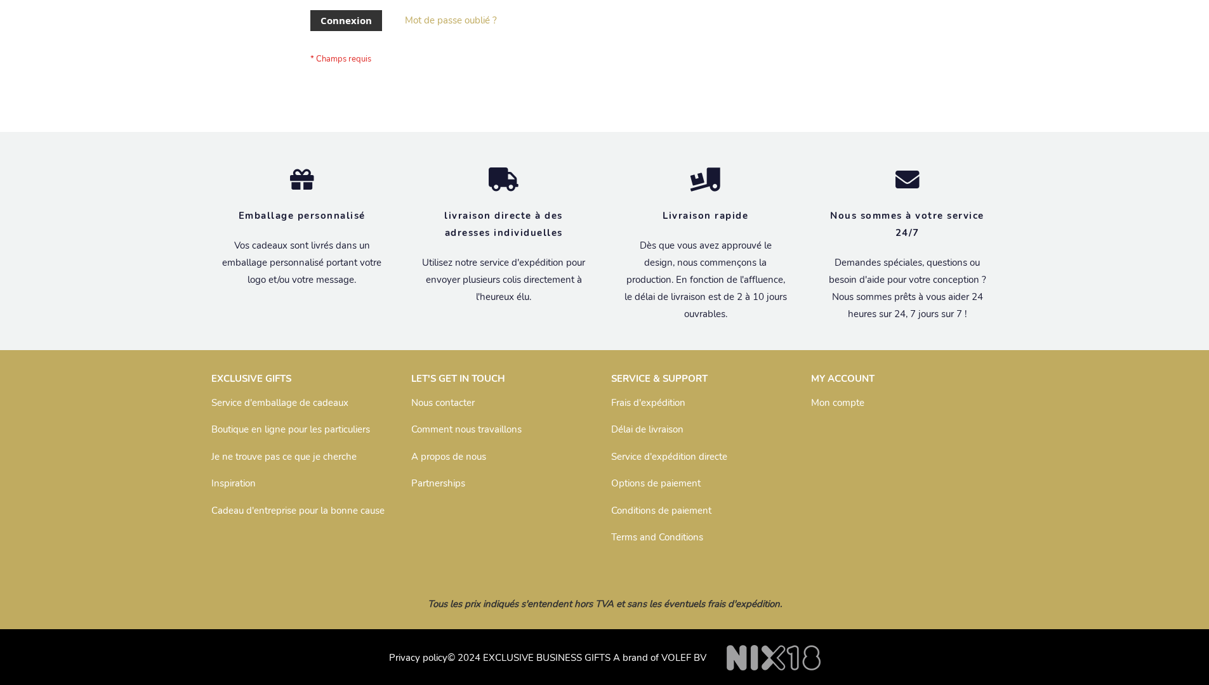
scroll to position [438, 0]
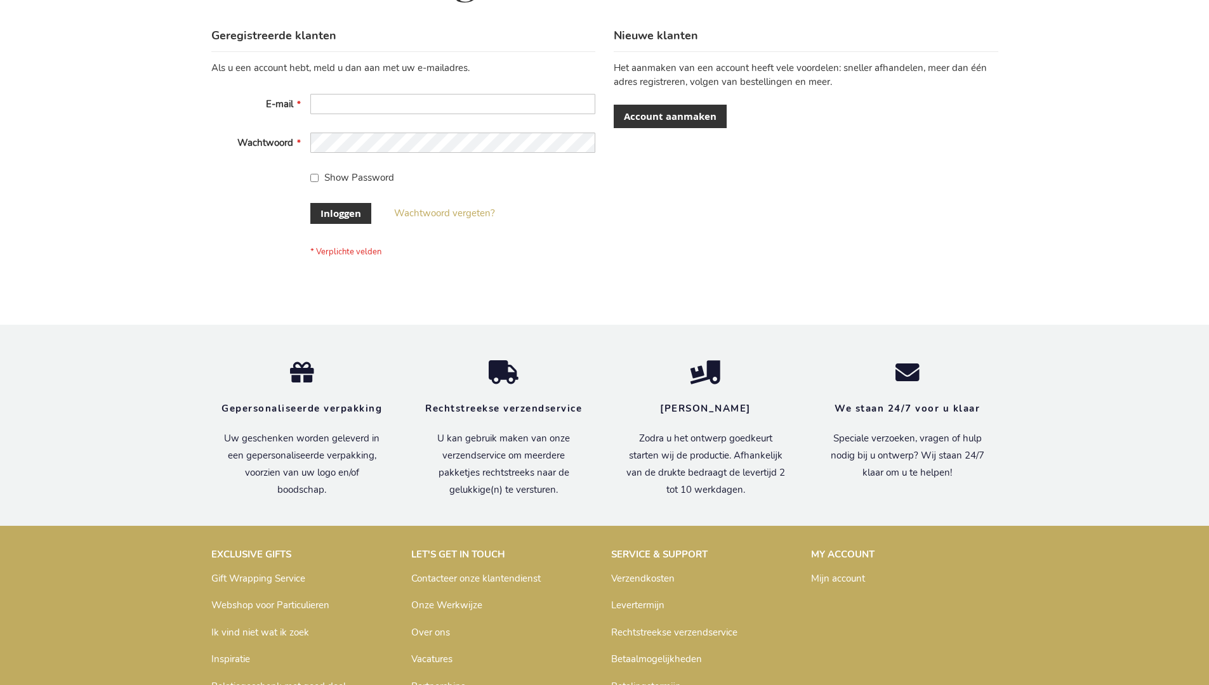
scroll to position [431, 0]
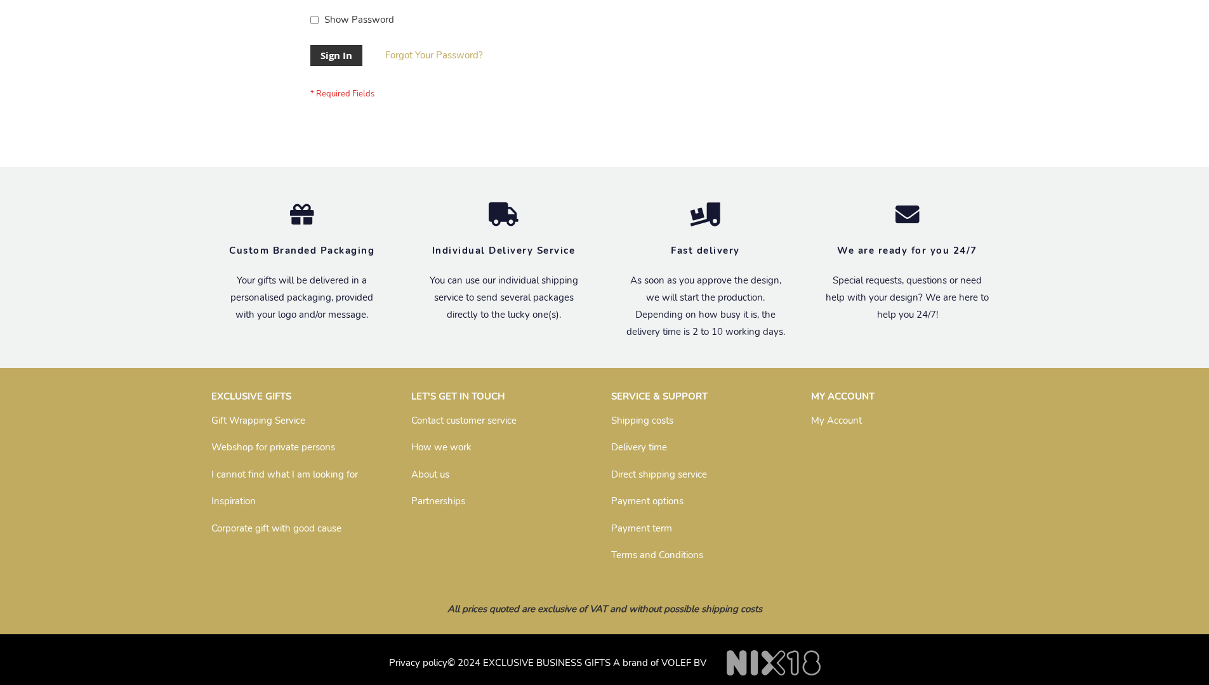
scroll to position [408, 0]
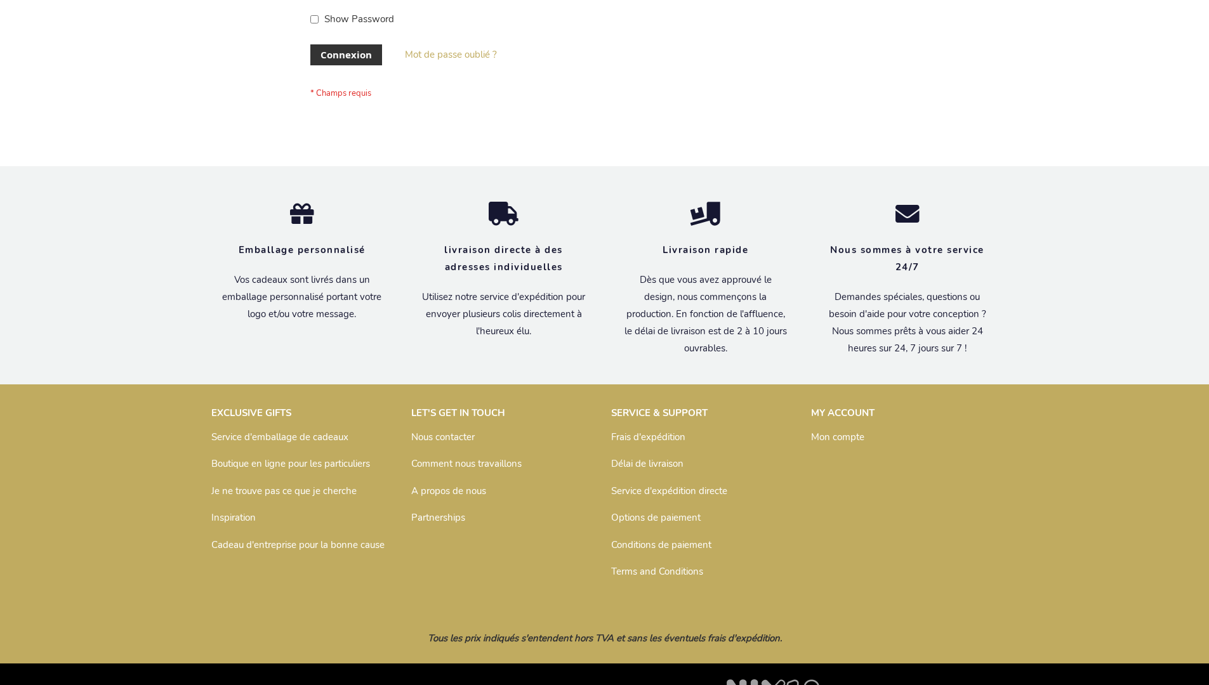
scroll to position [438, 0]
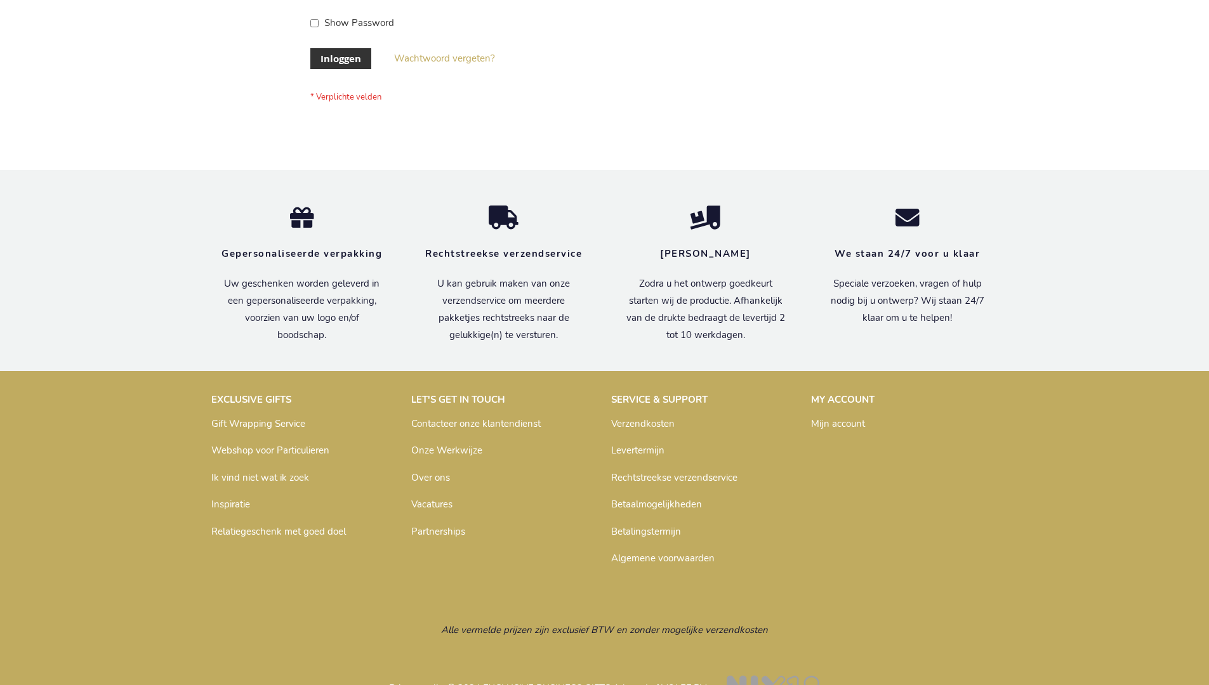
scroll to position [431, 0]
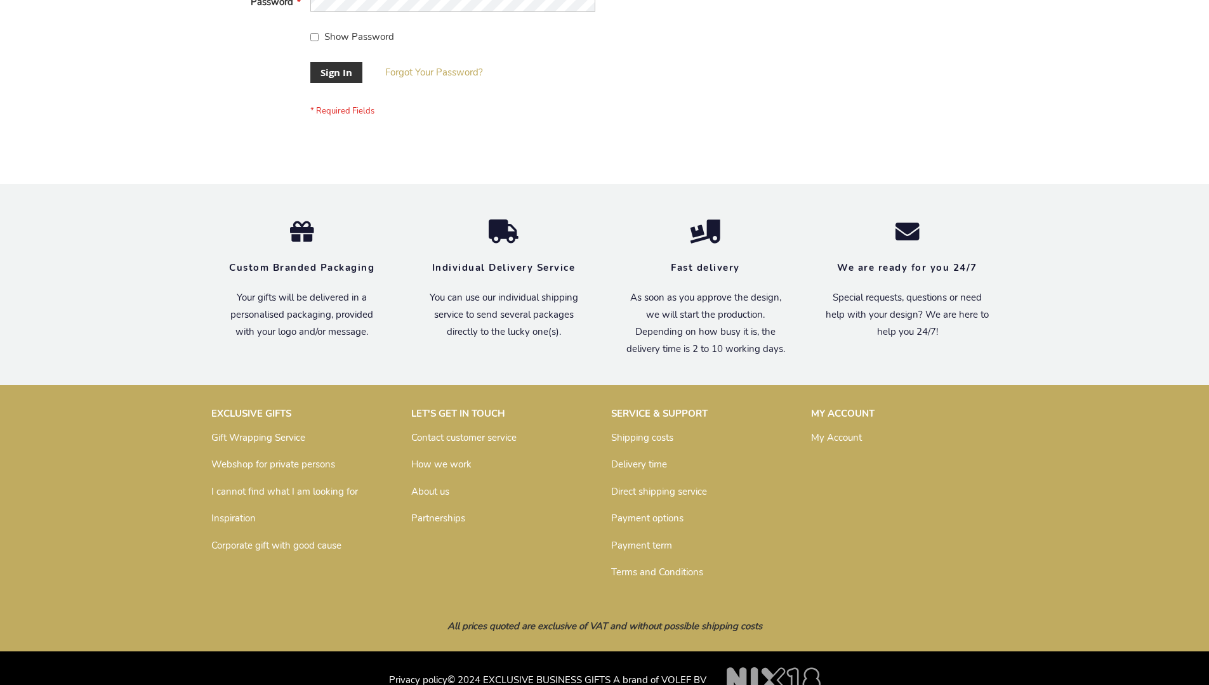
scroll to position [408, 0]
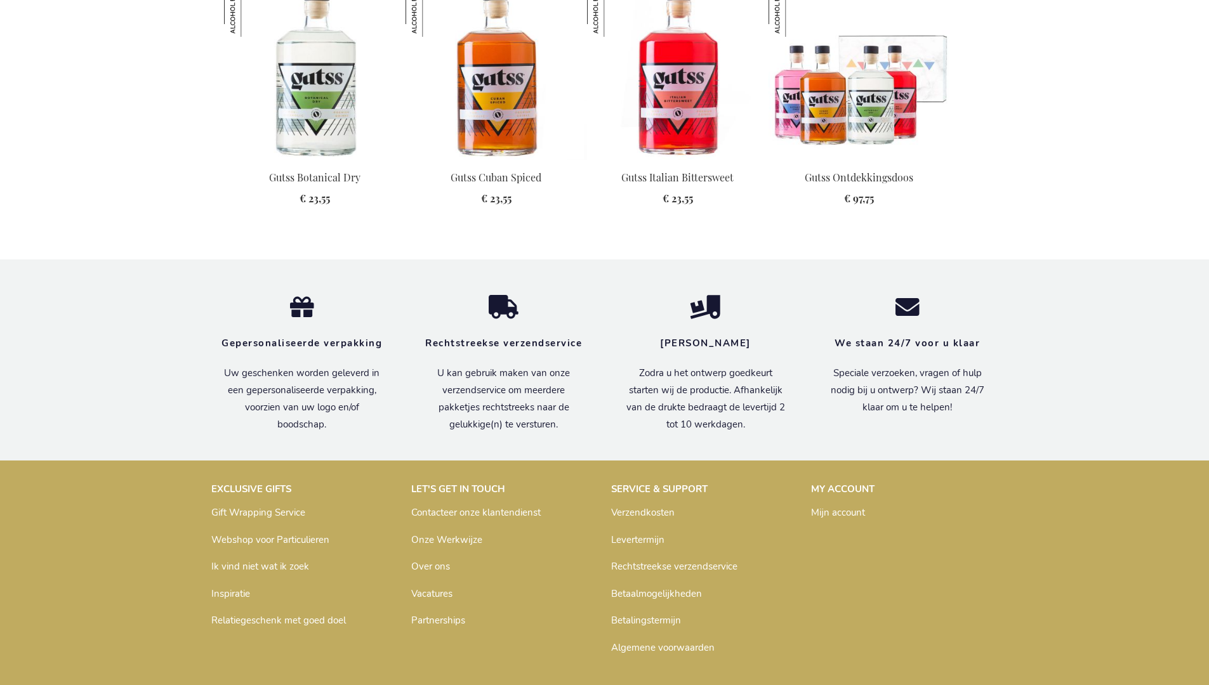
scroll to position [1476, 0]
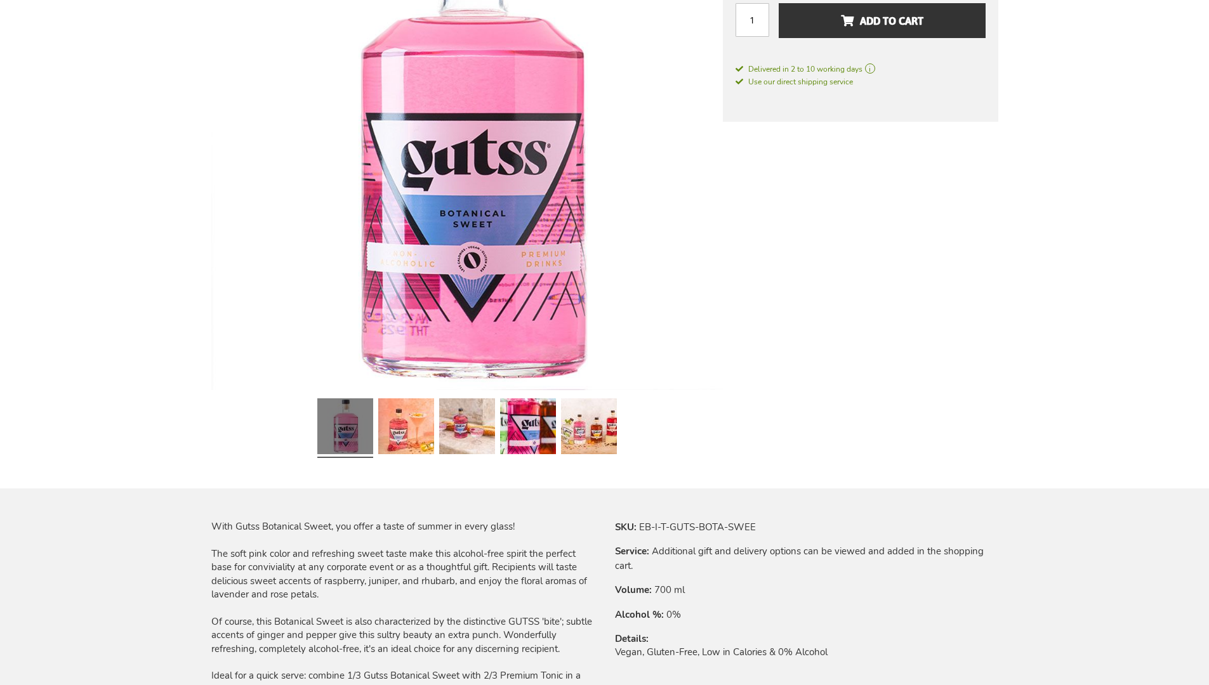
scroll to position [1425, 0]
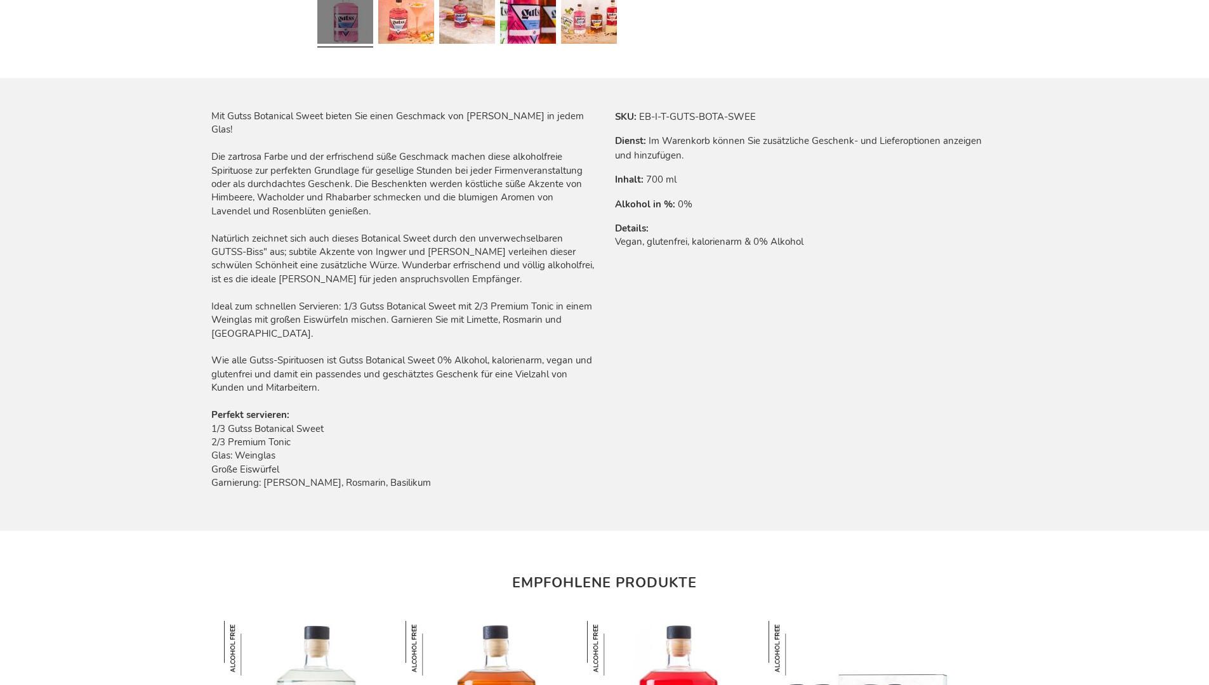
scroll to position [1483, 0]
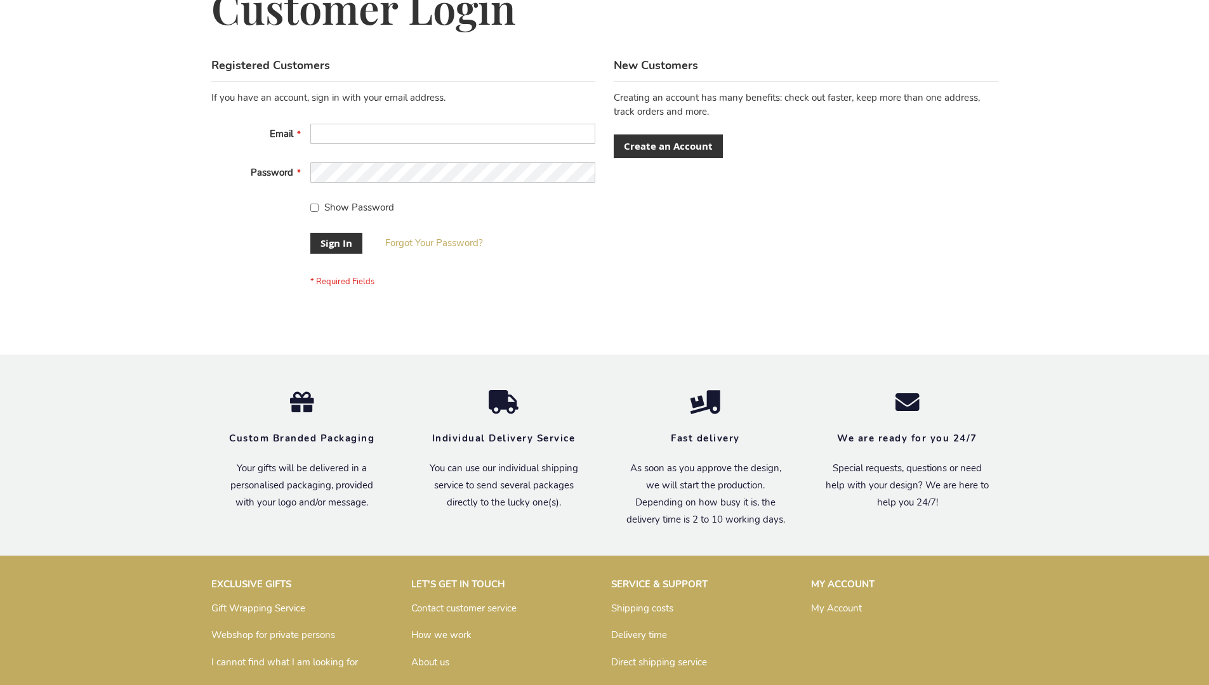
scroll to position [408, 0]
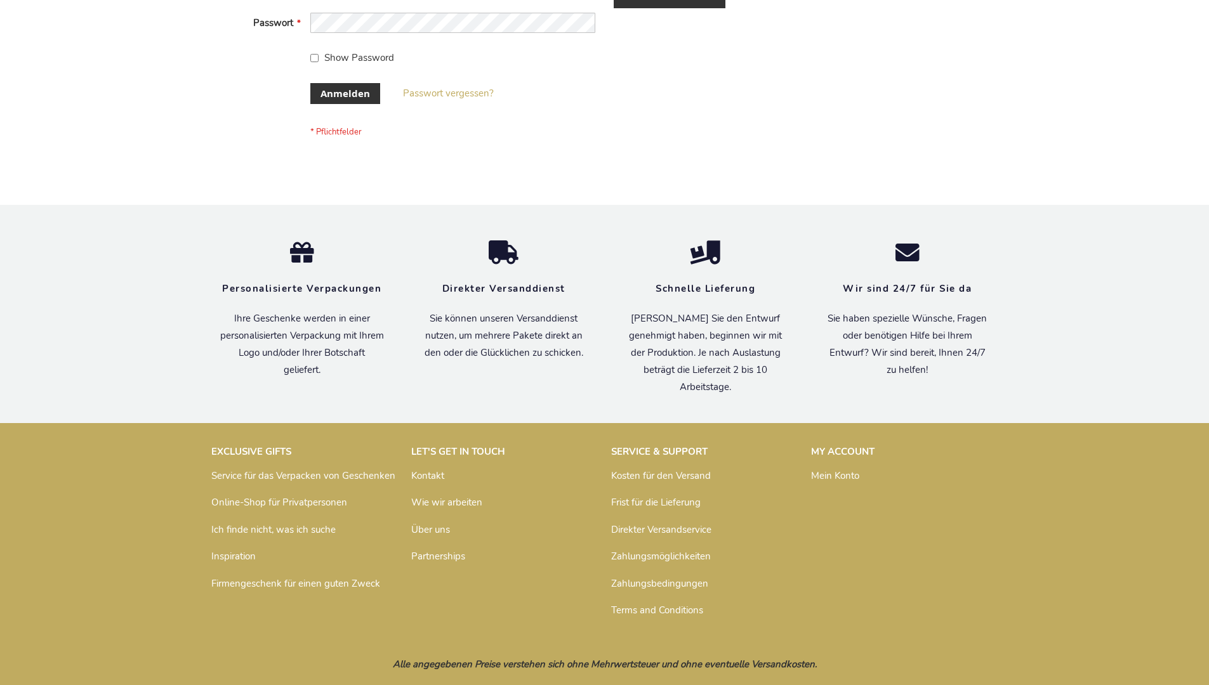
scroll to position [425, 0]
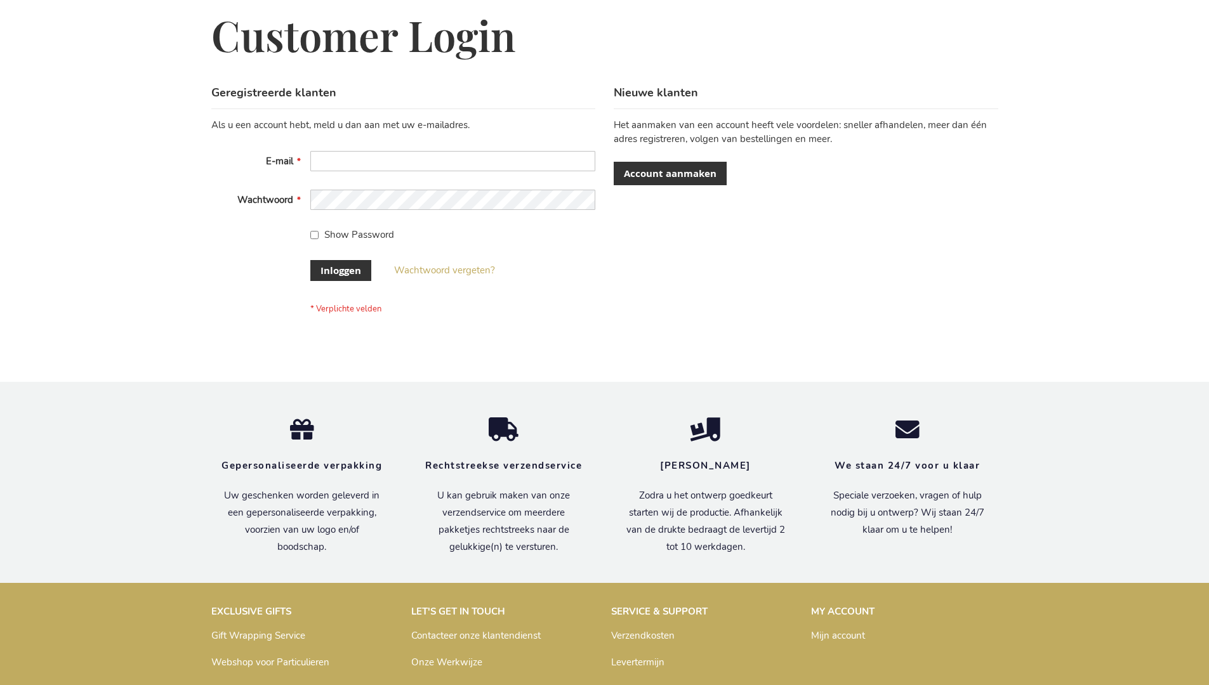
scroll to position [431, 0]
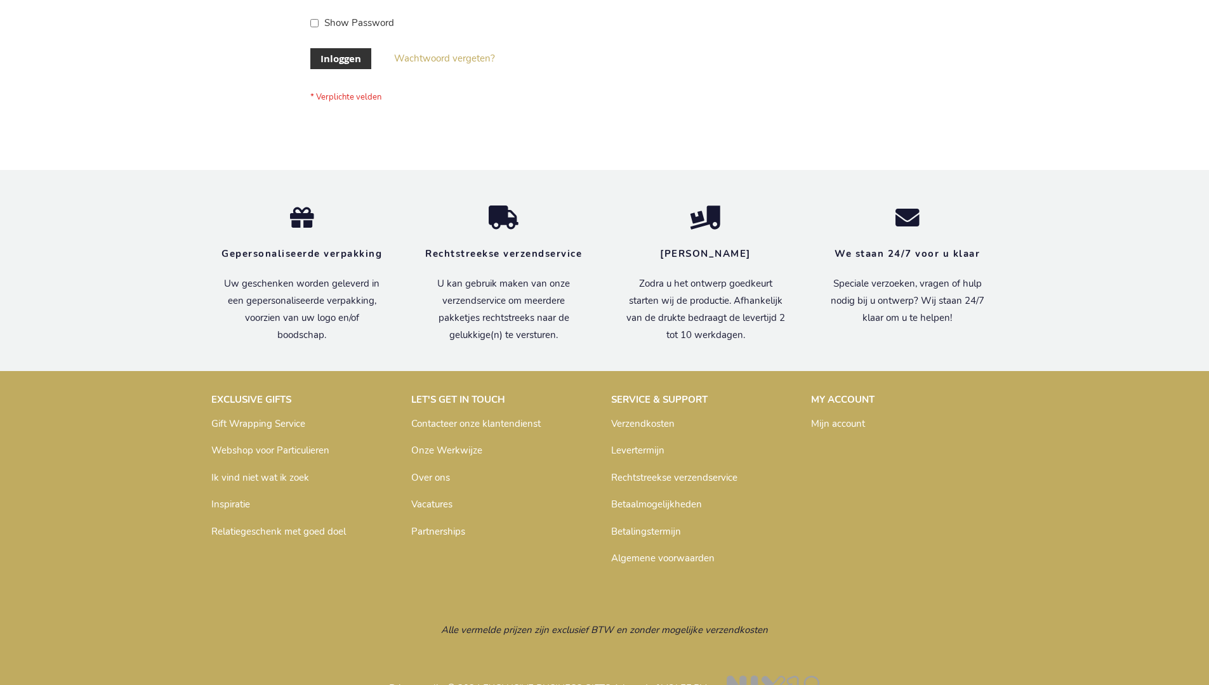
scroll to position [431, 0]
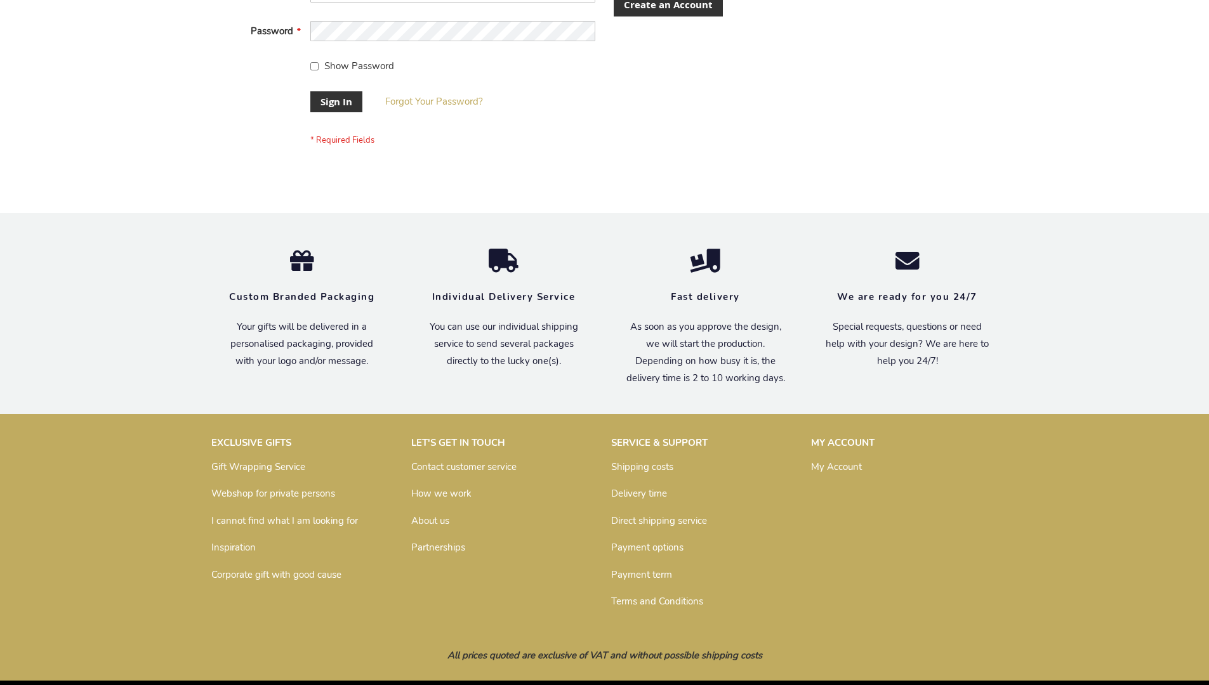
scroll to position [408, 0]
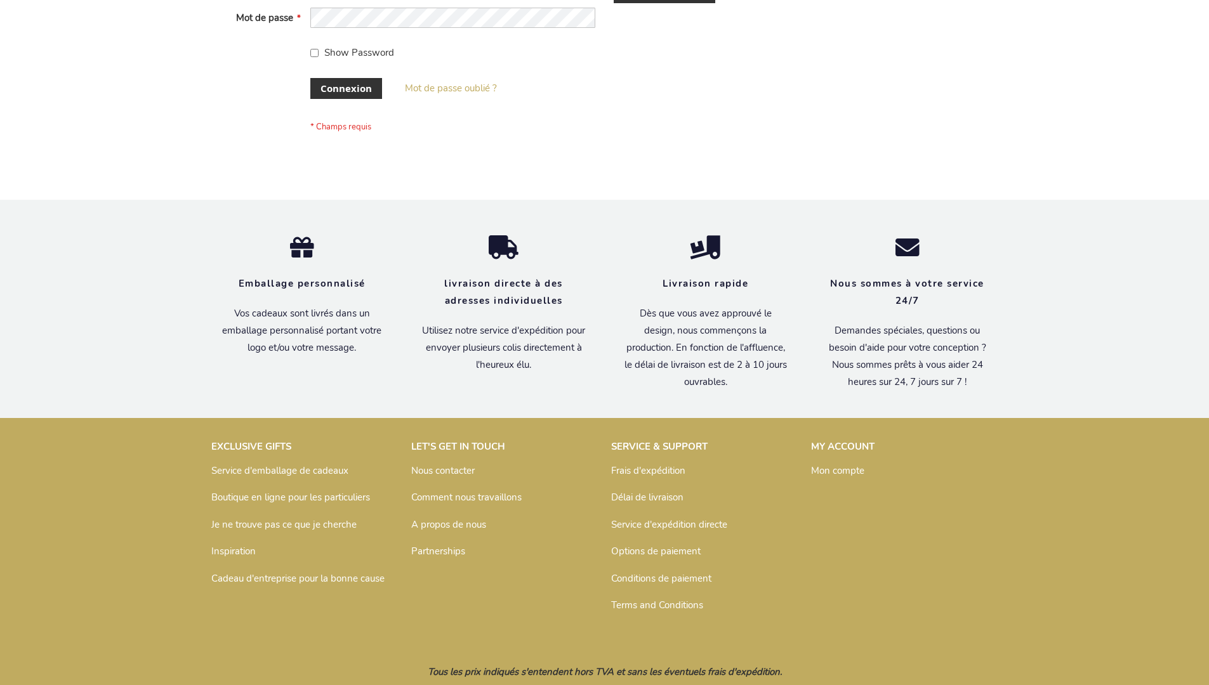
scroll to position [438, 0]
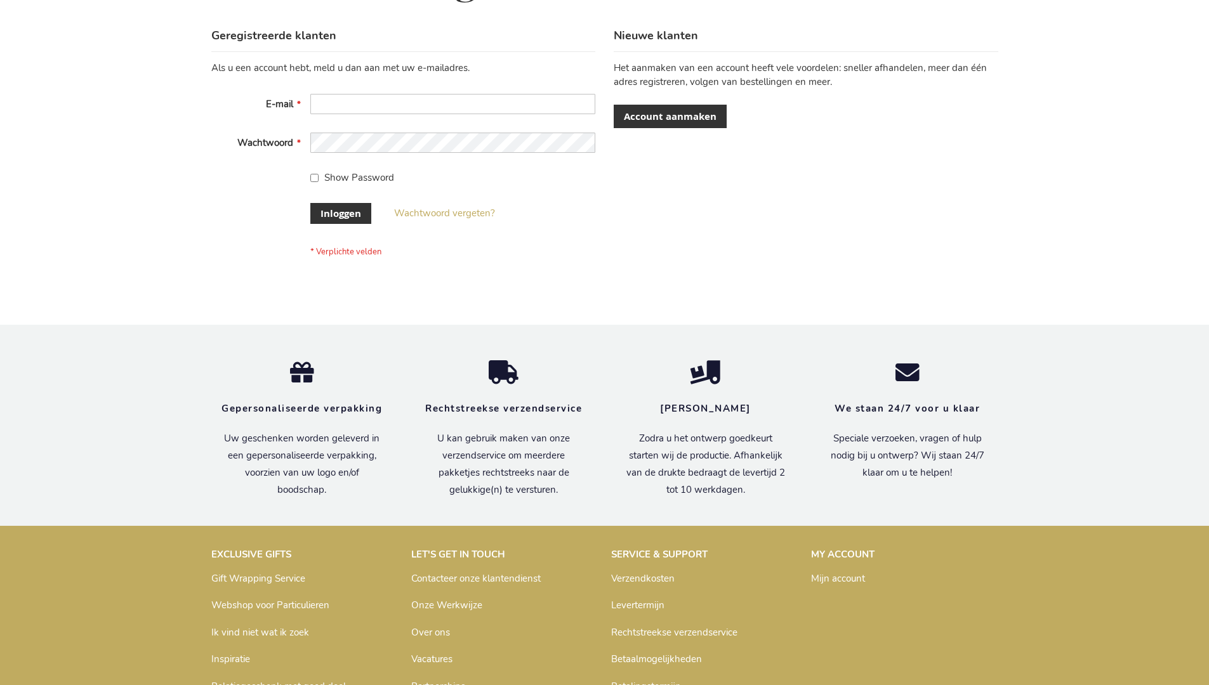
scroll to position [431, 0]
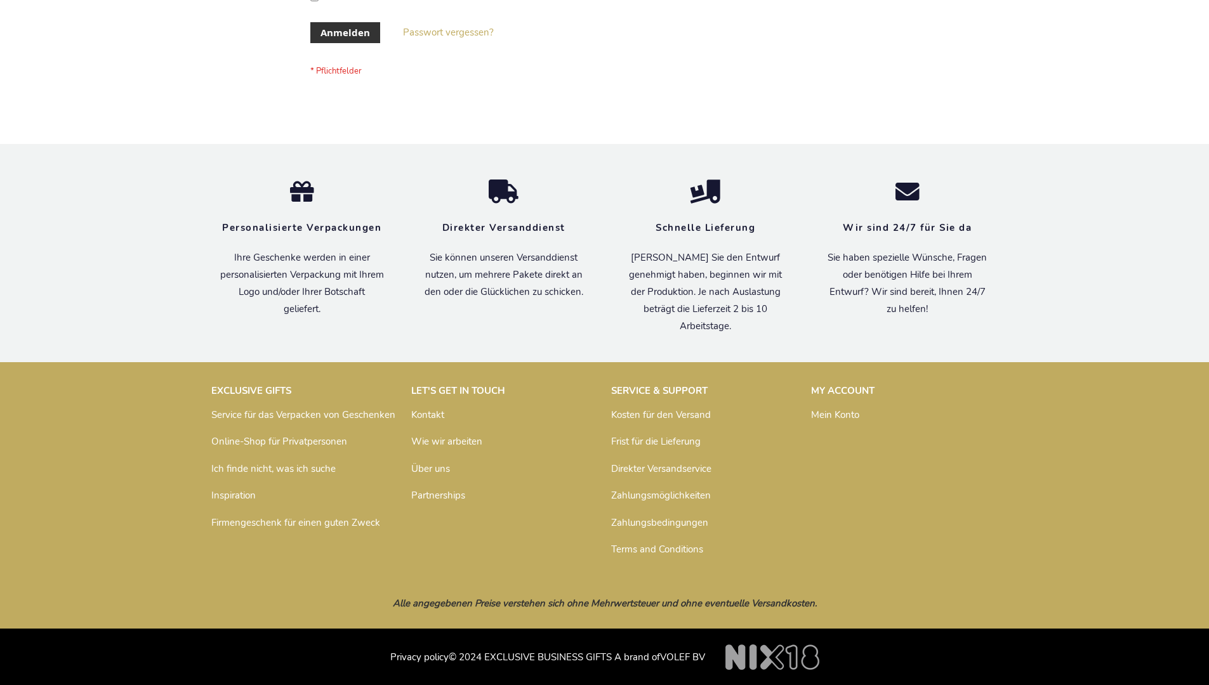
scroll to position [425, 0]
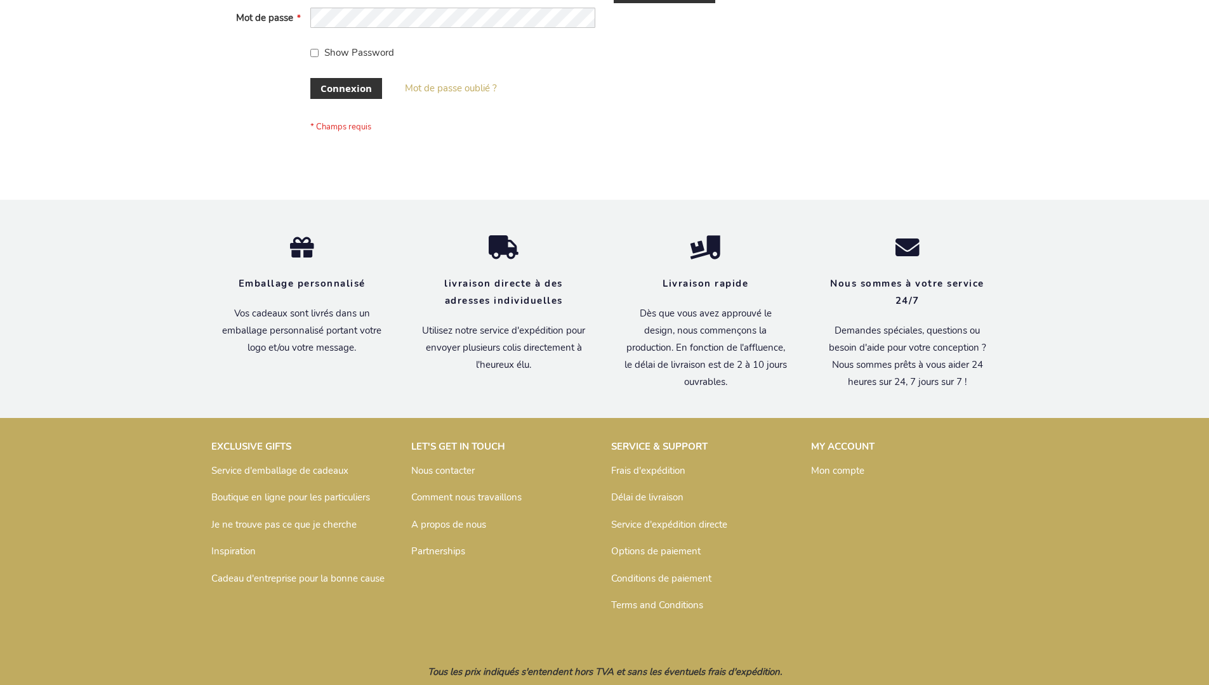
scroll to position [438, 0]
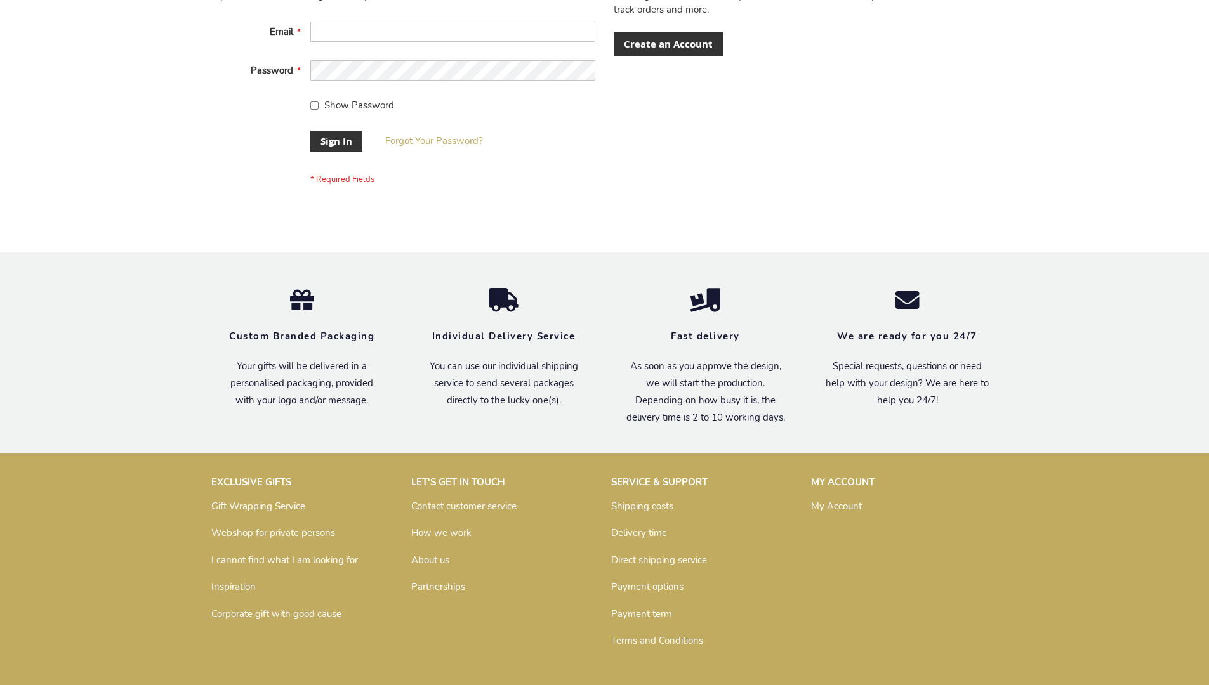
scroll to position [408, 0]
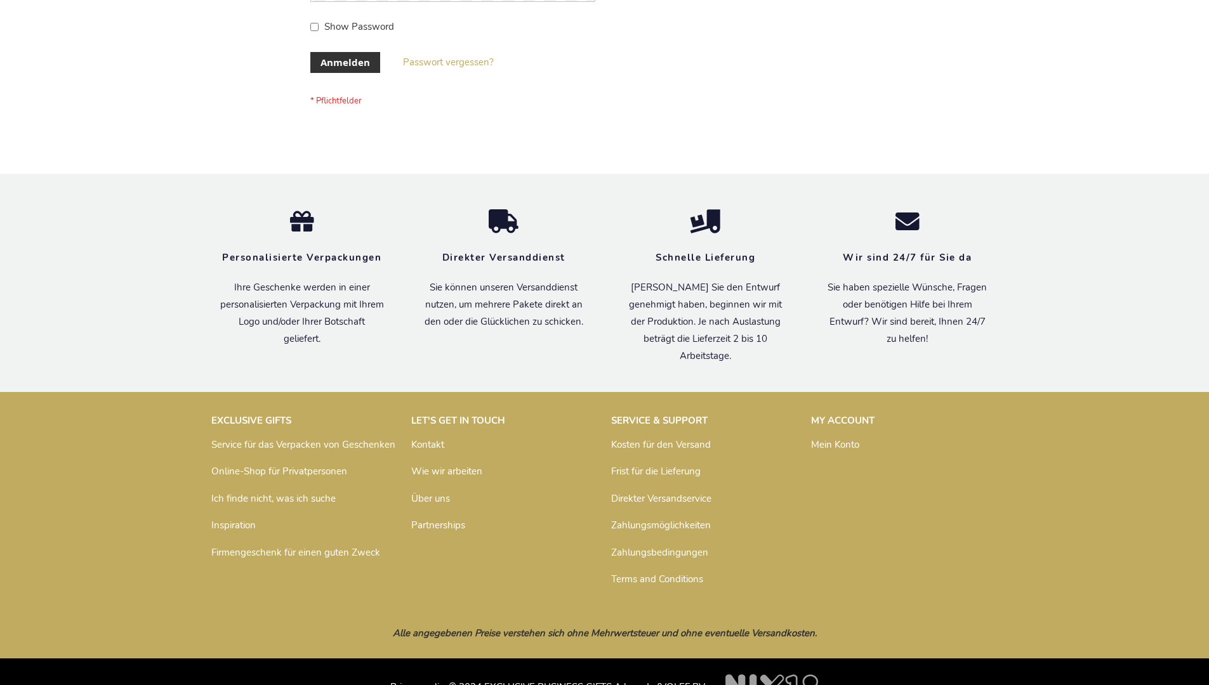
scroll to position [425, 0]
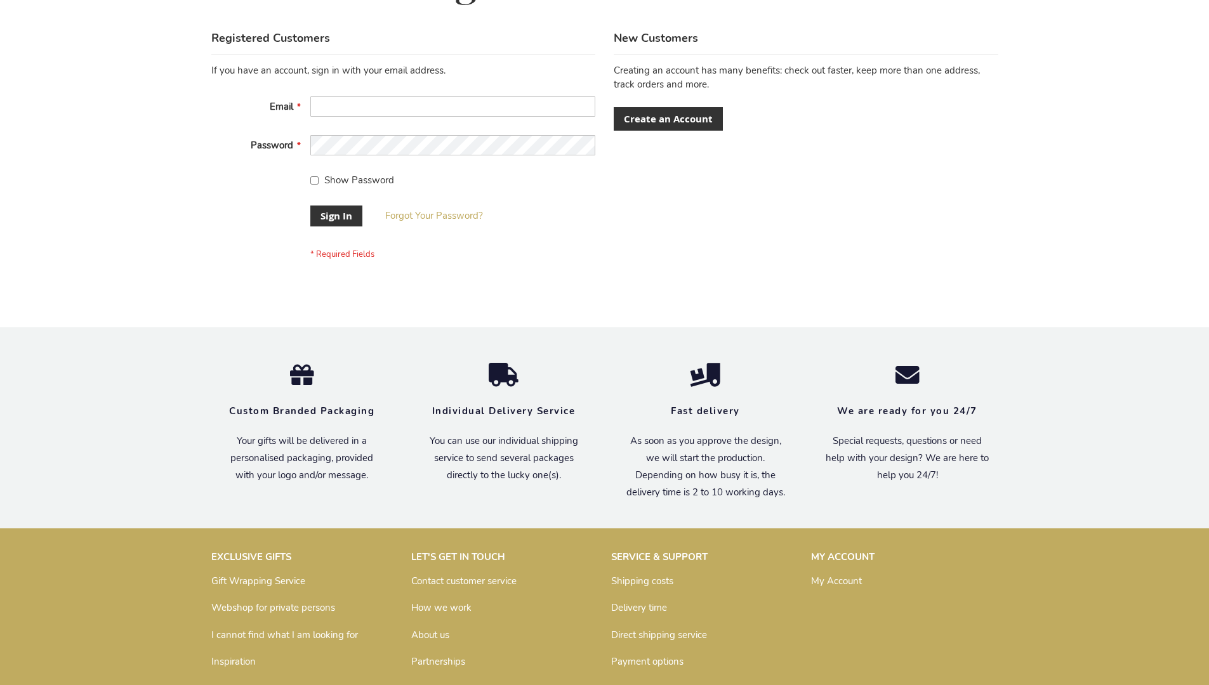
scroll to position [408, 0]
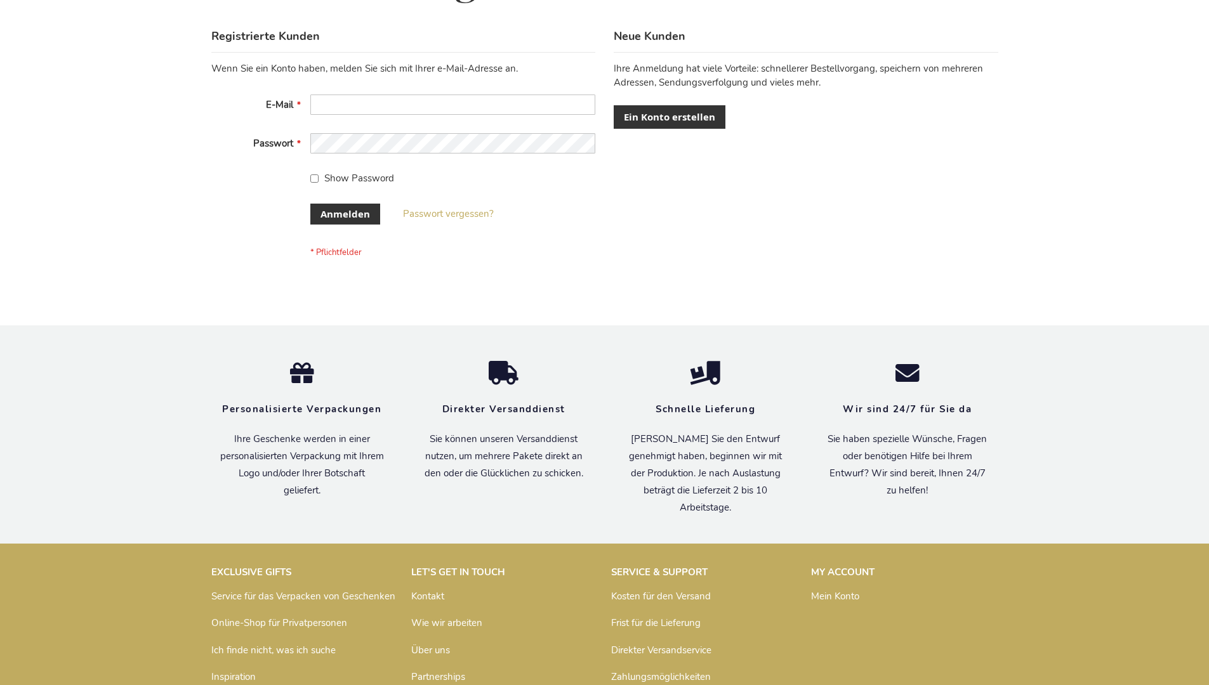
scroll to position [425, 0]
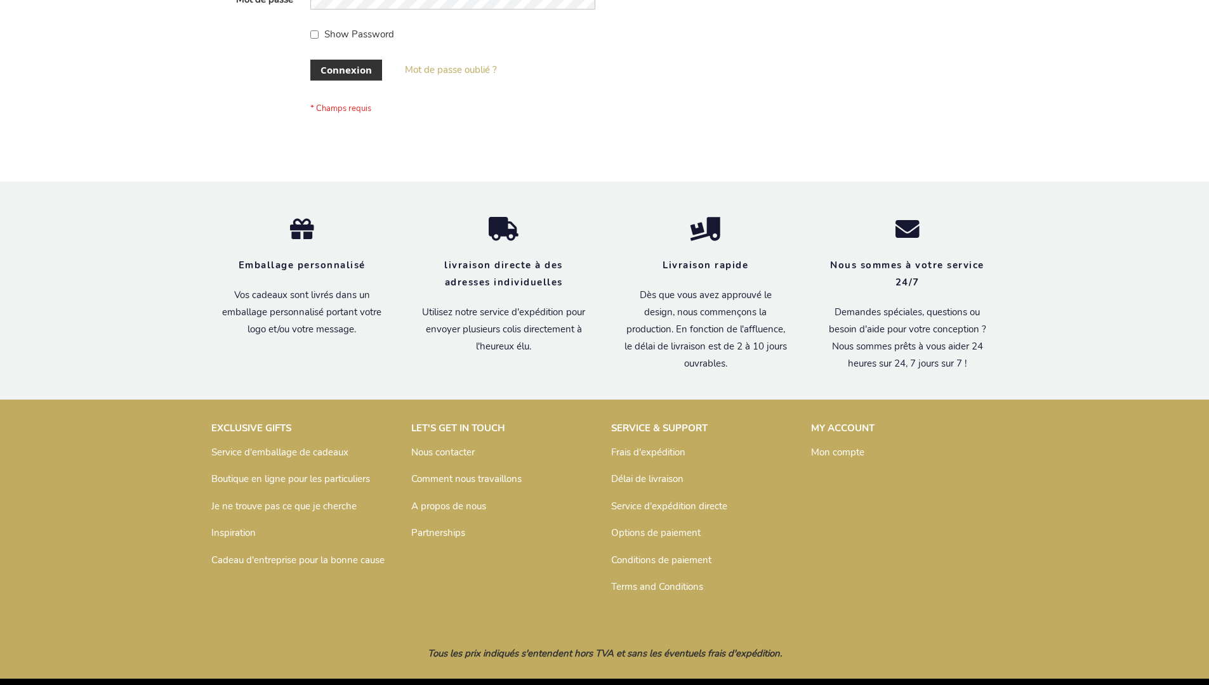
scroll to position [438, 0]
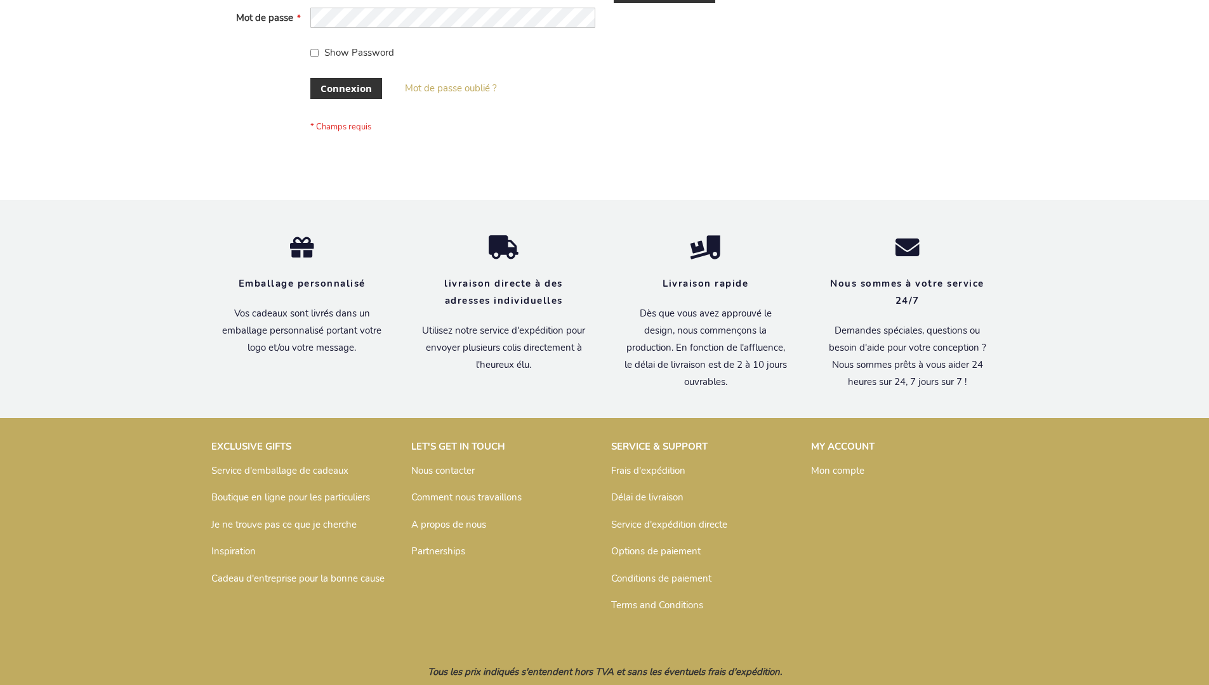
scroll to position [438, 0]
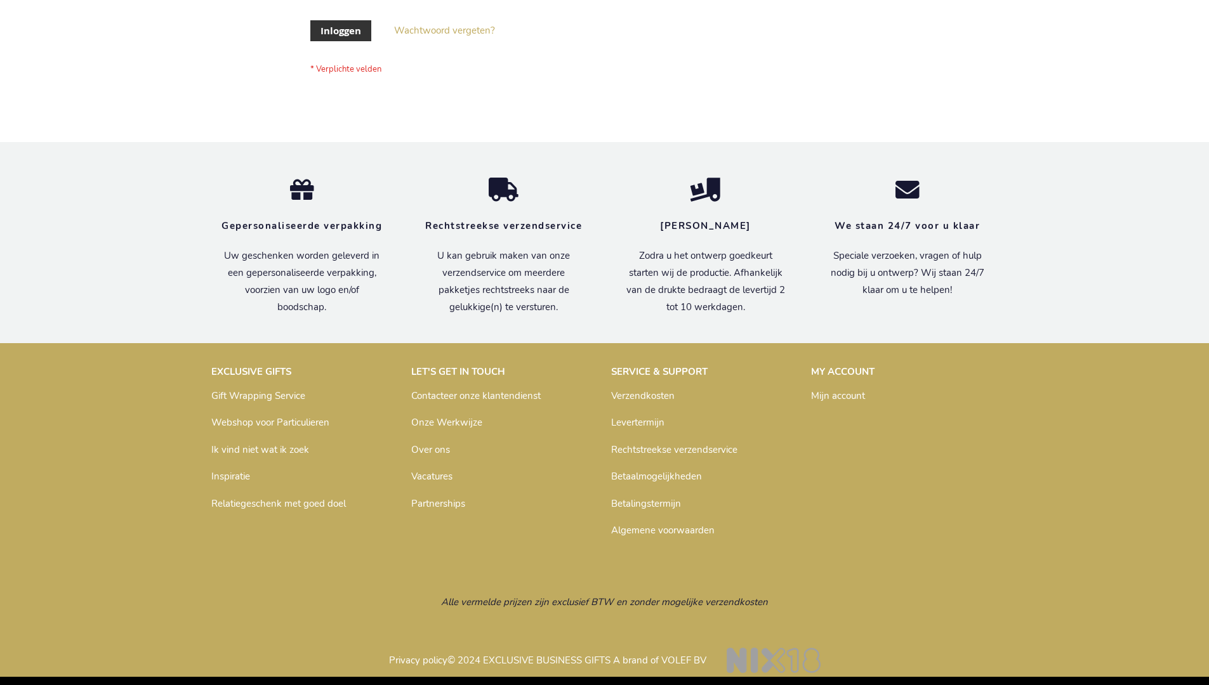
scroll to position [431, 0]
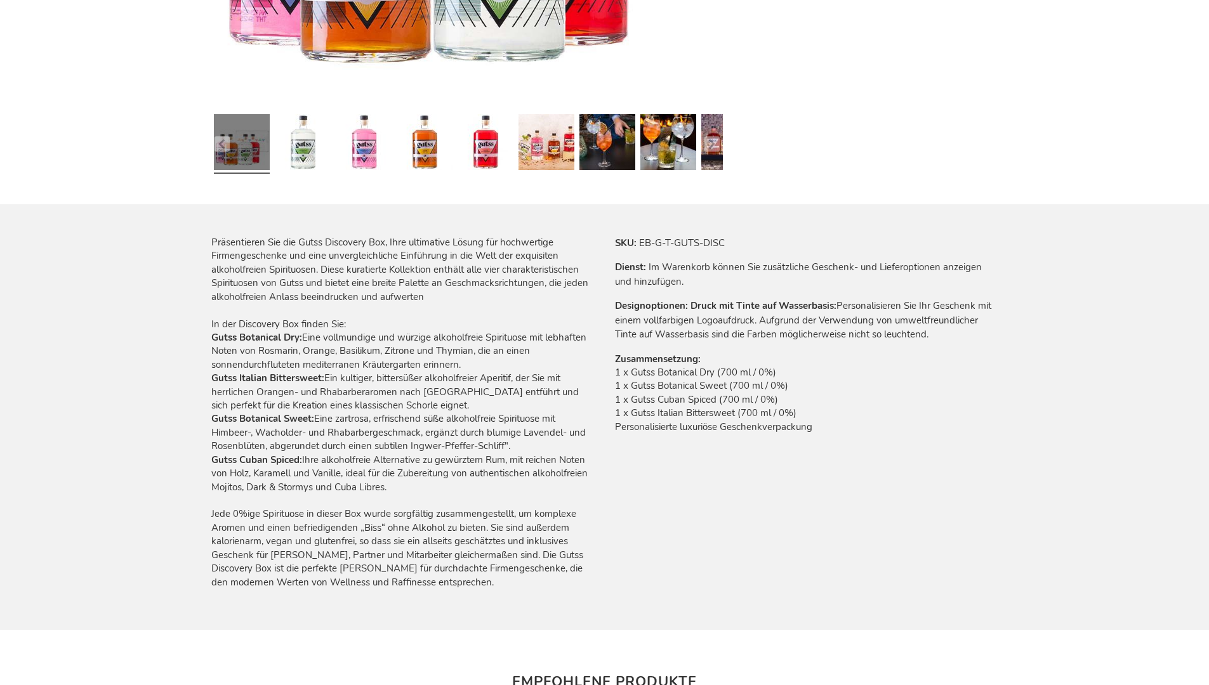
scroll to position [1469, 0]
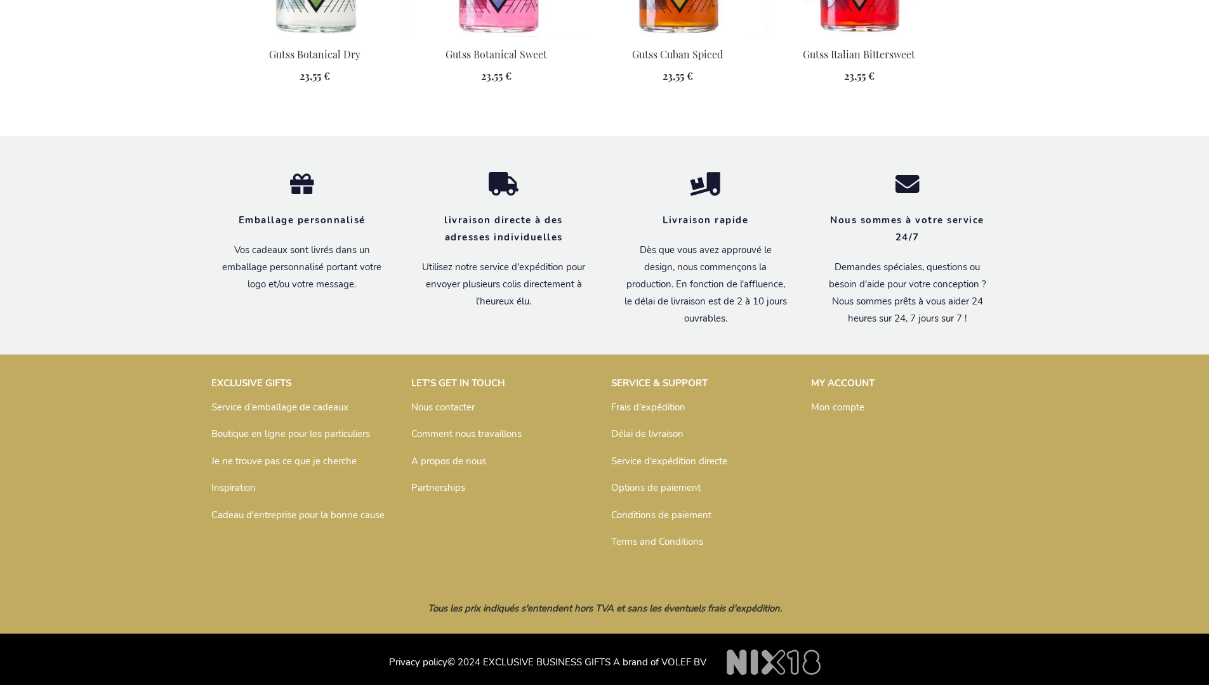
scroll to position [1469, 0]
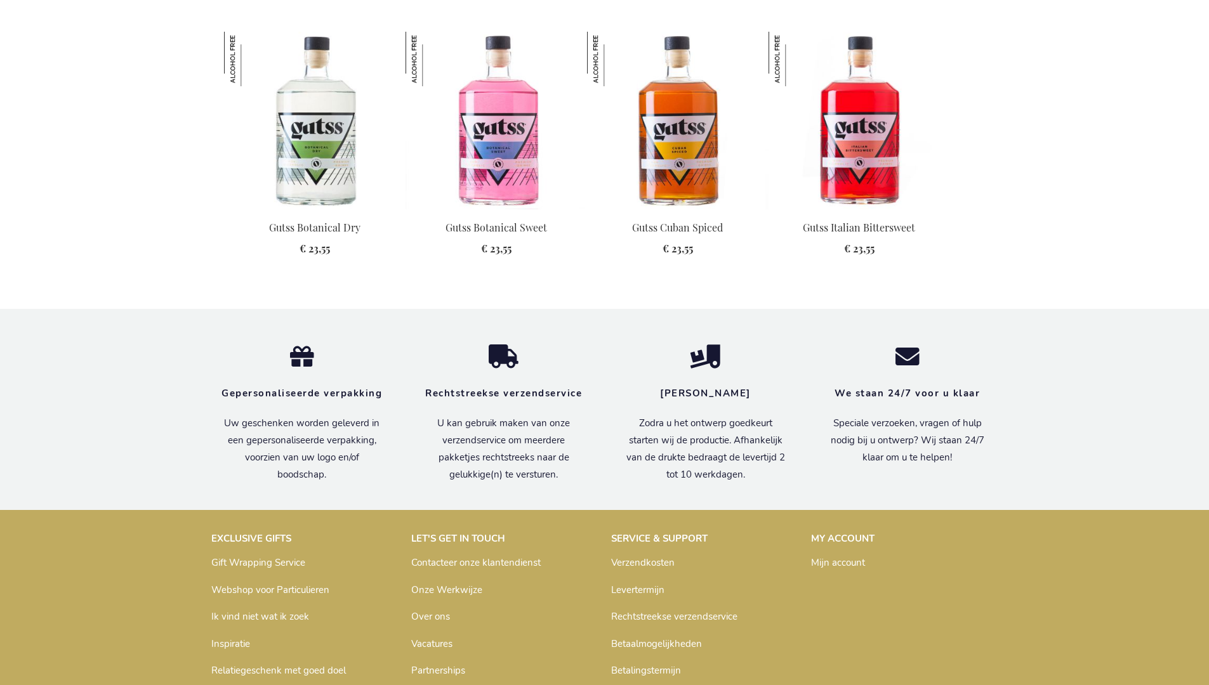
scroll to position [1476, 0]
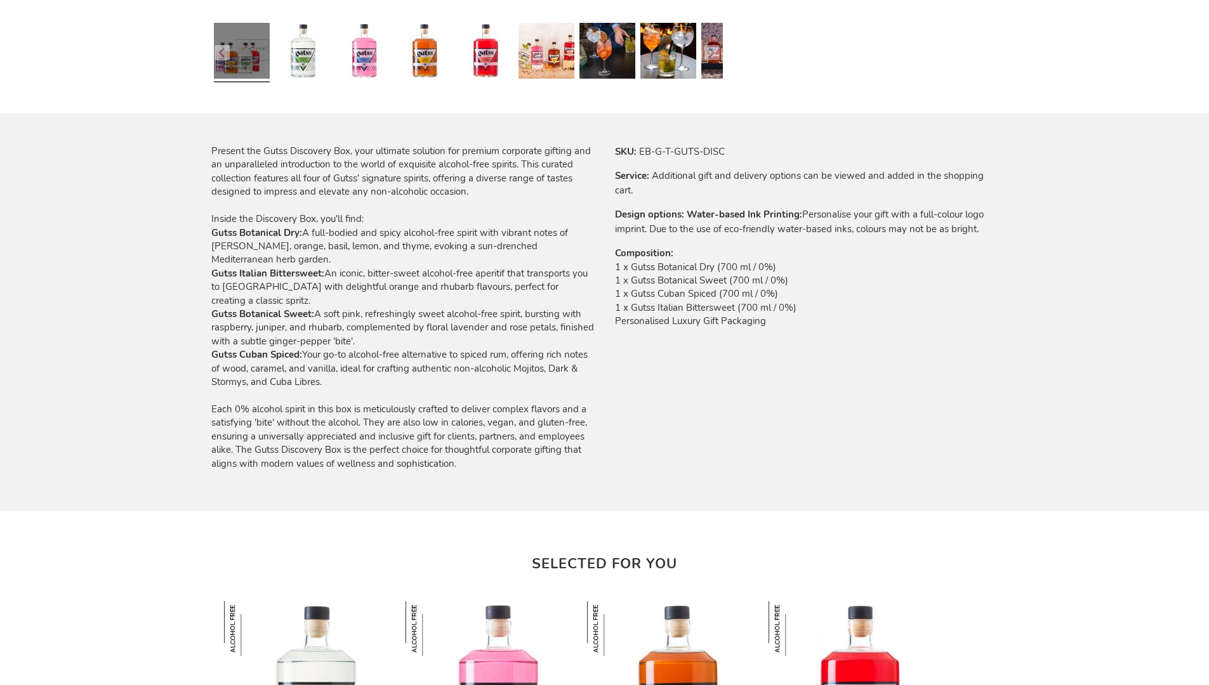
scroll to position [1411, 0]
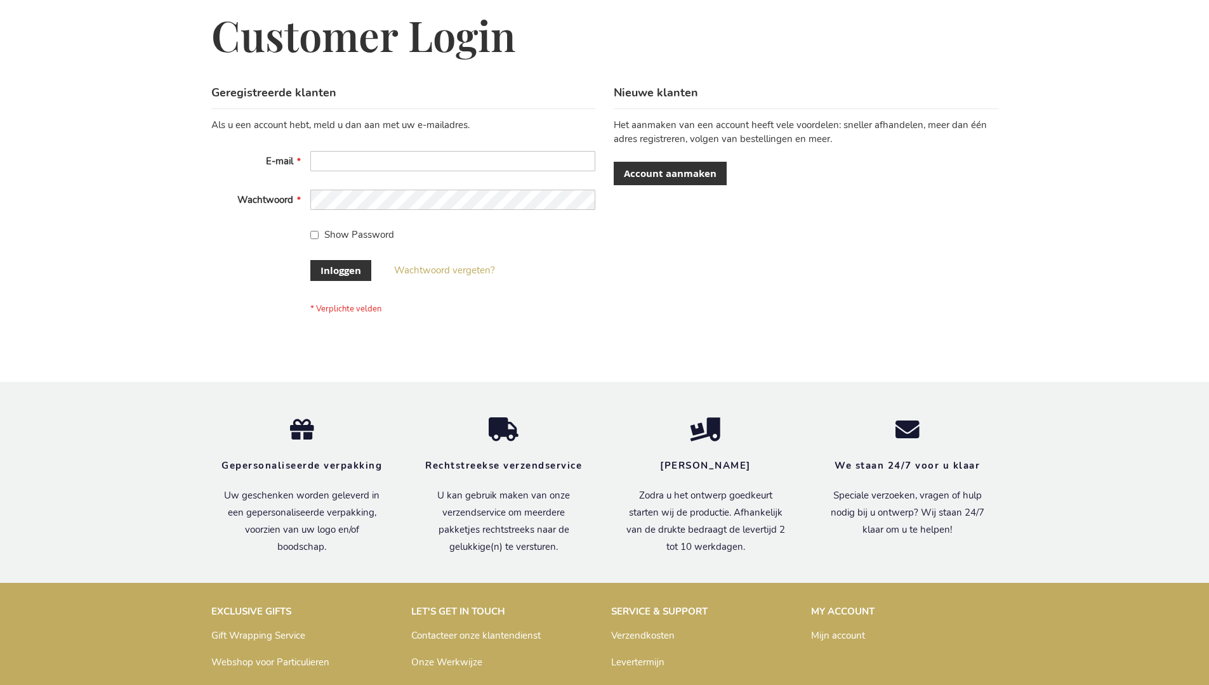
scroll to position [431, 0]
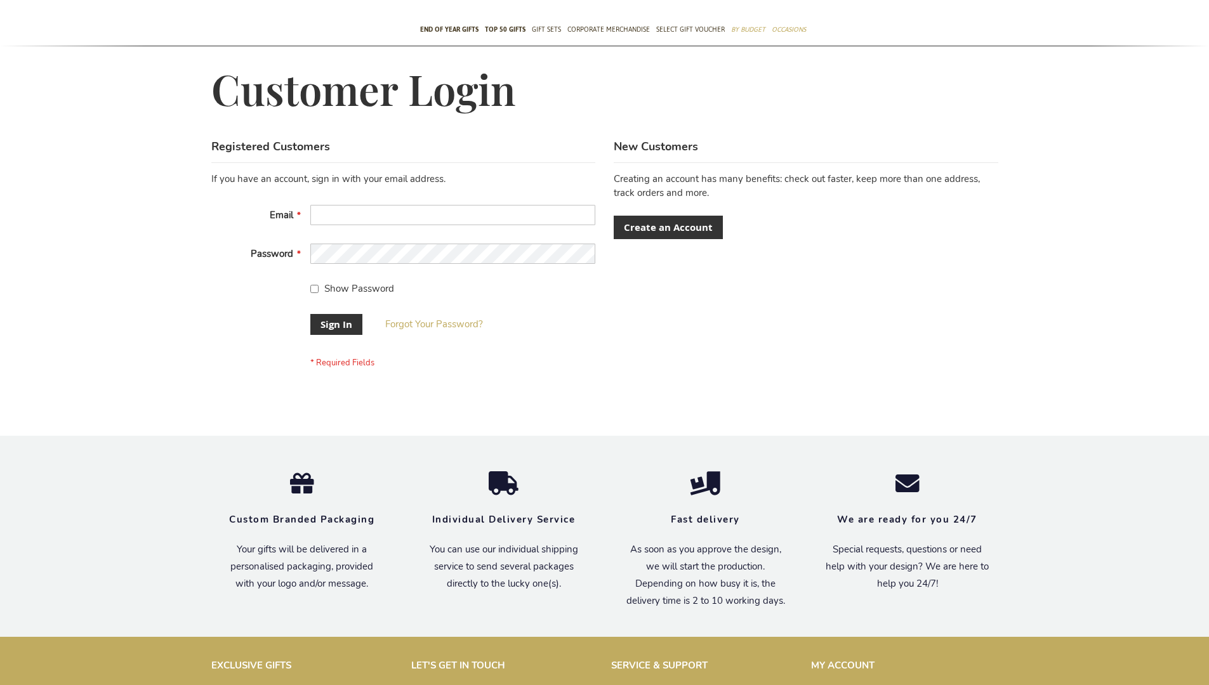
scroll to position [408, 0]
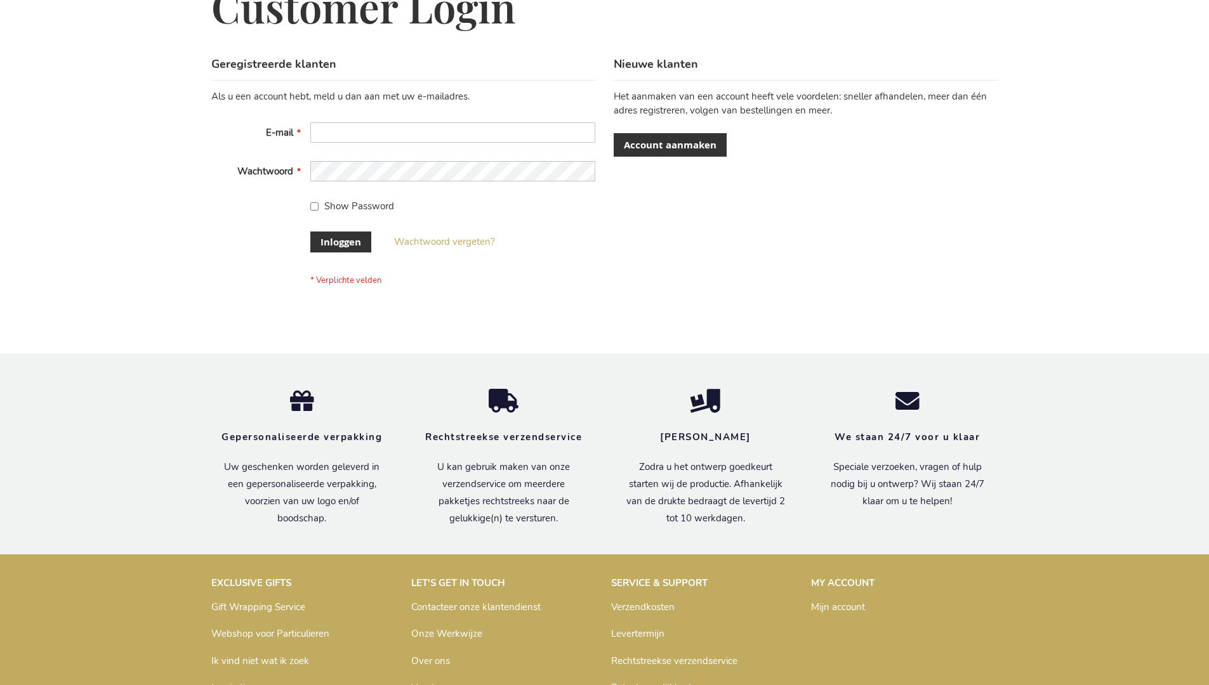
scroll to position [431, 0]
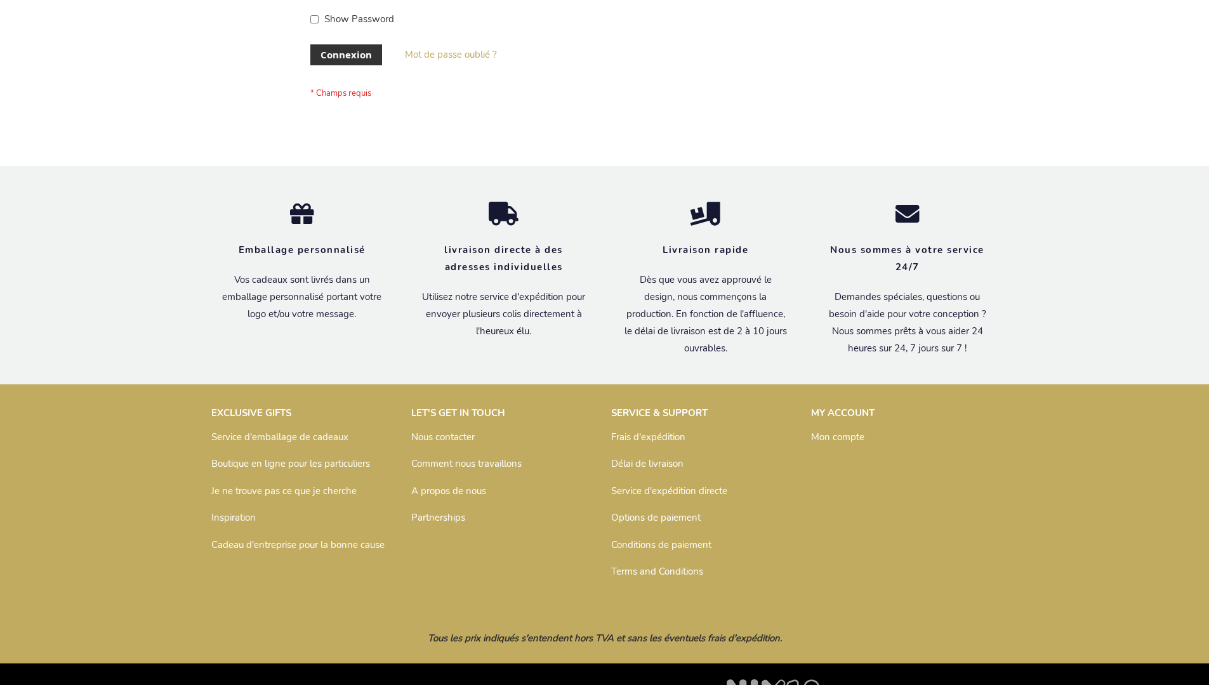
scroll to position [438, 0]
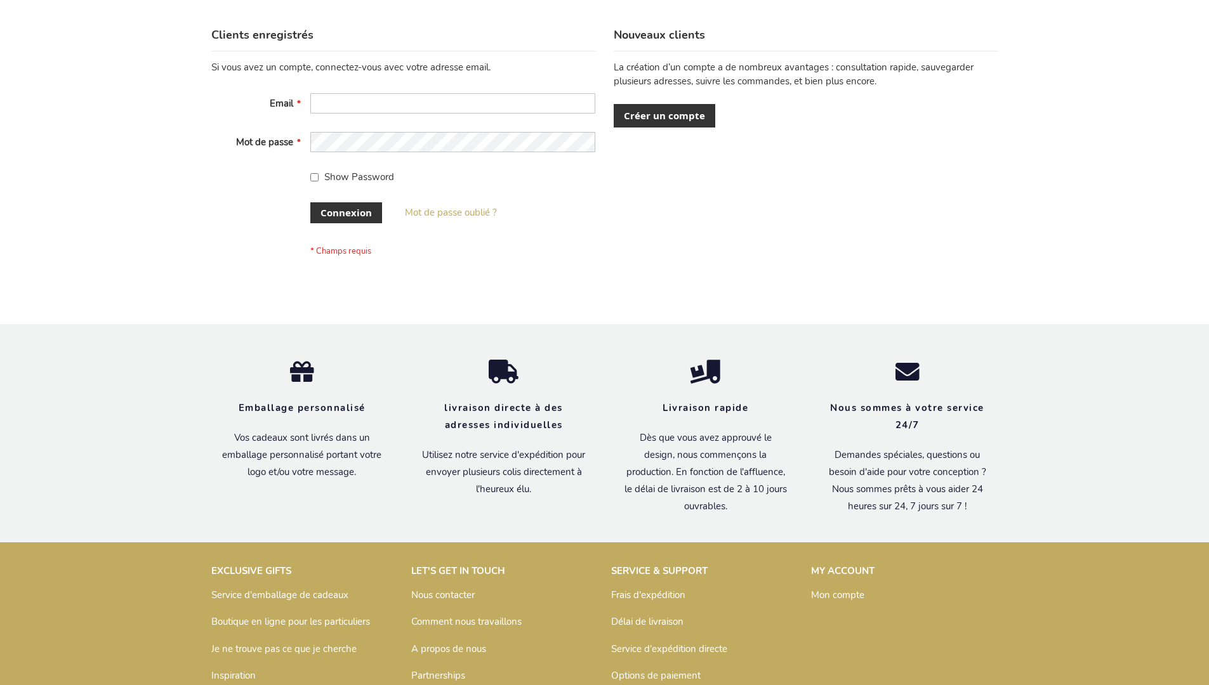
scroll to position [438, 0]
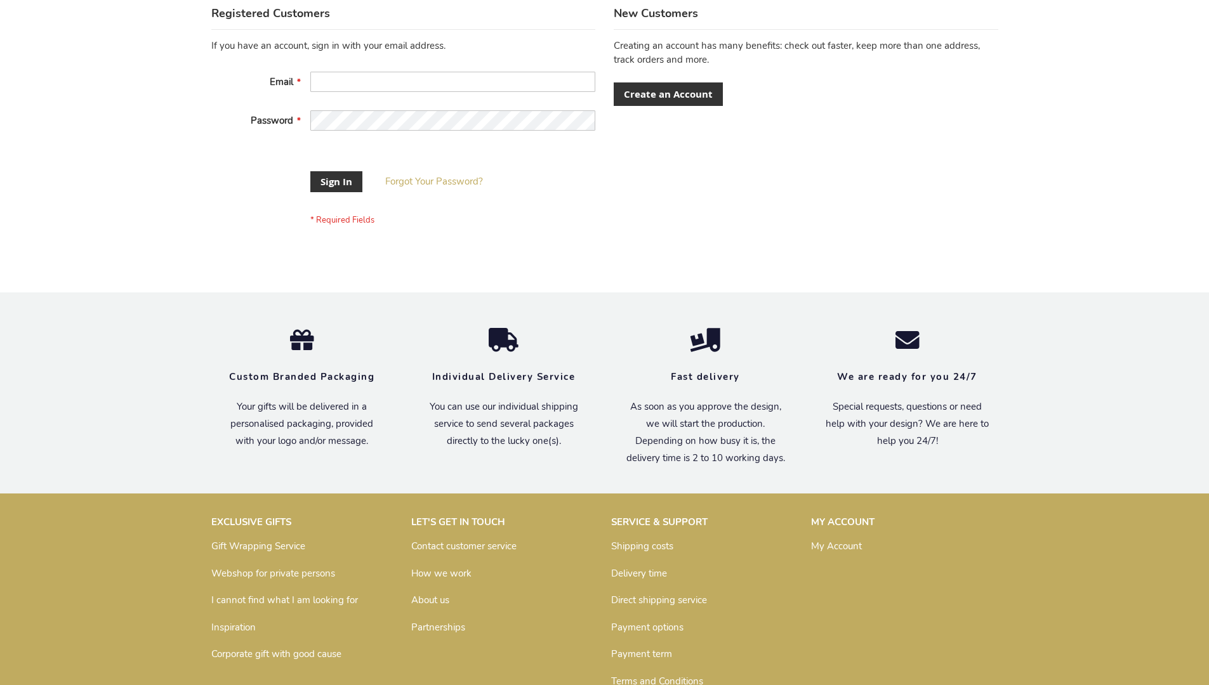
scroll to position [398, 0]
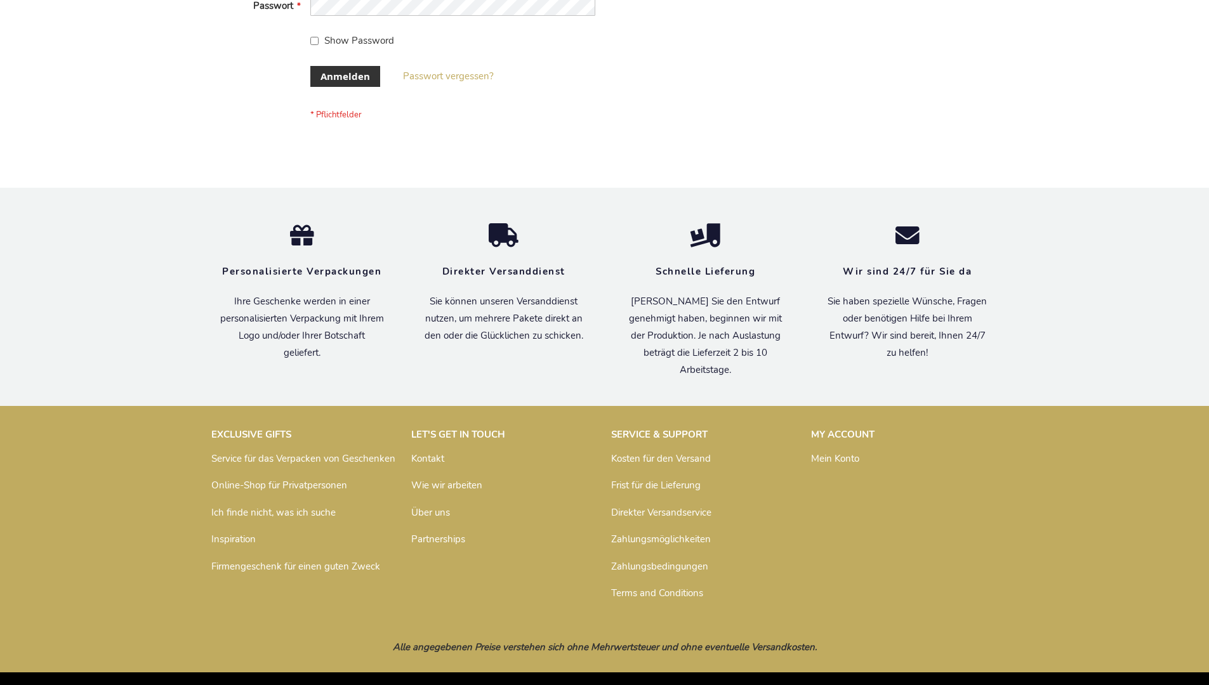
scroll to position [425, 0]
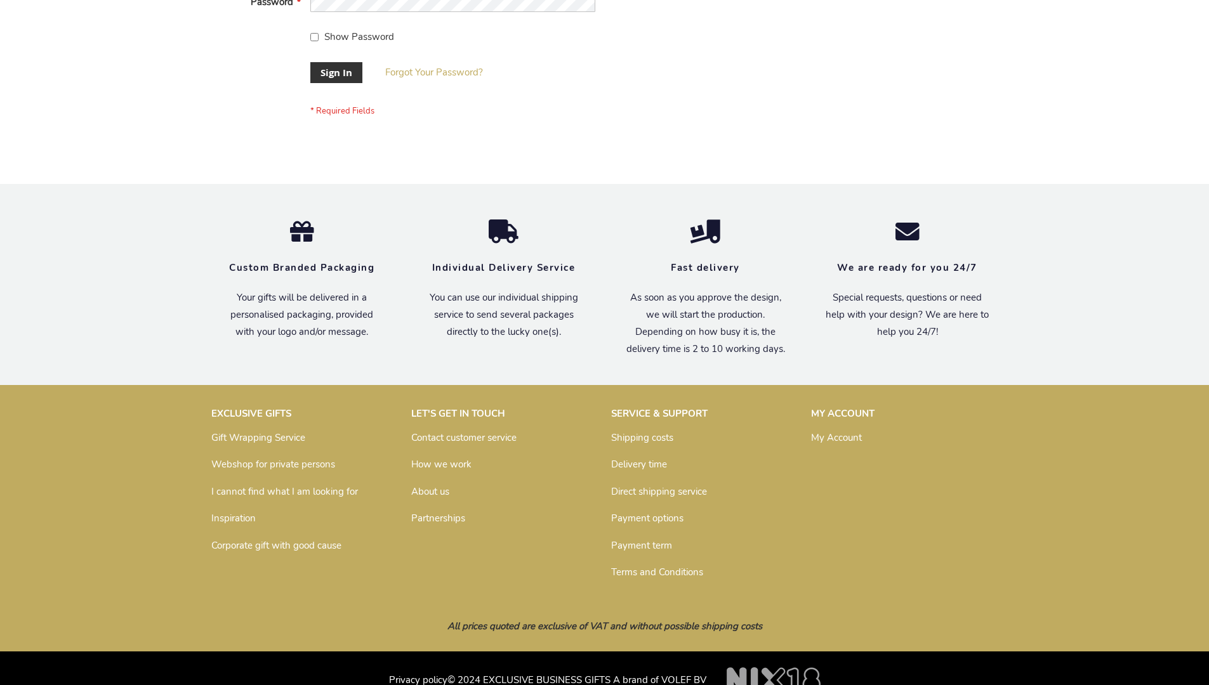
scroll to position [408, 0]
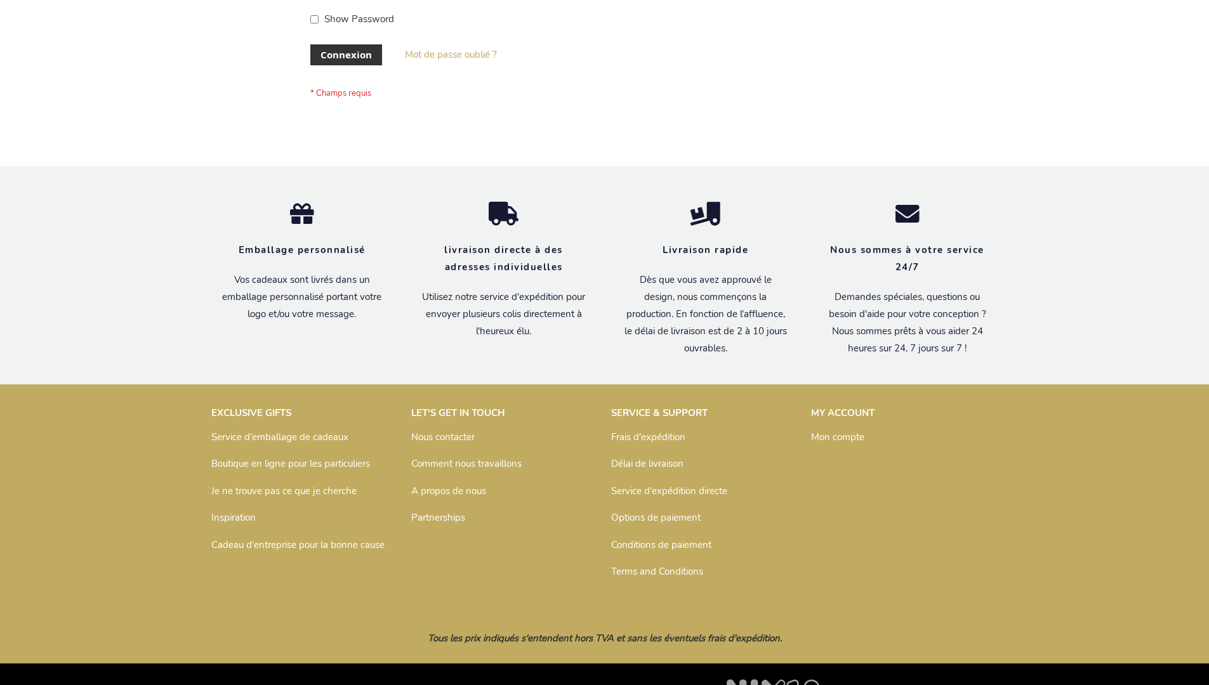
scroll to position [438, 0]
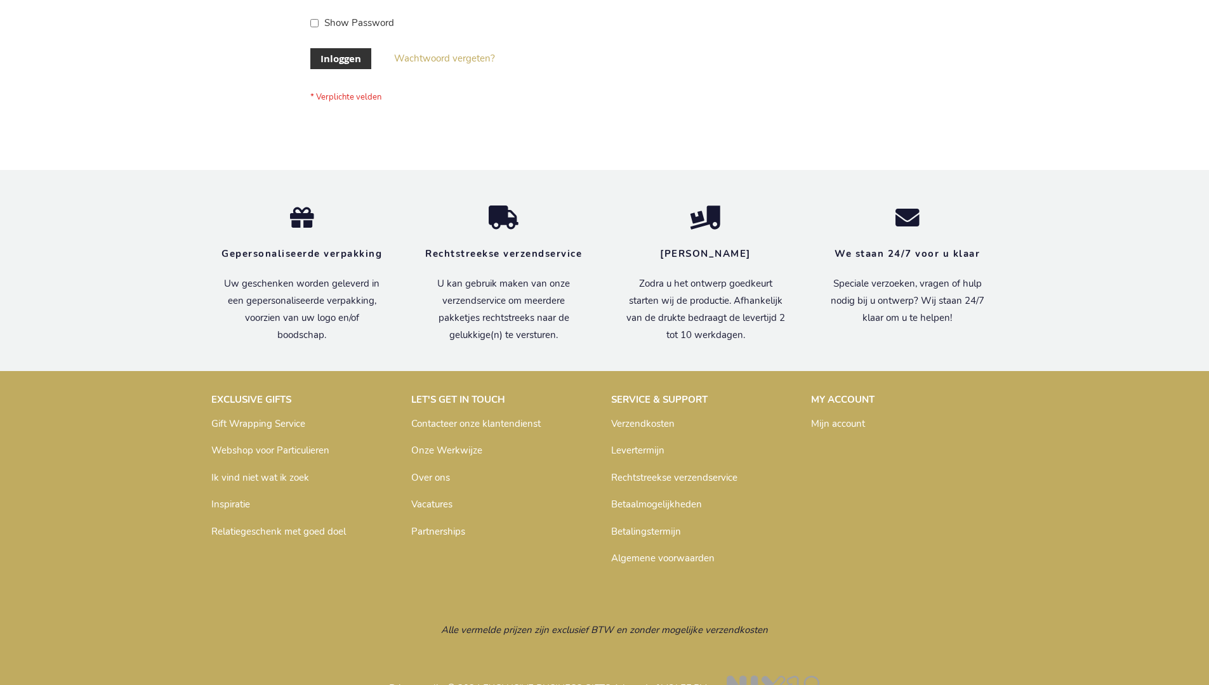
scroll to position [431, 0]
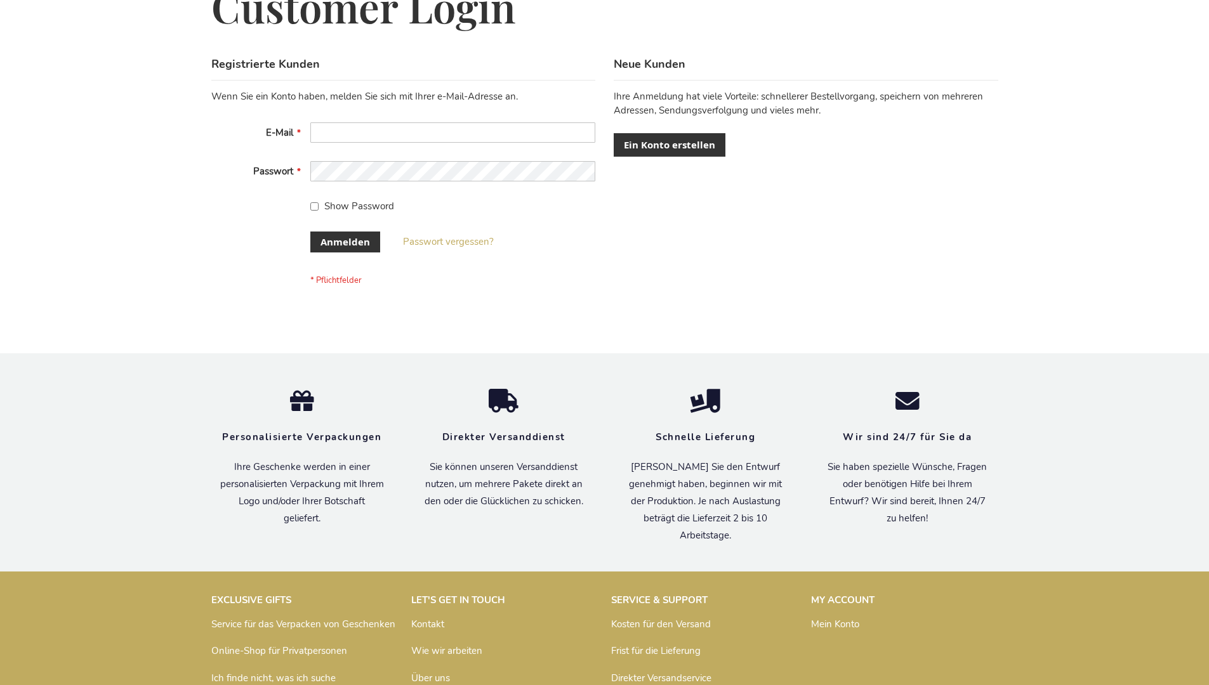
scroll to position [425, 0]
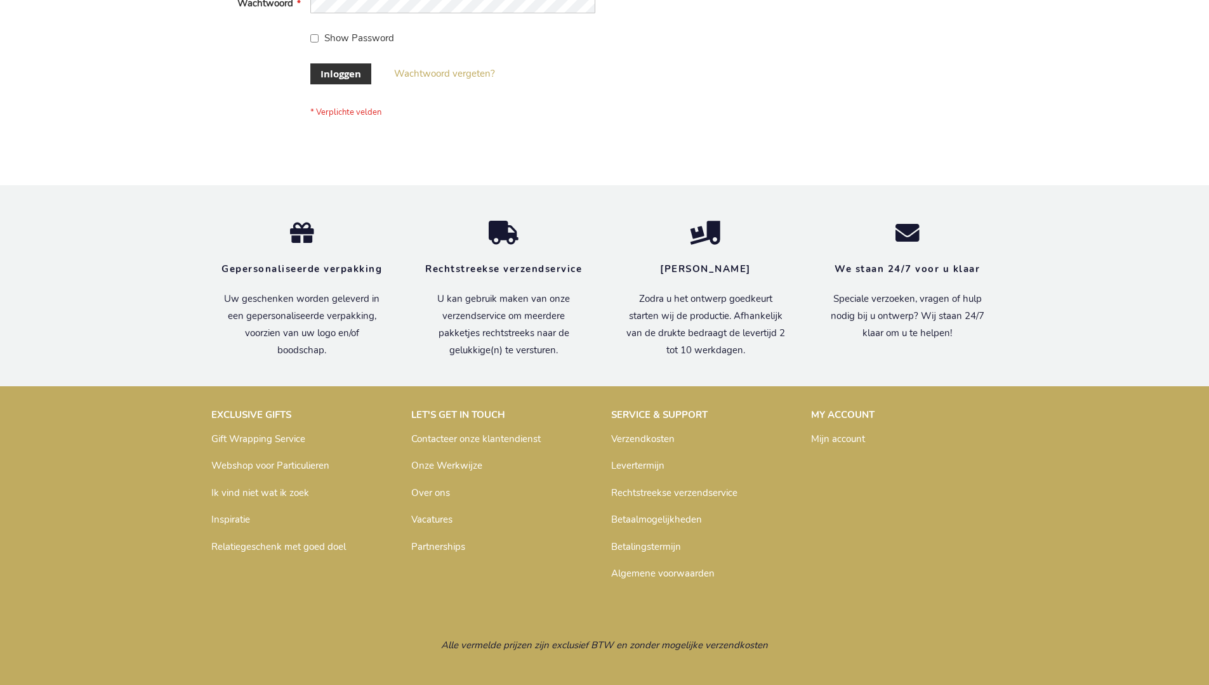
scroll to position [431, 0]
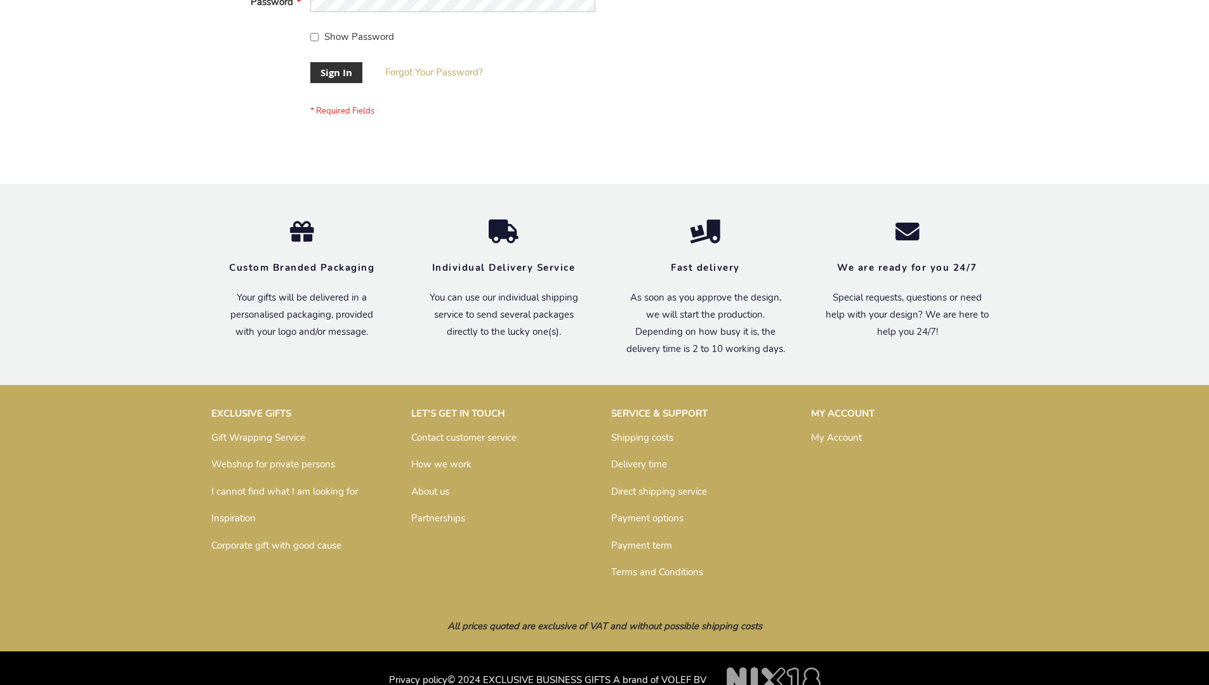
scroll to position [408, 0]
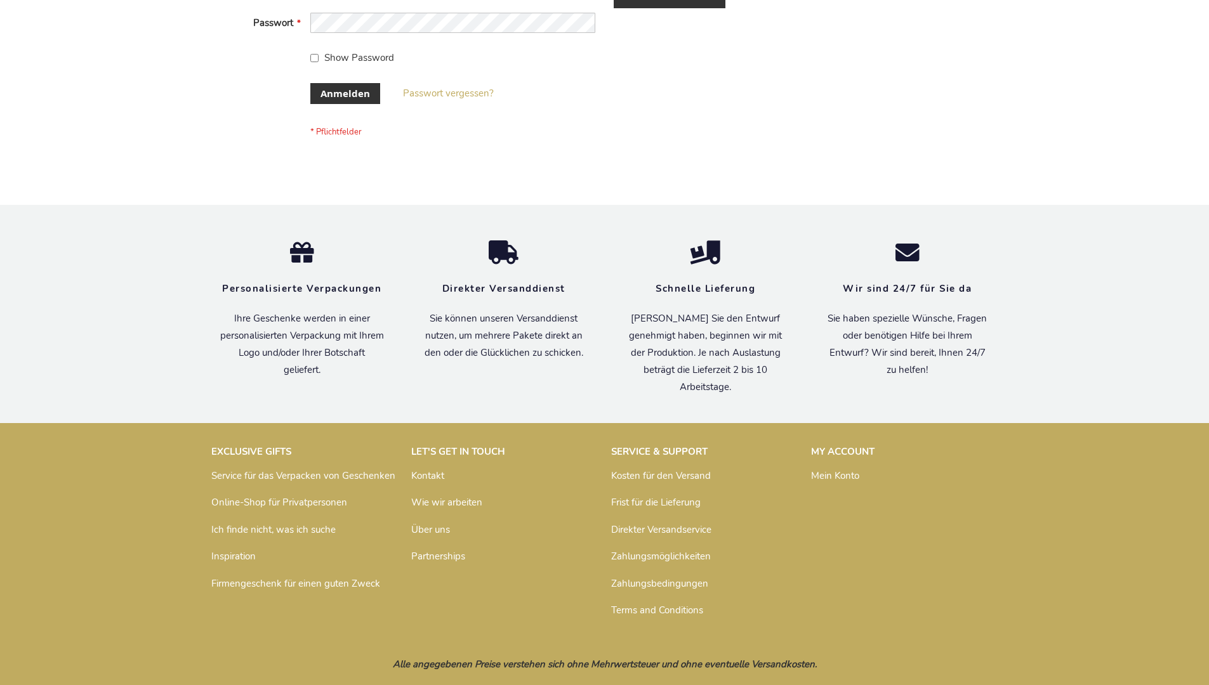
scroll to position [425, 0]
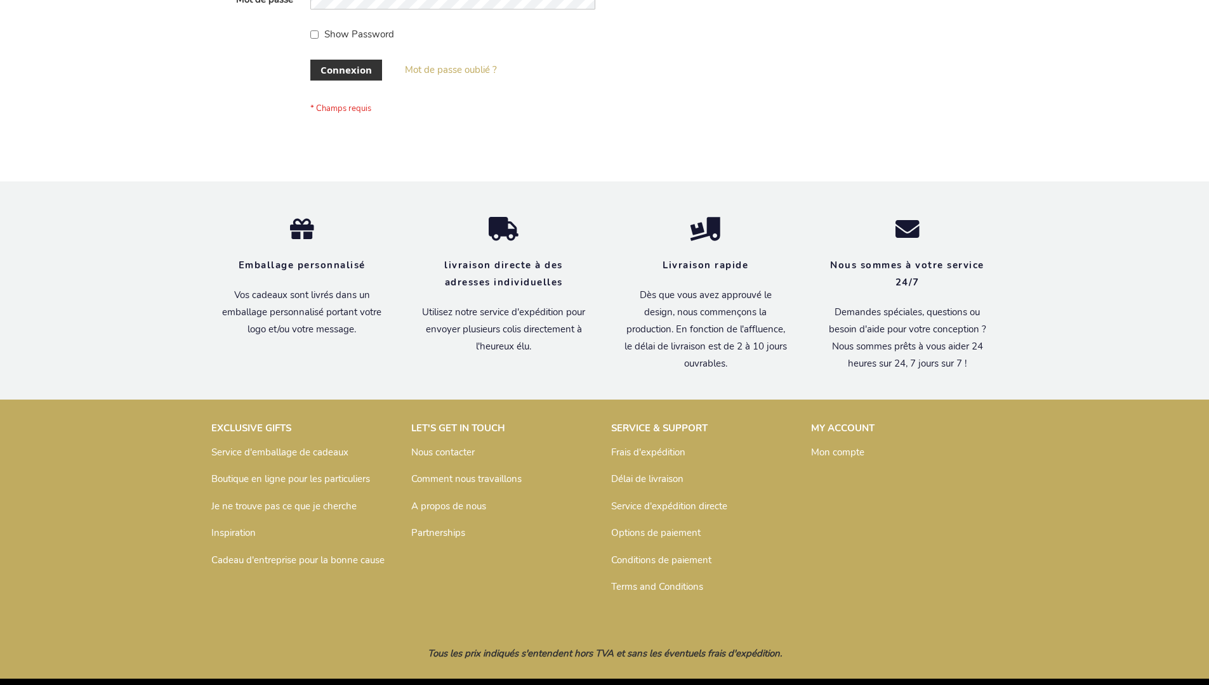
scroll to position [438, 0]
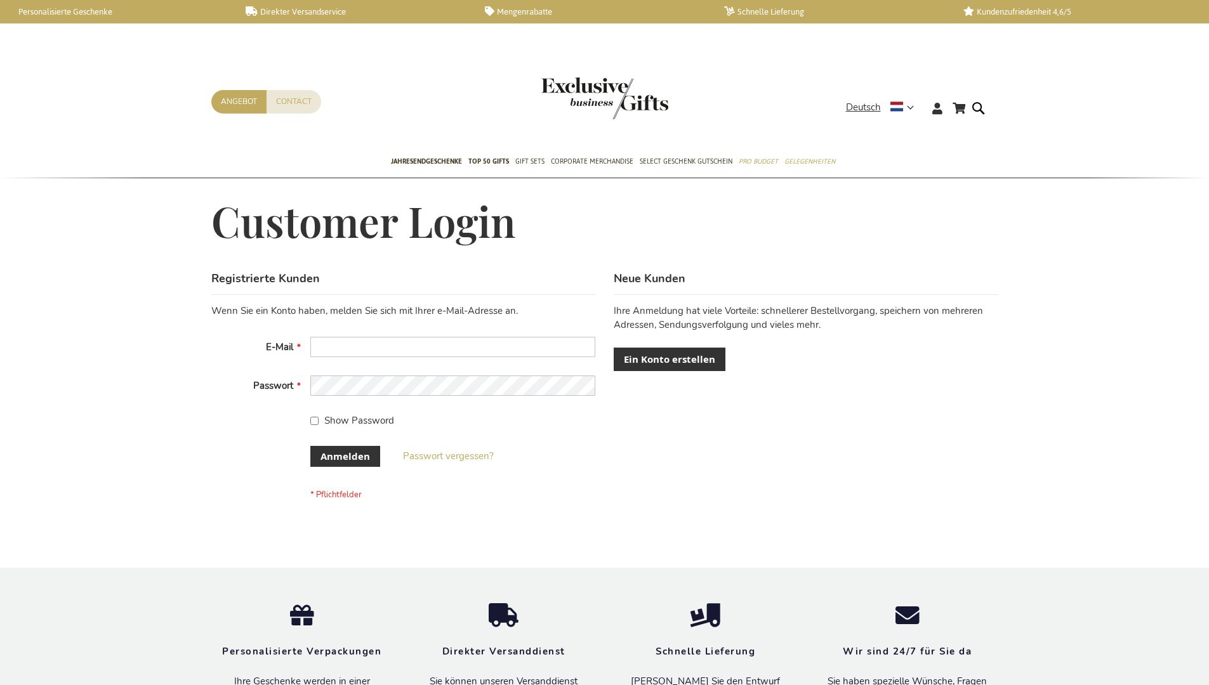
scroll to position [415, 0]
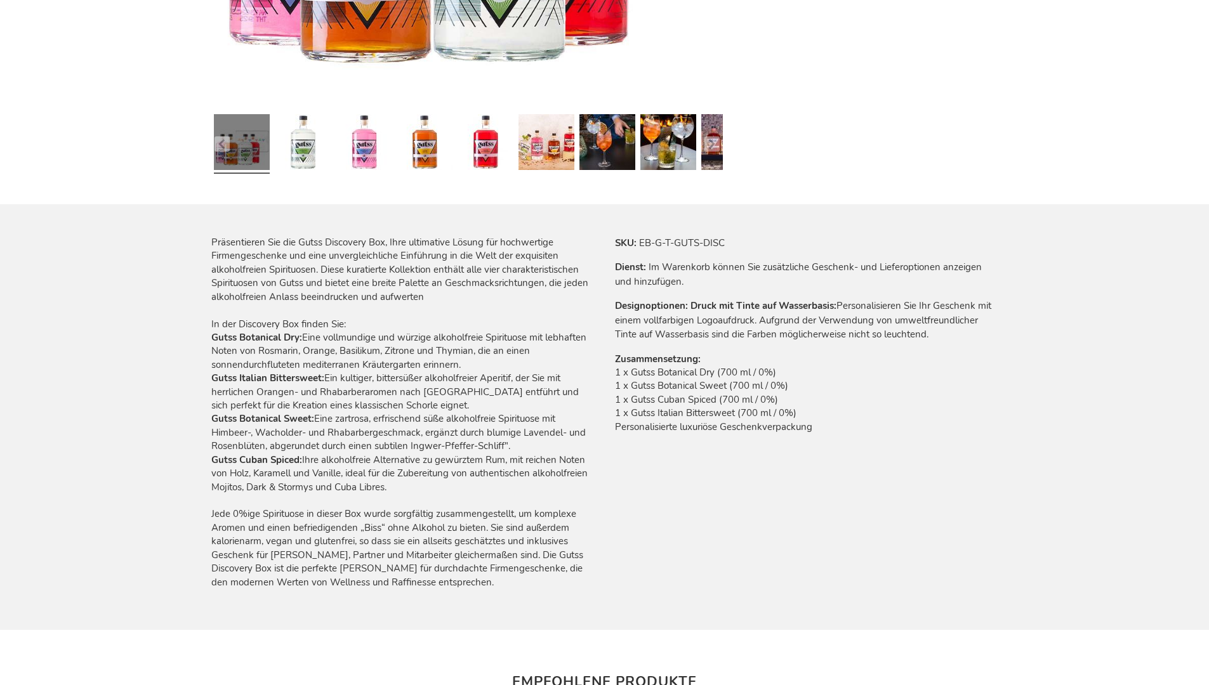
scroll to position [1469, 0]
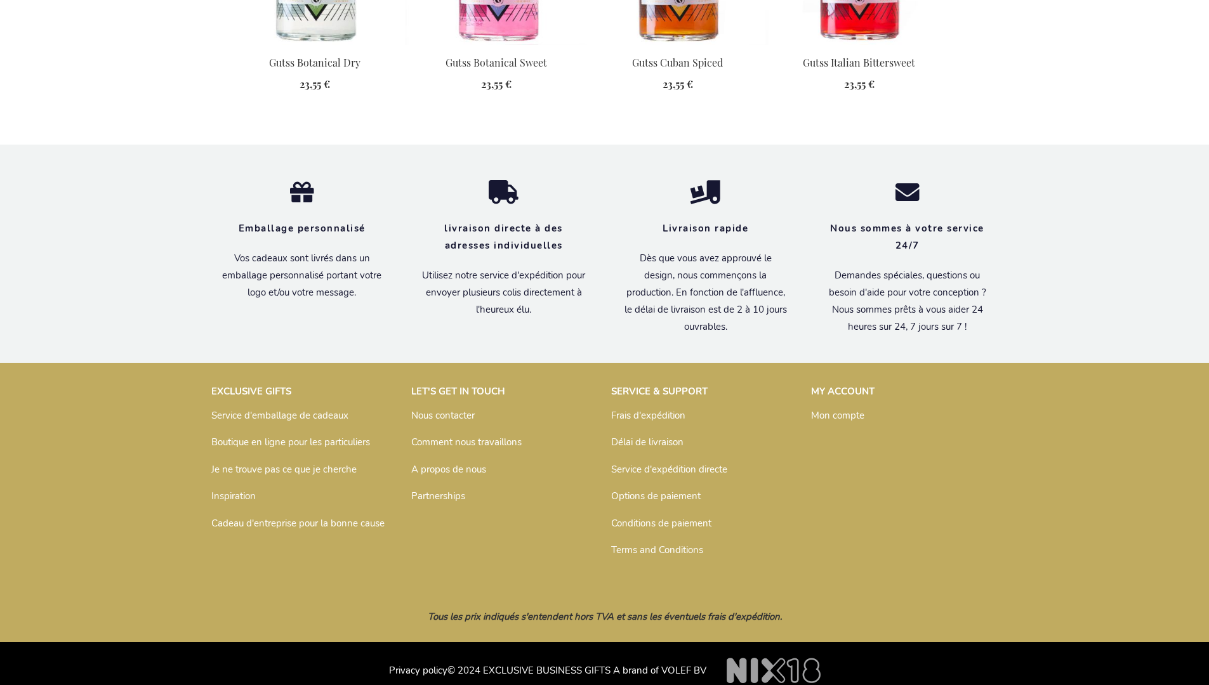
scroll to position [1469, 0]
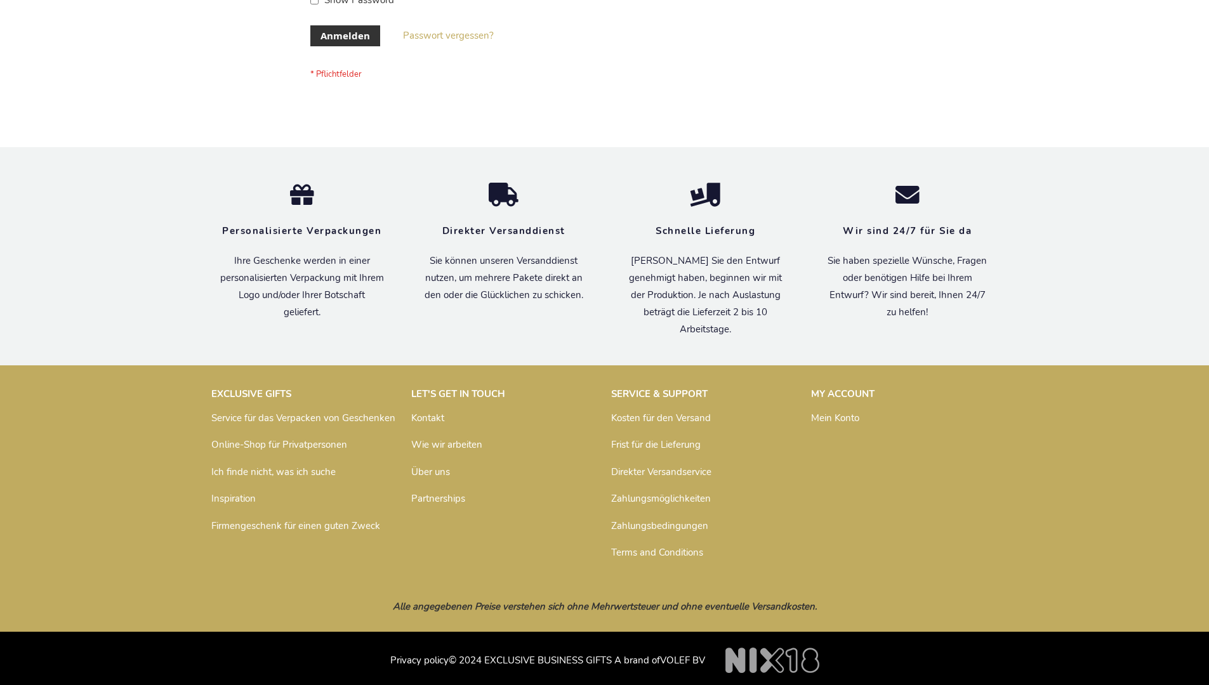
scroll to position [425, 0]
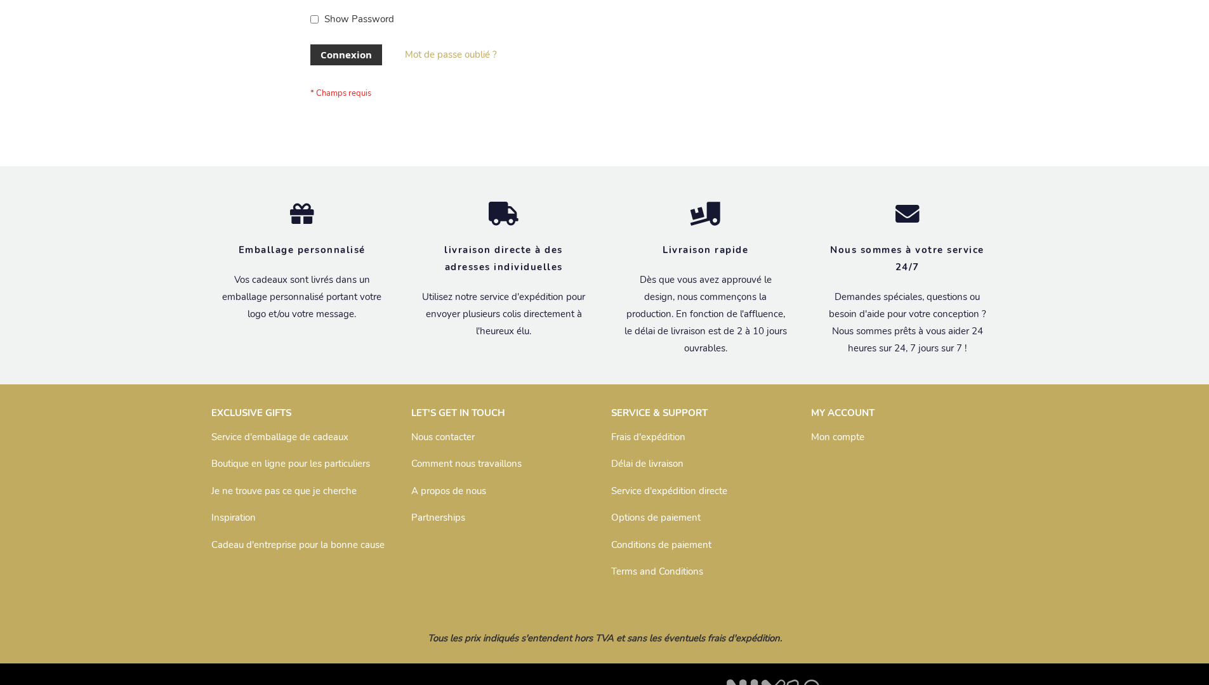
scroll to position [438, 0]
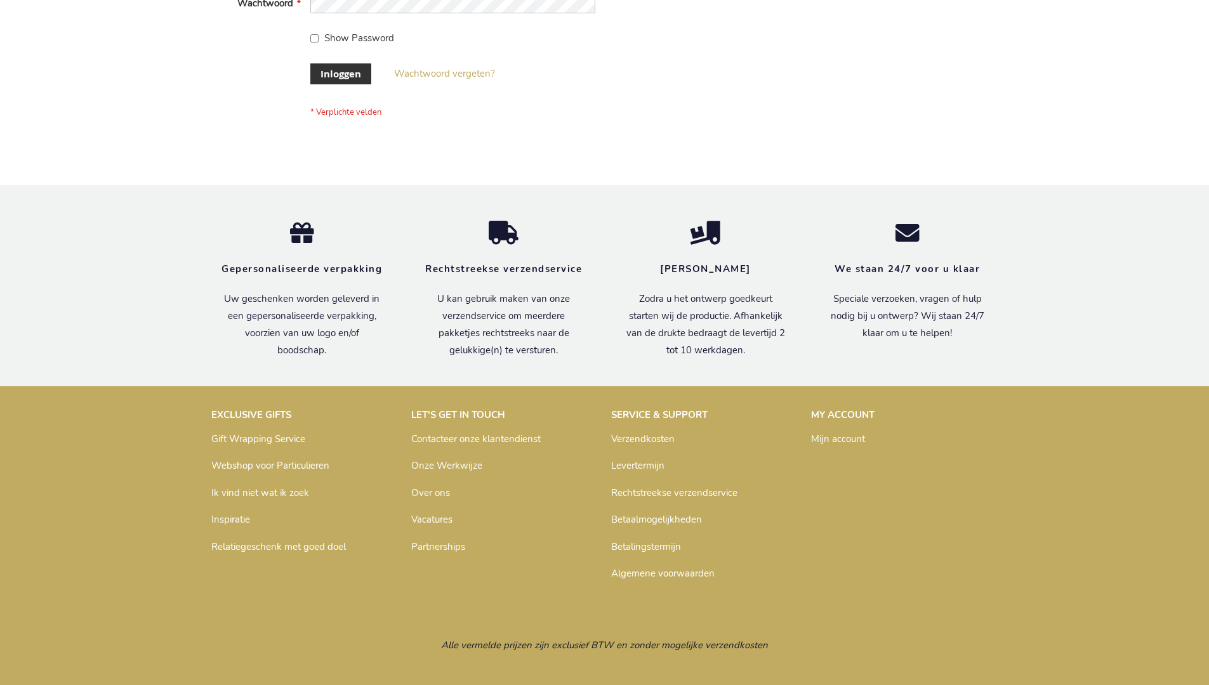
scroll to position [431, 0]
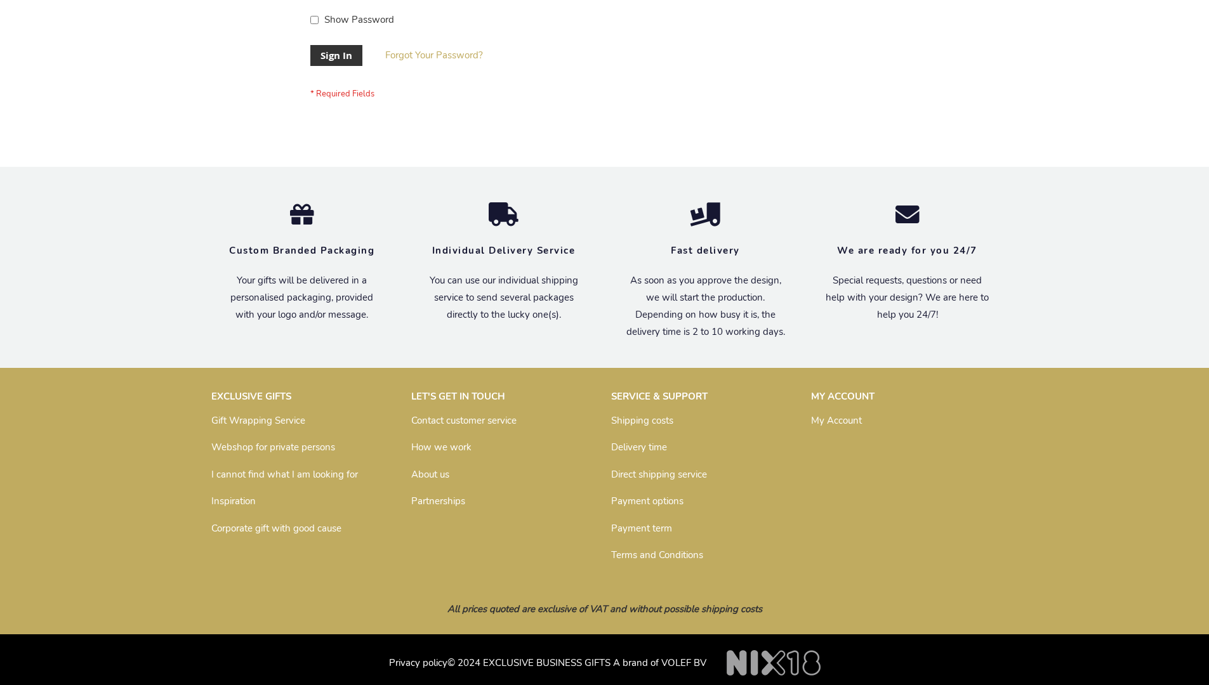
scroll to position [408, 0]
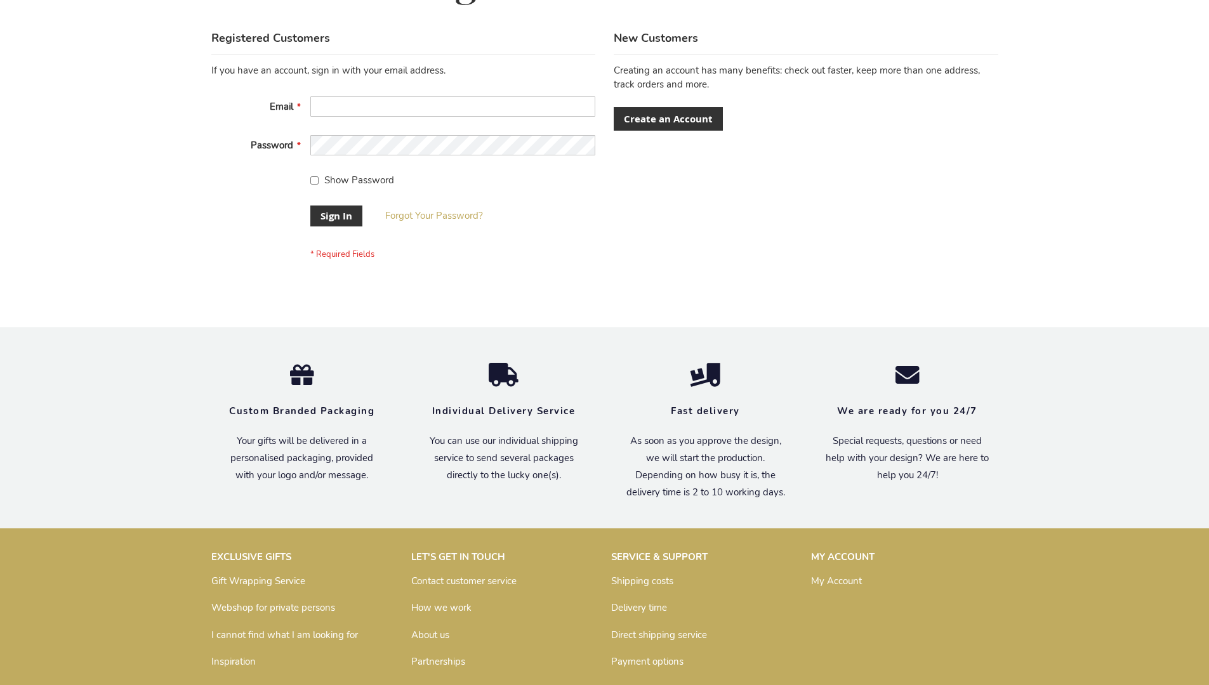
scroll to position [408, 0]
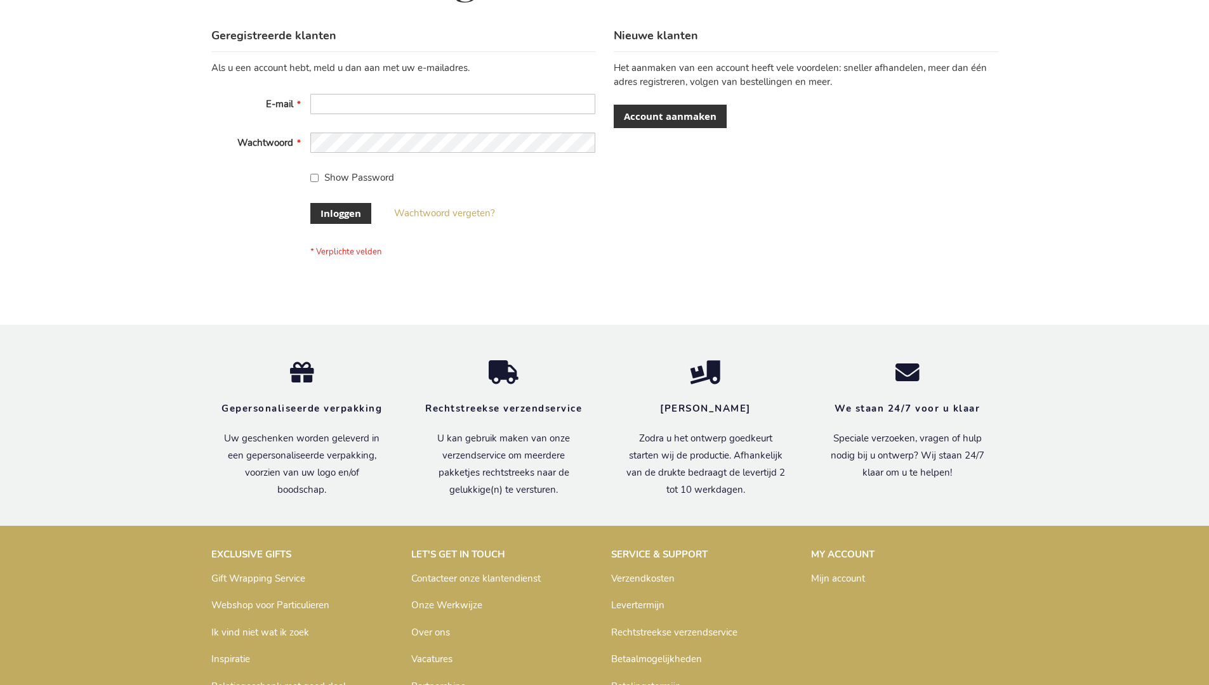
scroll to position [431, 0]
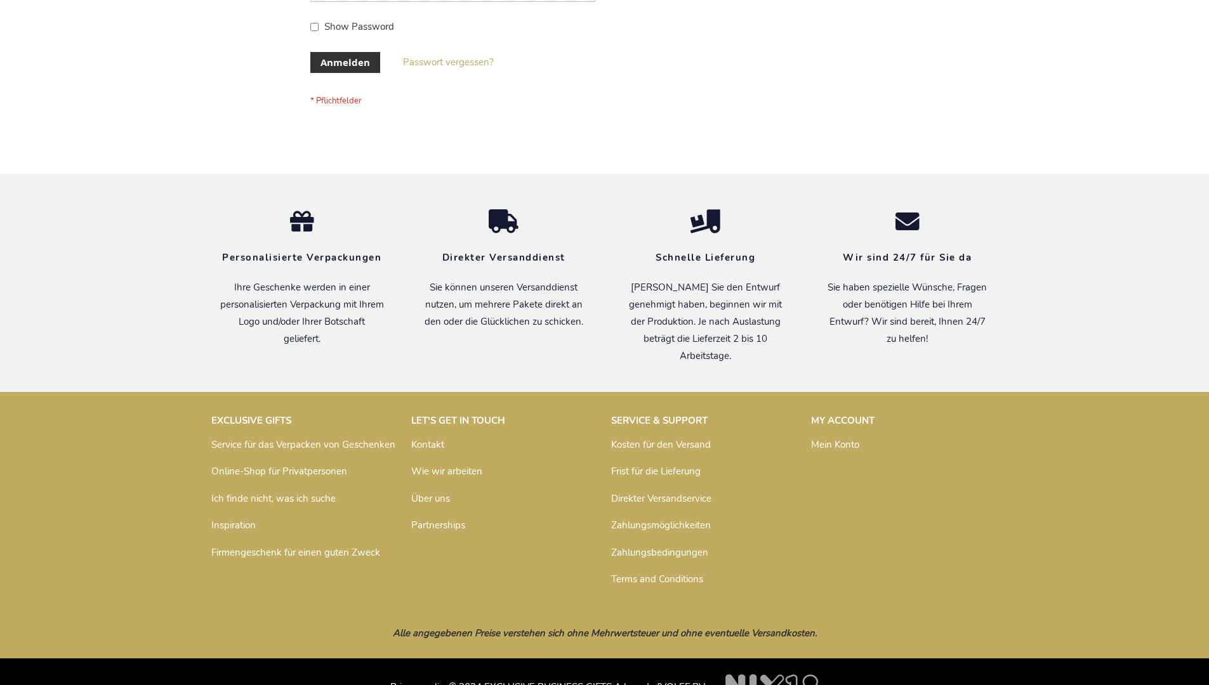
scroll to position [425, 0]
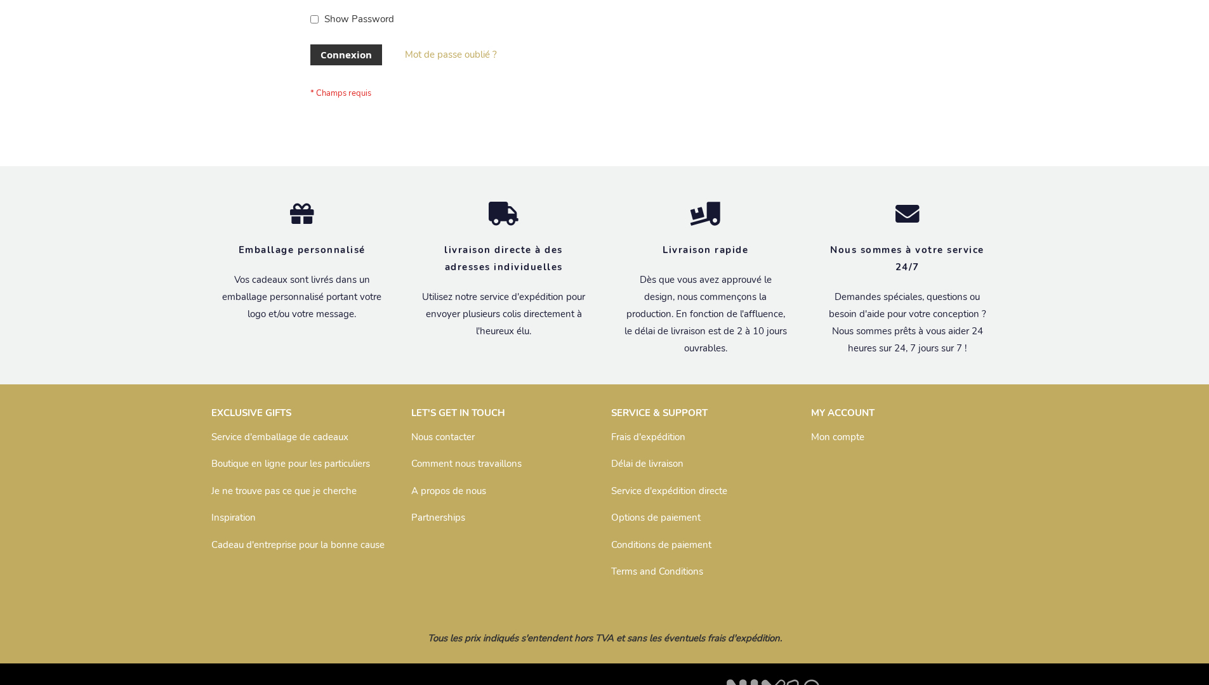
scroll to position [438, 0]
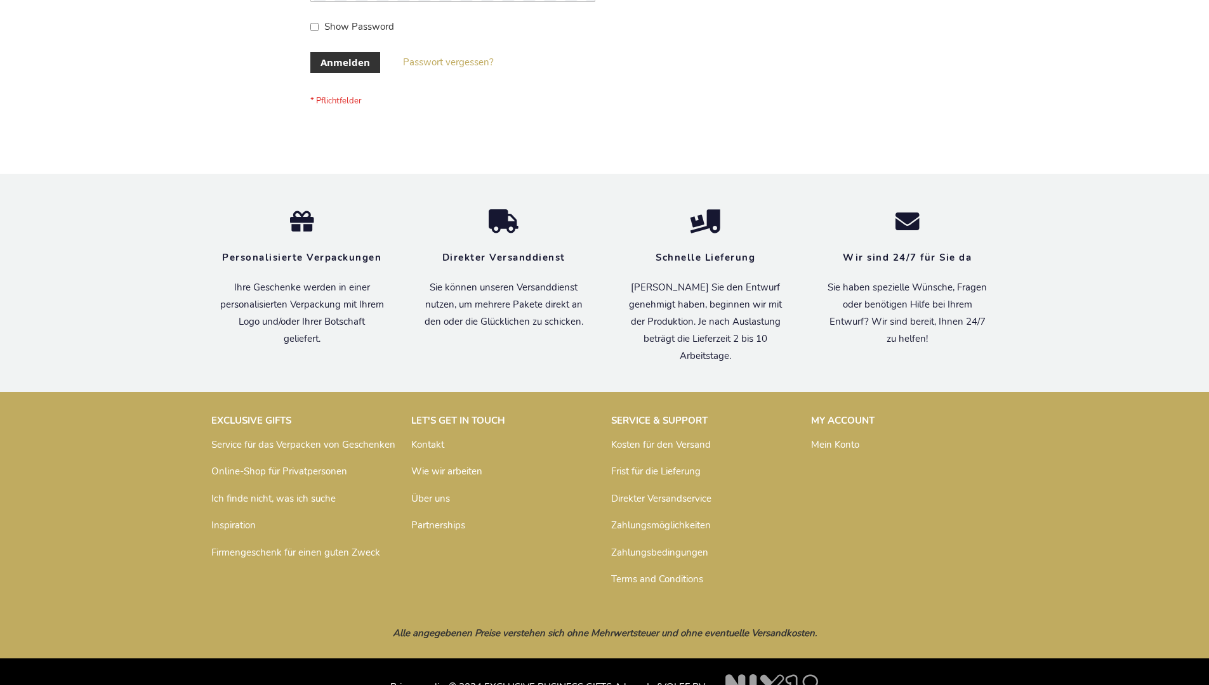
scroll to position [425, 0]
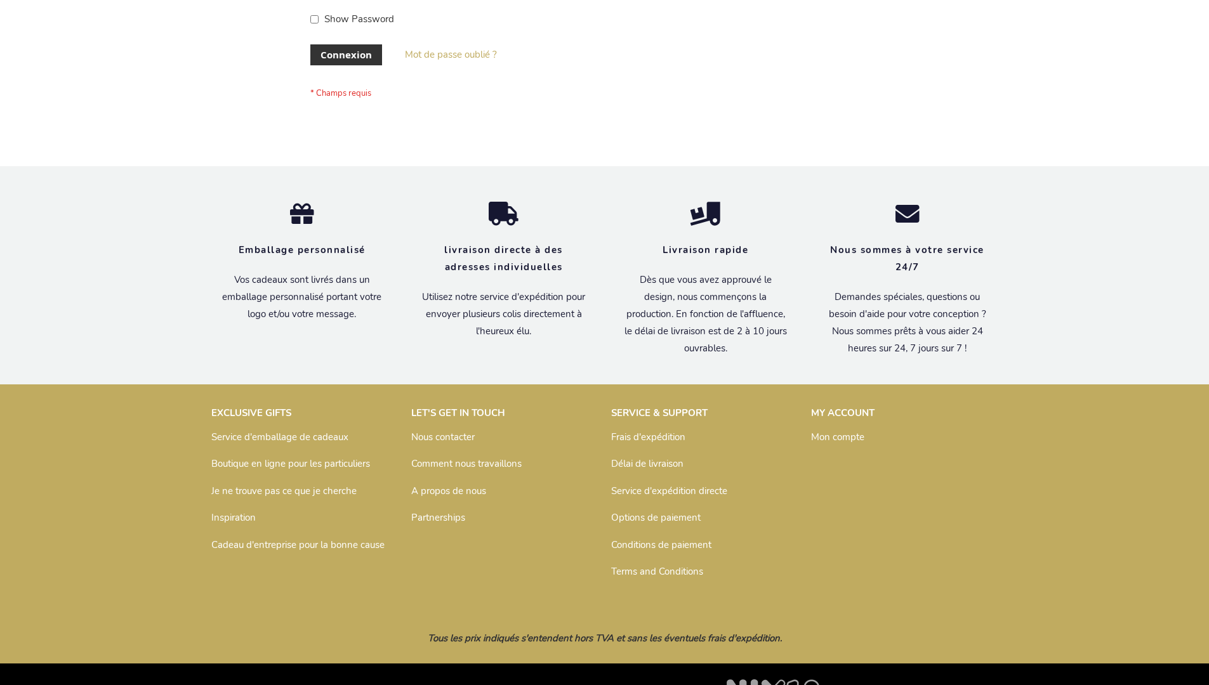
scroll to position [438, 0]
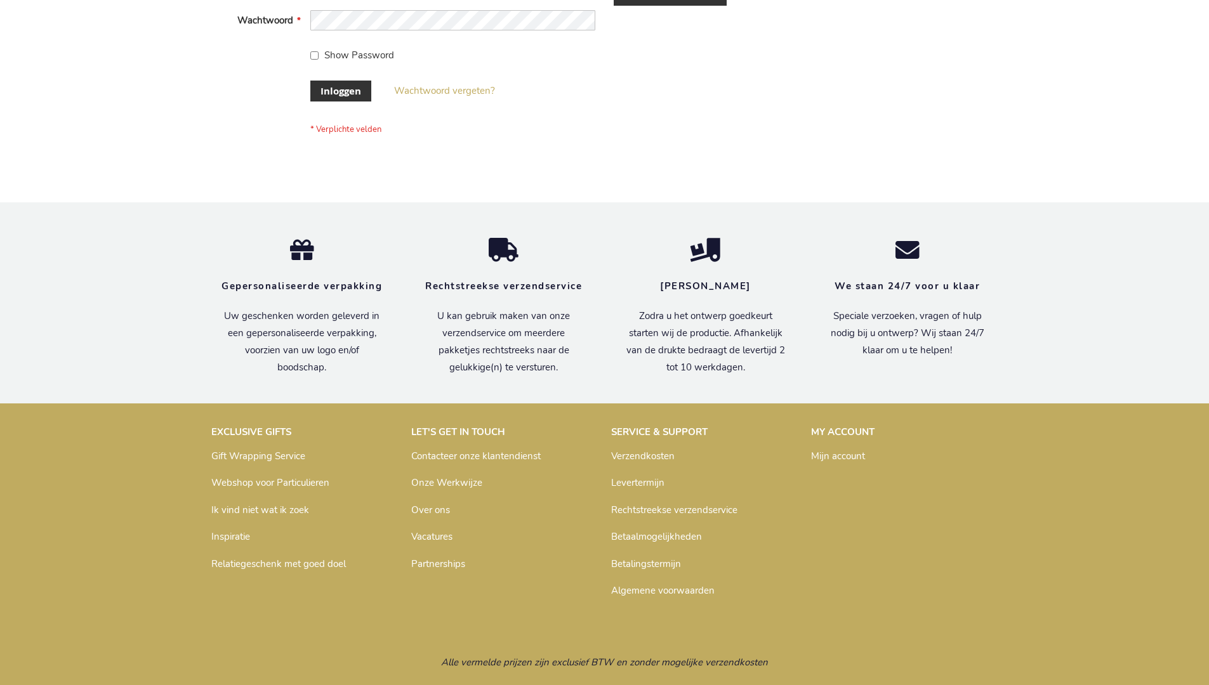
scroll to position [431, 0]
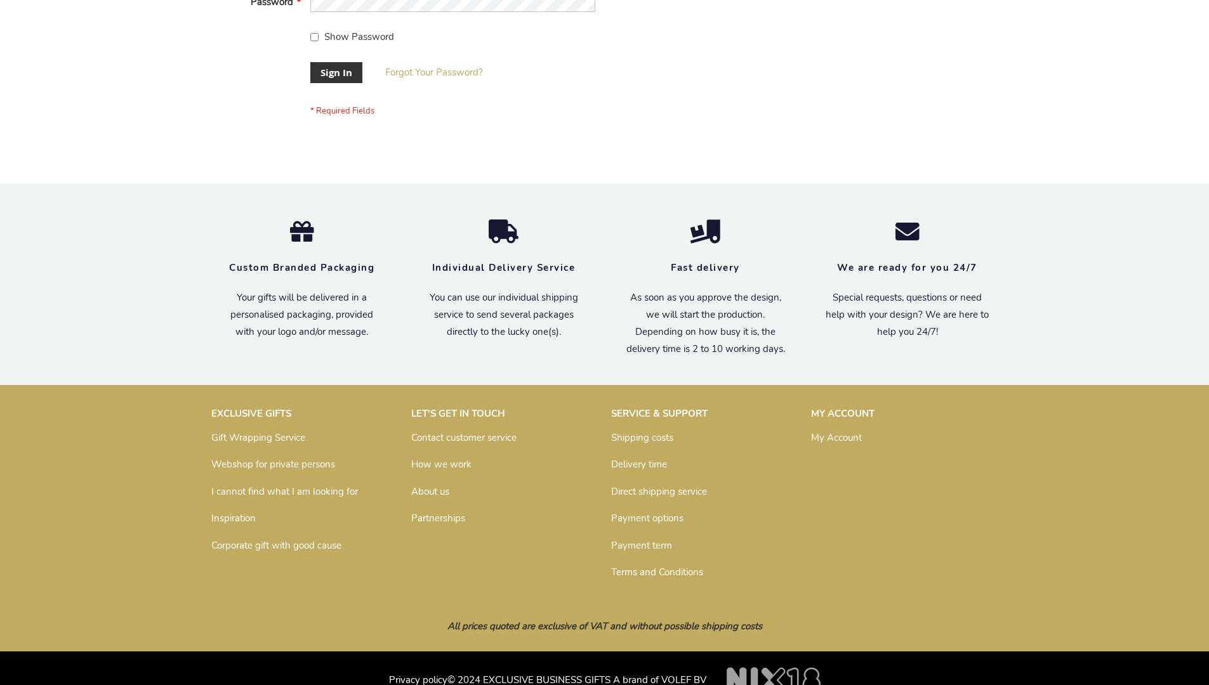
scroll to position [408, 0]
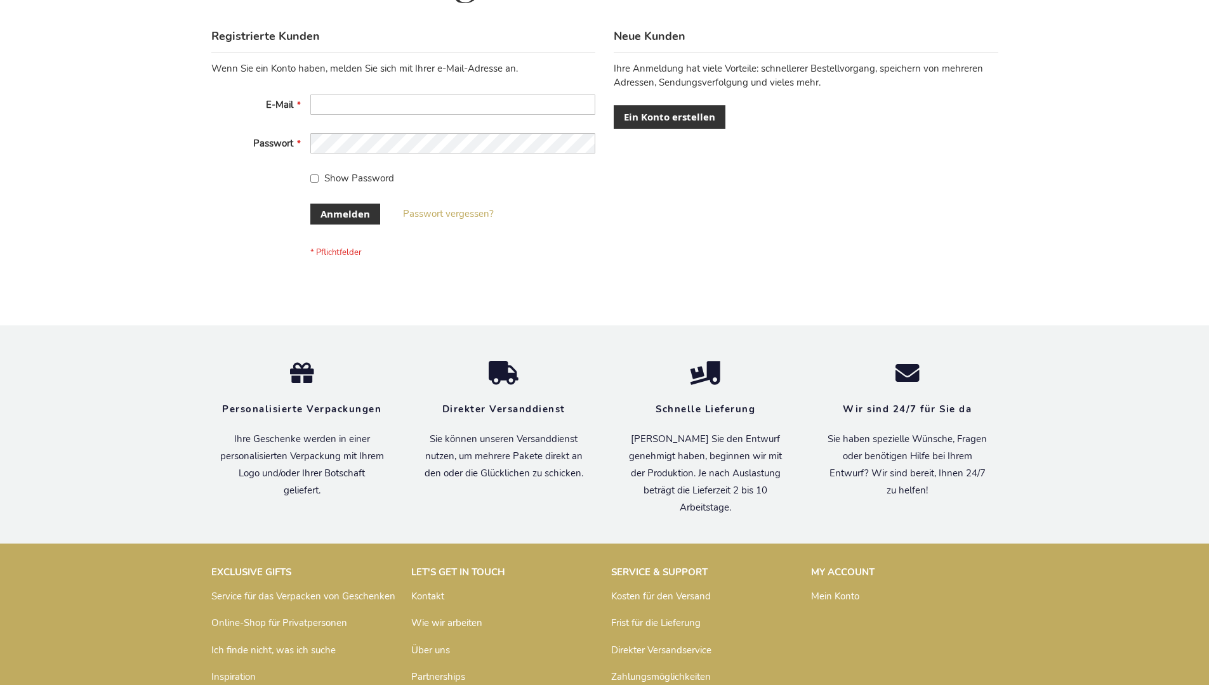
scroll to position [425, 0]
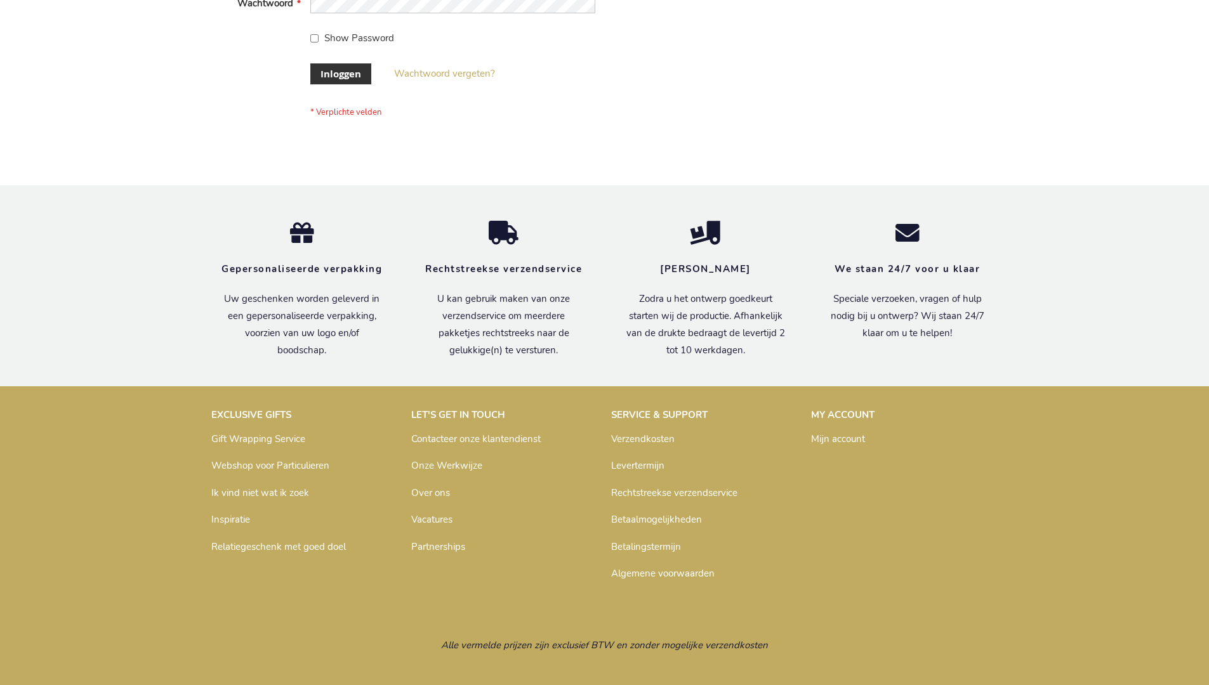
scroll to position [431, 0]
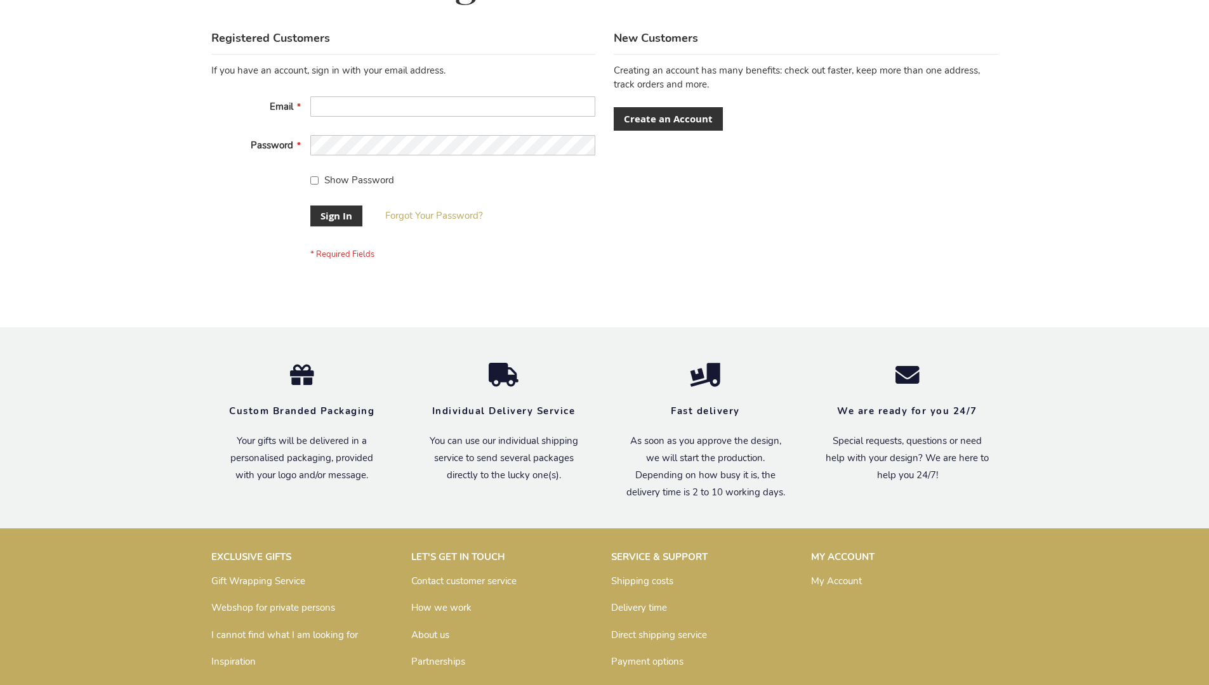
scroll to position [408, 0]
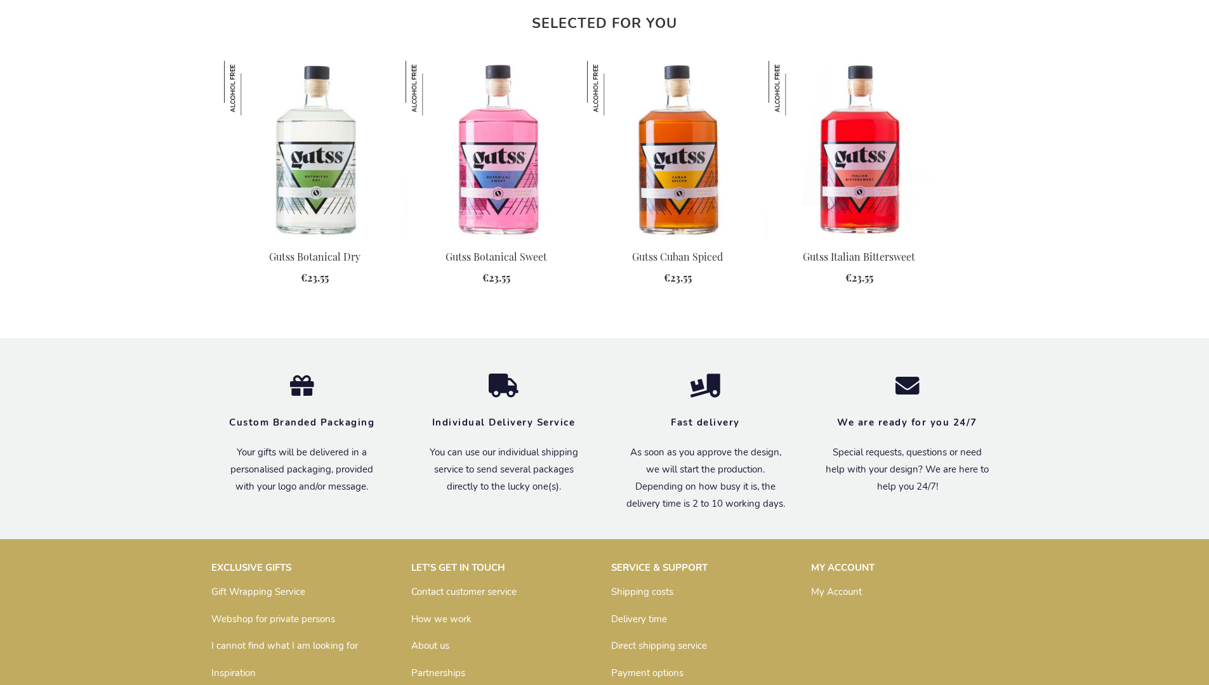
scroll to position [1411, 0]
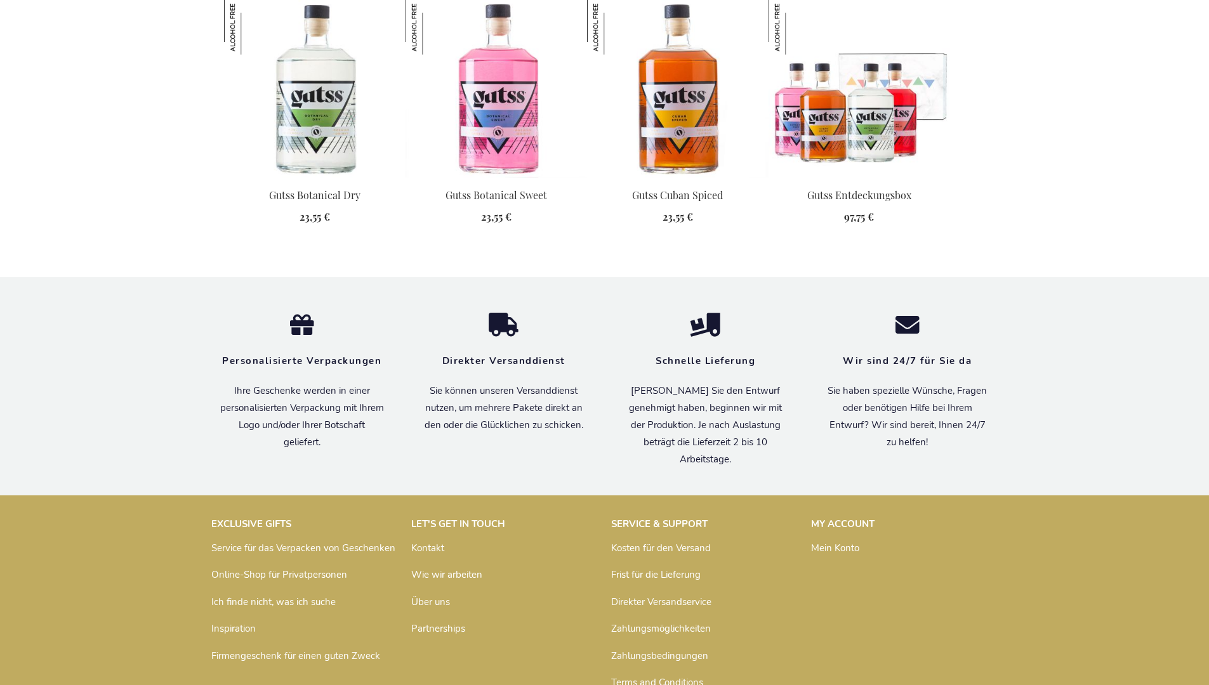
scroll to position [1429, 0]
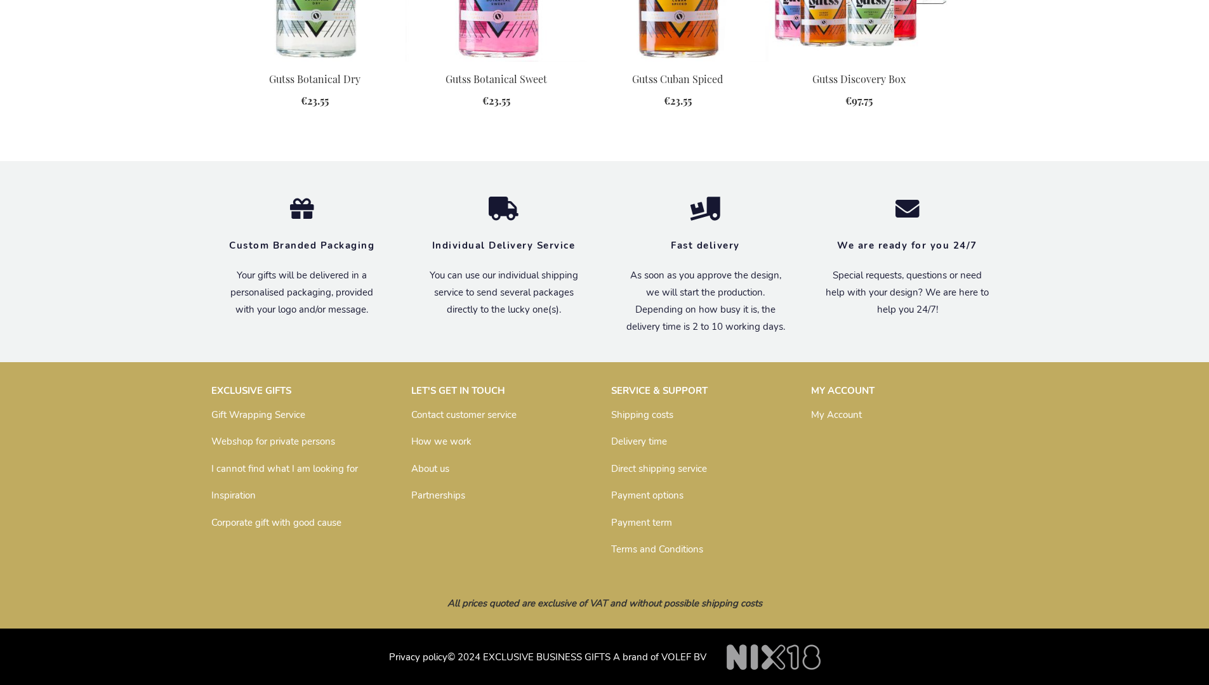
scroll to position [1385, 0]
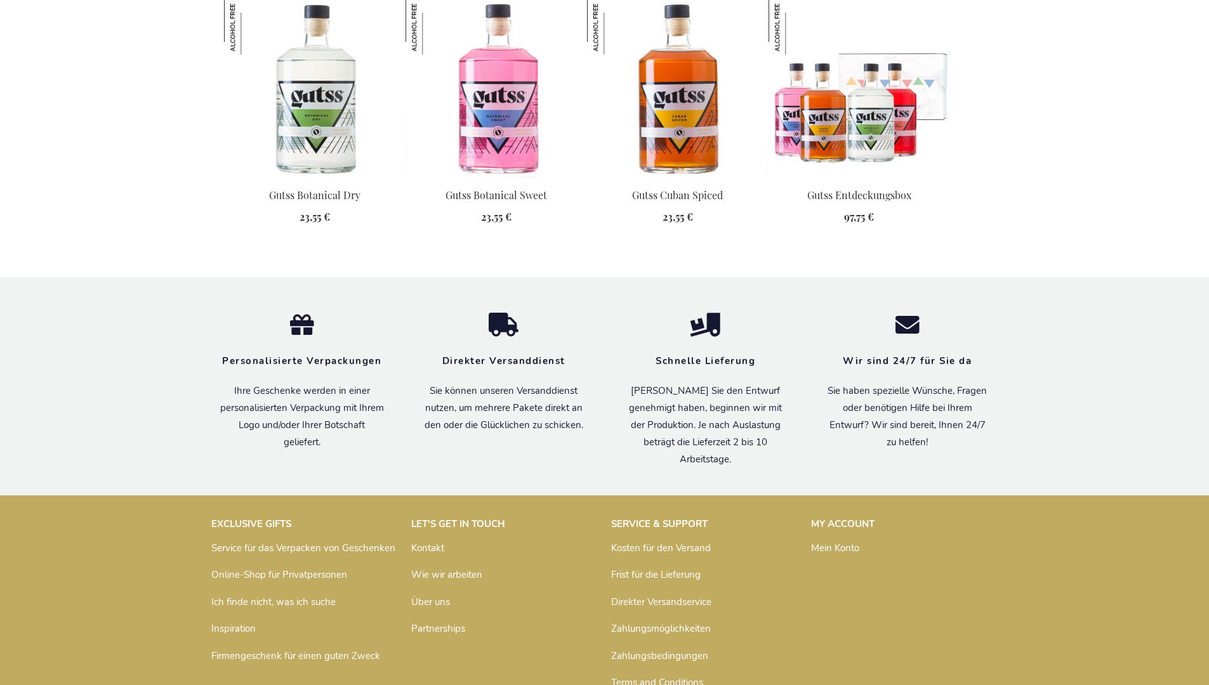
scroll to position [1429, 0]
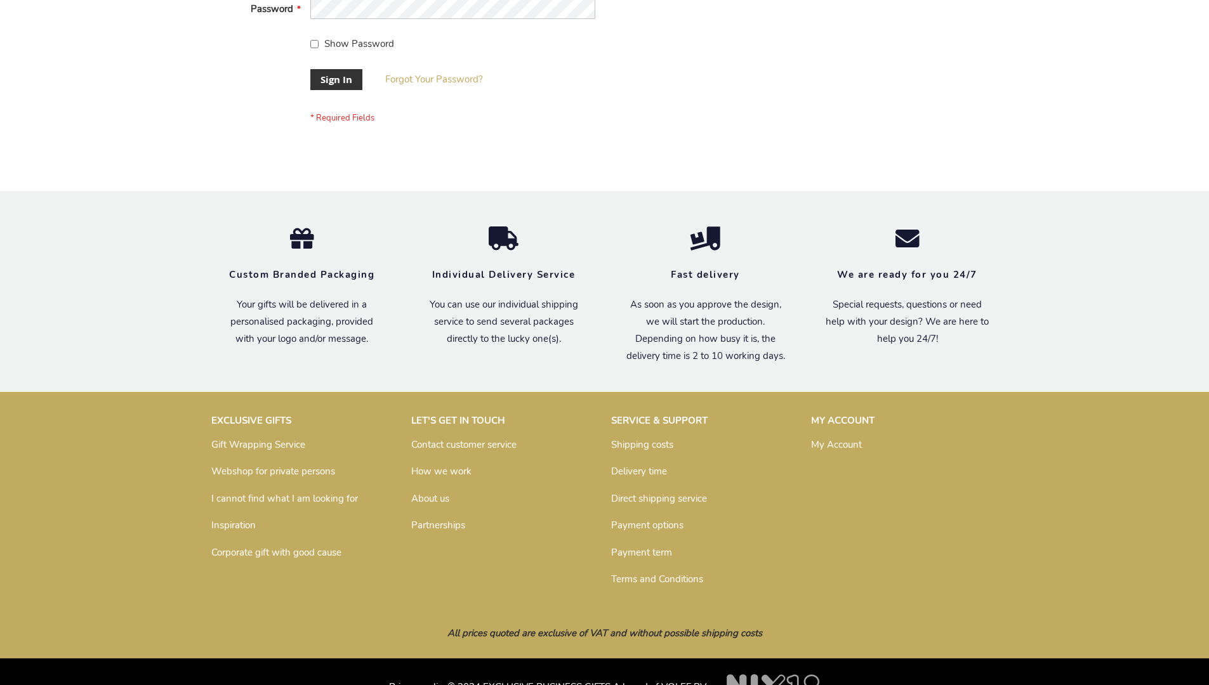
scroll to position [398, 0]
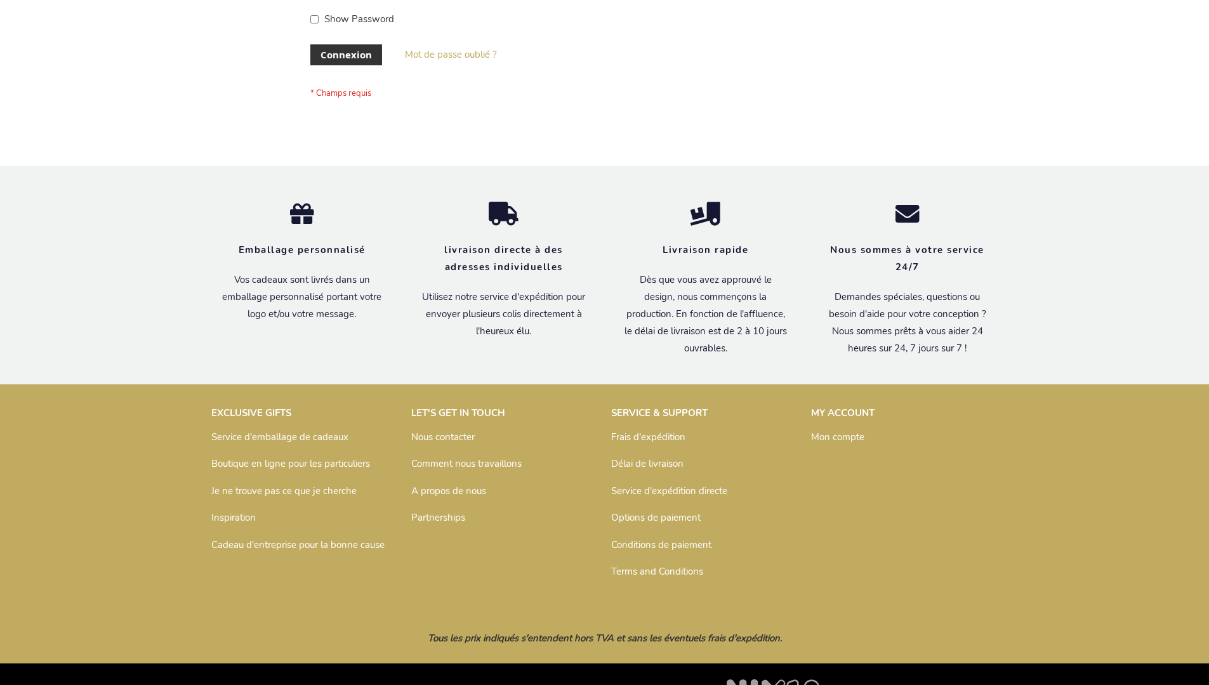
scroll to position [438, 0]
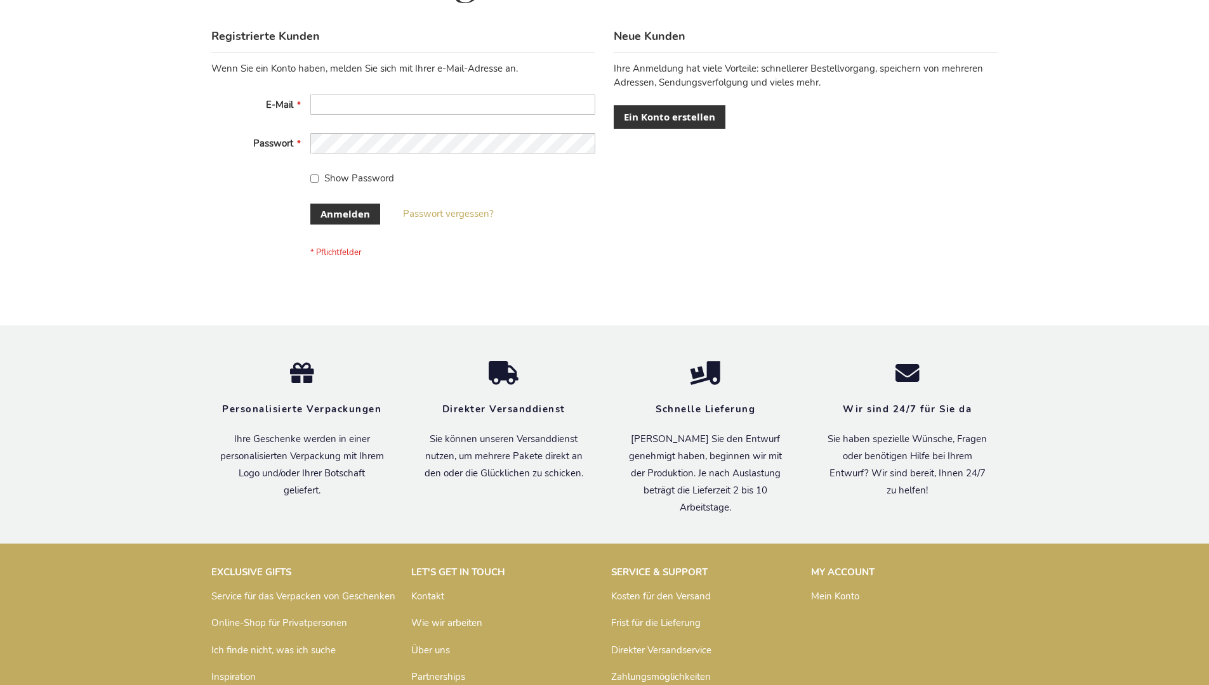
scroll to position [425, 0]
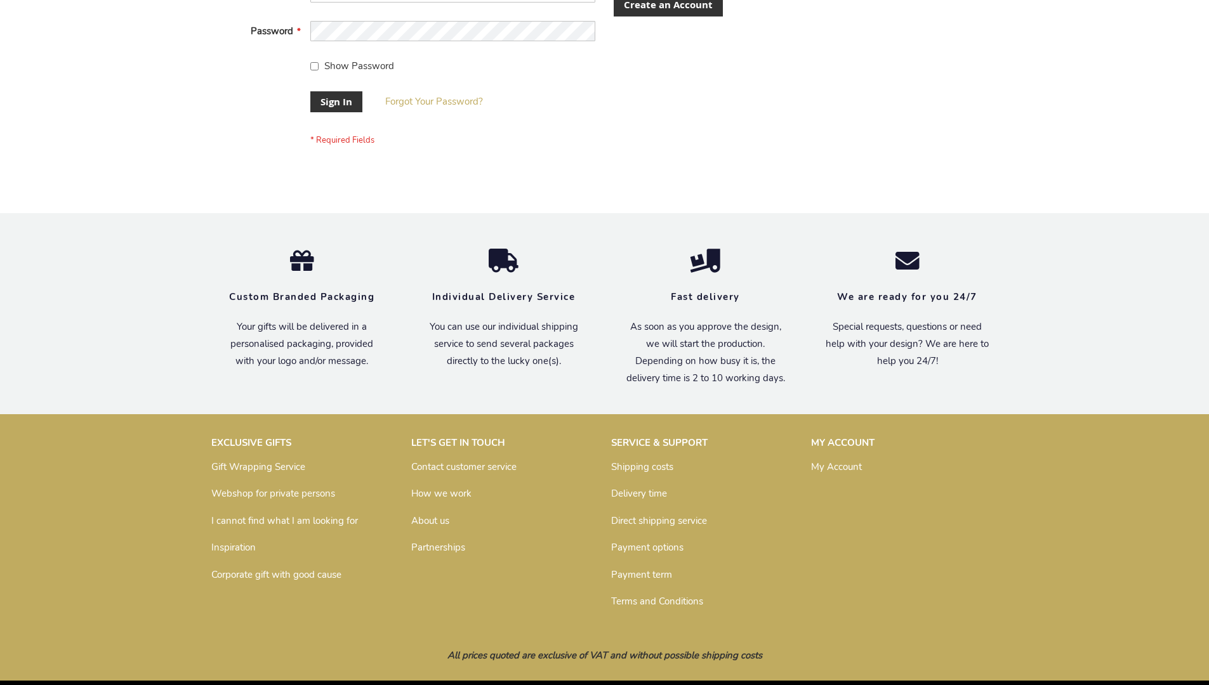
scroll to position [408, 0]
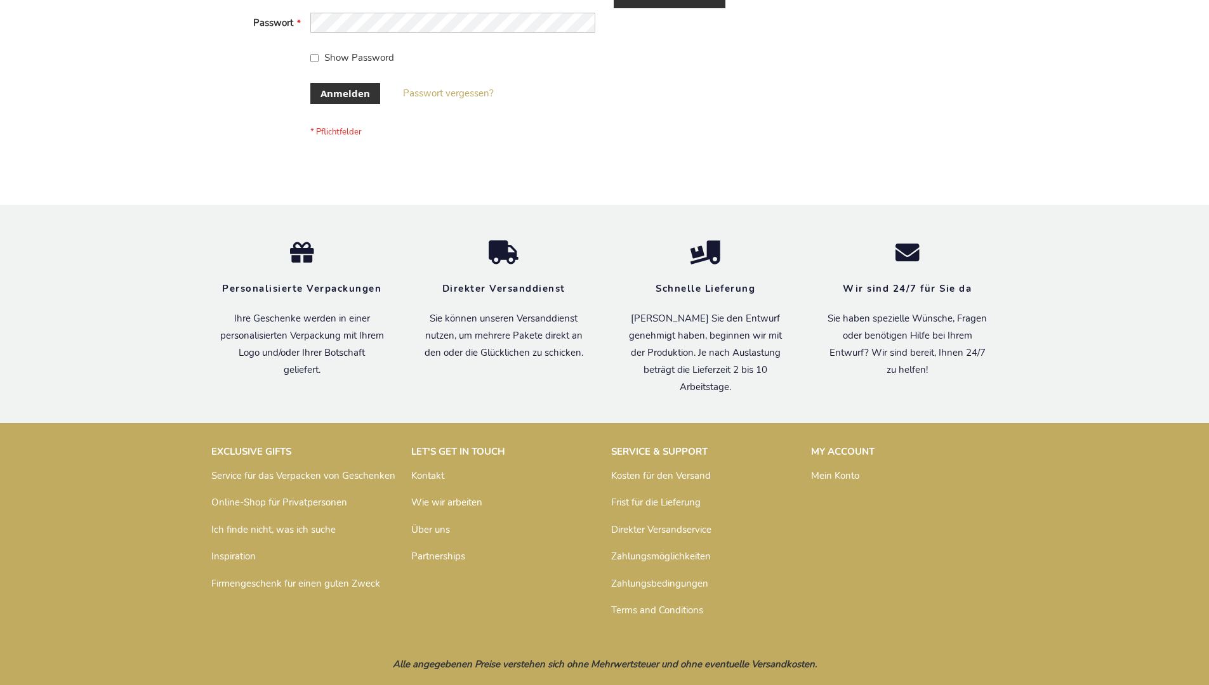
scroll to position [425, 0]
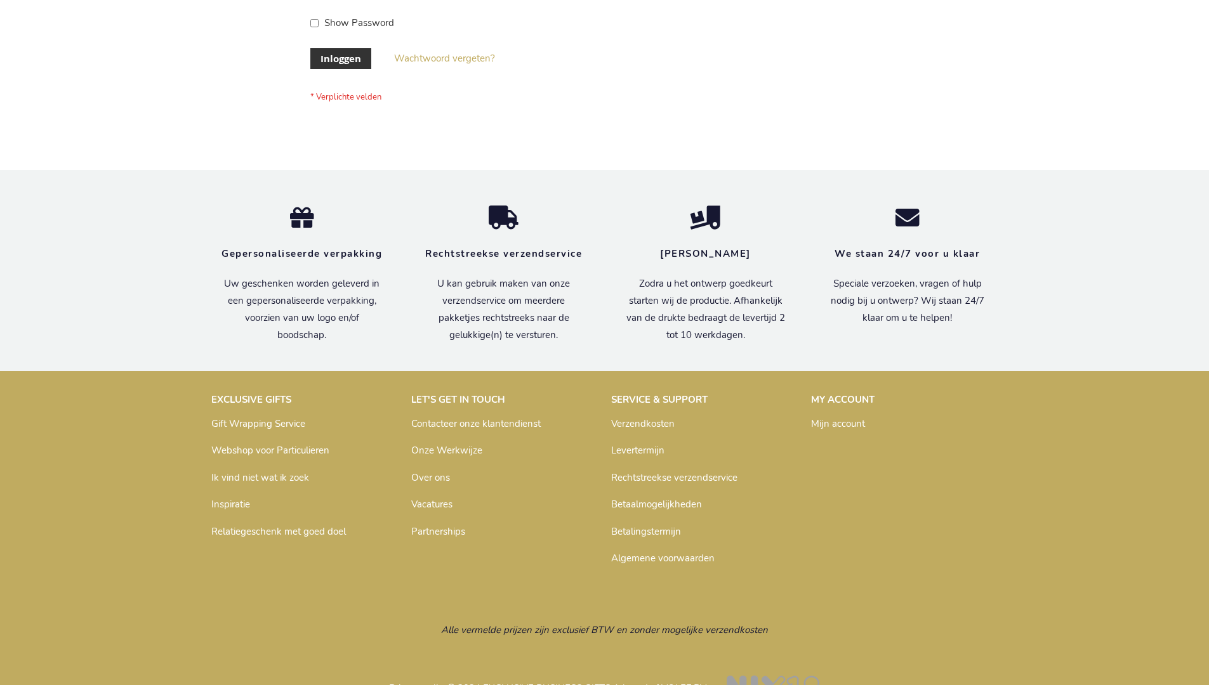
scroll to position [431, 0]
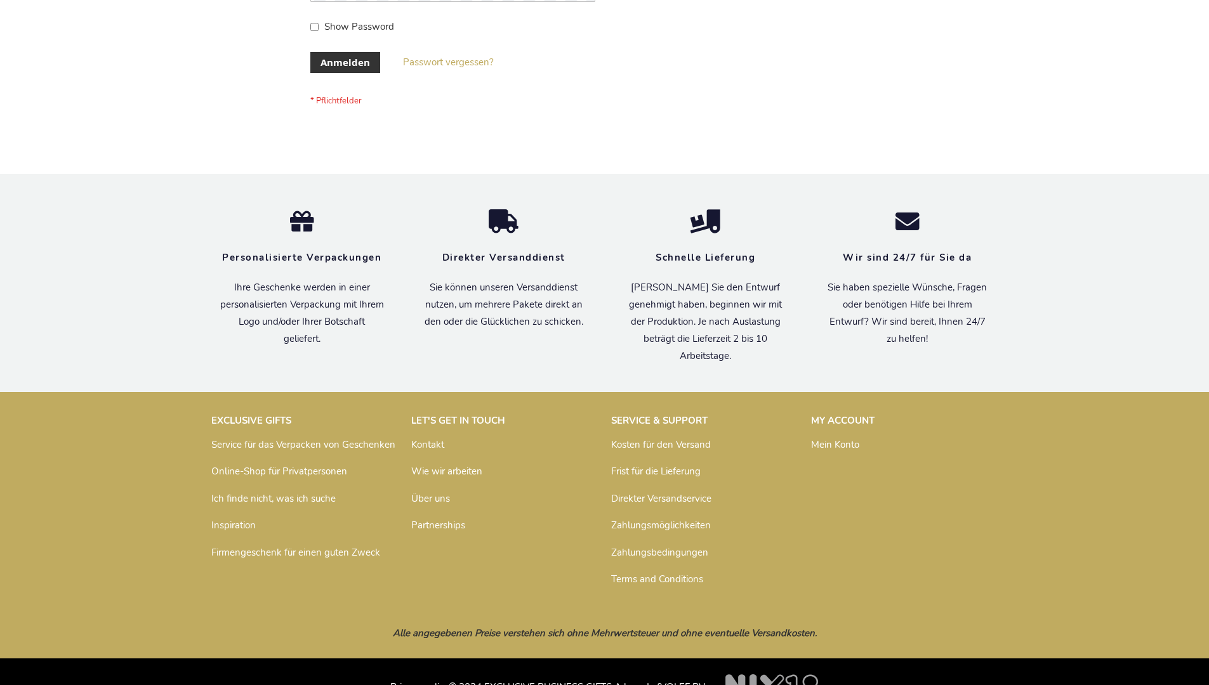
scroll to position [425, 0]
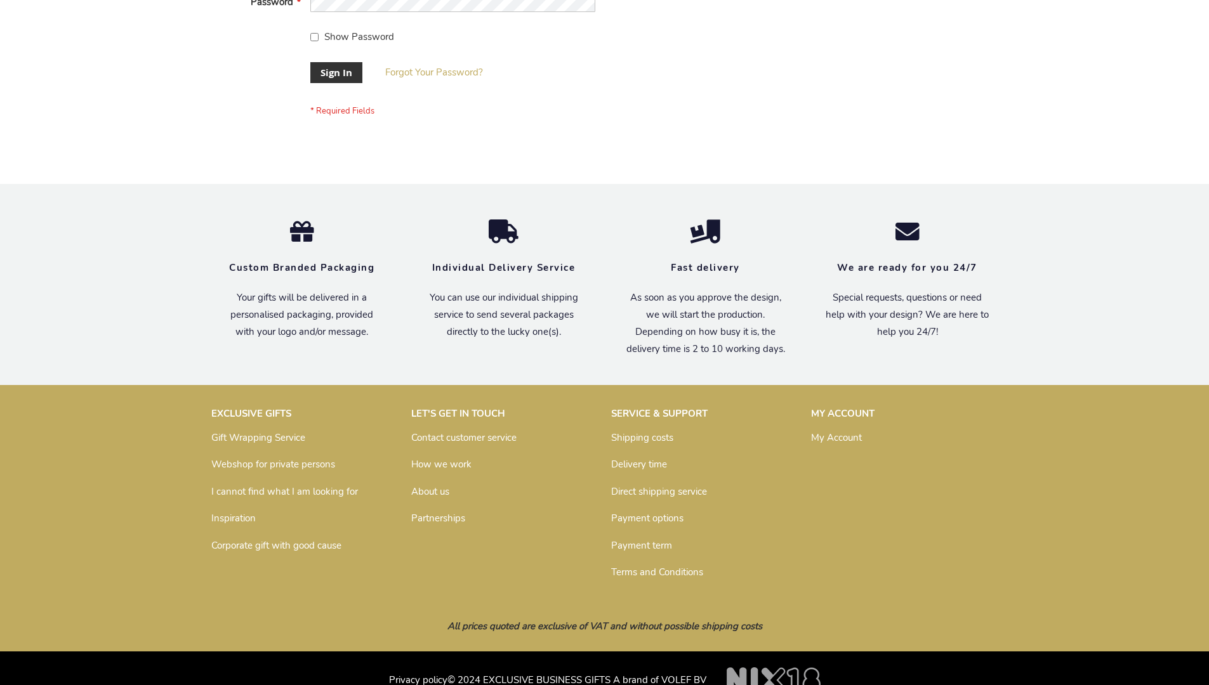
scroll to position [408, 0]
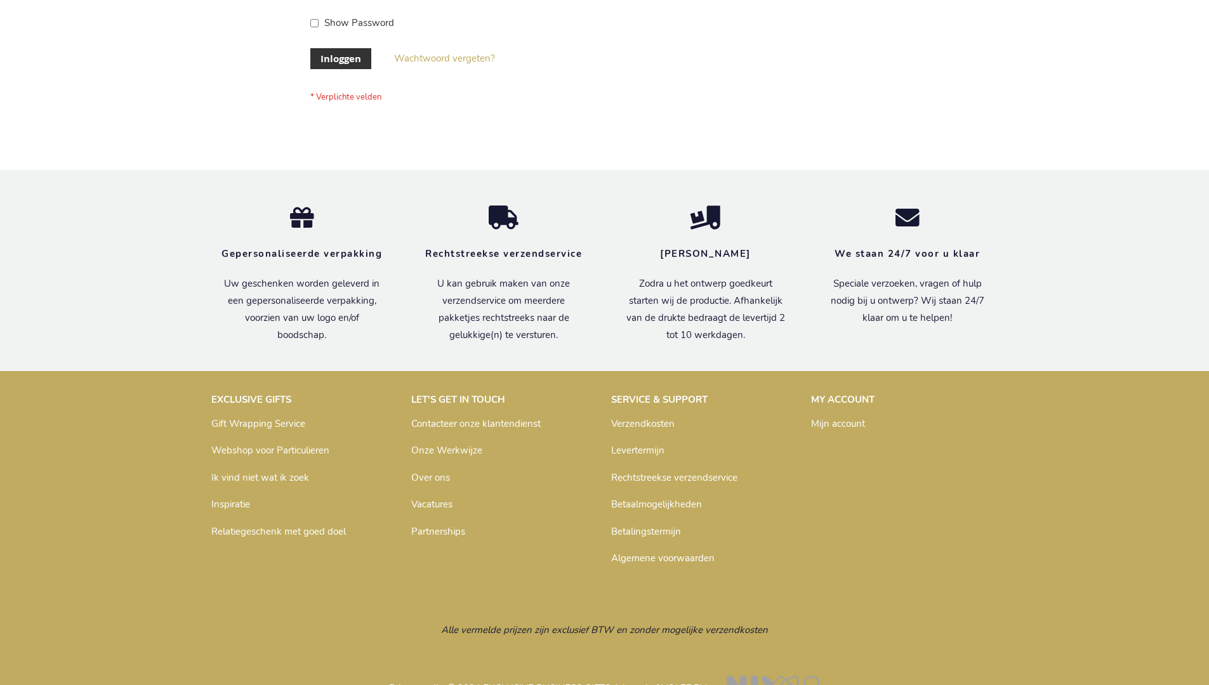
scroll to position [431, 0]
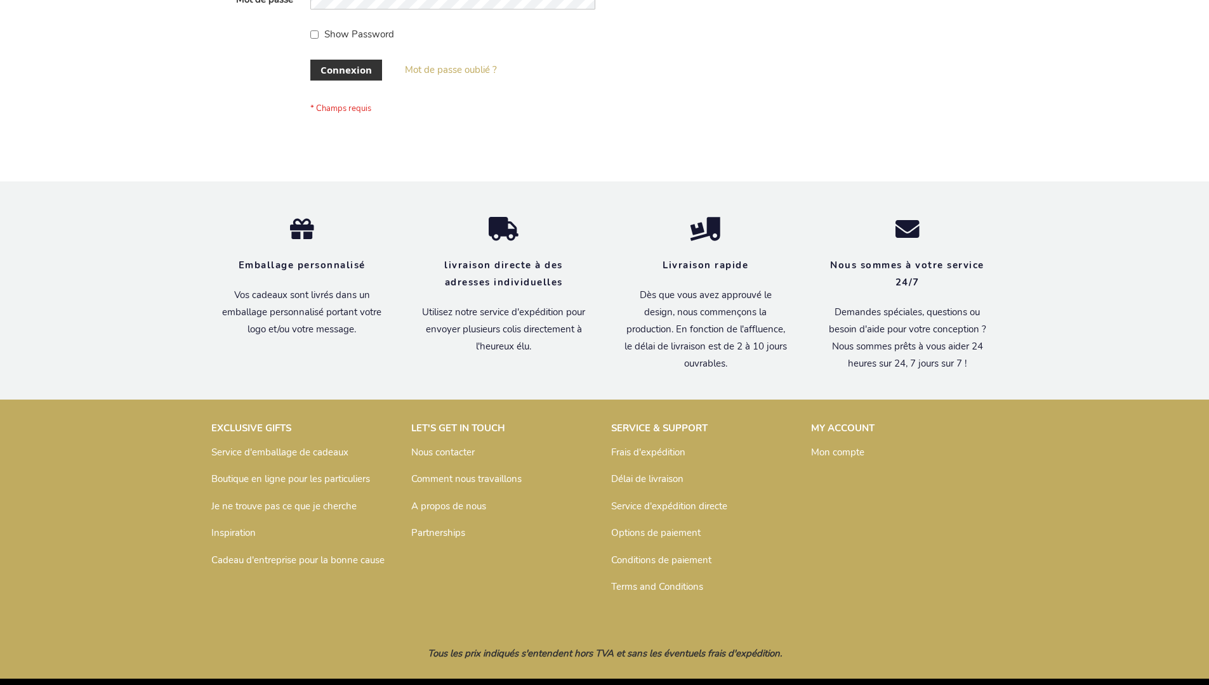
scroll to position [438, 0]
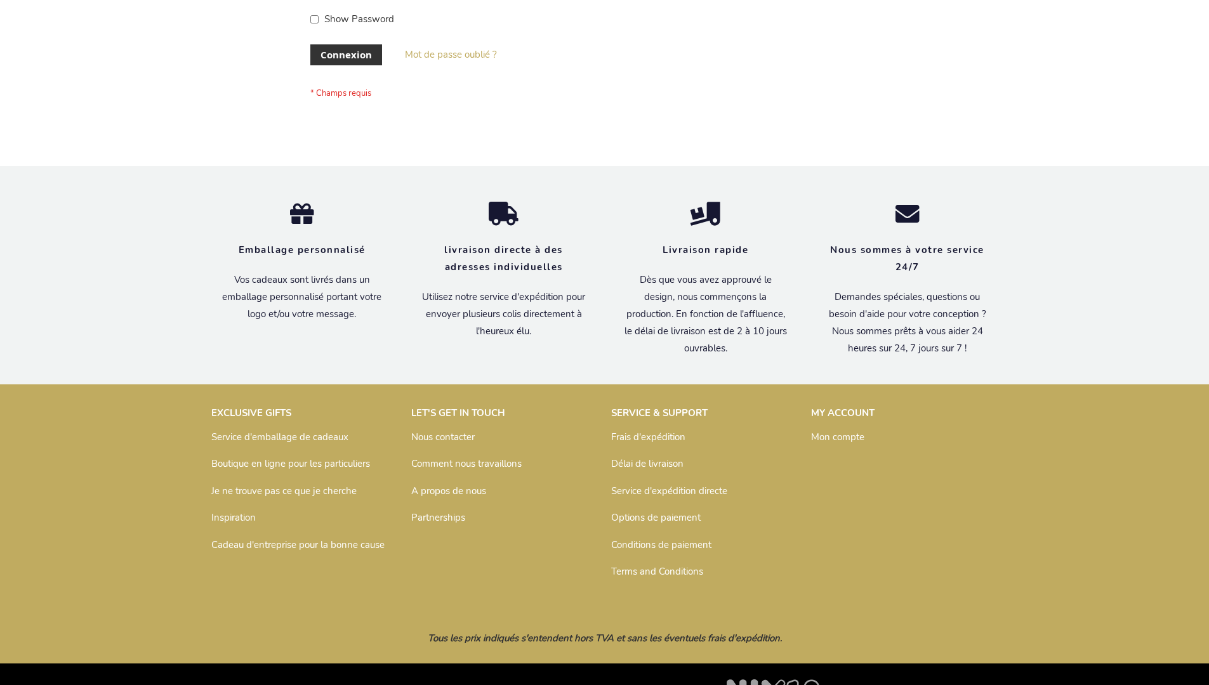
scroll to position [438, 0]
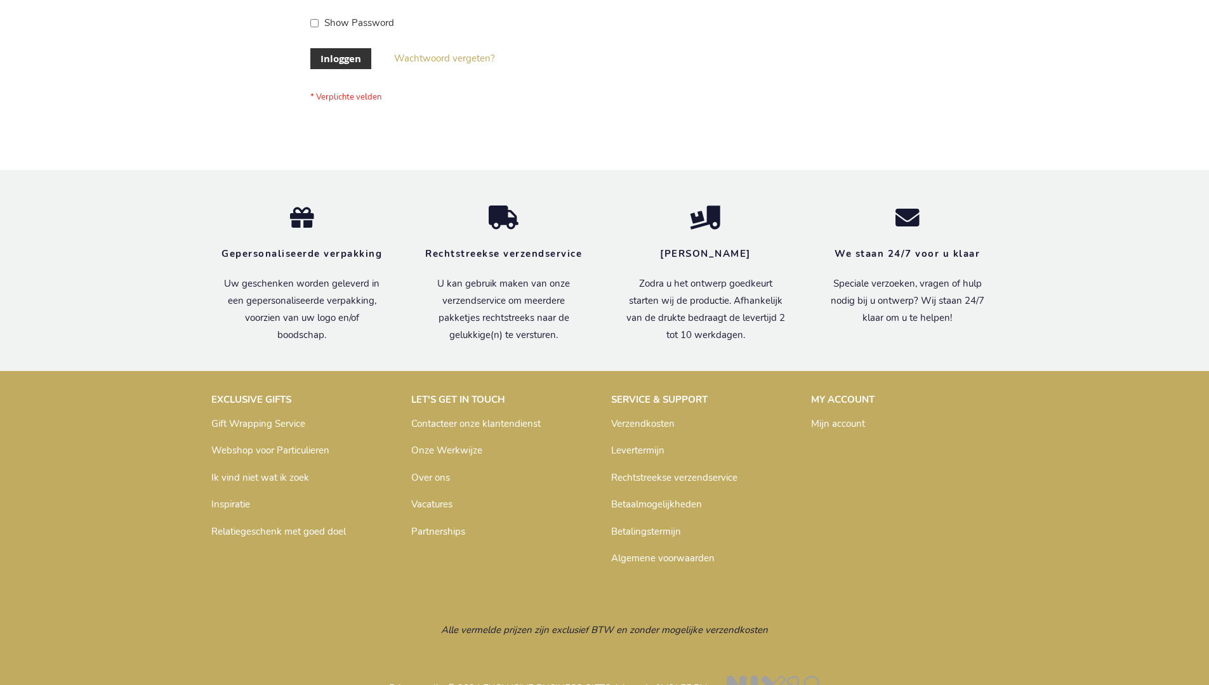
scroll to position [431, 0]
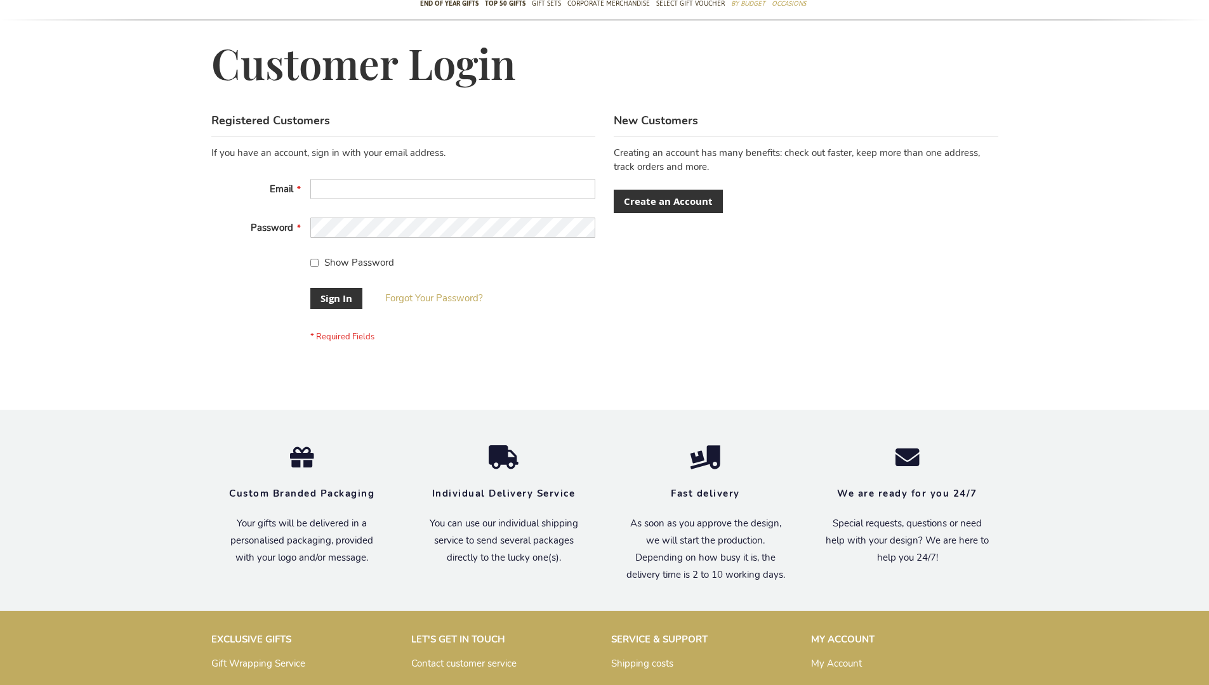
scroll to position [408, 0]
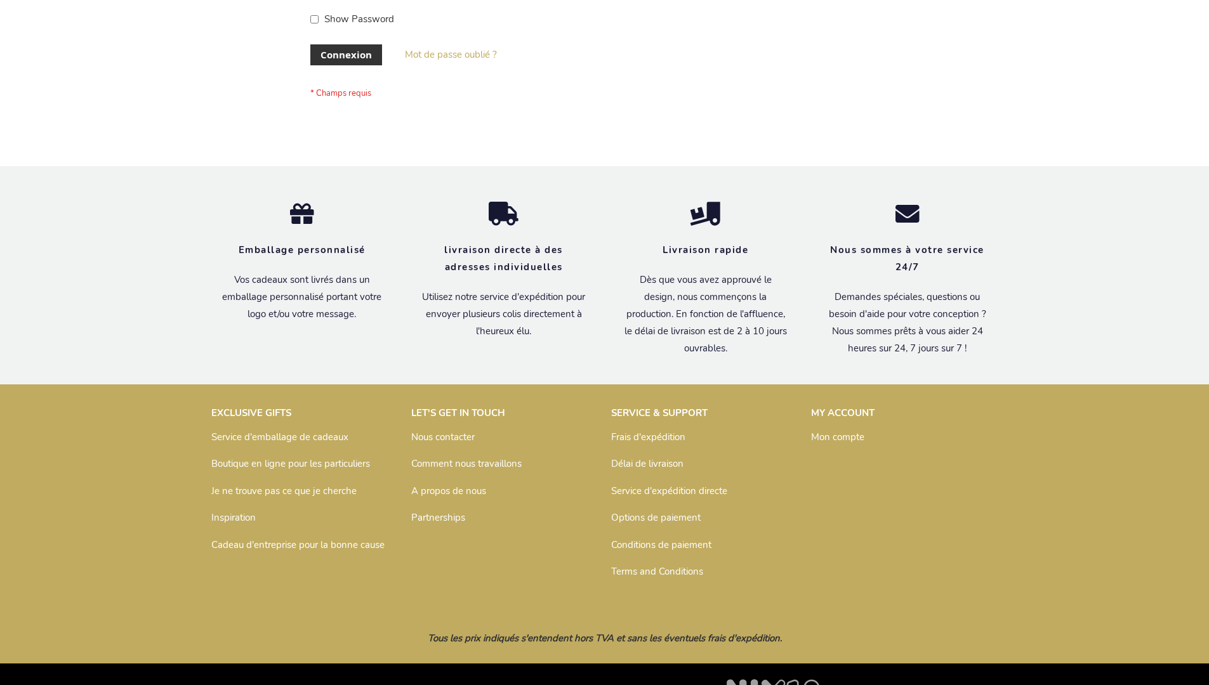
scroll to position [438, 0]
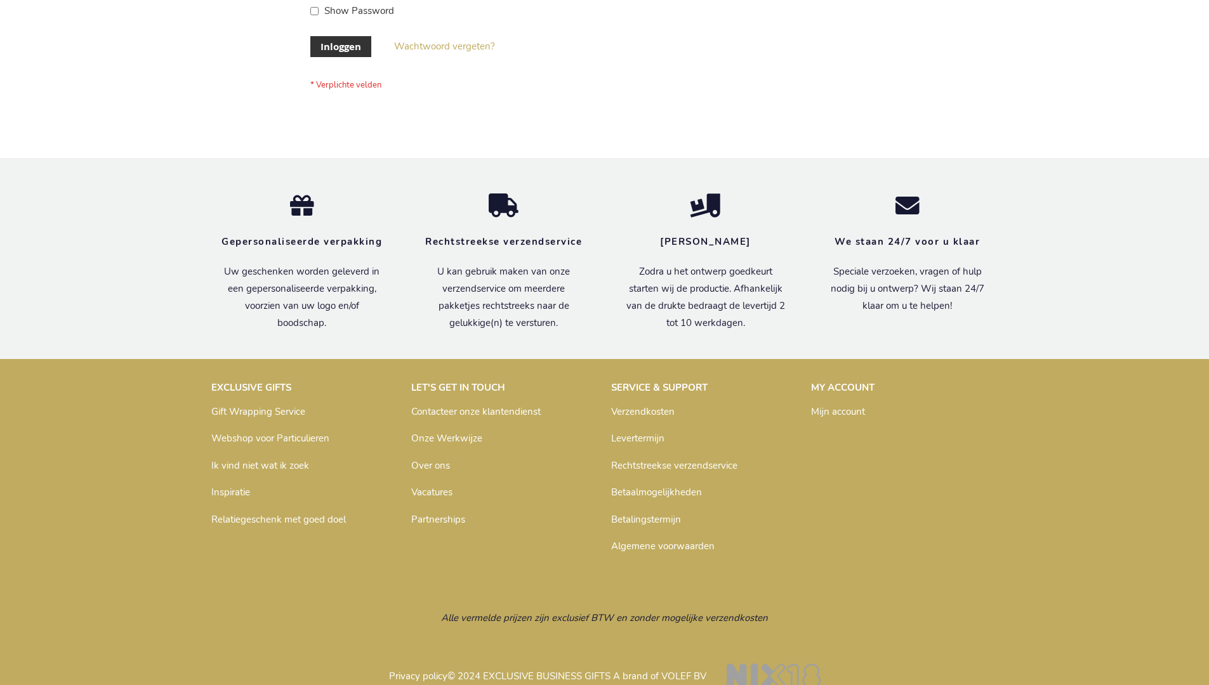
scroll to position [431, 0]
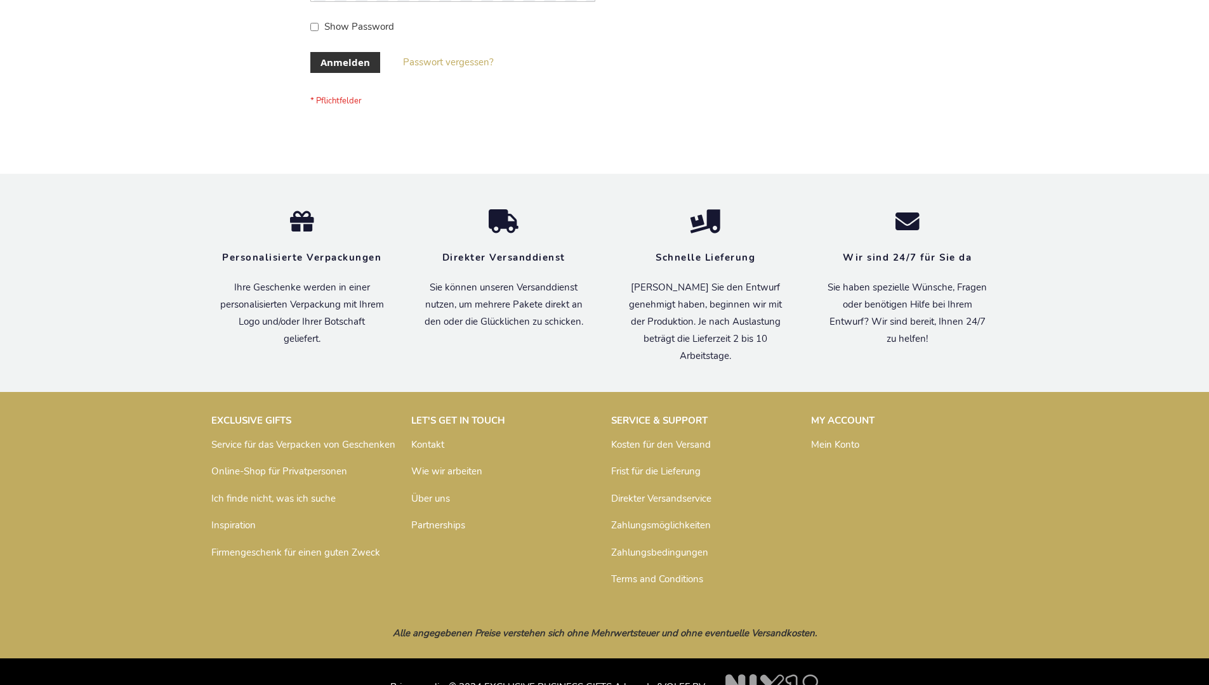
scroll to position [425, 0]
